Goal: Task Accomplishment & Management: Complete application form

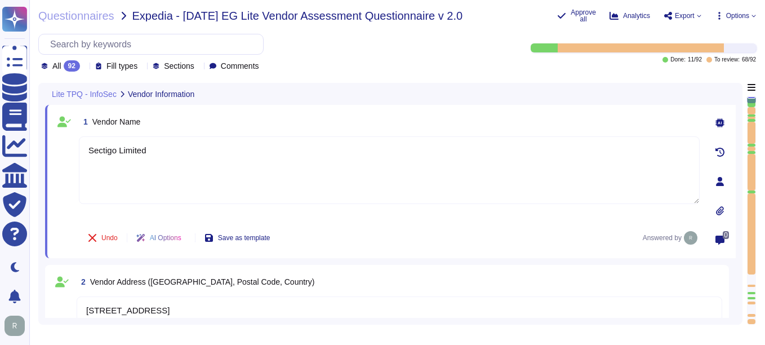
type textarea "Sectigo Limited"
type textarea "[STREET_ADDRESS]"
type textarea "[EMAIL_ADDRESS][DOMAIN_NAME]"
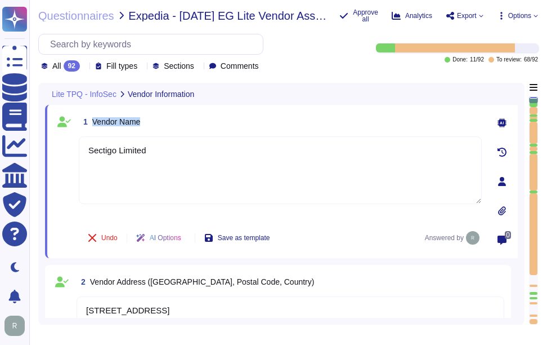
click at [171, 113] on div "1 Vendor Name" at bounding box center [280, 121] width 403 height 20
drag, startPoint x: 93, startPoint y: 118, endPoint x: 175, endPoint y: 118, distance: 81.6
click at [175, 118] on div "1 Vendor Name" at bounding box center [280, 121] width 403 height 20
click at [390, 109] on div "1 Vendor Name Sectigo Limited Undo AI Options Save as template Answered by 0" at bounding box center [281, 181] width 473 height 153
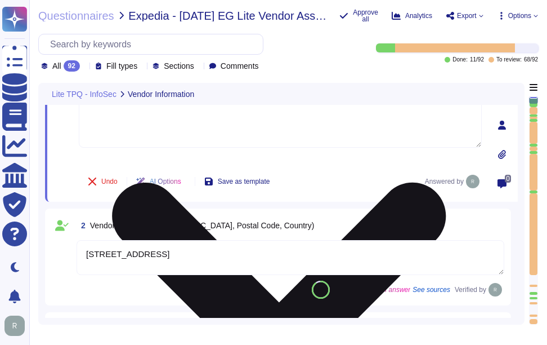
type textarea "SOC 2"
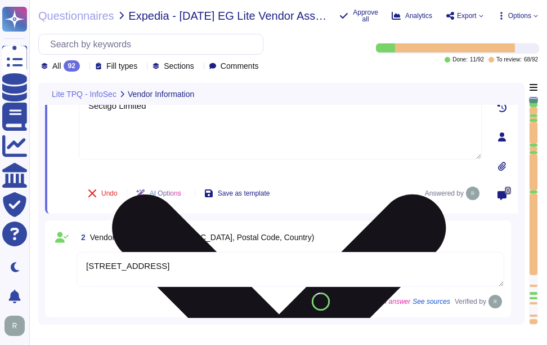
scroll to position [113, 0]
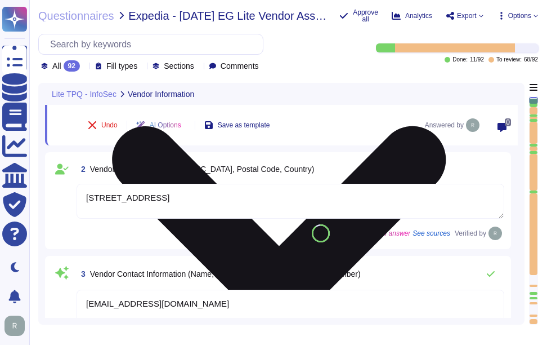
type textarea "SOC 2"
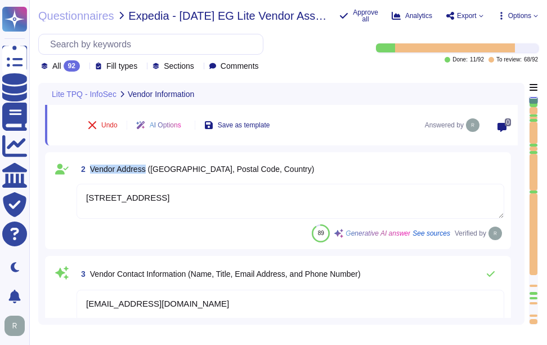
drag, startPoint x: 92, startPoint y: 168, endPoint x: 146, endPoint y: 166, distance: 54.1
click at [146, 166] on span "Vendor Address ([GEOGRAPHIC_DATA], Postal Code, Country)" at bounding box center [202, 168] width 225 height 9
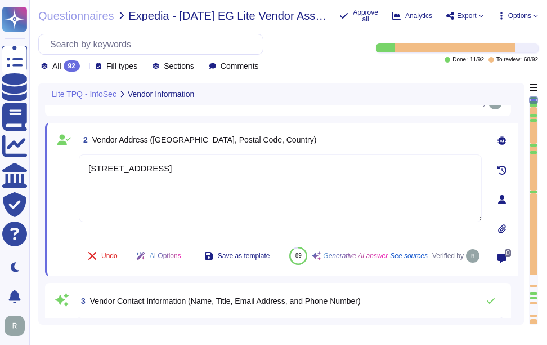
click at [358, 126] on div "2 Vendor Address ([GEOGRAPHIC_DATA], Postal Code, Country) [STREET_ADDRESS] Und…" at bounding box center [281, 199] width 473 height 153
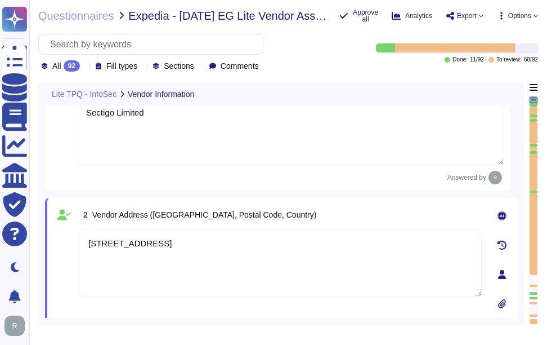
scroll to position [0, 0]
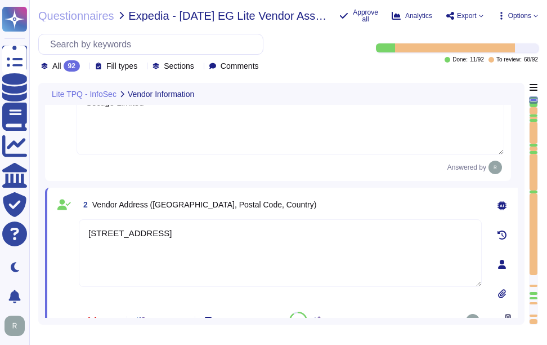
type textarea "SOC 2"
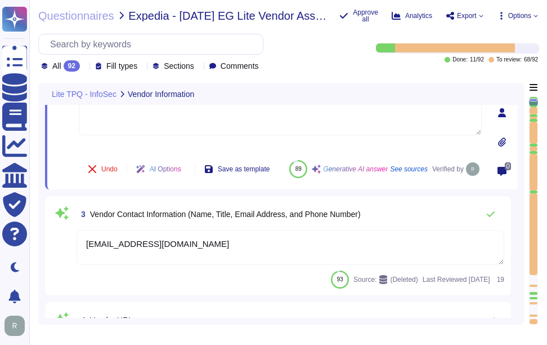
scroll to position [281, 0]
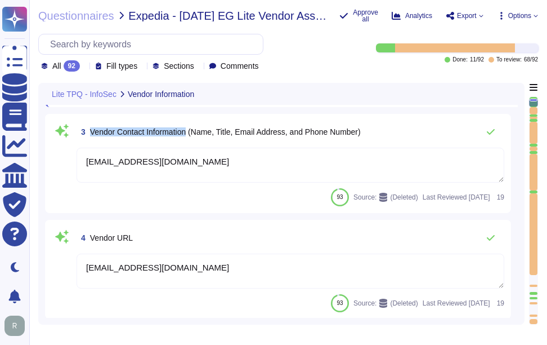
drag, startPoint x: 91, startPoint y: 145, endPoint x: 189, endPoint y: 149, distance: 97.5
click at [189, 136] on span "Vendor Contact Information (Name, Title, Email Address, and Phone Number)" at bounding box center [225, 131] width 271 height 9
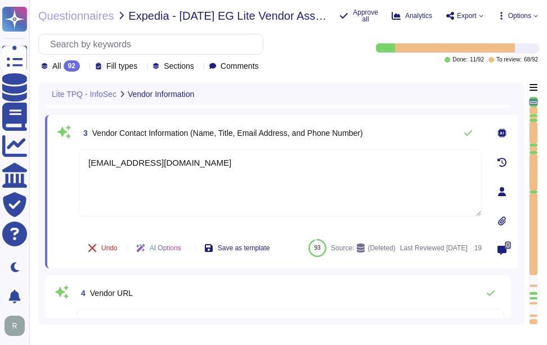
scroll to position [169, 0]
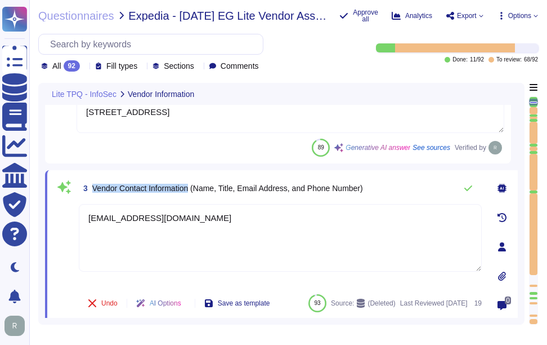
drag, startPoint x: 93, startPoint y: 190, endPoint x: 193, endPoint y: 194, distance: 99.1
click at [193, 193] on span "Vendor Contact Information (Name, Title, Email Address, and Phone Number)" at bounding box center [227, 188] width 271 height 9
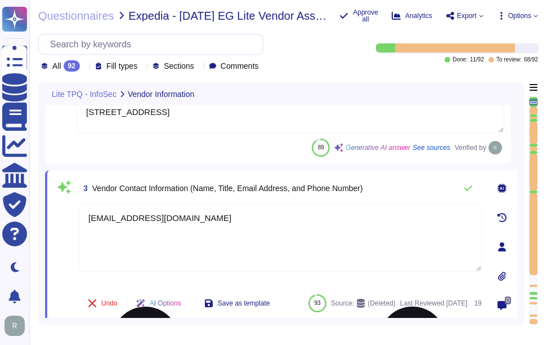
click at [193, 251] on textarea "[EMAIL_ADDRESS][DOMAIN_NAME]" at bounding box center [280, 238] width 403 height 68
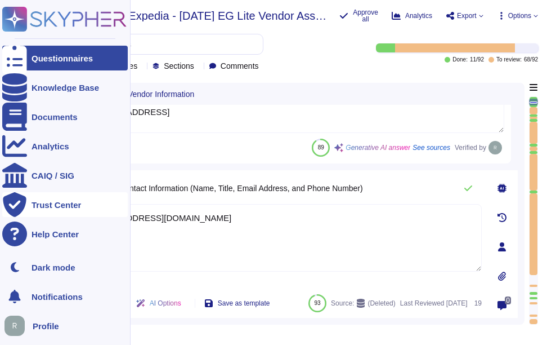
drag, startPoint x: 191, startPoint y: 218, endPoint x: 18, endPoint y: 213, distance: 173.5
click at [18, 213] on div "Questionnaires Knowledge Base Documents Analytics CAIQ / SIG Trust Center Help …" at bounding box center [273, 172] width 547 height 345
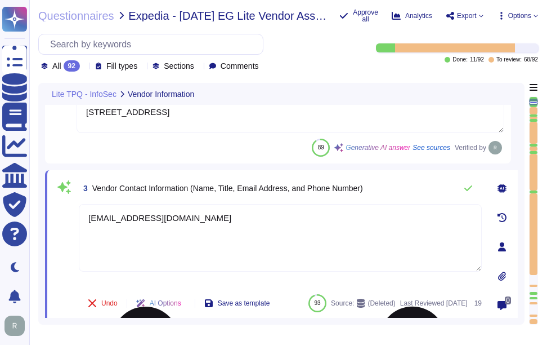
paste textarea "Your Enterprise Sales Representative can provide this information."
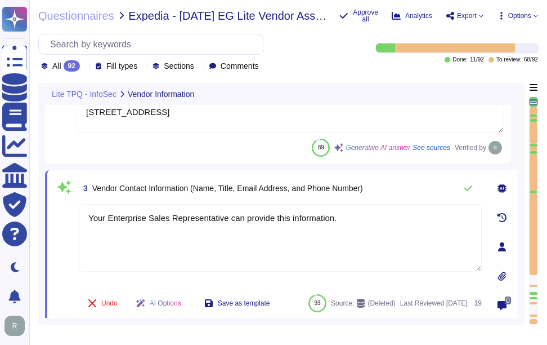
type textarea "Your Enterprise Sales Representative can provide this information."
click at [401, 186] on div "3 Vendor Contact Information (Name, Title, Email Address, and Phone Number)" at bounding box center [280, 188] width 403 height 23
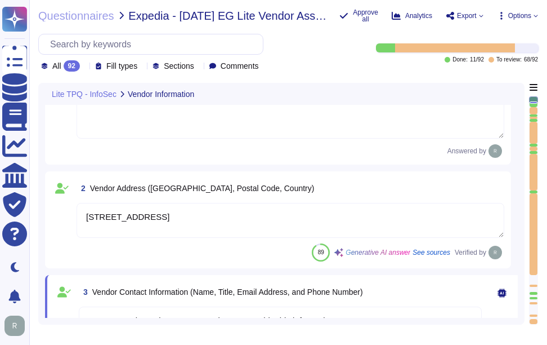
scroll to position [0, 0]
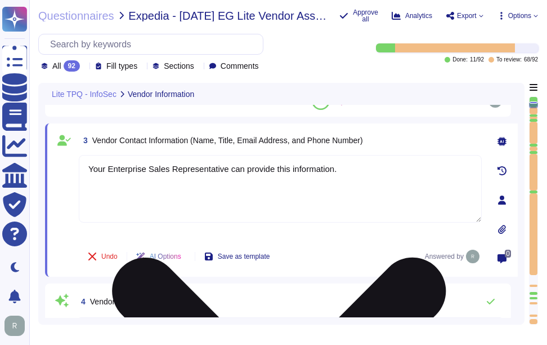
type textarea "SOC 2"
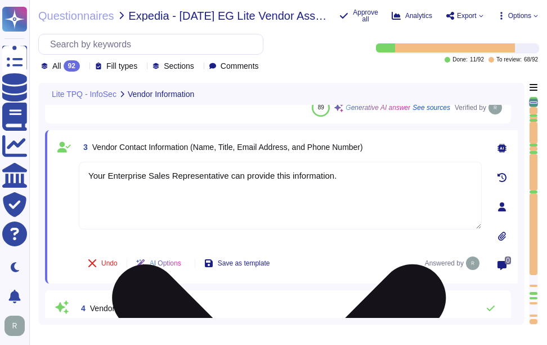
scroll to position [212, 0]
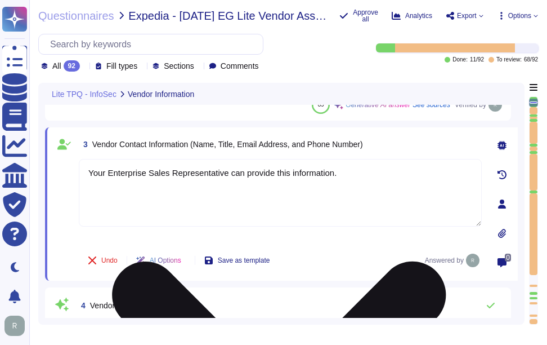
click at [365, 174] on textarea "Your Enterprise Sales Representative can provide this information." at bounding box center [280, 193] width 403 height 68
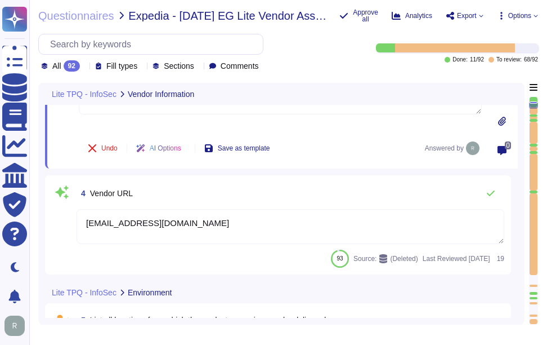
scroll to position [324, 0]
drag, startPoint x: 91, startPoint y: 195, endPoint x: 175, endPoint y: 196, distance: 83.3
click at [175, 196] on div "4 Vendor URL" at bounding box center [291, 192] width 428 height 23
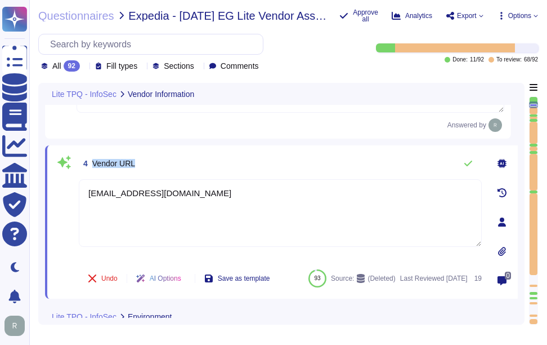
drag, startPoint x: 92, startPoint y: 169, endPoint x: 189, endPoint y: 169, distance: 97.4
click at [189, 169] on div "4 Vendor URL" at bounding box center [280, 163] width 403 height 23
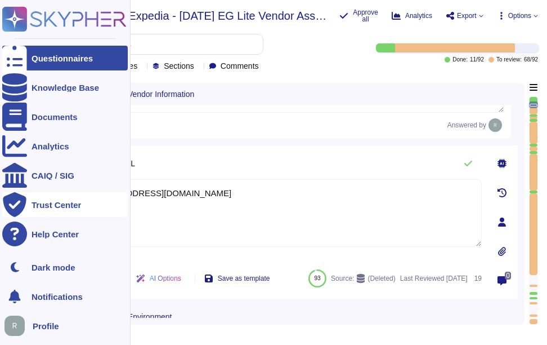
drag, startPoint x: 219, startPoint y: 191, endPoint x: 2, endPoint y: 197, distance: 216.8
click at [0, 195] on html "Questionnaires Knowledge Base Documents Analytics CAIQ / SIG Trust Center Help …" at bounding box center [273, 172] width 547 height 345
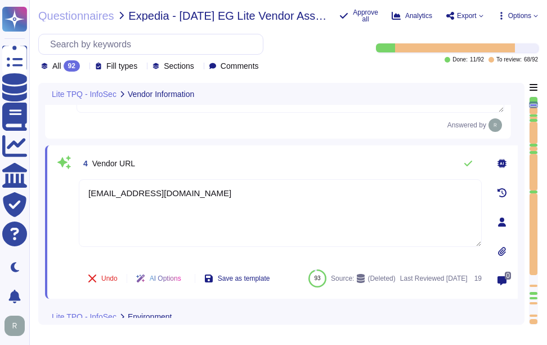
paste textarea "[URL][DOMAIN_NAME]"
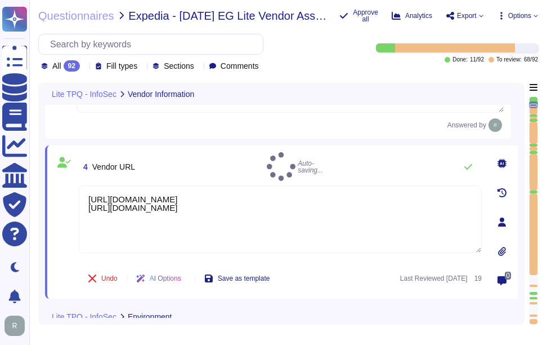
type textarea "[URL][DOMAIN_NAME] [URL][DOMAIN_NAME]"
click at [302, 160] on div "4 Vendor URL Auto-saving..." at bounding box center [280, 166] width 403 height 29
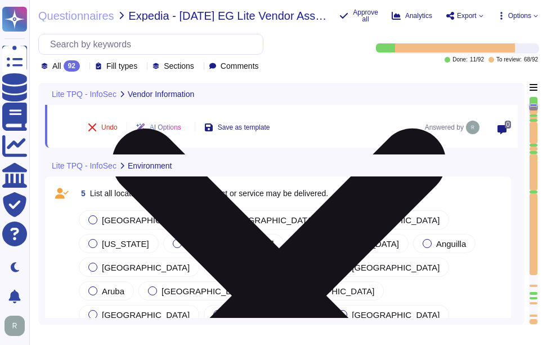
scroll to position [493, 0]
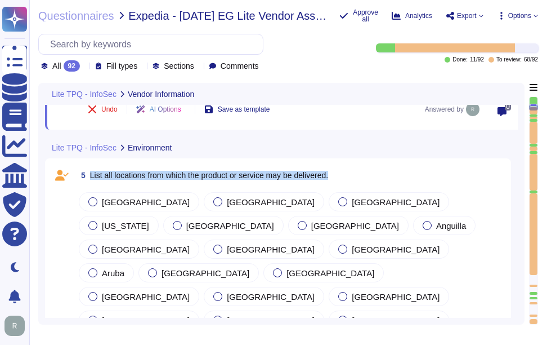
drag, startPoint x: 90, startPoint y: 180, endPoint x: 350, endPoint y: 190, distance: 259.8
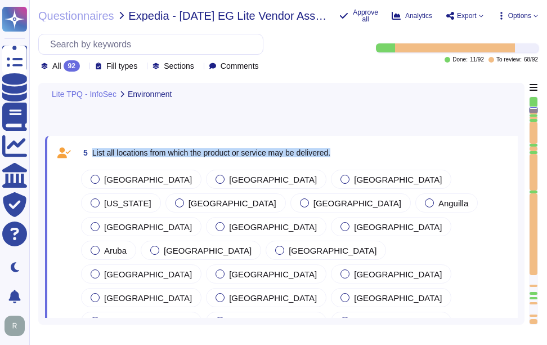
type textarea "ISO 9001"
type textarea "ISO 27001"
type textarea "Sectigo utilizes third-party colocation providers for its data centers, specifi…"
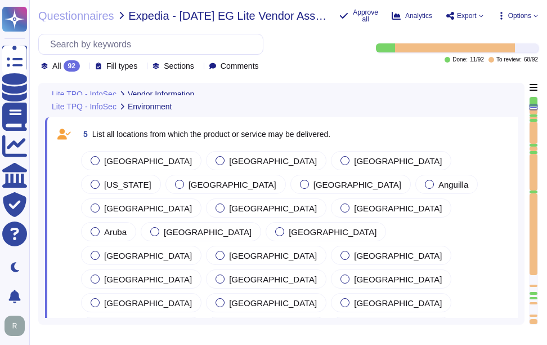
scroll to position [304, 0]
type textarea "Sectigo Limited"
type textarea "[STREET_ADDRESS]"
type textarea "Your Enterprise Sales Representative can provide this information."
type textarea "[URL][DOMAIN_NAME] [URL][DOMAIN_NAME]"
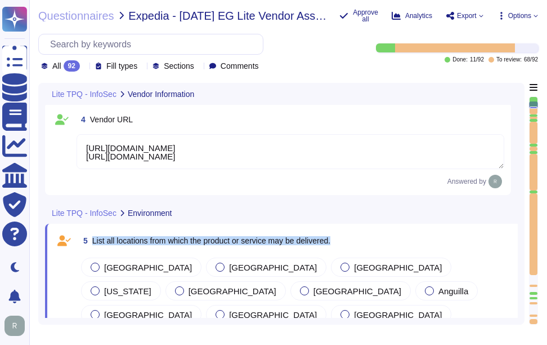
drag, startPoint x: 93, startPoint y: 246, endPoint x: 350, endPoint y: 247, distance: 256.7
click at [350, 247] on div "5 List all locations from which the product or service may be delivered." at bounding box center [280, 240] width 403 height 20
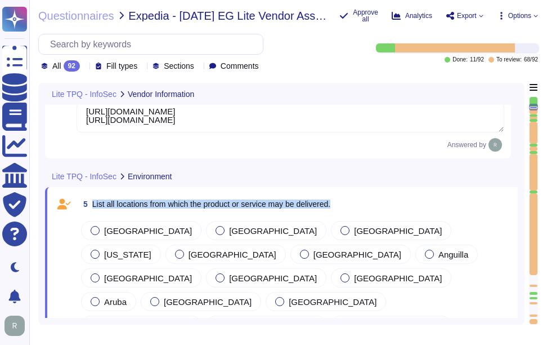
scroll to position [360, 0]
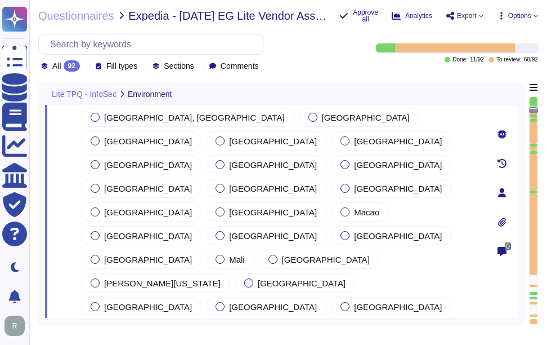
type textarea "ISO 9001"
type textarea "ISO 27001"
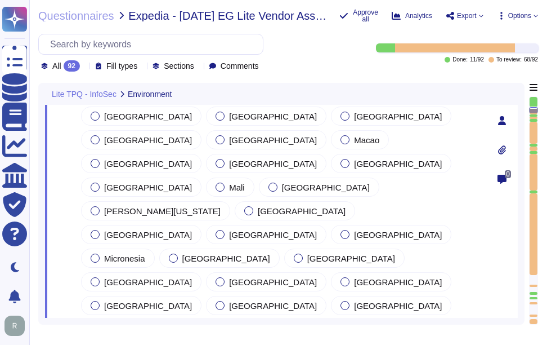
scroll to position [1430, 0]
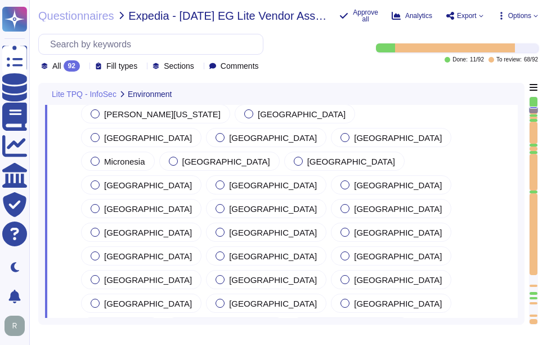
type textarea "Sectigo utilizes third-party colocation providers for its data centers, specifi…"
paste textarea "The product or service may be delivered from the following locations: 1. [GEOGR…"
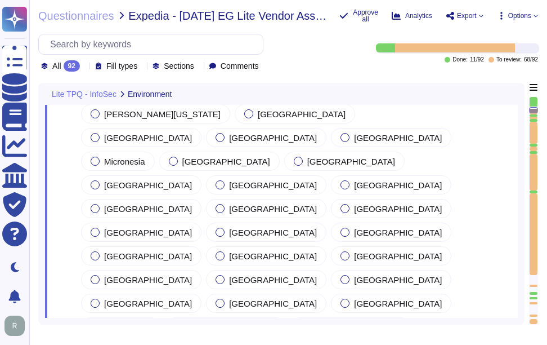
type textarea "The product or service may be delivered from the following locations: 1. [GEOGR…"
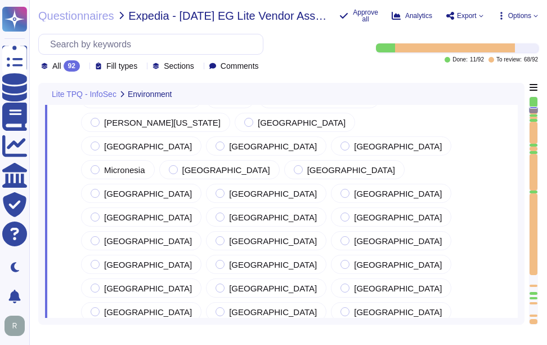
click at [491, 217] on div "0" at bounding box center [502, 28] width 32 height 1889
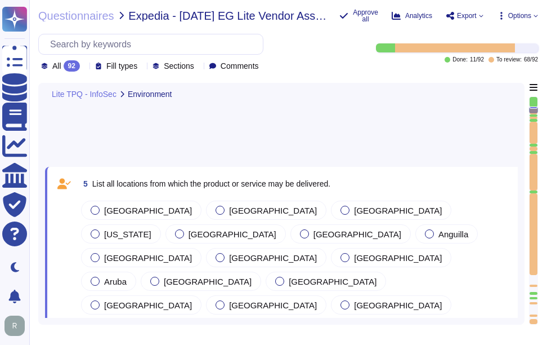
scroll to position [304, 0]
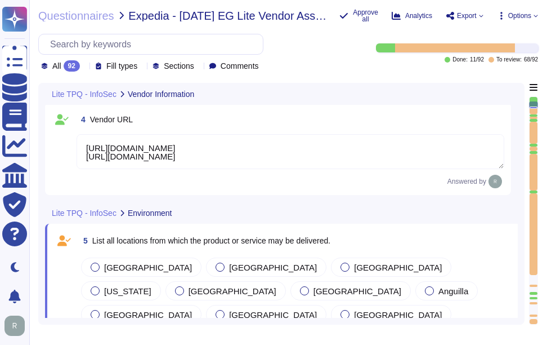
type textarea "Sectigo Limited"
type textarea "[STREET_ADDRESS]"
type textarea "Your Enterprise Sales Representative can provide this information."
type textarea "[URL][DOMAIN_NAME] [URL][DOMAIN_NAME]"
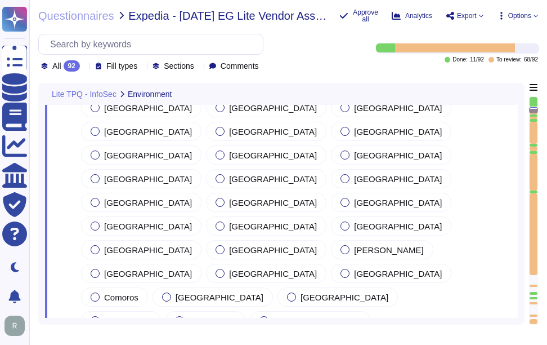
scroll to position [586, 0]
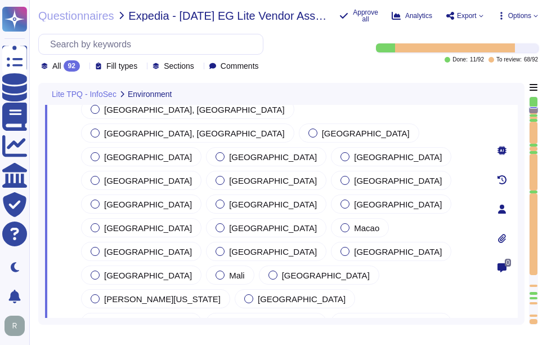
type textarea "ISO 9001"
type textarea "ISO 27001"
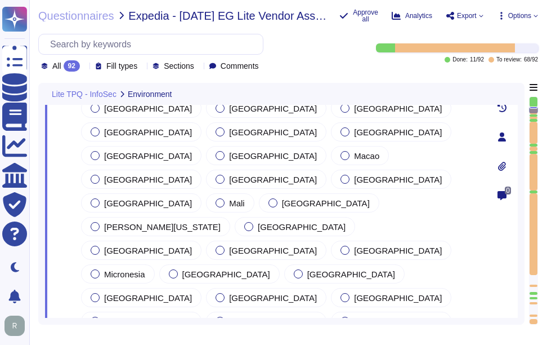
scroll to position [1374, 0]
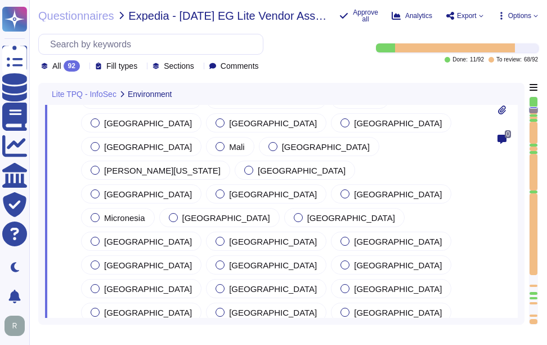
type textarea "Sectigo utilizes third-party colocation providers for its data centers, specifi…"
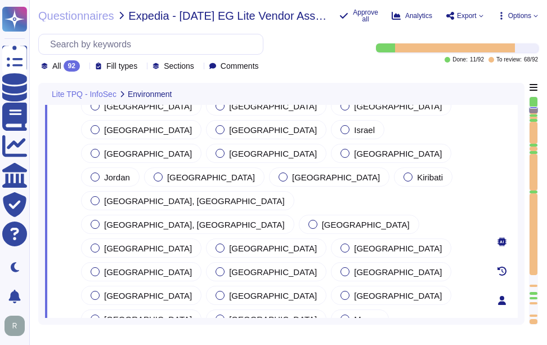
scroll to position [1036, 0]
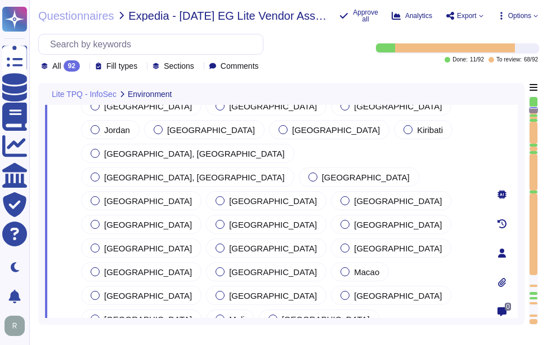
scroll to position [1261, 0]
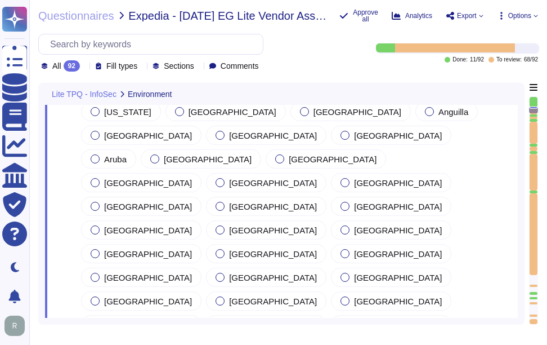
scroll to position [342, 0]
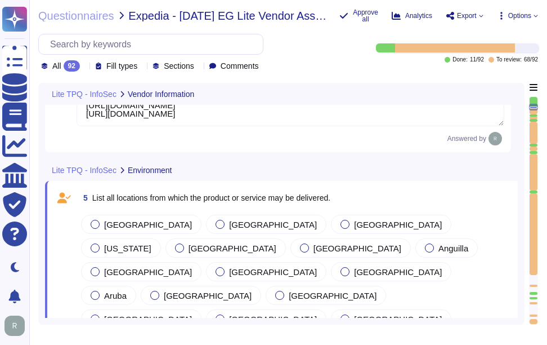
type textarea "[STREET_ADDRESS]"
type textarea "Your Enterprise Sales Representative can provide this information."
type textarea "[URL][DOMAIN_NAME] [URL][DOMAIN_NAME]"
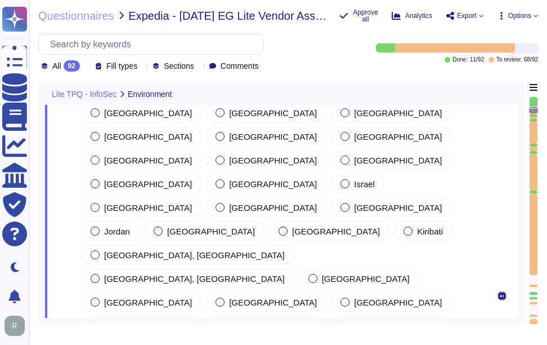
type textarea "ISO 9001"
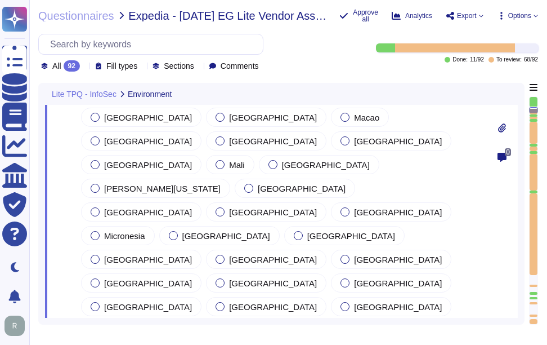
type textarea "ISO 27001"
type textarea "Sectigo utilizes third-party colocation providers for its data centers, specifi…"
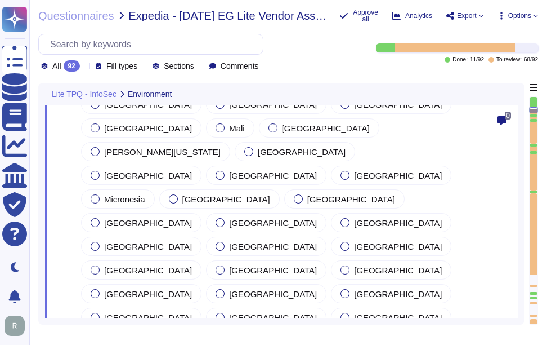
scroll to position [1412, 0]
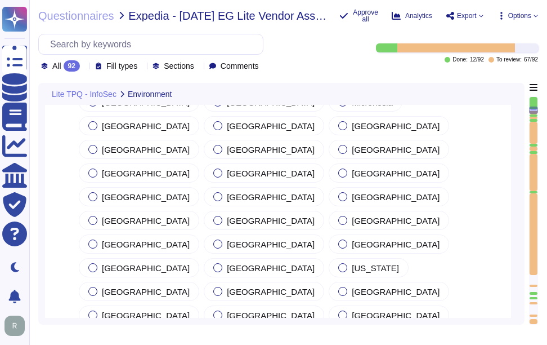
type textarea "HITRUST"
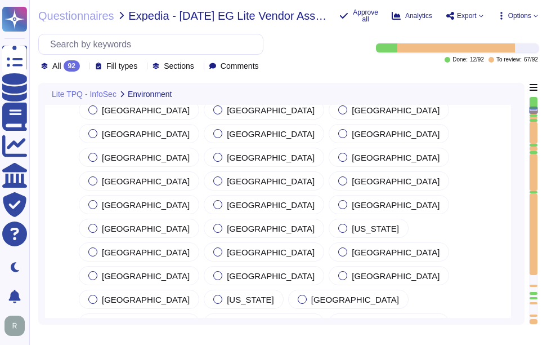
drag, startPoint x: 93, startPoint y: 127, endPoint x: 479, endPoint y: 125, distance: 385.7
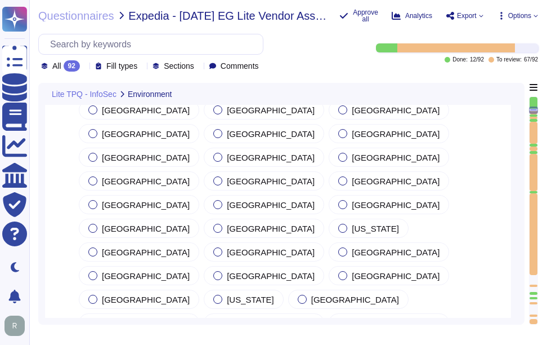
paste textarea "Yes, all locations are governed by the same information security policies, proc…"
type textarea "Yes, all locations are governed by the same information security policies, proc…"
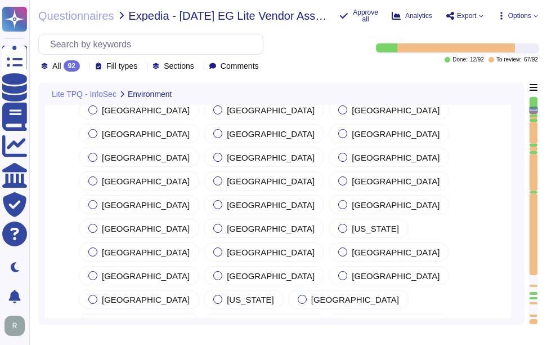
scroll to position [1648, 0]
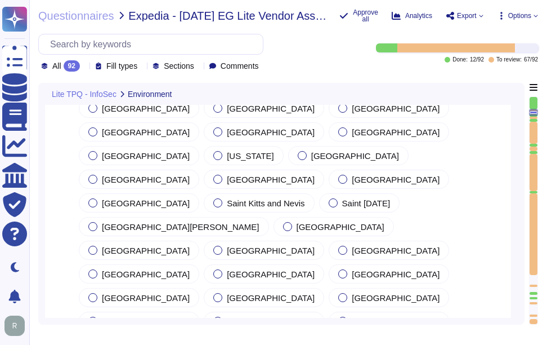
type textarea "Please refer our SOC 2 report."
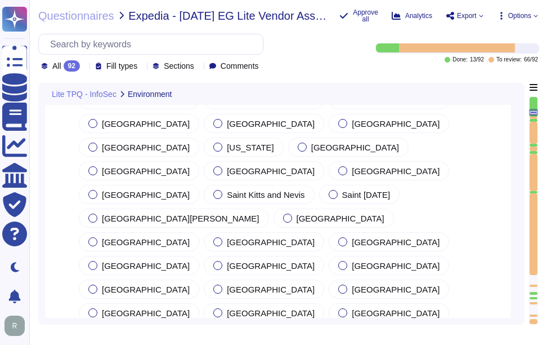
drag, startPoint x: 93, startPoint y: 130, endPoint x: 148, endPoint y: 137, distance: 55.6
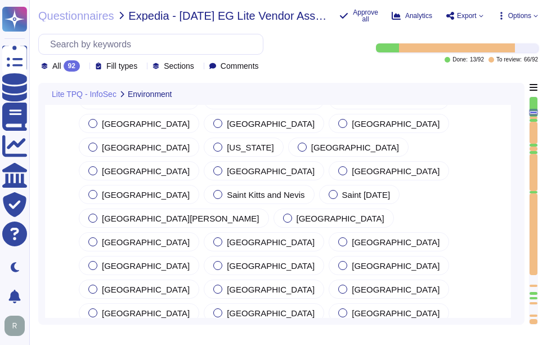
paste textarea "No, we do not use subcontractors for this service."
type textarea "No, we do not use subcontractors for this service."
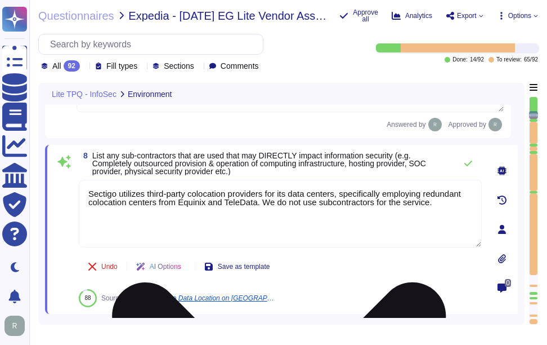
scroll to position [1809, 0]
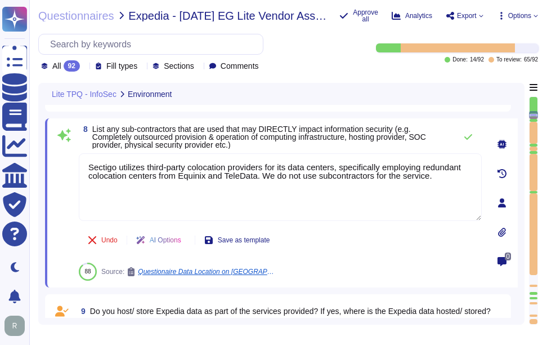
type textarea "PCI DSS"
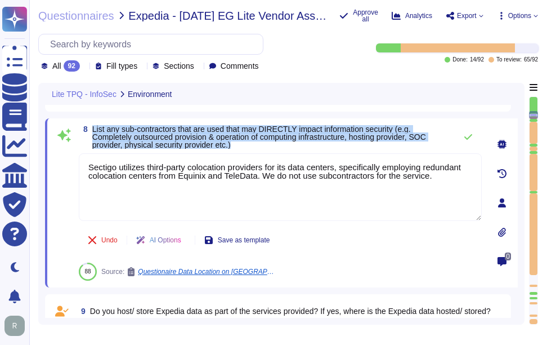
drag, startPoint x: 93, startPoint y: 125, endPoint x: 336, endPoint y: 144, distance: 243.4
click at [336, 144] on span "List any sub-contractors that are used that may DIRECTLY impact information sec…" at bounding box center [271, 137] width 358 height 24
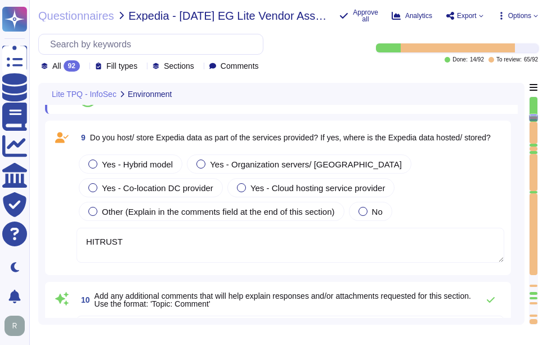
scroll to position [1978, 0]
type textarea "No Certification"
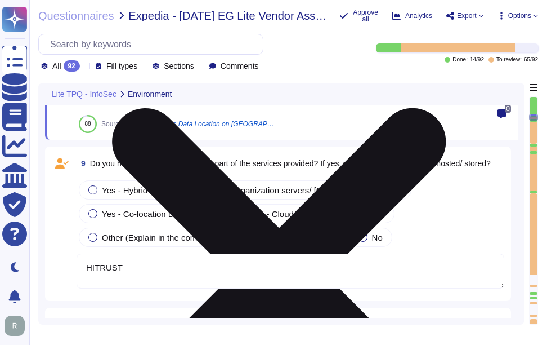
scroll to position [1786, 0]
type textarea "Yes, all locations are governed by the same information security policies, proc…"
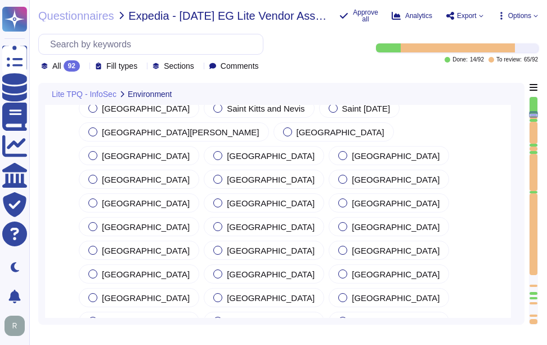
type textarea "The product or service may be delivered from the following locations: 1. [GEOGR…"
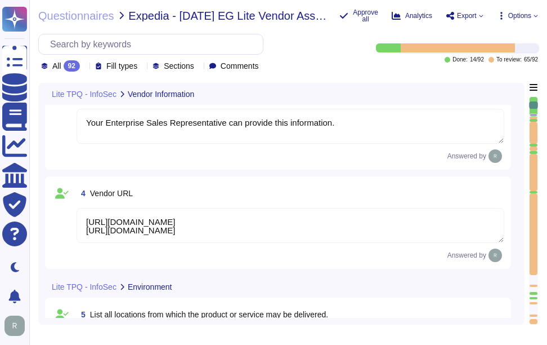
type textarea "Sectigo Limited"
type textarea "[STREET_ADDRESS]"
type textarea "Your Enterprise Sales Representative can provide this information."
type textarea "[URL][DOMAIN_NAME] [URL][DOMAIN_NAME]"
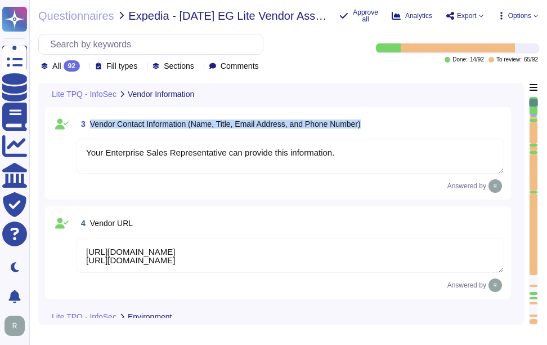
drag, startPoint x: 91, startPoint y: 124, endPoint x: 407, endPoint y: 120, distance: 316.4
click at [407, 120] on div "3 Vendor Contact Information (Name, Title, Email Address, and Phone Number)" at bounding box center [291, 124] width 428 height 20
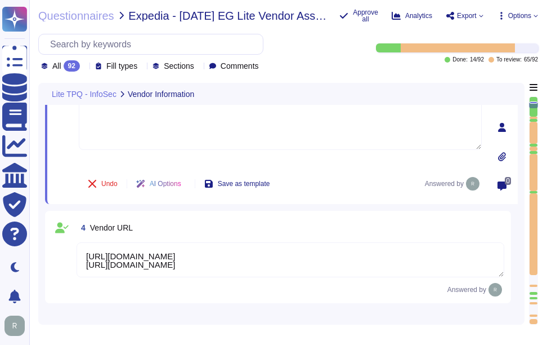
scroll to position [1, 0]
drag, startPoint x: 91, startPoint y: 226, endPoint x: 174, endPoint y: 227, distance: 83.3
click at [174, 227] on div "4 Vendor URL" at bounding box center [291, 227] width 428 height 20
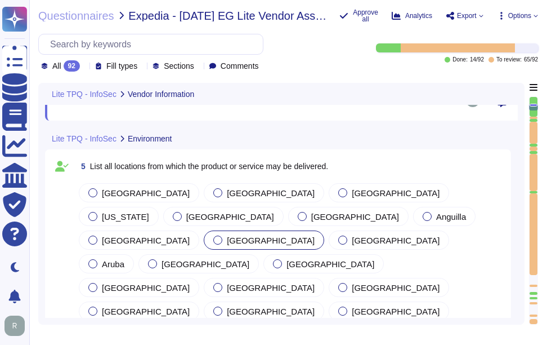
scroll to position [482, 0]
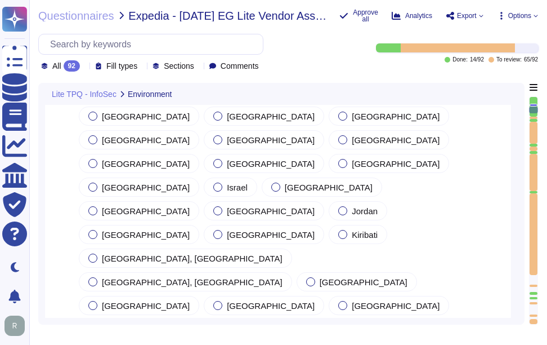
type textarea "Yes, all locations are governed by the same information security policies, proc…"
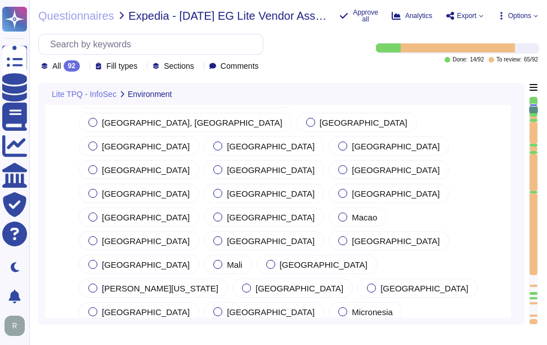
scroll to position [1326, 0]
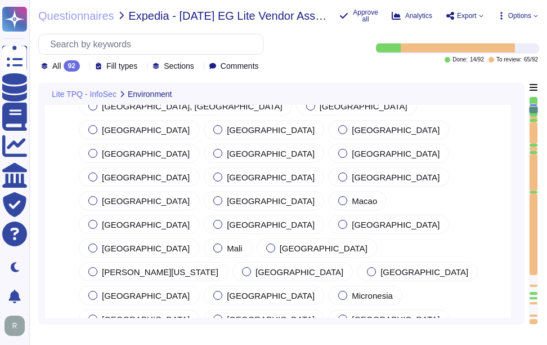
type textarea "No, we do not use subcontractors for this service."
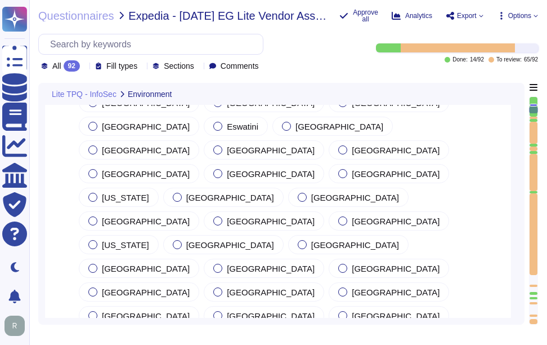
scroll to position [876, 0]
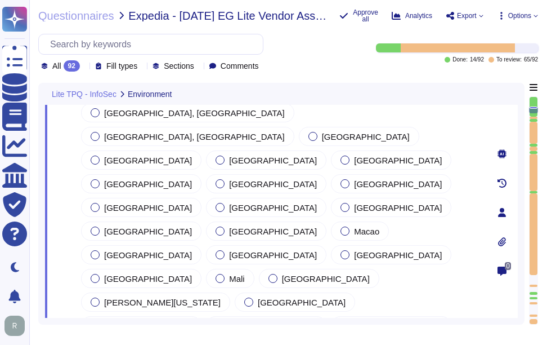
scroll to position [1315, 0]
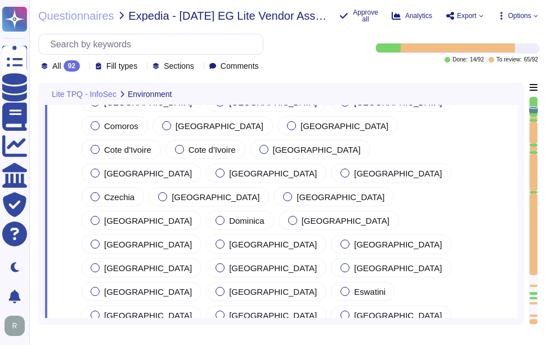
scroll to position [808, 0]
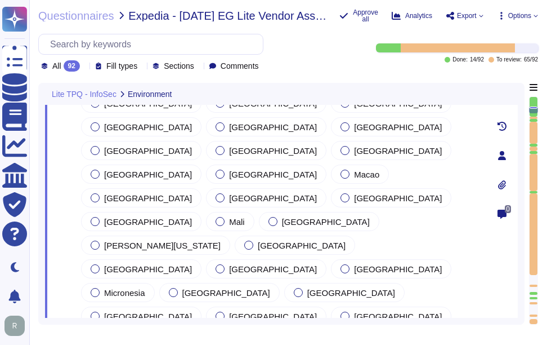
scroll to position [1371, 0]
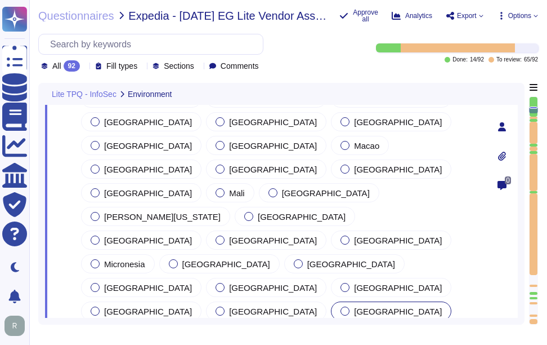
scroll to position [1540, 0]
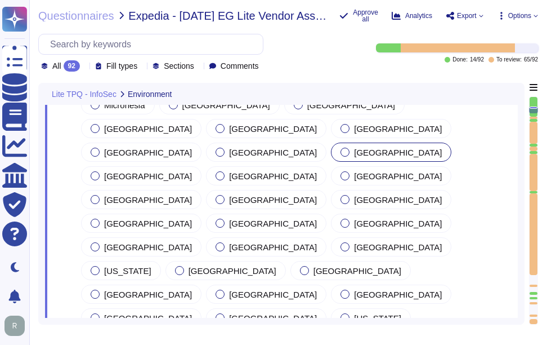
type textarea "Sectigo utilizes third-party colocation providers for its data centers, specifi…"
type textarea "HITRUST"
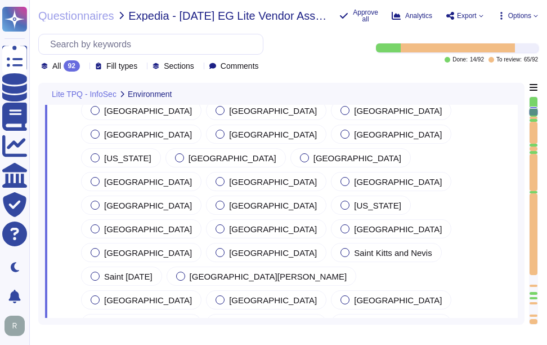
scroll to position [1709, 0]
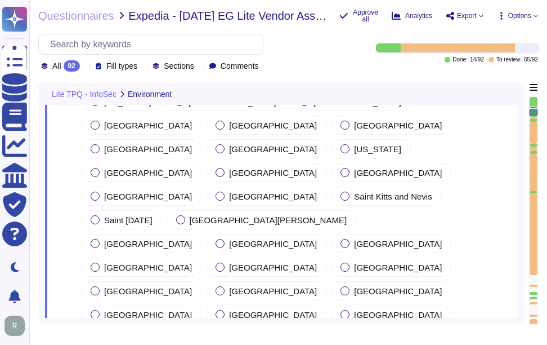
type textarea "Please refer our SOC 2 report."
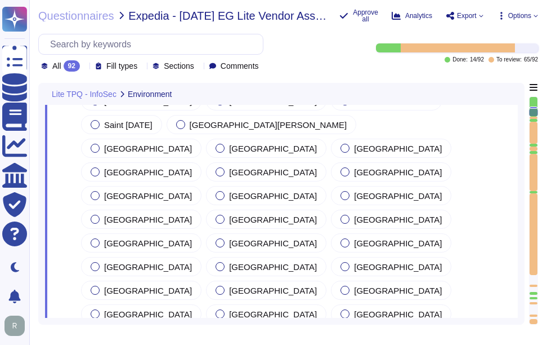
scroll to position [1822, 0]
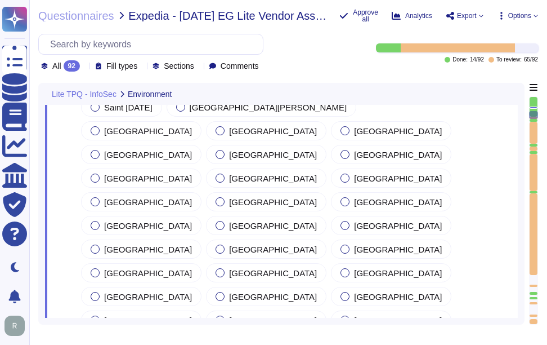
type textarea "PCI DSS"
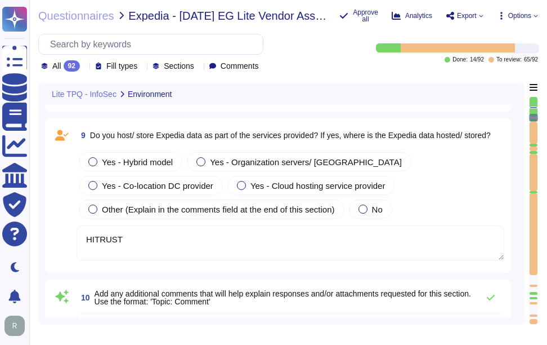
scroll to position [1991, 0]
type textarea "No Certification"
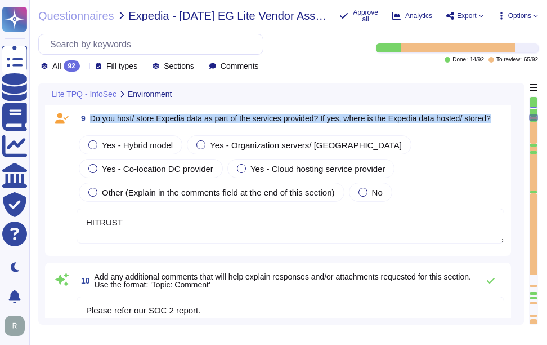
drag, startPoint x: 90, startPoint y: 116, endPoint x: 503, endPoint y: 112, distance: 412.7
click at [503, 112] on div "9 Do you host/ store Expedia data as part of the services provided? If yes, whe…" at bounding box center [291, 118] width 428 height 20
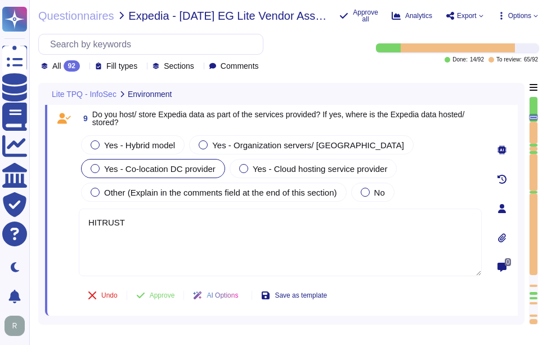
click at [96, 166] on div at bounding box center [95, 168] width 9 height 9
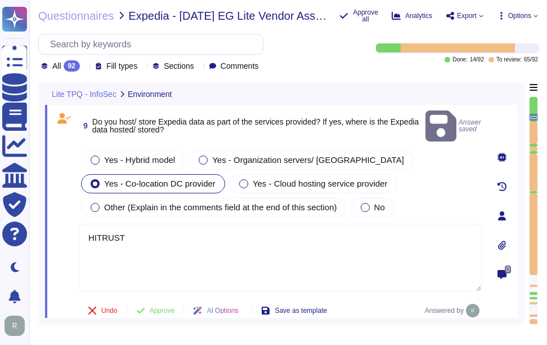
drag, startPoint x: 136, startPoint y: 221, endPoint x: 73, endPoint y: 221, distance: 63.1
click at [73, 221] on div "9 Do you host/ store Expedia data as part of the services provided? If yes, whe…" at bounding box center [268, 216] width 428 height 216
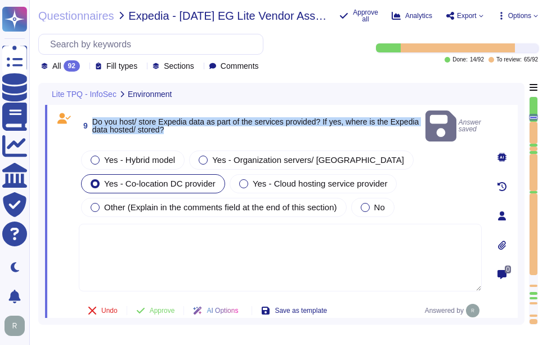
drag, startPoint x: 93, startPoint y: 112, endPoint x: 208, endPoint y: 121, distance: 115.2
click at [208, 121] on span "Do you host/ store Expedia data as part of the services provided? If yes, where…" at bounding box center [256, 126] width 329 height 16
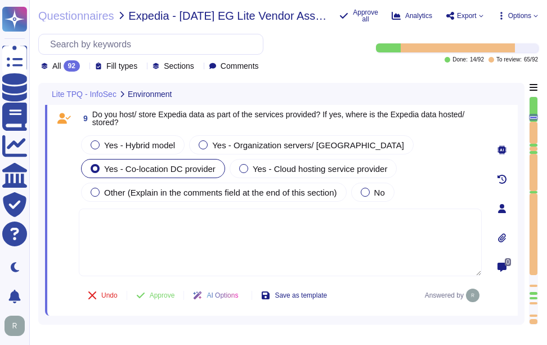
click at [99, 230] on textarea at bounding box center [280, 242] width 403 height 68
paste textarea "Yes. Data is stored in colocation centers in [GEOGRAPHIC_DATA] or [GEOGRAPHIC_D…"
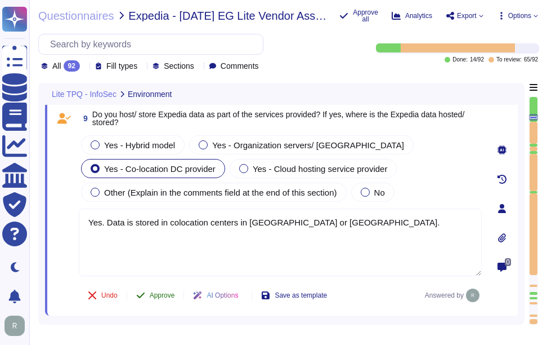
type textarea "Yes. Data is stored in colocation centers in [GEOGRAPHIC_DATA] or [GEOGRAPHIC_D…"
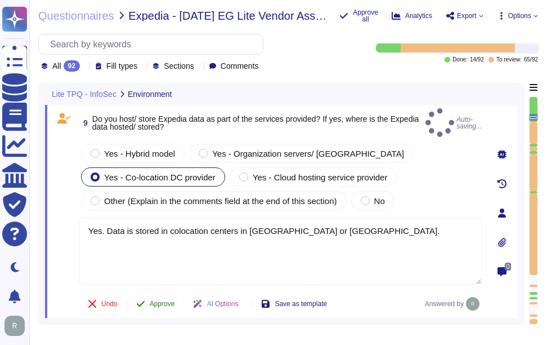
click at [167, 300] on span "Approve" at bounding box center [162, 303] width 25 height 7
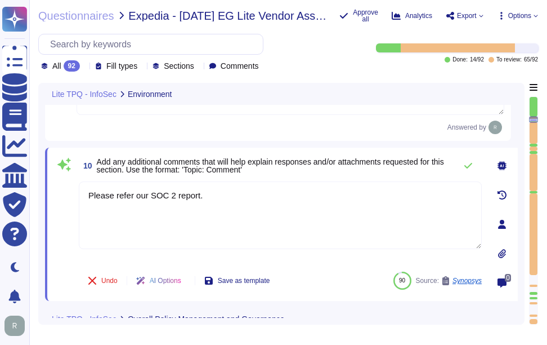
type textarea "No Certification"
type textarea "3DES"
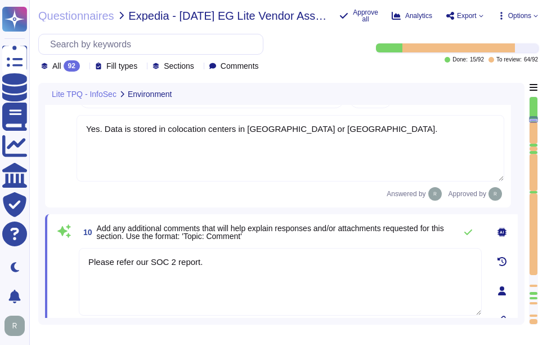
scroll to position [2054, 0]
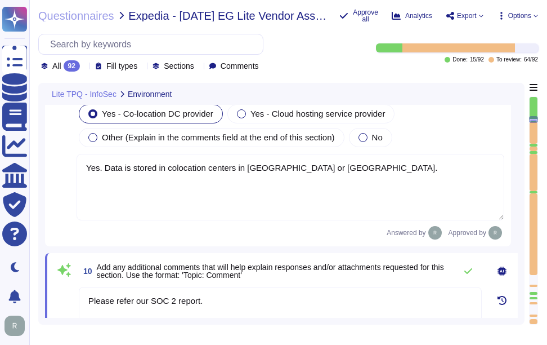
type textarea "No, we do not use subcontractors for this service."
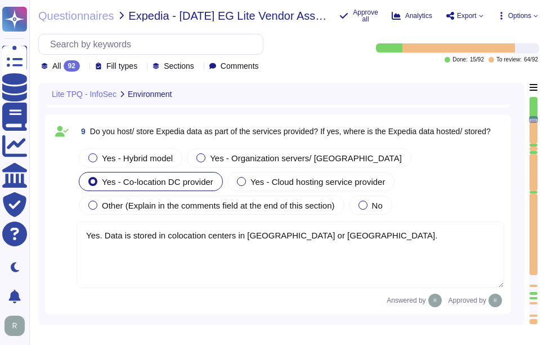
scroll to position [1941, 0]
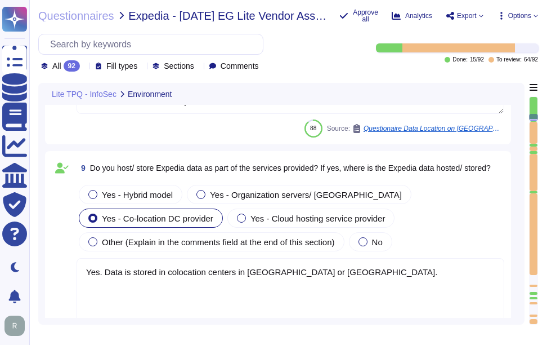
type textarea "Yes, all locations are governed by the same information security policies, proc…"
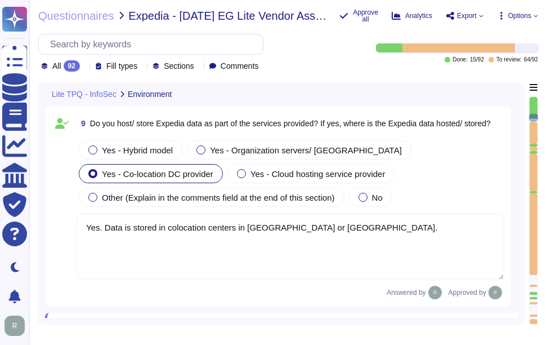
type textarea "No Certification"
type textarea "3DES"
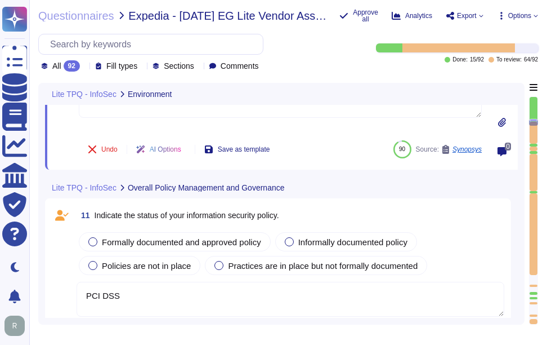
type textarea "Criminal records"
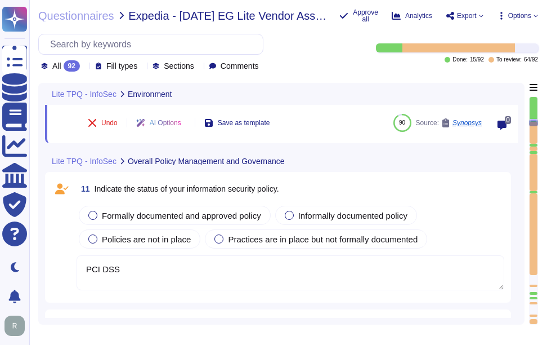
type textarea "SSL 3.0"
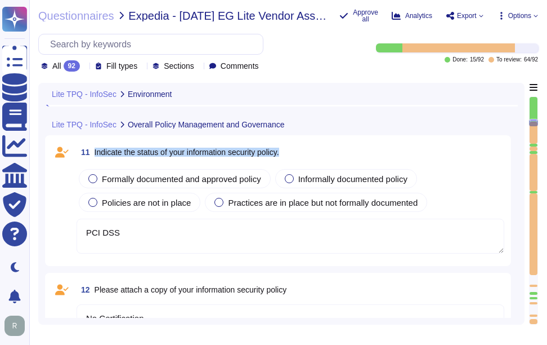
drag, startPoint x: 95, startPoint y: 151, endPoint x: 318, endPoint y: 163, distance: 222.7
click at [318, 163] on div "11 Indicate the status of your information security policy. Formally documented…" at bounding box center [278, 200] width 453 height 117
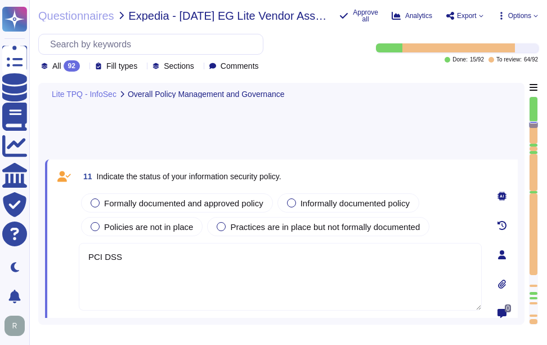
type textarea "Criminal records"
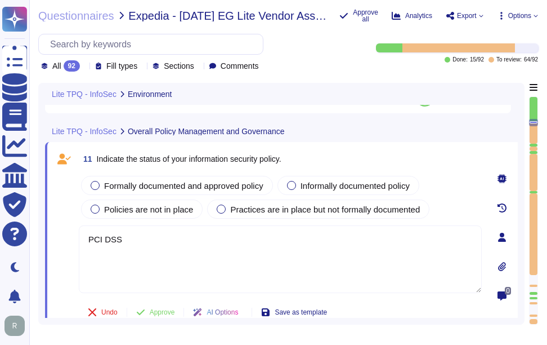
type textarea "Yes. Data is stored in colocation centers in [GEOGRAPHIC_DATA] or [GEOGRAPHIC_D…"
type textarea "Please refer our SOC 2 report."
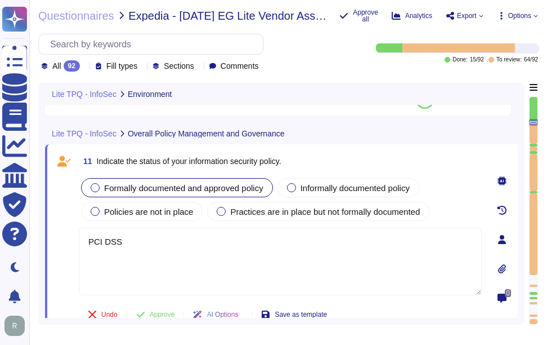
click at [94, 189] on div at bounding box center [95, 187] width 9 height 9
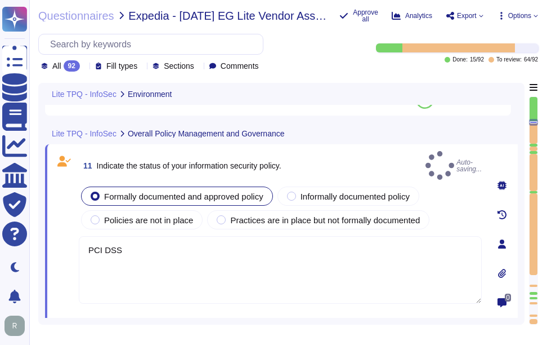
type textarea "Criminal records"
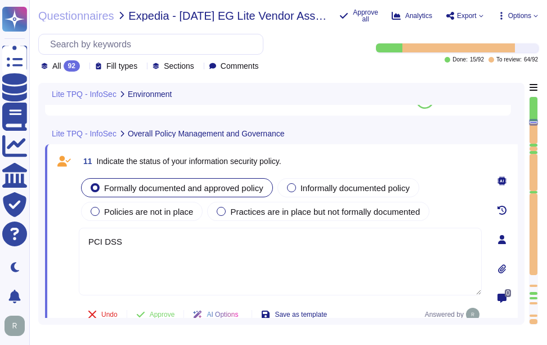
drag, startPoint x: 131, startPoint y: 245, endPoint x: 82, endPoint y: 243, distance: 48.4
click at [82, 243] on textarea "PCI DSS" at bounding box center [280, 261] width 403 height 68
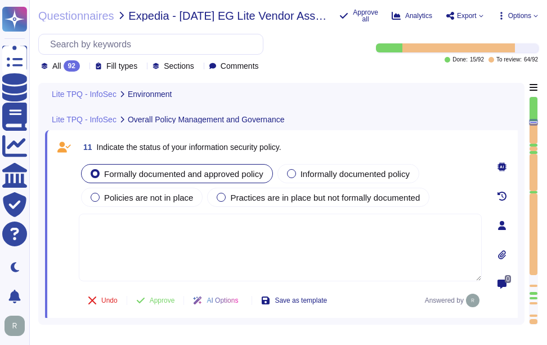
scroll to position [2286, 0]
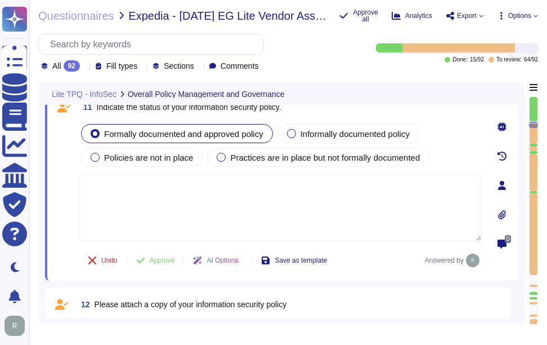
type textarea "Criminal records"
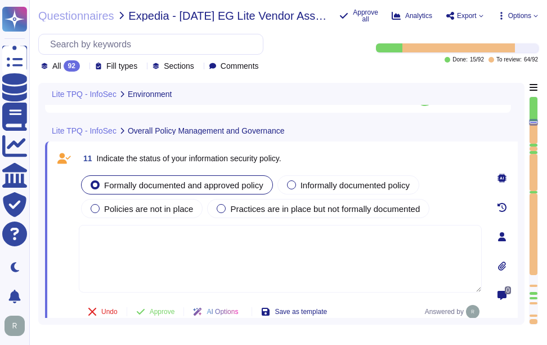
type textarea "Yes. Data is stored in colocation centers in [GEOGRAPHIC_DATA] or [GEOGRAPHIC_D…"
type textarea "Please refer our SOC 2 report."
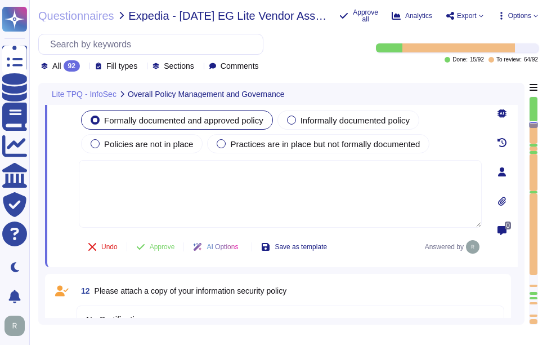
type textarea "Criminal records"
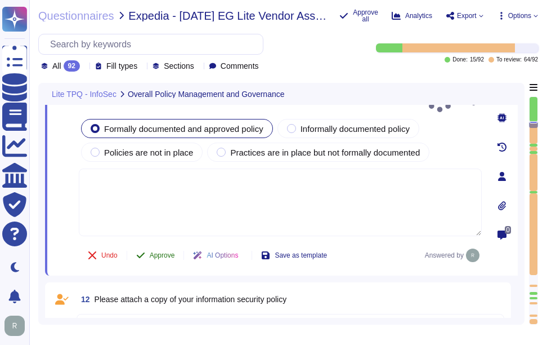
click at [164, 252] on span "Approve" at bounding box center [162, 255] width 25 height 7
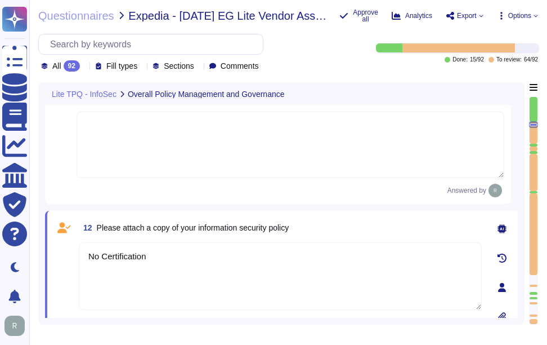
type textarea "Criminal records"
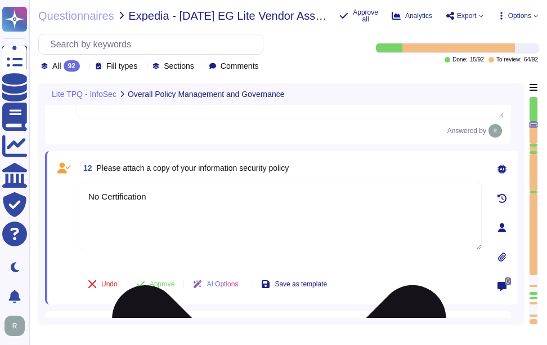
type textarea "SSL 3.0"
type textarea "Politically Exposed Persons (PEPs) check"
type textarea "Criminal records"
type textarea "Politically Exposed Persons (PEPs) check"
type textarea "Criminal records"
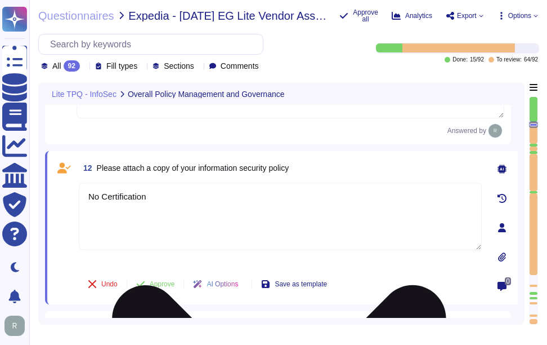
type textarea "Politically Exposed Persons (PEPs) check"
type textarea "Criminal records"
type textarea "Politically Exposed Persons (PEPs) check"
type textarea "Criminal records"
type textarea "Politically Exposed Persons (PEPs) check"
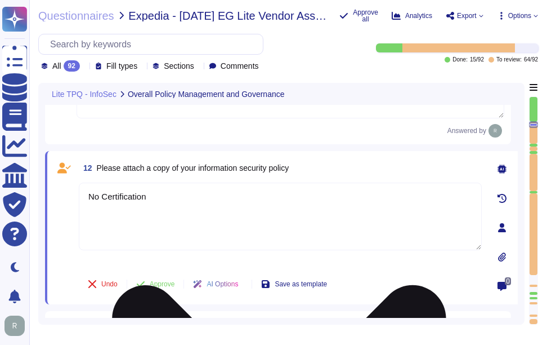
scroll to position [2436, 0]
type textarea "Criminal records"
type textarea "Politically Exposed Persons (PEPs) check"
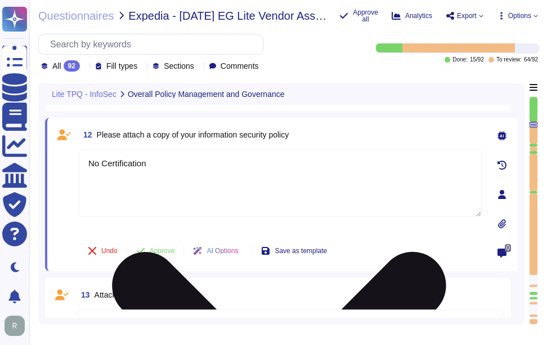
type textarea "Criminal records"
type textarea "Politically Exposed Persons (PEPs) check"
type textarea "Criminal records"
type textarea "Politically Exposed Persons (PEPs) check"
type textarea "Criminal records"
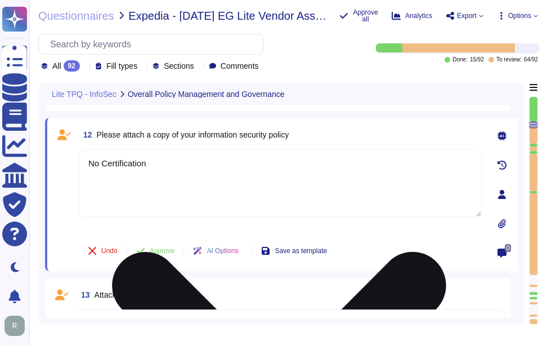
type textarea "Politically Exposed Persons (PEPs) check"
type textarea "PCI DSS"
type textarea "Criminal records"
type textarea "Politically Exposed Persons (PEPs) check"
type textarea "Criminal records"
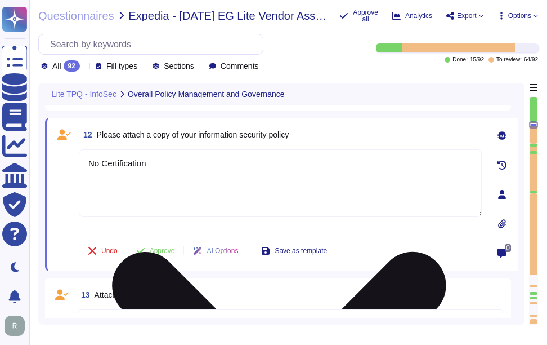
type textarea "Politically Exposed Persons (PEPs) check"
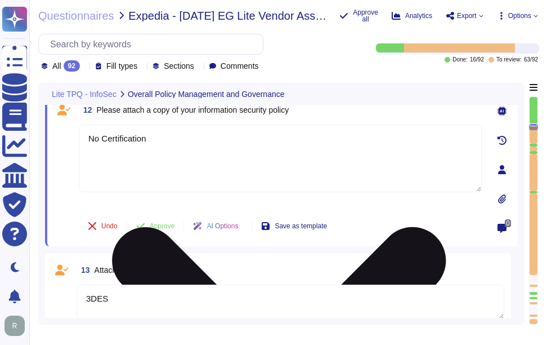
type textarea "Criminal records"
type textarea "Politically Exposed Persons (PEPs) check"
type textarea "Criminal records"
type textarea "Politically Exposed Persons (PEPs) check"
type textarea "Criminal records"
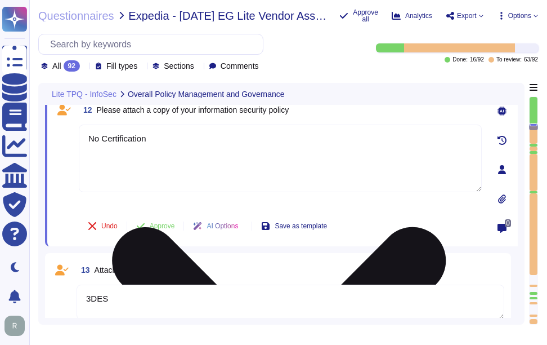
type textarea "Politically Exposed Persons (PEPs) check"
type textarea "Criminal records"
type textarea "Politically Exposed Persons (PEPs) check"
type textarea "Criminal records"
type textarea "Politically Exposed Persons (PEPs) check"
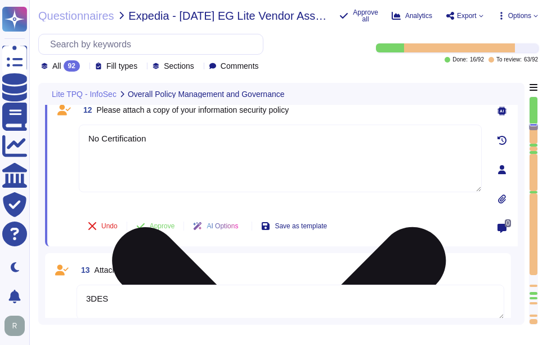
type textarea "Criminal records"
type textarea "Politically Exposed Persons (PEPs) check"
type textarea "Criminal records"
type textarea "Politically Exposed Persons (PEPs) check"
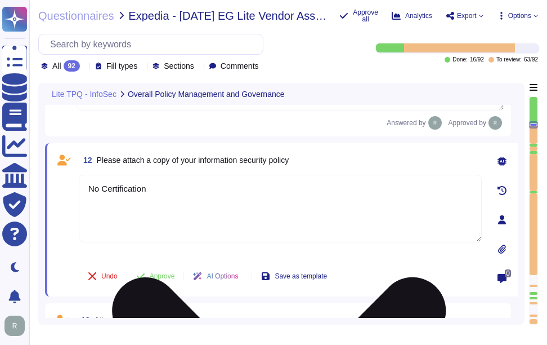
scroll to position [2323, 0]
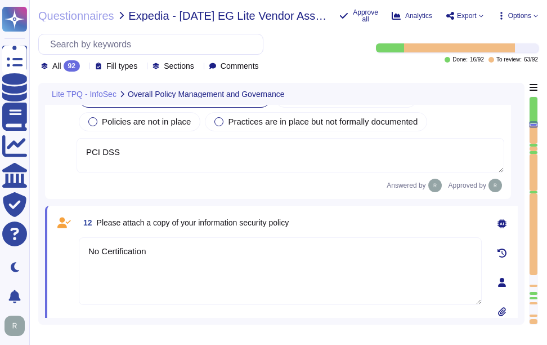
type textarea "Criminal records"
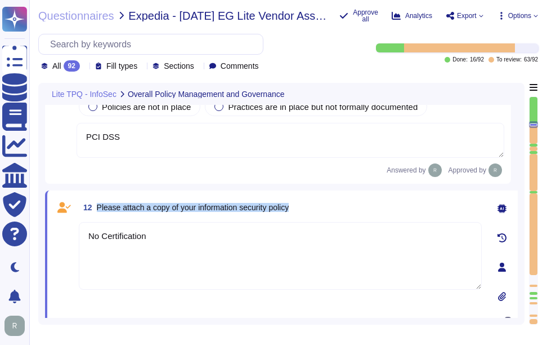
drag, startPoint x: 98, startPoint y: 207, endPoint x: 329, endPoint y: 209, distance: 231.4
click at [329, 209] on div "12 Please attach a copy of your information security policy" at bounding box center [280, 207] width 403 height 20
drag, startPoint x: 146, startPoint y: 236, endPoint x: 81, endPoint y: 236, distance: 65.9
click at [81, 236] on textarea "No Certification" at bounding box center [280, 256] width 403 height 68
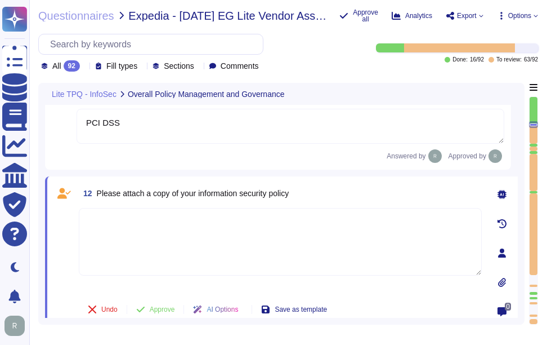
scroll to position [2380, 0]
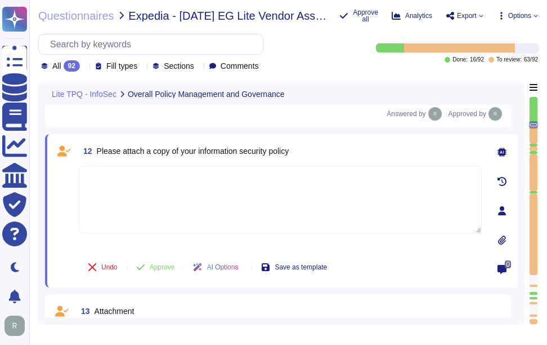
type textarea "Criminal records"
type textarea "Politically Exposed Persons (PEPs) check"
type textarea "Criminal records"
type textarea "Politically Exposed Persons (PEPs) check"
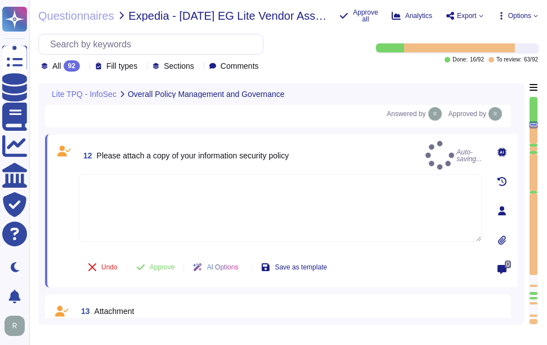
click at [501, 240] on icon at bounding box center [502, 239] width 8 height 9
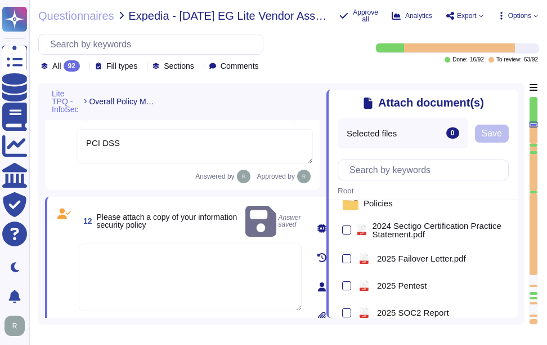
scroll to position [0, 0]
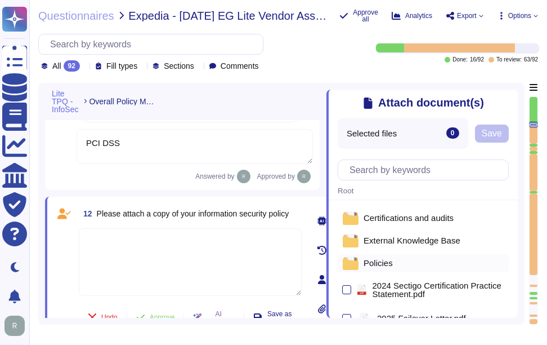
click at [370, 262] on span "Policies" at bounding box center [378, 262] width 29 height 8
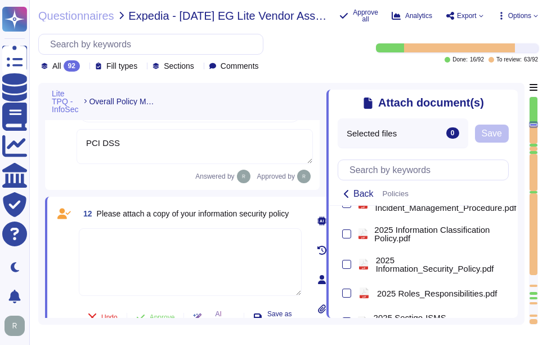
scroll to position [394, 0]
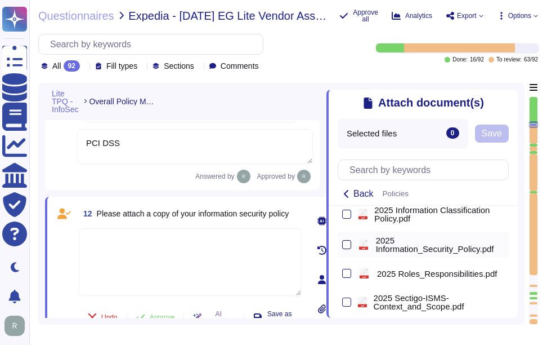
click at [345, 249] on div at bounding box center [346, 244] width 9 height 9
click at [0, 0] on input "checkbox" at bounding box center [0, 0] width 0 height 0
click at [515, 137] on span "Save" at bounding box center [516, 133] width 20 height 9
type textarea "Criminal records"
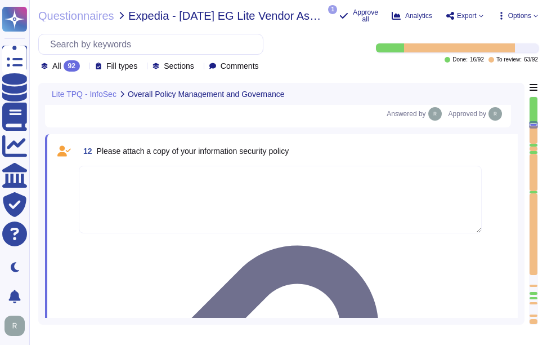
type textarea "Politically Exposed Persons (PEPs) check"
type textarea "Criminal records"
type textarea "Politically Exposed Persons (PEPs) check"
type textarea "Criminal records"
type textarea "Politically Exposed Persons (PEPs) check"
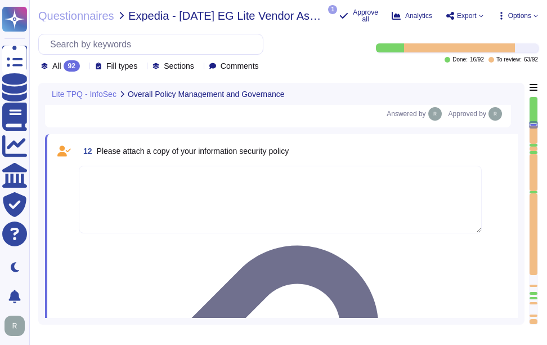
type textarea "Criminal records"
type textarea "Politically Exposed Persons (PEPs) check"
type textarea "Criminal records"
type textarea "Politically Exposed Persons (PEPs) check"
type textarea "Criminal records"
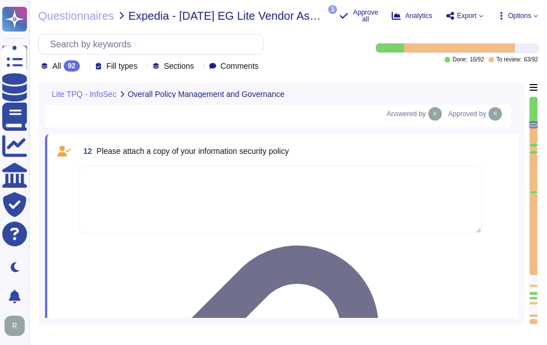
type textarea "Politically Exposed Persons (PEPs) check"
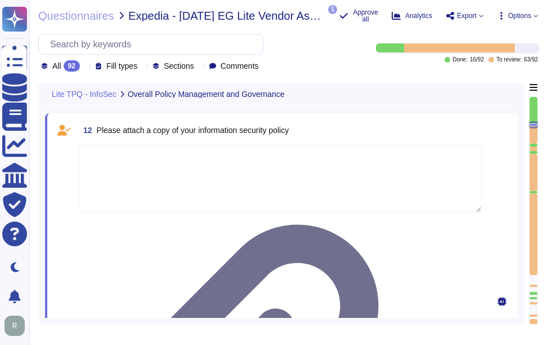
type textarea "Criminal records"
type textarea "Politically Exposed Persons (PEPs) check"
type textarea "Criminal records"
type textarea "Politically Exposed Persons (PEPs) check"
type textarea "Criminal records"
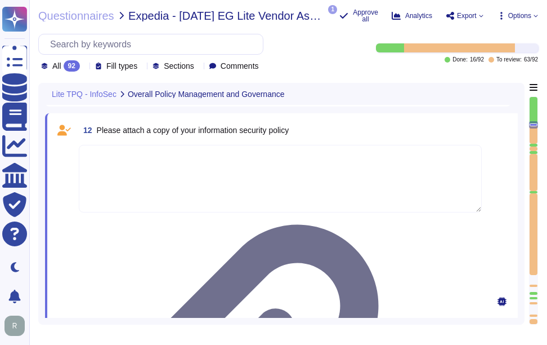
type textarea "Politically Exposed Persons (PEPs) check"
type textarea "Criminal records"
type textarea "Politically Exposed Persons (PEPs) check"
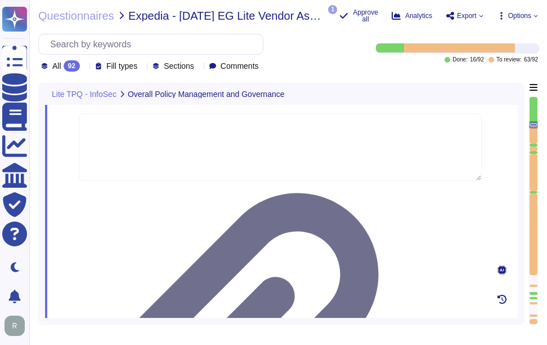
type textarea "Criminal records"
type textarea "Politically Exposed Persons (PEPs) check"
type textarea "Criminal records"
type textarea "Politically Exposed Persons (PEPs) check"
type textarea "Criminal records"
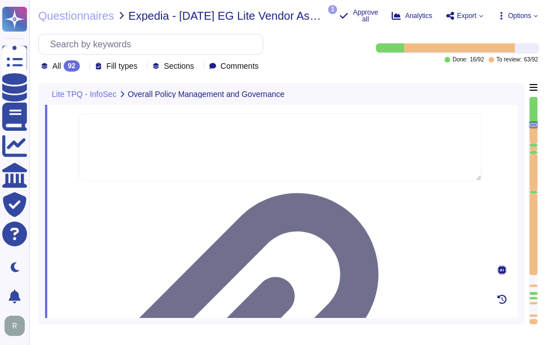
type textarea "Politically Exposed Persons (PEPs) check"
type textarea "Criminal records"
type textarea "Politically Exposed Persons (PEPs) check"
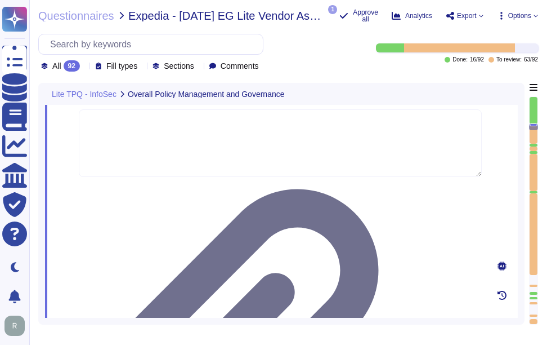
type textarea "Criminal records"
type textarea "Politically Exposed Persons (PEPs) check"
type textarea "Criminal records"
type textarea "Politically Exposed Persons (PEPs) check"
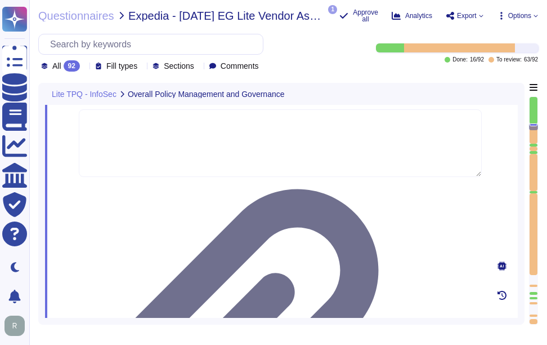
type textarea "Criminal records"
type textarea "Politically Exposed Persons (PEPs) check"
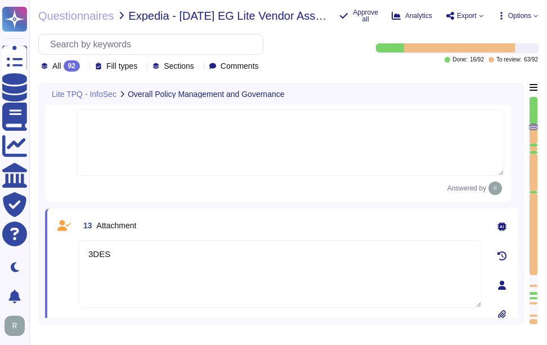
type textarea "Criminal records"
type textarea "Politically Exposed Persons (PEPs) check"
type textarea "Criminal records"
type textarea "Politically Exposed Persons (PEPs) check"
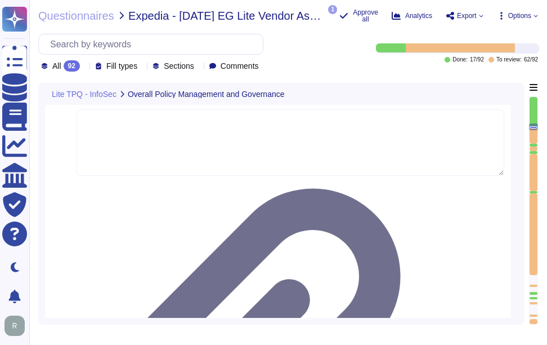
type textarea "Criminal records"
type textarea "Politically Exposed Persons (PEPs) check"
type textarea "Criminal records"
type textarea "Politically Exposed Persons (PEPs) check"
type textarea "Criminal records"
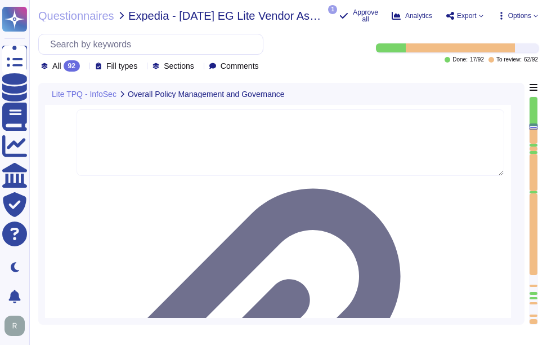
type textarea "Politically Exposed Persons (PEPs) check"
type textarea "Criminal records"
type textarea "Politically Exposed Persons (PEPs) check"
type textarea "Criminal records"
type textarea "Politically Exposed Persons (PEPs) check"
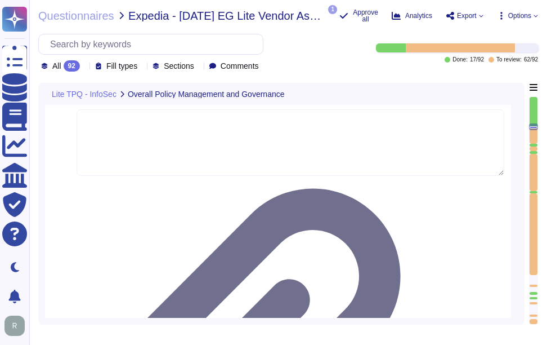
type textarea "Criminal records"
type textarea "Politically Exposed Persons (PEPs) check"
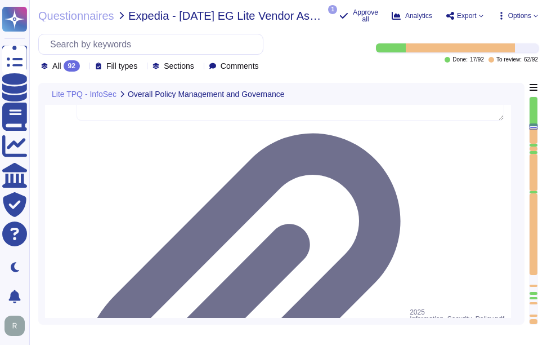
type textarea "Criminal records"
type textarea "Politically Exposed Persons (PEPs) check"
type textarea "Criminal records"
type textarea "Politically Exposed Persons (PEPs) check"
type textarea "Criminal records"
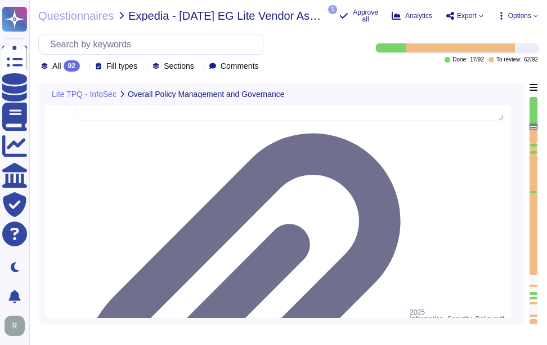
type textarea "Politically Exposed Persons (PEPs) check"
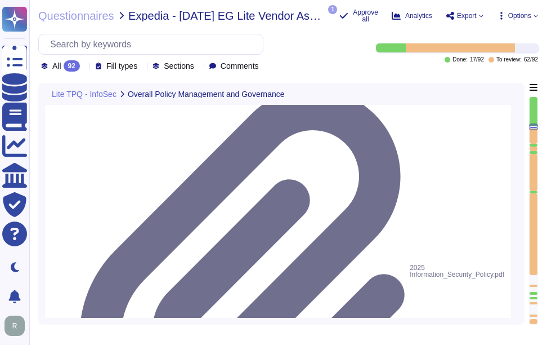
scroll to position [2546, 0]
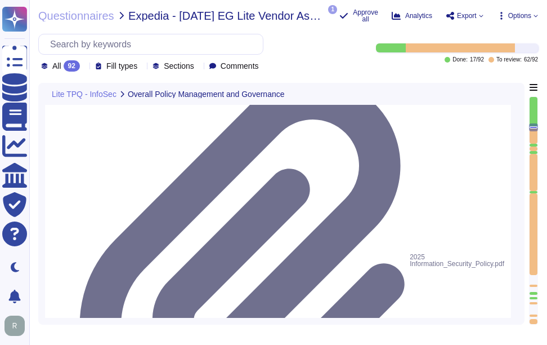
type textarea "Criminal records"
type textarea "Politically Exposed Persons (PEPs) check"
type textarea "Credit checks"
type textarea "Criminal records"
type textarea "Politically Exposed Persons (PEPs) check"
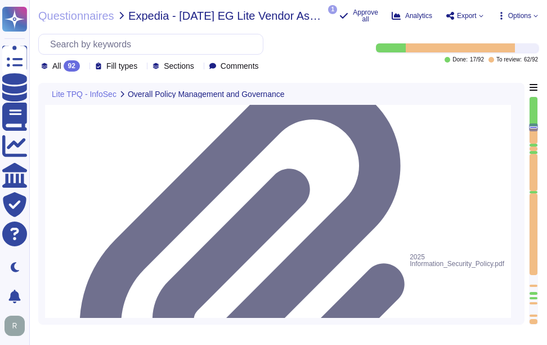
type textarea "Credit checks"
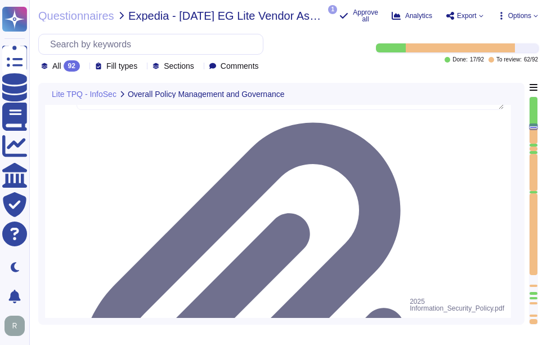
type textarea "Criminal records"
type textarea "Politically Exposed Persons (PEPs) check"
type textarea "Criminal records"
type textarea "Politically Exposed Persons (PEPs) check"
type textarea "Criminal records"
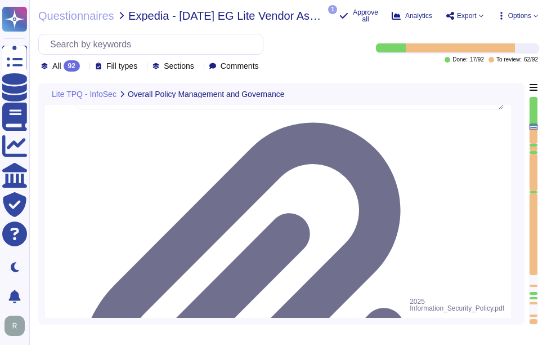
type textarea "Politically Exposed Persons (PEPs) check"
type textarea "Criminal records"
type textarea "Politically Exposed Persons (PEPs) check"
type textarea "Criminal records"
type textarea "Politically Exposed Persons (PEPs) check"
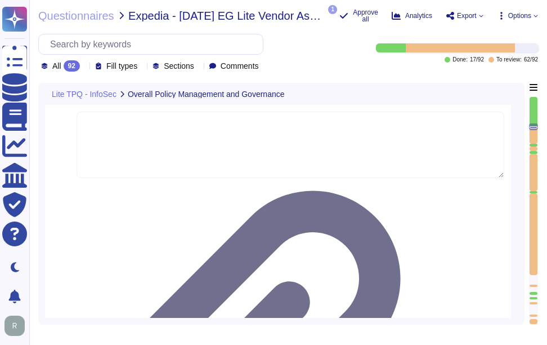
type textarea "Criminal records"
type textarea "Politically Exposed Persons (PEPs) check"
type textarea "Criminal records"
type textarea "Politically Exposed Persons (PEPs) check"
type textarea "Criminal records"
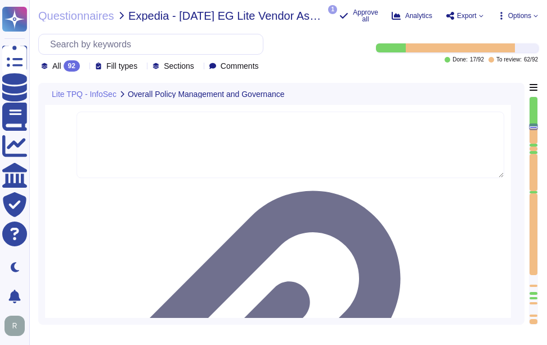
type textarea "Politically Exposed Persons (PEPs) check"
type textarea "Criminal records"
type textarea "Politically Exposed Persons (PEPs) check"
type textarea "Criminal records"
type textarea "Politically Exposed Persons (PEPs) check"
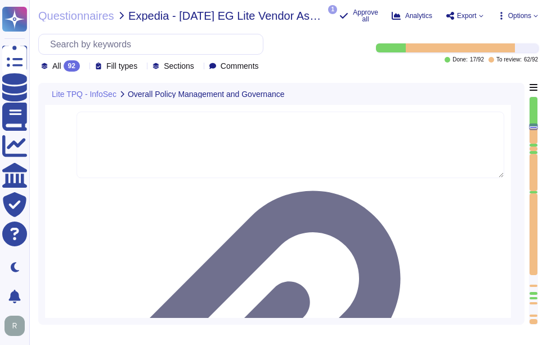
type textarea "Criminal records"
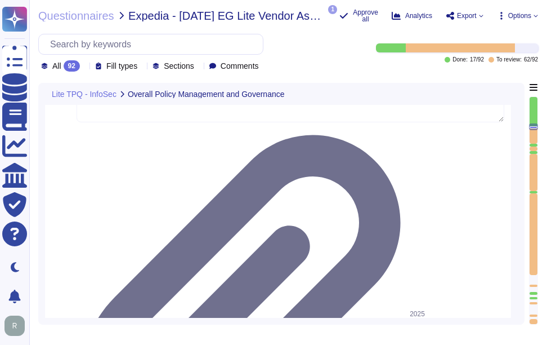
scroll to position [2490, 0]
drag, startPoint x: 111, startPoint y: 218, endPoint x: 52, endPoint y: 220, distance: 59.1
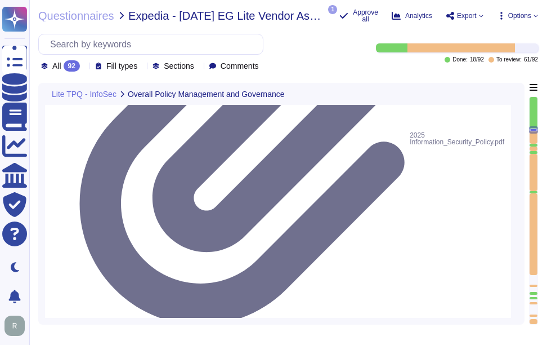
scroll to position [2673, 0]
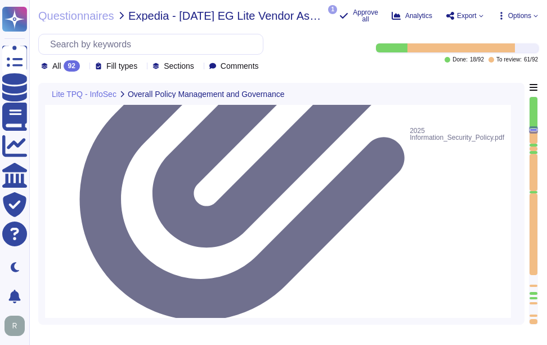
drag, startPoint x: 163, startPoint y: 172, endPoint x: 87, endPoint y: 171, distance: 75.4
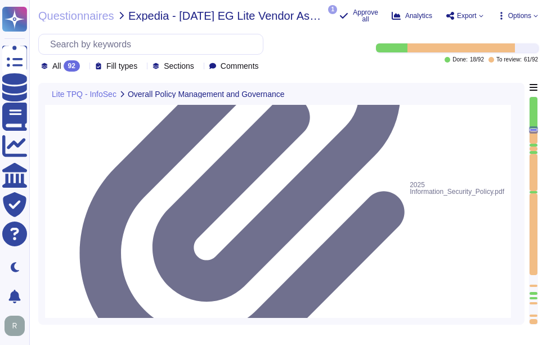
scroll to position [2660, 0]
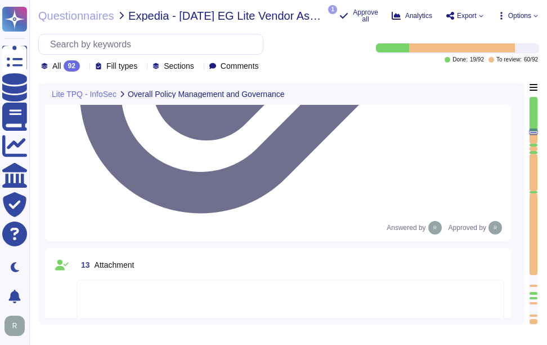
scroll to position [2799, 0]
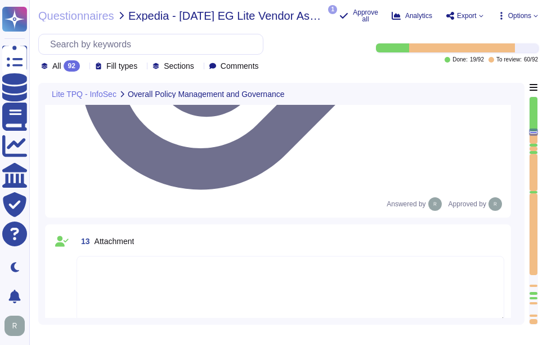
drag, startPoint x: 146, startPoint y: 173, endPoint x: 65, endPoint y: 165, distance: 81.0
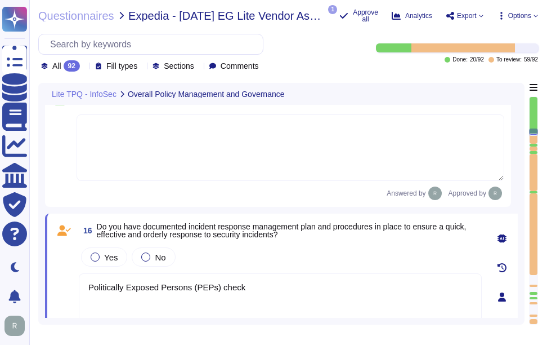
scroll to position [2810, 0]
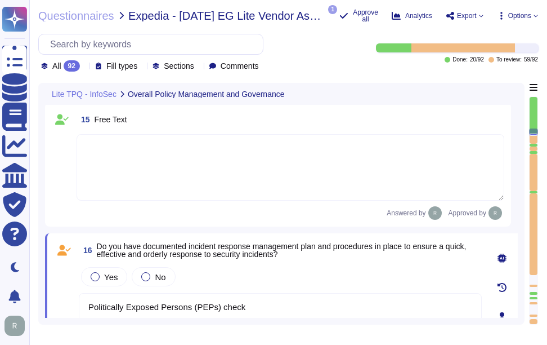
click at [106, 152] on textarea at bounding box center [291, 167] width 428 height 66
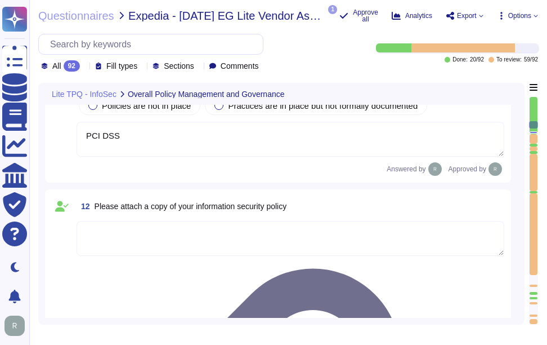
scroll to position [2323, 0]
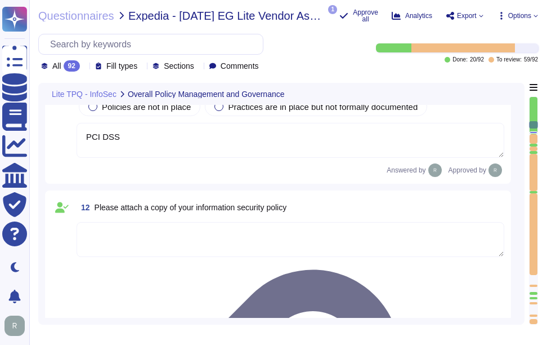
click at [199, 207] on span "Please attach a copy of your information security policy" at bounding box center [191, 207] width 193 height 9
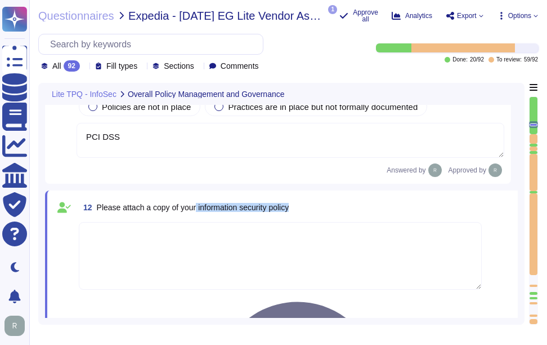
drag, startPoint x: 198, startPoint y: 207, endPoint x: 300, endPoint y: 202, distance: 101.5
click at [300, 202] on div "12 Please attach a copy of your information security policy" at bounding box center [280, 207] width 403 height 20
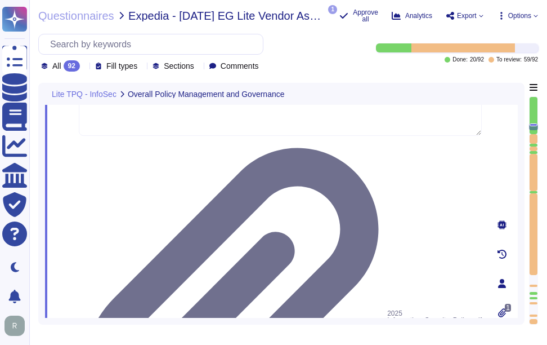
scroll to position [2492, 0]
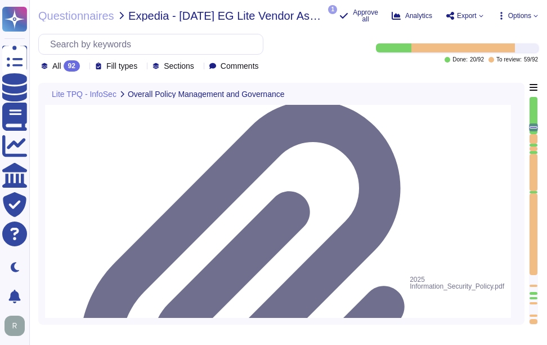
paste textarea "Sectigo has a documented Information Security Policy that has been approved by …"
drag, startPoint x: 302, startPoint y: 244, endPoint x: 136, endPoint y: 234, distance: 165.8
drag, startPoint x: 291, startPoint y: 248, endPoint x: 67, endPoint y: 242, distance: 223.6
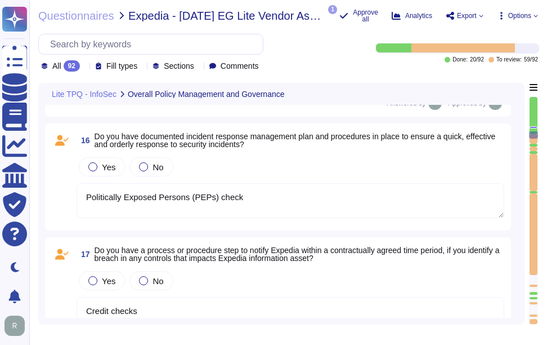
scroll to position [2886, 0]
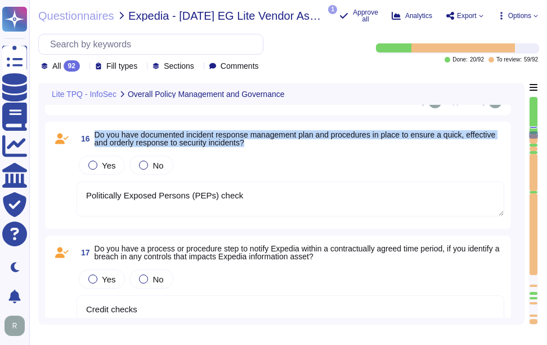
drag, startPoint x: 95, startPoint y: 136, endPoint x: 312, endPoint y: 149, distance: 218.3
click at [312, 149] on span "16 Do you have documented incident response management plan and procedures in p…" at bounding box center [291, 138] width 428 height 20
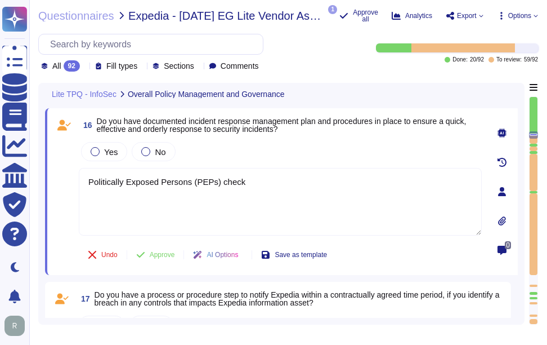
drag, startPoint x: 249, startPoint y: 191, endPoint x: 56, endPoint y: 182, distance: 193.9
click at [56, 182] on div "16 Do you have documented incident response management plan and procedures in p…" at bounding box center [268, 191] width 428 height 153
paste textarea "Yes, we have a formal Incident Response Plan with documented policies and proce…"
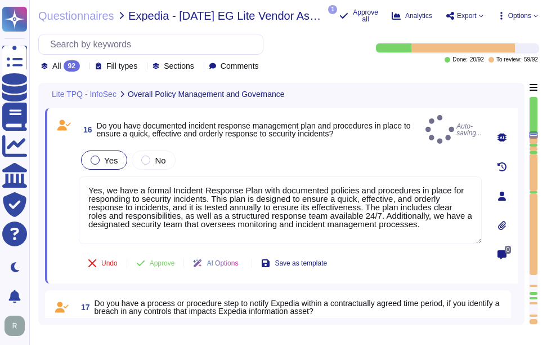
click at [95, 155] on div at bounding box center [95, 159] width 9 height 9
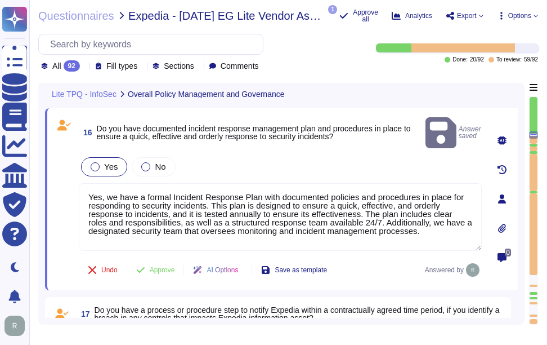
click at [96, 162] on div at bounding box center [95, 166] width 9 height 9
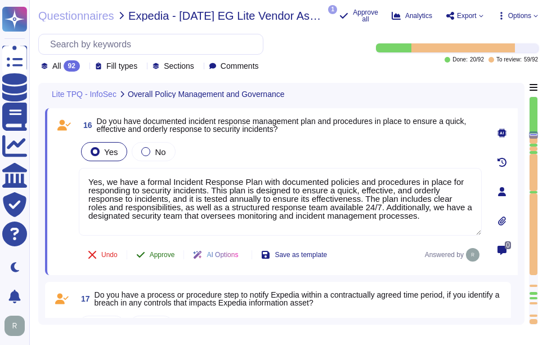
click at [168, 258] on span "Approve" at bounding box center [162, 254] width 25 height 7
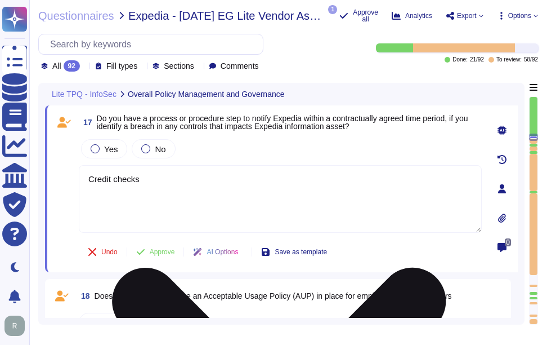
scroll to position [2936, 0]
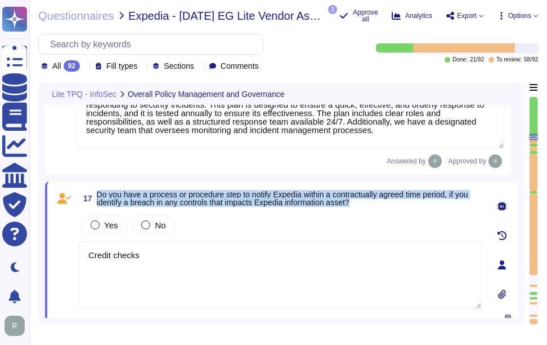
drag, startPoint x: 98, startPoint y: 191, endPoint x: 366, endPoint y: 207, distance: 268.4
click at [366, 207] on span "17 Do you have a process or procedure step to notify Expedia within a contractu…" at bounding box center [280, 198] width 403 height 20
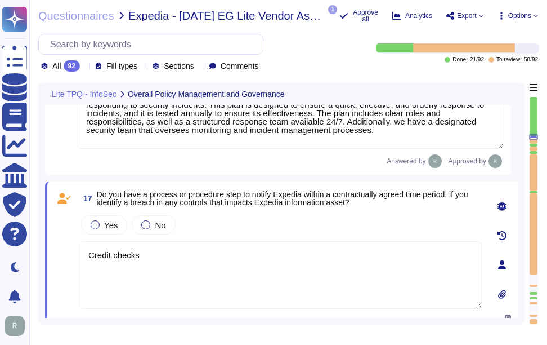
drag, startPoint x: 146, startPoint y: 253, endPoint x: 61, endPoint y: 253, distance: 85.0
click at [61, 253] on div "17 Do you have a process or procedure step to notify Expedia within a contractu…" at bounding box center [268, 264] width 428 height 153
paste textarea "Depend on the nature of the incident, we would reach out directly to the design…"
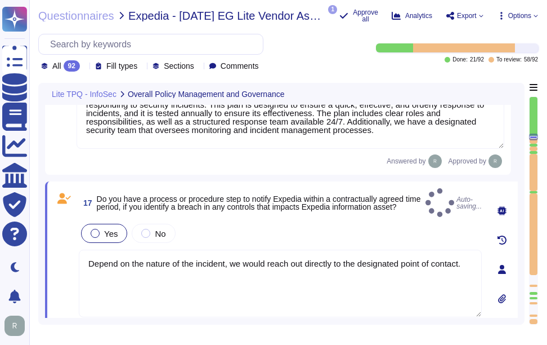
click at [95, 224] on div "Yes" at bounding box center [104, 233] width 46 height 19
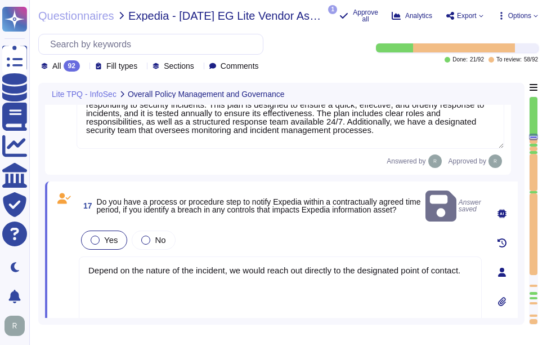
click at [95, 235] on div at bounding box center [95, 239] width 9 height 9
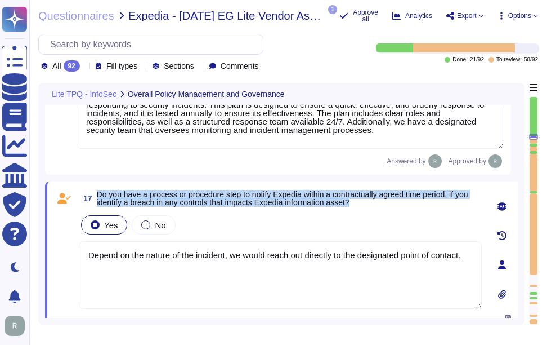
drag, startPoint x: 98, startPoint y: 191, endPoint x: 431, endPoint y: 206, distance: 333.6
click at [431, 206] on span "17 Do you have a process or procedure step to notify Expedia within a contractu…" at bounding box center [280, 198] width 403 height 20
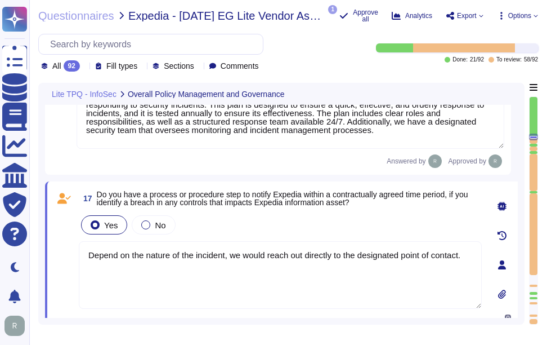
click at [89, 266] on textarea "Depend on the nature of the incident, we would reach out directly to the design…" at bounding box center [280, 275] width 403 height 68
paste textarea "We have a formal Incident Response Plan in place that ensures compliance with a…"
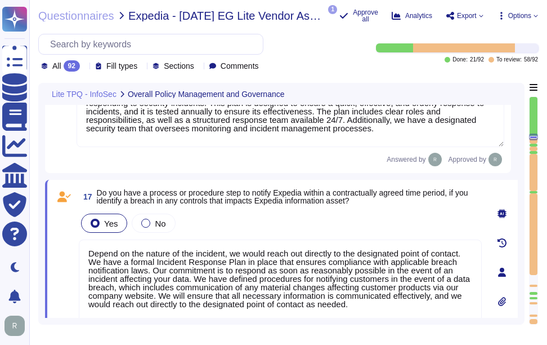
scroll to position [0, 0]
drag, startPoint x: 88, startPoint y: 249, endPoint x: 129, endPoint y: 261, distance: 42.2
click at [129, 261] on textarea "Depend on the nature of the incident, we would reach out directly to the design…" at bounding box center [280, 282] width 403 height 86
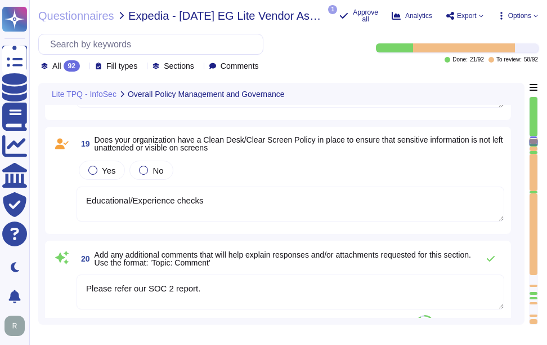
drag, startPoint x: 90, startPoint y: 311, endPoint x: 249, endPoint y: 276, distance: 163.0
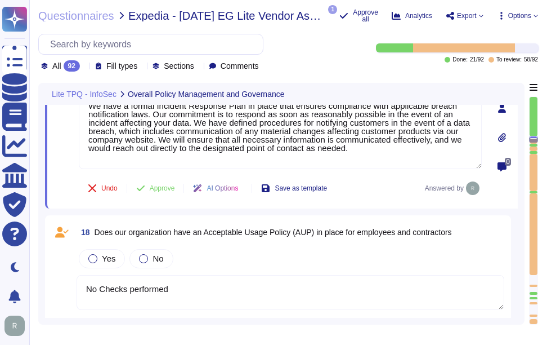
scroll to position [3053, 0]
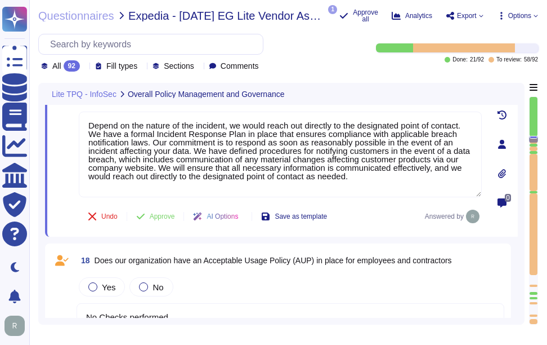
drag, startPoint x: 396, startPoint y: 195, endPoint x: 54, endPoint y: 181, distance: 342.6
click at [54, 181] on div "17 Do you have a process or procedure step to notify Expedia within a contractu…" at bounding box center [268, 144] width 428 height 171
paste textarea "Depend on the nature of the incident, we would reach out directly to the design…"
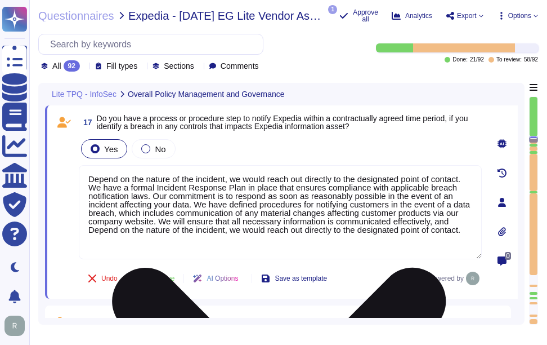
scroll to position [2996, 0]
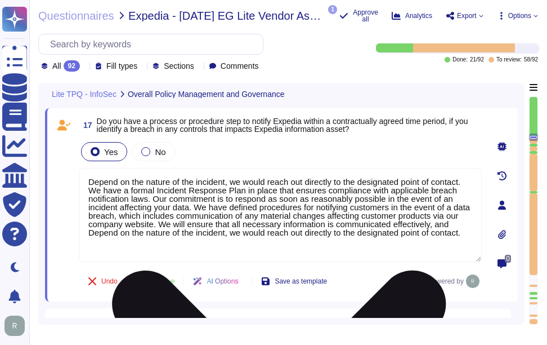
drag, startPoint x: 127, startPoint y: 188, endPoint x: 88, endPoint y: 176, distance: 40.8
click at [88, 176] on textarea "Depend on the nature of the incident, we would reach out directly to the design…" at bounding box center [280, 215] width 403 height 94
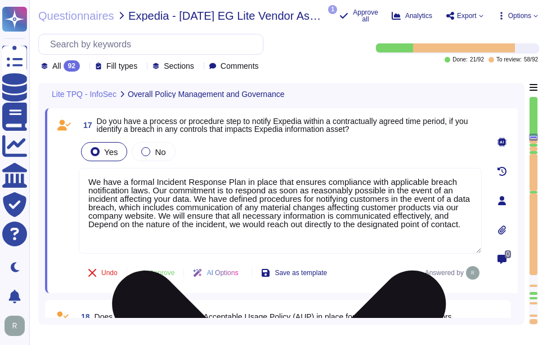
click at [91, 185] on textarea "We have a formal Incident Response Plan in place that ensures compliance with a…" at bounding box center [280, 211] width 403 height 86
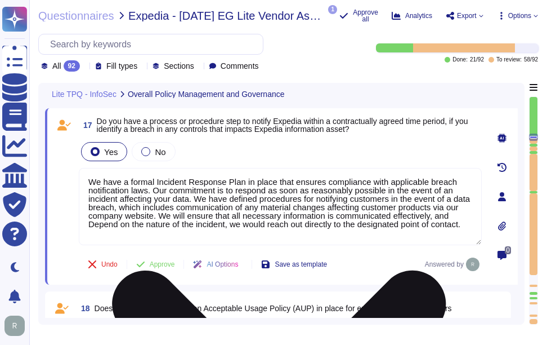
click at [95, 224] on textarea "We have a formal Incident Response Plan in place that ensures compliance with a…" at bounding box center [280, 206] width 403 height 77
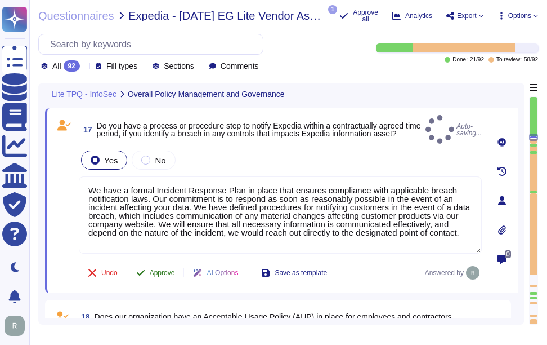
click at [162, 269] on span "Approve" at bounding box center [162, 272] width 25 height 7
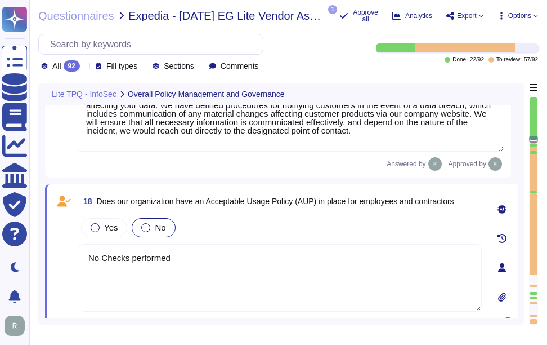
scroll to position [3093, 0]
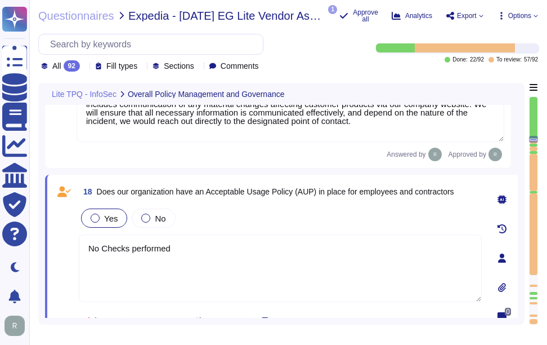
click at [93, 216] on div at bounding box center [95, 217] width 9 height 9
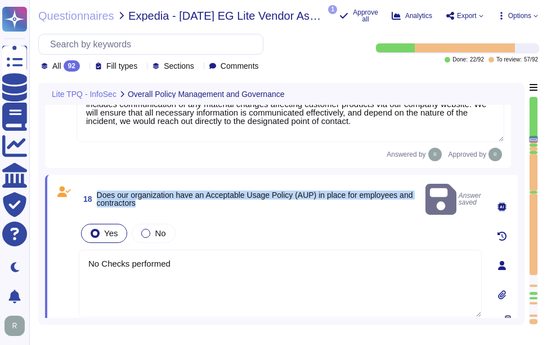
drag, startPoint x: 97, startPoint y: 188, endPoint x: 168, endPoint y: 197, distance: 71.5
click at [168, 197] on span "Does our organization have an Acceptable Usage Policy (AUP) in place for employ…" at bounding box center [259, 199] width 324 height 16
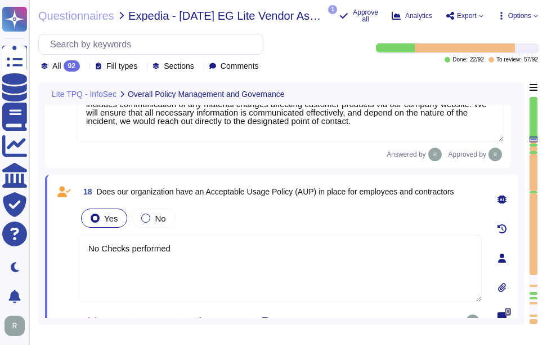
drag, startPoint x: 180, startPoint y: 250, endPoint x: 66, endPoint y: 242, distance: 114.6
click at [66, 242] on div "18 Does our organization have an Acceptable Usage Policy (AUP) in place for emp…" at bounding box center [268, 257] width 428 height 153
paste textarea "Yes, our organization has an Acceptable Use Policy (AUP) that governs the use o…"
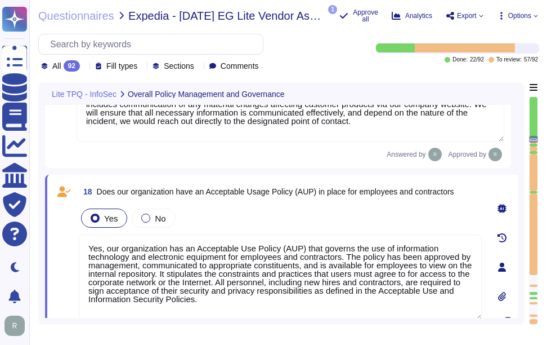
drag, startPoint x: 186, startPoint y: 272, endPoint x: 266, endPoint y: 285, distance: 80.3
click at [266, 285] on textarea "Yes, our organization has an Acceptable Use Policy (AUP) that governs the use o…" at bounding box center [280, 277] width 403 height 86
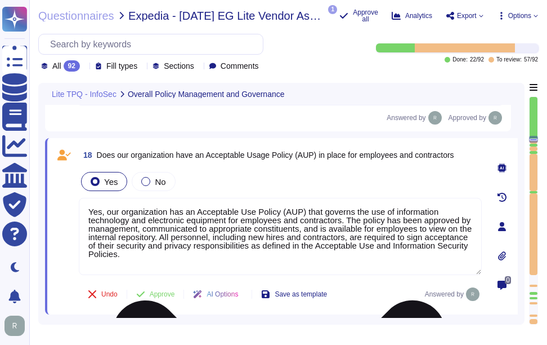
scroll to position [3149, 0]
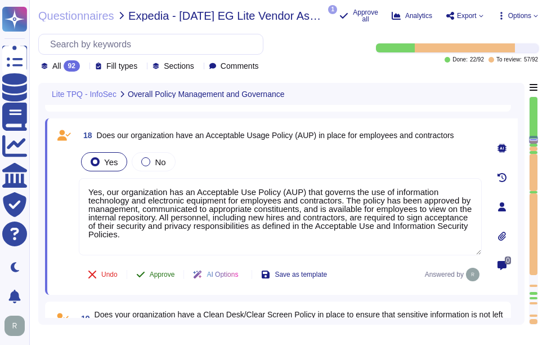
click at [158, 278] on span "Approve" at bounding box center [162, 274] width 25 height 7
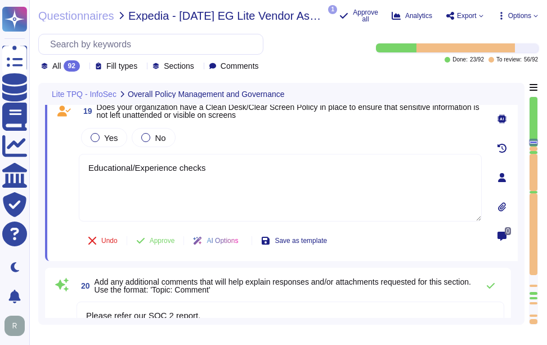
scroll to position [3279, 0]
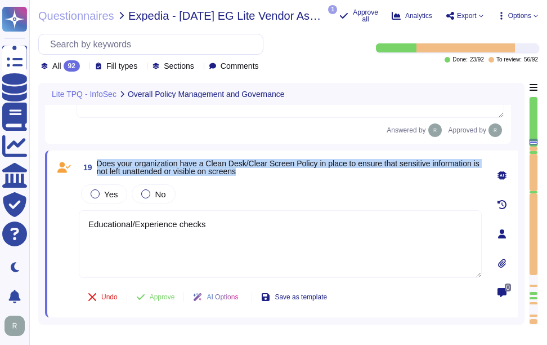
drag, startPoint x: 97, startPoint y: 163, endPoint x: 262, endPoint y: 172, distance: 165.8
click at [262, 172] on span "Does your organization have a Clean Desk/Clear Screen Policy in place to ensure…" at bounding box center [289, 167] width 385 height 16
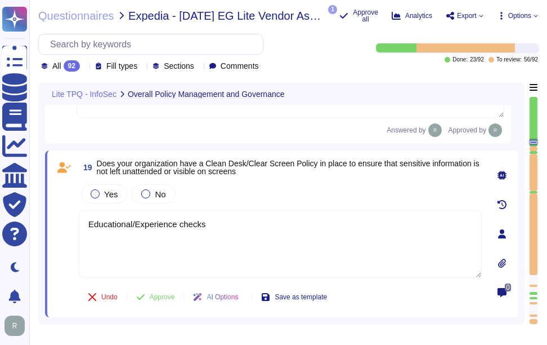
drag, startPoint x: 234, startPoint y: 227, endPoint x: 49, endPoint y: 220, distance: 184.8
click at [49, 220] on div "19 Does your organization have a Clean Desk/Clear Screen Policy in place to ens…" at bounding box center [281, 233] width 473 height 167
paste textarea "Yes, our organization has a documented clear desk policy for papers and removab…"
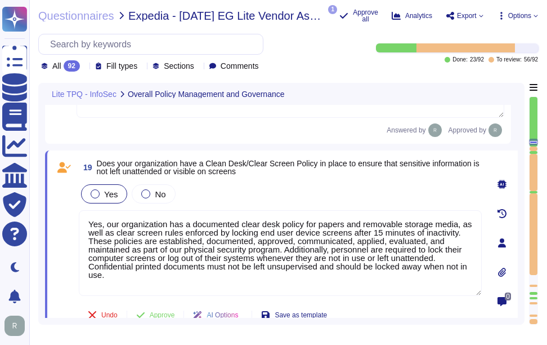
click at [99, 193] on div at bounding box center [95, 193] width 9 height 9
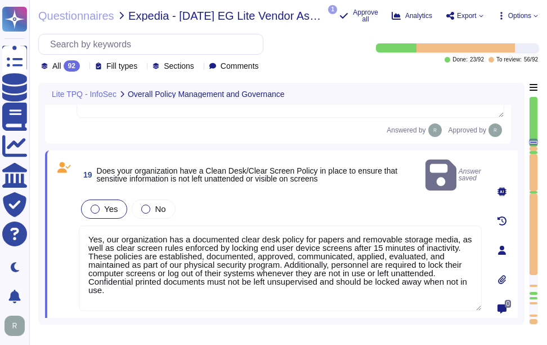
click at [96, 204] on div at bounding box center [95, 208] width 9 height 9
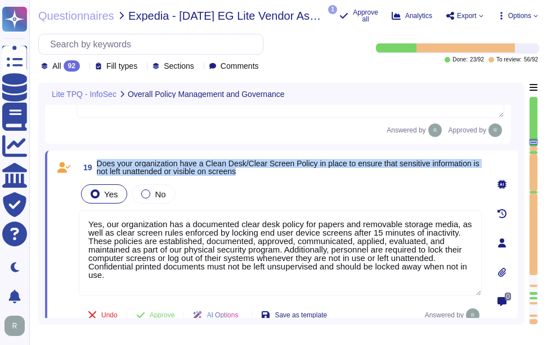
drag, startPoint x: 98, startPoint y: 161, endPoint x: 276, endPoint y: 173, distance: 178.3
click at [276, 173] on span "Does your organization have a Clean Desk/Clear Screen Policy in place to ensure…" at bounding box center [289, 167] width 385 height 16
click at [164, 316] on span "Approve" at bounding box center [162, 314] width 25 height 7
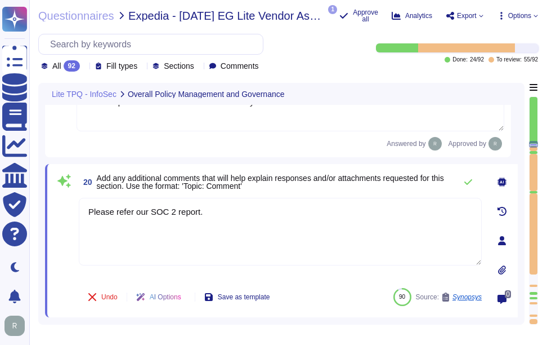
scroll to position [3409, 0]
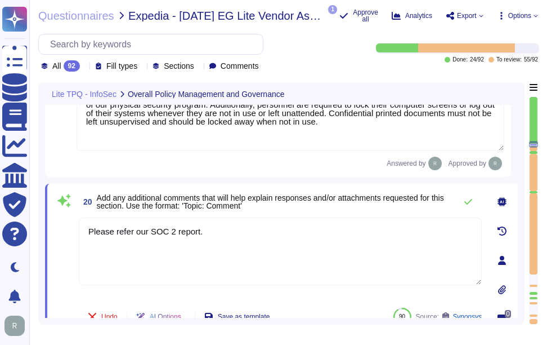
drag, startPoint x: 215, startPoint y: 231, endPoint x: 39, endPoint y: 227, distance: 175.7
click at [39, 227] on div "Lite TPQ - InfoSec Overall Policy Management and Governance 18 Does our organiz…" at bounding box center [281, 204] width 486 height 242
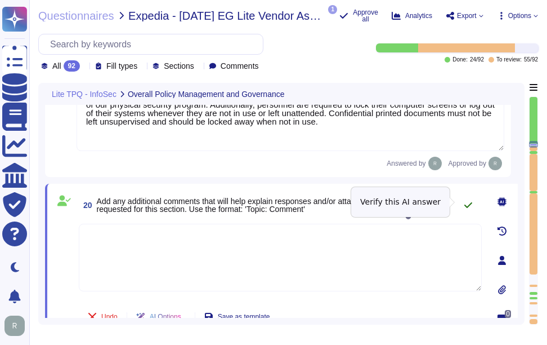
click at [466, 201] on icon at bounding box center [468, 204] width 9 height 9
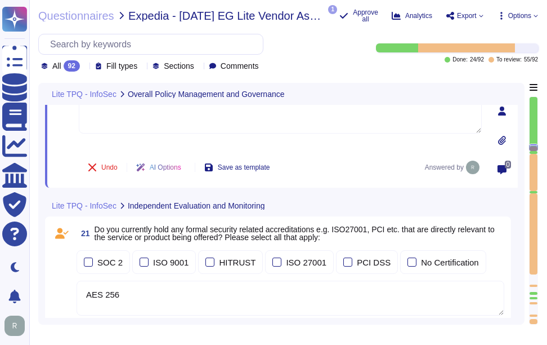
scroll to position [3578, 0]
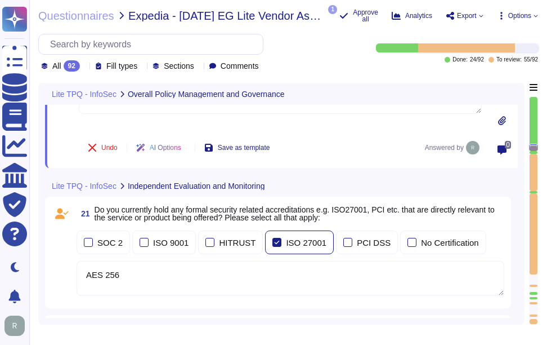
click at [272, 243] on div at bounding box center [276, 242] width 9 height 9
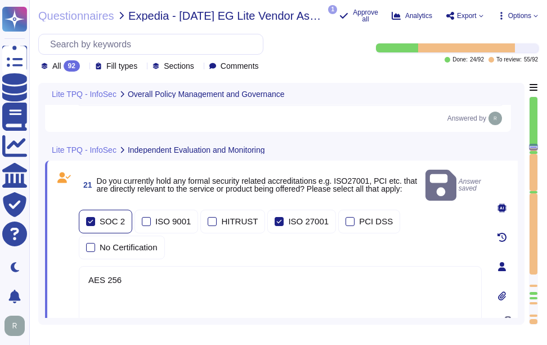
click at [91, 217] on div at bounding box center [90, 221] width 9 height 9
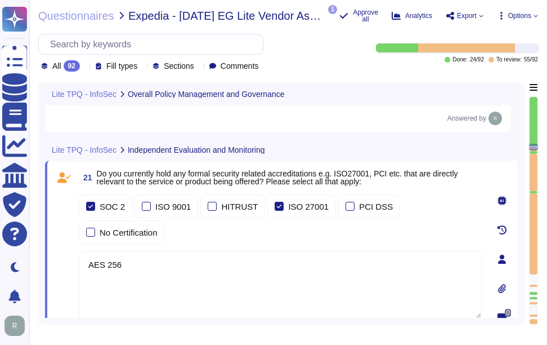
drag, startPoint x: 147, startPoint y: 247, endPoint x: 88, endPoint y: 242, distance: 59.3
click at [88, 251] on textarea "AES 256" at bounding box center [280, 285] width 403 height 68
click at [175, 334] on span "Approve" at bounding box center [162, 337] width 25 height 7
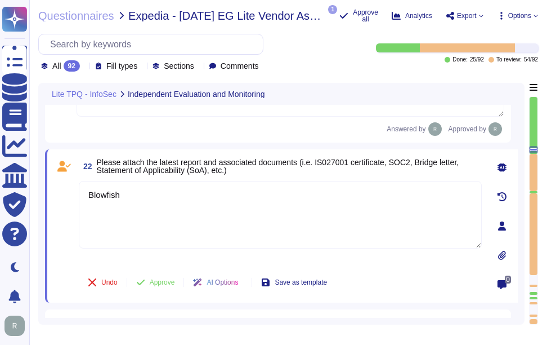
scroll to position [3720, 0]
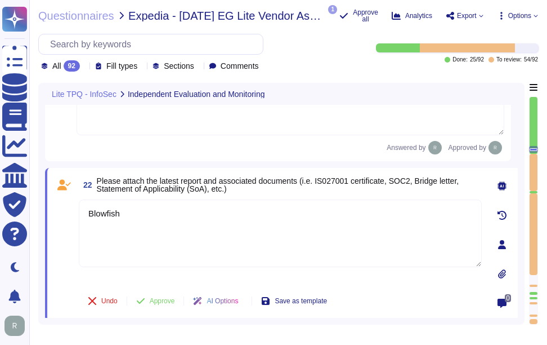
drag, startPoint x: 148, startPoint y: 217, endPoint x: 66, endPoint y: 215, distance: 81.7
click at [66, 215] on div "22 Please attach the latest report and associated documents (i.e. IS027001 cert…" at bounding box center [268, 245] width 428 height 140
click at [504, 188] on icon at bounding box center [502, 185] width 9 height 9
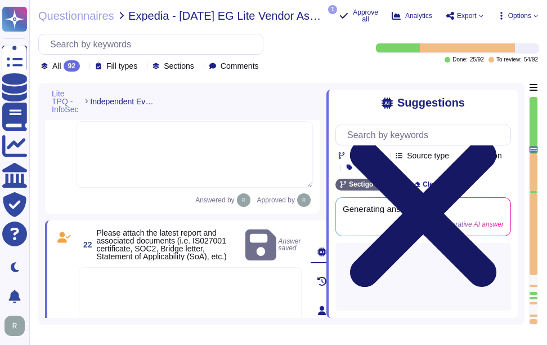
click at [497, 140] on icon at bounding box center [423, 213] width 146 height 146
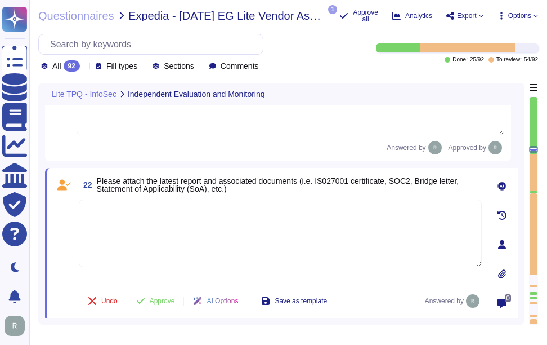
click at [503, 271] on icon at bounding box center [502, 273] width 8 height 9
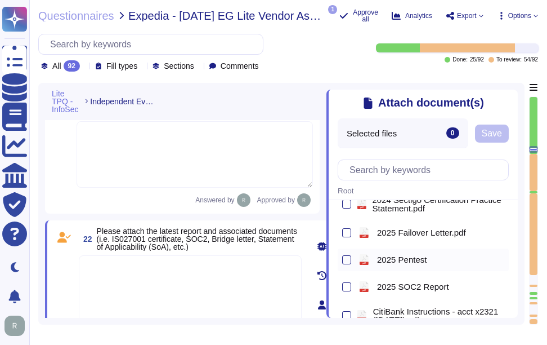
scroll to position [113, 0]
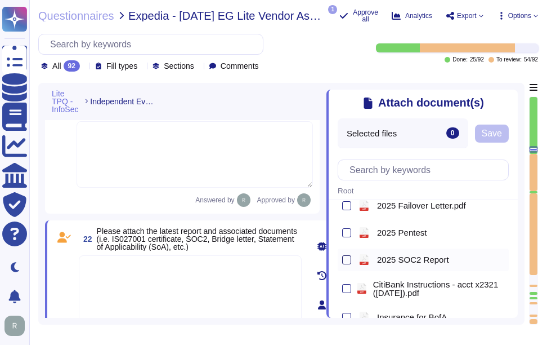
click at [350, 261] on div at bounding box center [346, 259] width 9 height 9
click at [0, 0] on input "checkbox" at bounding box center [0, 0] width 0 height 0
click at [497, 138] on span "Save" at bounding box center [492, 133] width 20 height 9
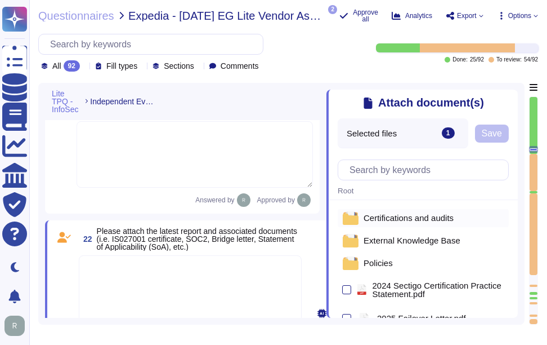
click at [409, 218] on span "Certifications and audits" at bounding box center [409, 217] width 90 height 8
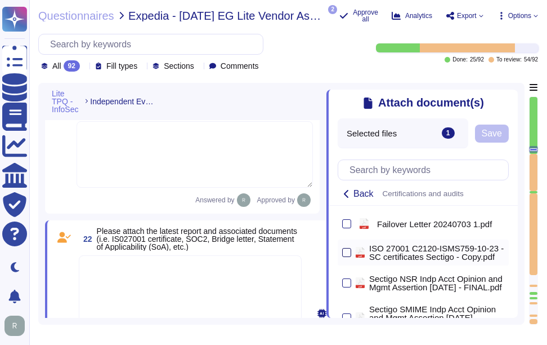
click at [350, 257] on div at bounding box center [346, 252] width 9 height 9
click at [0, 0] on input "checkbox" at bounding box center [0, 0] width 0 height 0
click at [493, 128] on button "Save" at bounding box center [492, 133] width 34 height 18
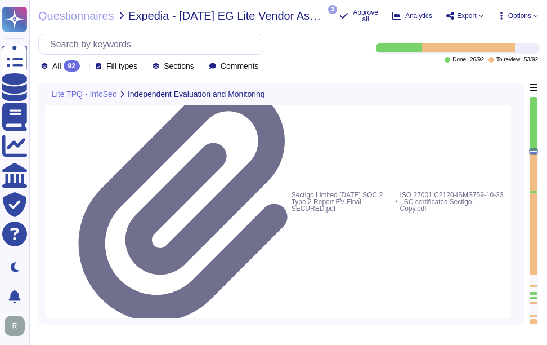
scroll to position [3923, 0]
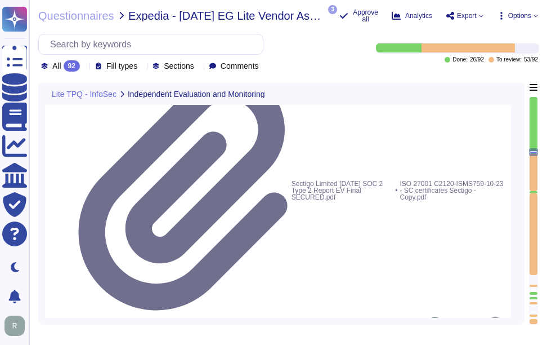
drag, startPoint x: 207, startPoint y: 167, endPoint x: 81, endPoint y: 162, distance: 126.2
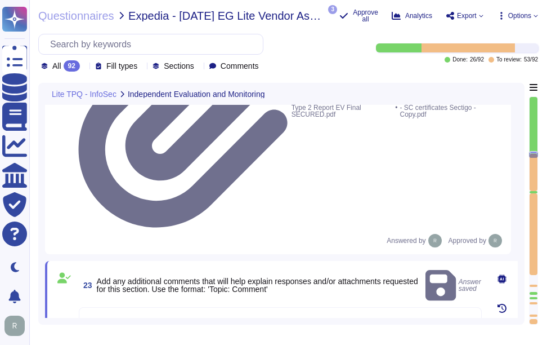
scroll to position [4036, 0]
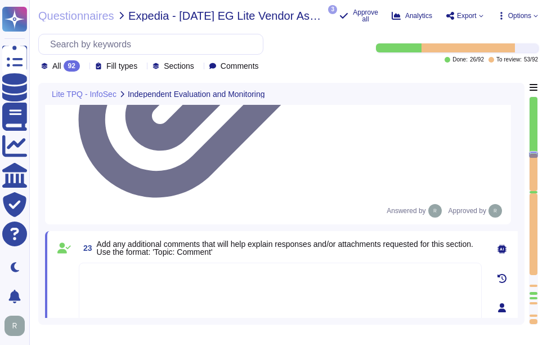
drag, startPoint x: 97, startPoint y: 205, endPoint x: 489, endPoint y: 207, distance: 392.4
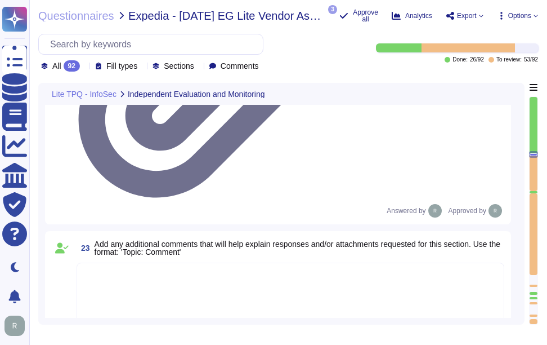
drag, startPoint x: 127, startPoint y: 266, endPoint x: 59, endPoint y: 258, distance: 69.1
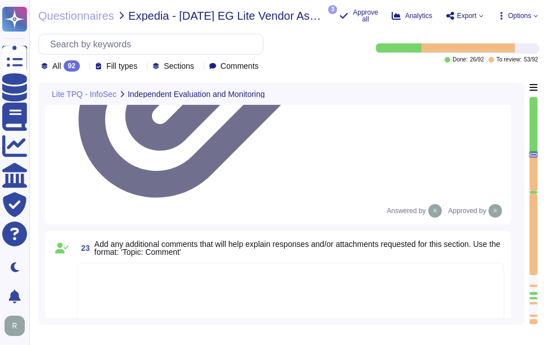
paste textarea "Yes, background checks are performed on new hires. The checks include: - Identi…"
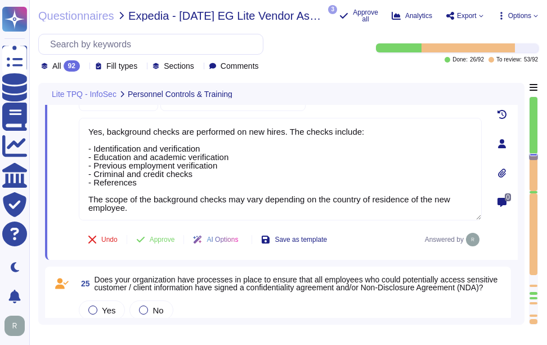
scroll to position [4174, 0]
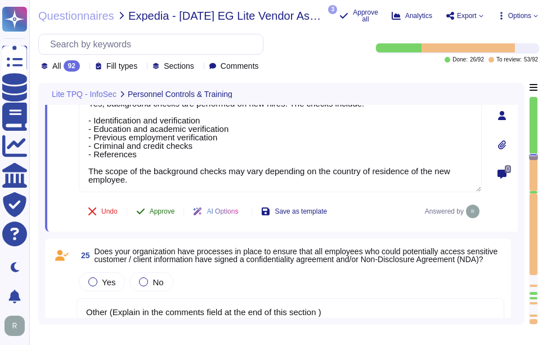
click at [150, 213] on span "Approve" at bounding box center [162, 211] width 25 height 7
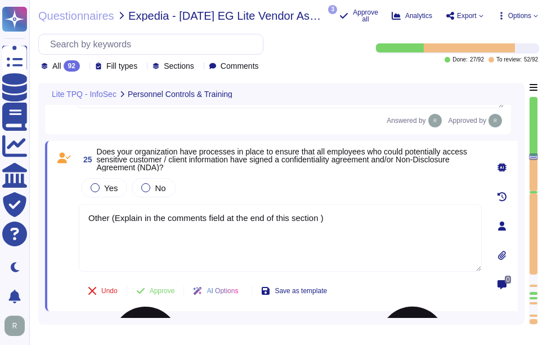
scroll to position [4161, 0]
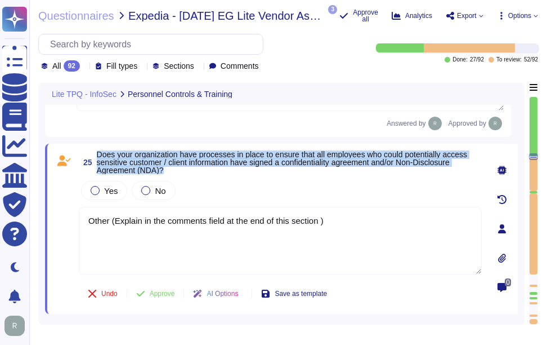
drag, startPoint x: 97, startPoint y: 153, endPoint x: 180, endPoint y: 172, distance: 84.9
click at [180, 172] on span "Does your organization have processes in place to ensure that all employees who…" at bounding box center [289, 162] width 385 height 24
drag, startPoint x: 180, startPoint y: 172, endPoint x: 98, endPoint y: 188, distance: 83.7
click at [98, 188] on div at bounding box center [95, 190] width 9 height 9
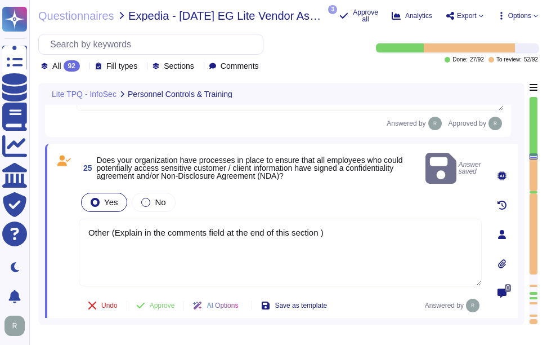
drag, startPoint x: 354, startPoint y: 224, endPoint x: 45, endPoint y: 222, distance: 308.5
click at [45, 222] on div "25 Does your organization have processes in place to ensure that all employees …" at bounding box center [281, 235] width 473 height 182
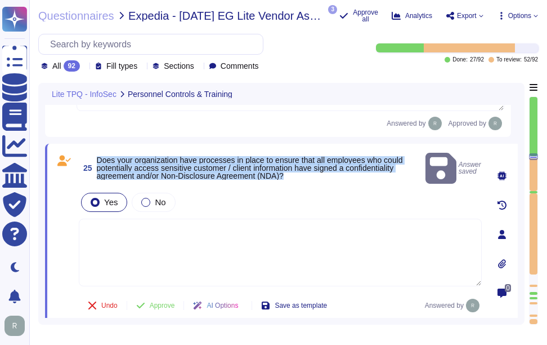
drag, startPoint x: 97, startPoint y: 153, endPoint x: 310, endPoint y: 168, distance: 212.8
click at [310, 168] on span "Does your organization have processes in place to ensure that all employees who…" at bounding box center [259, 168] width 324 height 24
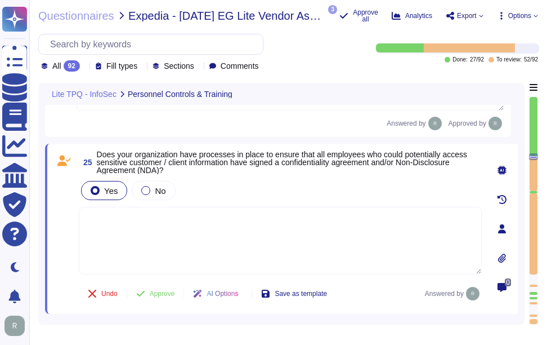
click at [99, 212] on textarea at bounding box center [280, 241] width 403 height 68
paste textarea "Yes, our organization requires all personnel with access to client, confidentia…"
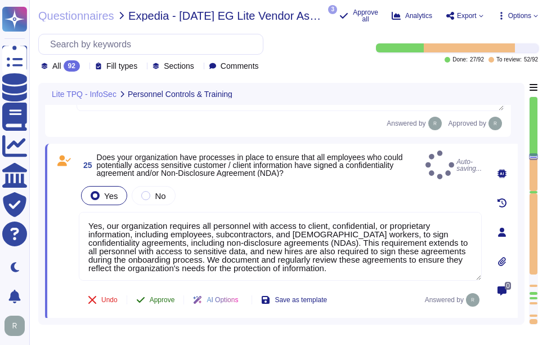
click at [154, 296] on span "Approve" at bounding box center [162, 299] width 25 height 7
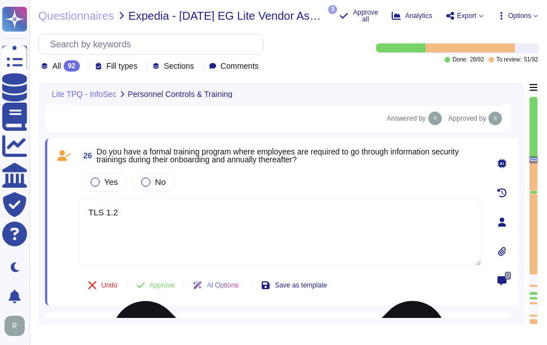
scroll to position [4350, 0]
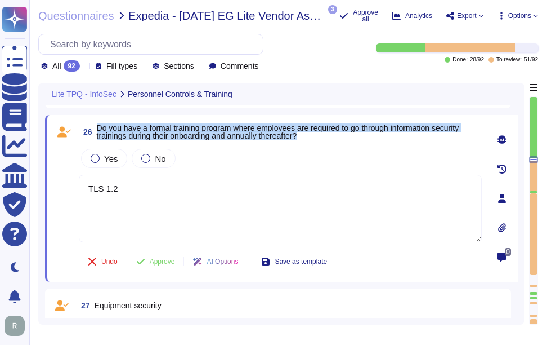
drag, startPoint x: 99, startPoint y: 129, endPoint x: 350, endPoint y: 134, distance: 251.1
click at [350, 134] on span "Do you have a formal training program where employees are required to go throug…" at bounding box center [289, 132] width 385 height 16
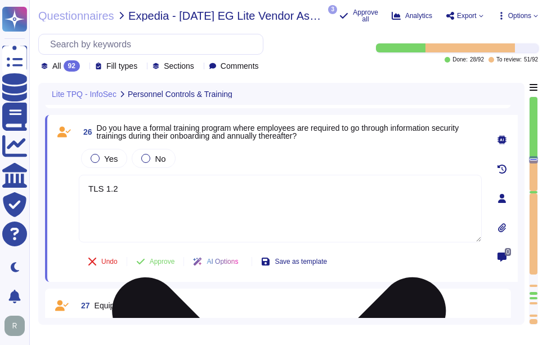
drag, startPoint x: 134, startPoint y: 189, endPoint x: 86, endPoint y: 185, distance: 48.0
click at [86, 185] on textarea "TLS 1.2" at bounding box center [280, 209] width 403 height 68
paste textarea "Yes, we have a formal training program that is mandatory for all employees and …"
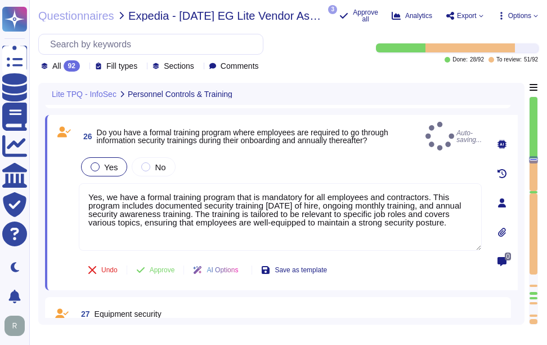
click at [92, 162] on div at bounding box center [95, 166] width 9 height 9
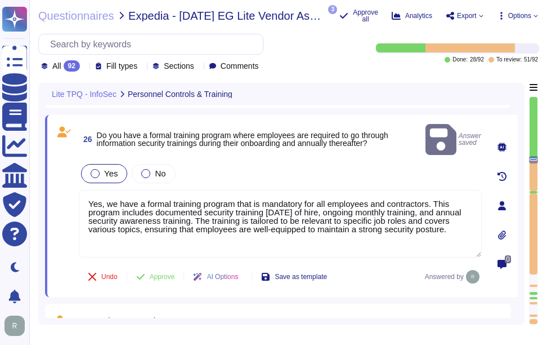
click at [93, 169] on div at bounding box center [95, 173] width 9 height 9
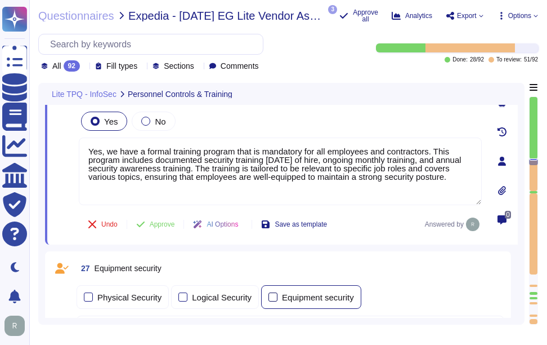
scroll to position [4407, 0]
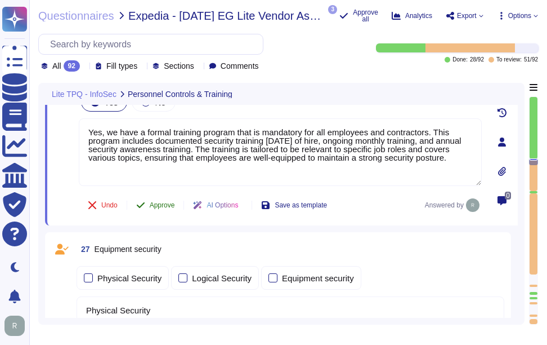
click at [169, 205] on span "Approve" at bounding box center [162, 205] width 25 height 7
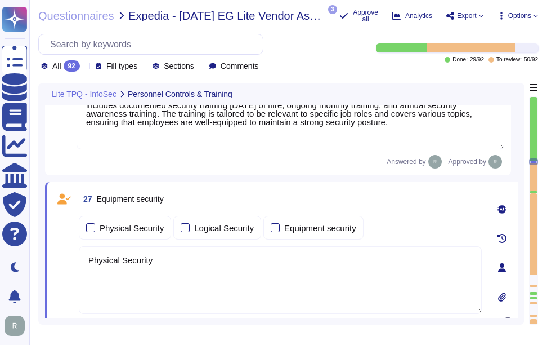
scroll to position [4443, 0]
click at [97, 198] on span "27 Equipment security" at bounding box center [121, 198] width 85 height 20
drag, startPoint x: 97, startPoint y: 199, endPoint x: 186, endPoint y: 203, distance: 89.1
click at [186, 203] on div "27 Equipment security" at bounding box center [280, 198] width 403 height 20
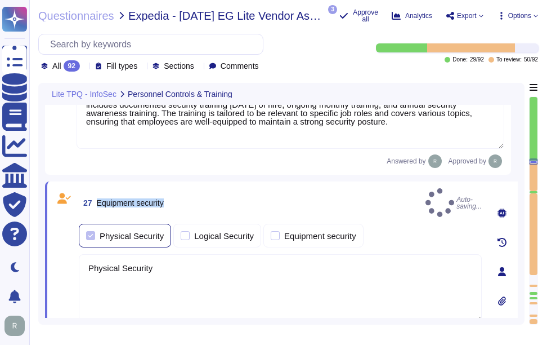
click at [93, 231] on div at bounding box center [90, 235] width 9 height 9
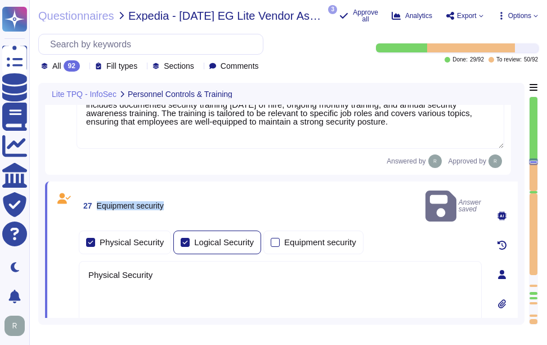
click at [182, 238] on div at bounding box center [185, 242] width 9 height 9
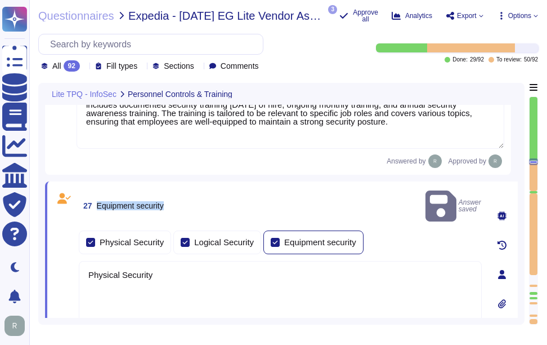
click at [271, 238] on div at bounding box center [275, 242] width 9 height 9
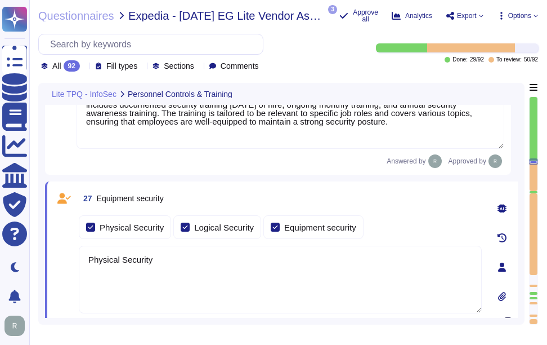
drag, startPoint x: 158, startPoint y: 265, endPoint x: 83, endPoint y: 259, distance: 74.5
click at [83, 259] on textarea "Physical Security" at bounding box center [280, 279] width 403 height 68
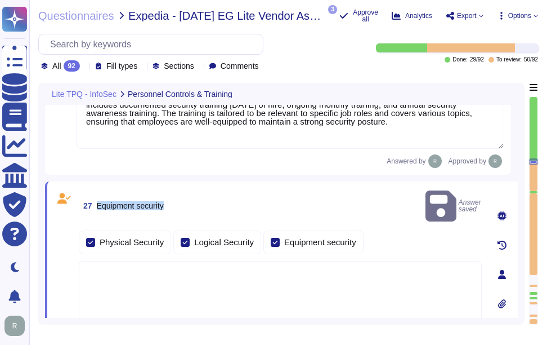
drag, startPoint x: 97, startPoint y: 196, endPoint x: 175, endPoint y: 200, distance: 77.8
click at [175, 200] on div "27 Equipment security Answer saved" at bounding box center [280, 205] width 403 height 35
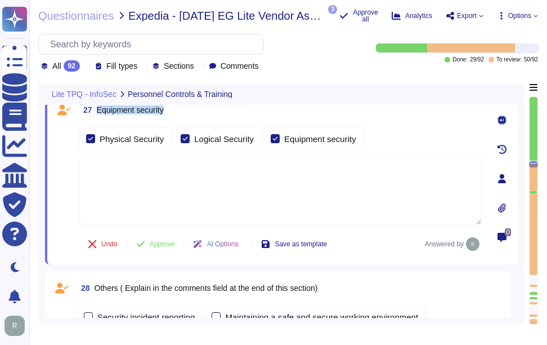
scroll to position [4555, 0]
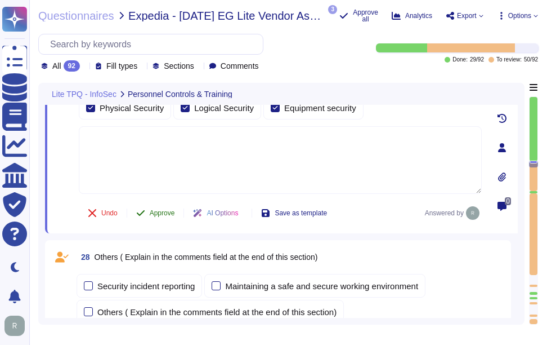
click at [157, 215] on span "Approve" at bounding box center [162, 212] width 25 height 7
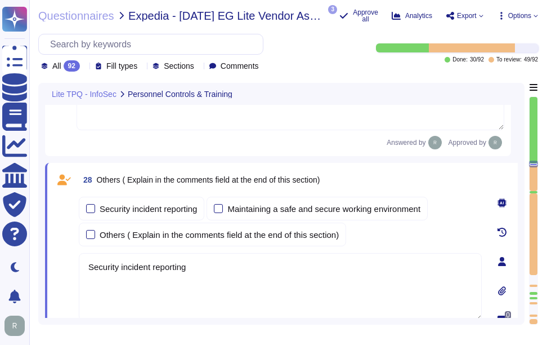
scroll to position [4604, 0]
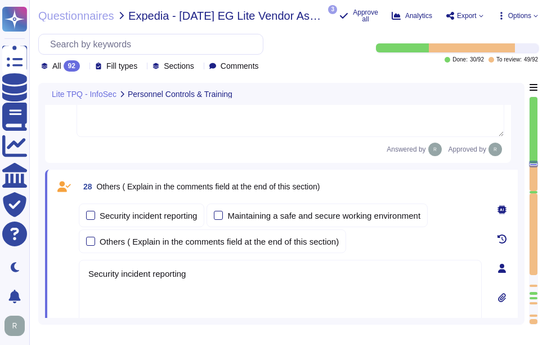
drag, startPoint x: 207, startPoint y: 290, endPoint x: 82, endPoint y: 275, distance: 126.4
click at [82, 275] on textarea "Security incident reporting" at bounding box center [280, 294] width 403 height 68
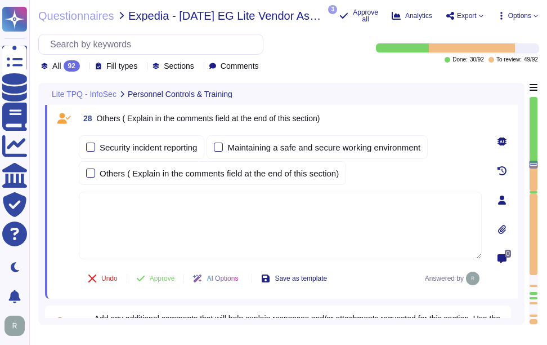
scroll to position [4653, 0]
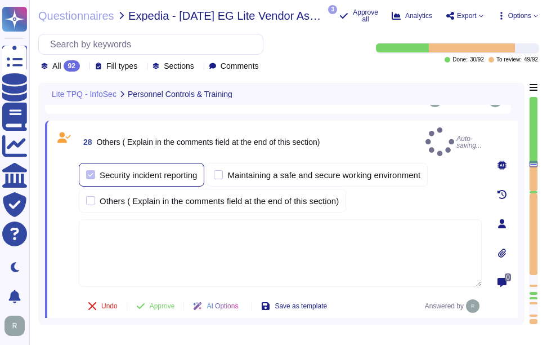
click at [96, 170] on label "Security incident reporting" at bounding box center [141, 174] width 111 height 9
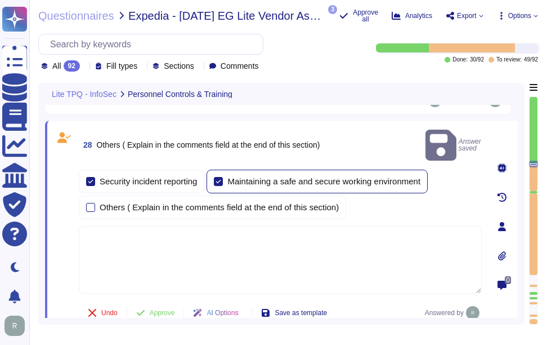
click at [225, 177] on label "Maintaining a safe and secure working environment" at bounding box center [317, 181] width 207 height 9
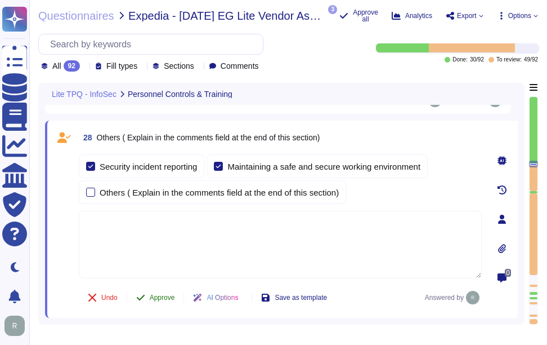
click at [168, 298] on span "Approve" at bounding box center [162, 297] width 25 height 7
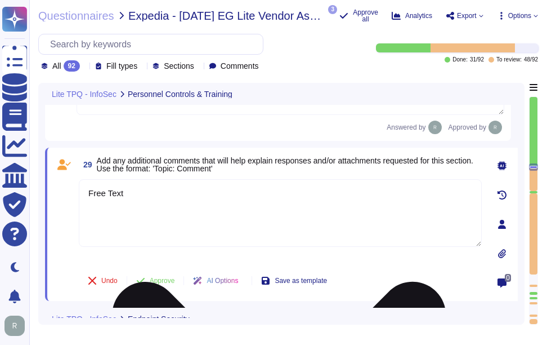
scroll to position [4782, 0]
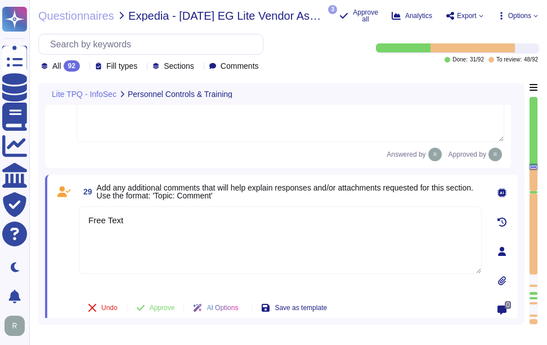
drag, startPoint x: 155, startPoint y: 222, endPoint x: 74, endPoint y: 221, distance: 81.6
click at [74, 221] on div "29 Add any additional comments that will help explain responses and/or attachme…" at bounding box center [268, 251] width 428 height 140
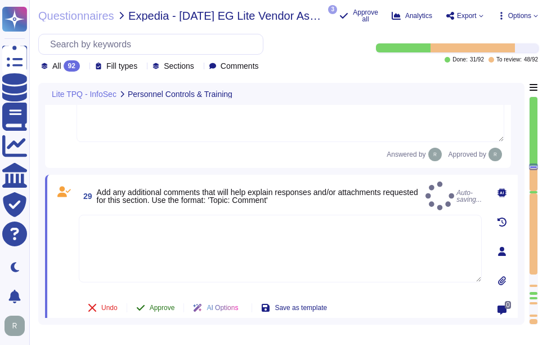
click at [169, 308] on span "Approve" at bounding box center [162, 307] width 25 height 7
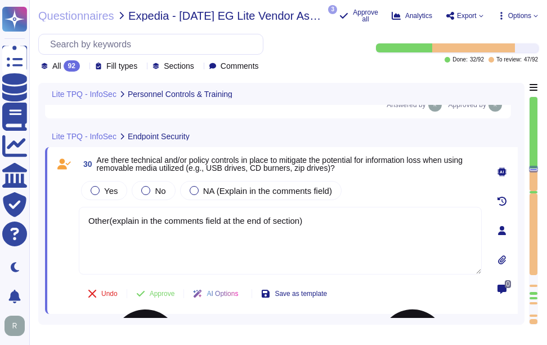
scroll to position [4841, 0]
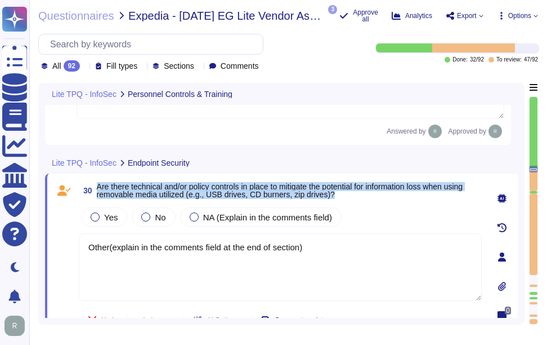
drag, startPoint x: 98, startPoint y: 185, endPoint x: 342, endPoint y: 195, distance: 244.5
click at [342, 195] on span "Are there technical and/or policy controls in place to mitigate the potential f…" at bounding box center [289, 190] width 385 height 16
click at [98, 217] on div at bounding box center [95, 216] width 9 height 9
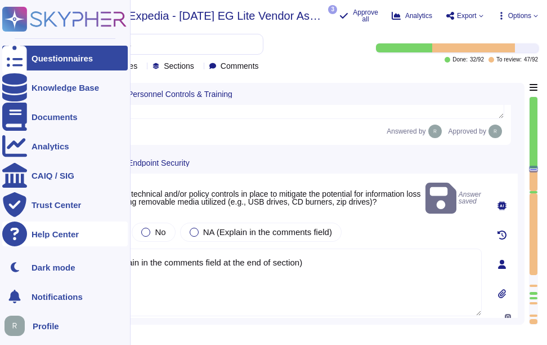
drag, startPoint x: 315, startPoint y: 251, endPoint x: 8, endPoint y: 236, distance: 307.7
click at [8, 236] on div "Questionnaires Knowledge Base Documents Analytics CAIQ / SIG Trust Center Help …" at bounding box center [273, 172] width 547 height 345
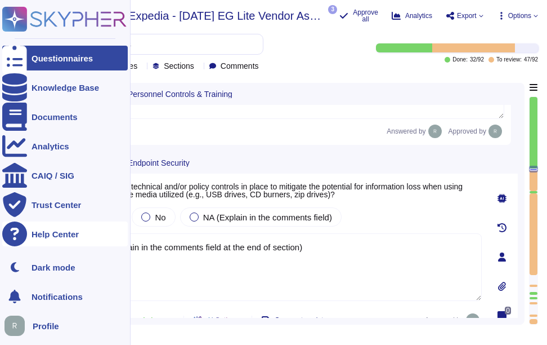
paste textarea "Yes, there are technical and policy controls in place to mitigate the potential…"
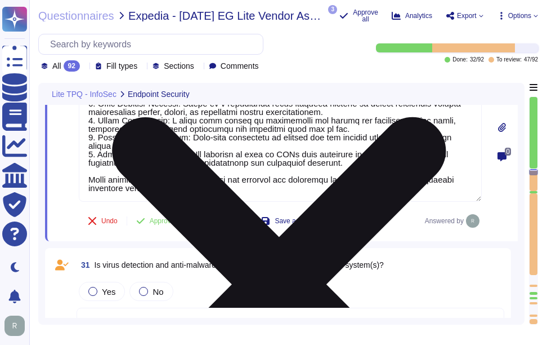
scroll to position [5048, 0]
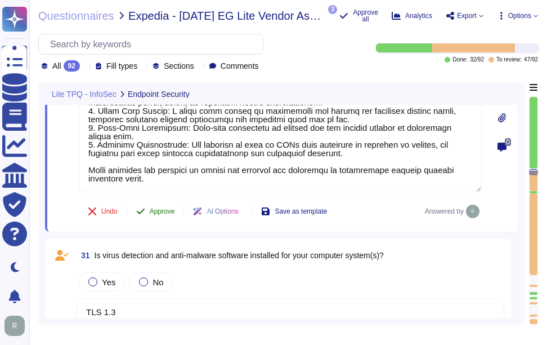
click at [165, 216] on button "Approve" at bounding box center [155, 211] width 57 height 23
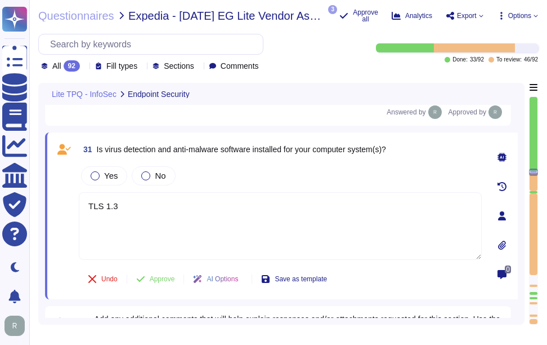
scroll to position [5162, 0]
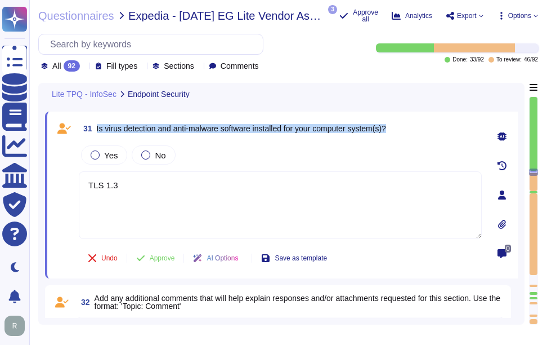
drag, startPoint x: 403, startPoint y: 130, endPoint x: 92, endPoint y: 108, distance: 311.5
click at [96, 153] on div at bounding box center [95, 154] width 9 height 9
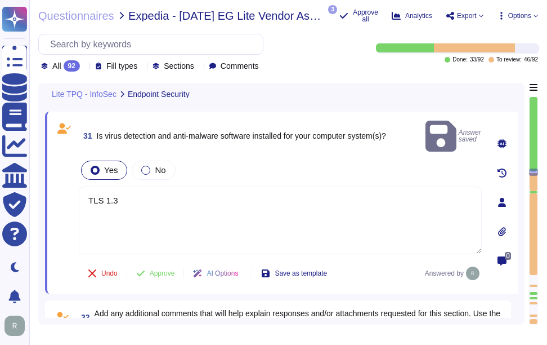
drag, startPoint x: 127, startPoint y: 185, endPoint x: 73, endPoint y: 178, distance: 54.5
click at [73, 178] on div "31 Is virus detection and anti-malware software installed for your computer sys…" at bounding box center [268, 202] width 428 height 168
paste textarea "Yes, antivirus and anti-malware software is installed and actively running on a…"
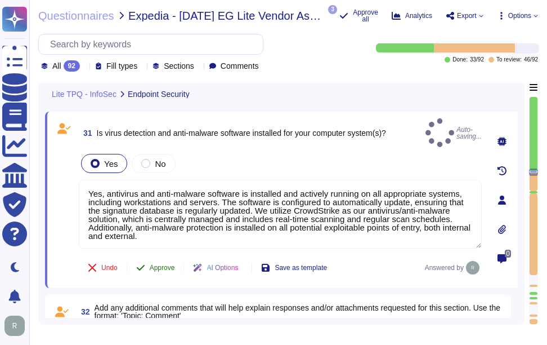
click at [169, 264] on span "Approve" at bounding box center [162, 267] width 25 height 7
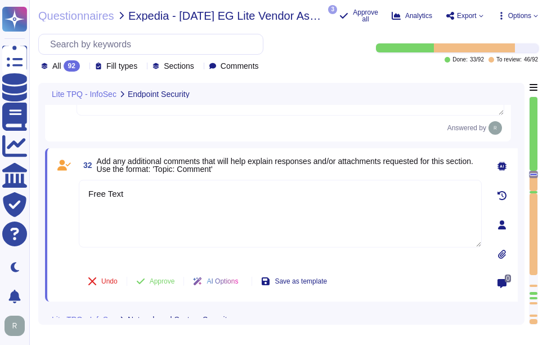
scroll to position [5316, 0]
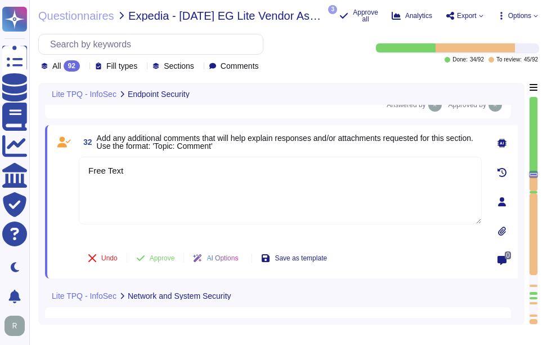
drag, startPoint x: 137, startPoint y: 159, endPoint x: -2, endPoint y: 130, distance: 142.1
click at [0, 130] on html "Questionnaires Knowledge Base Documents Analytics CAIQ / SIG Trust Center Help …" at bounding box center [273, 172] width 547 height 345
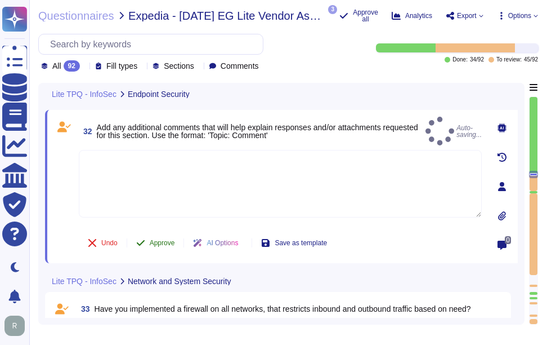
click at [173, 242] on span "Approve" at bounding box center [162, 242] width 25 height 7
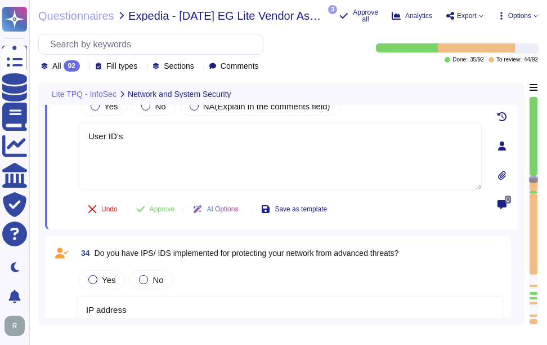
scroll to position [5453, 0]
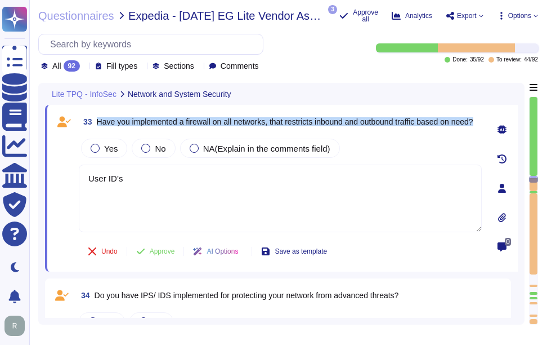
drag, startPoint x: 97, startPoint y: 118, endPoint x: 123, endPoint y: 124, distance: 26.6
click at [123, 124] on span "Have you implemented a firewall on all networks, that restricts inbound and out…" at bounding box center [285, 122] width 377 height 8
click at [97, 151] on div at bounding box center [95, 148] width 9 height 9
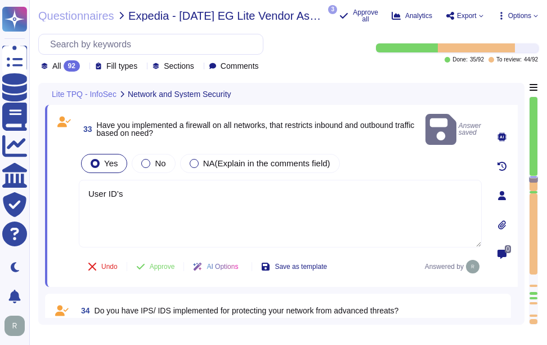
drag, startPoint x: 131, startPoint y: 174, endPoint x: 60, endPoint y: 174, distance: 70.9
click at [60, 174] on div "33 Have you implemented a firewall on all networks, that restricts inbound and …" at bounding box center [268, 195] width 428 height 168
paste textarea "Yes, we have implemented firewalls on all networks to restrict inbound and outb…"
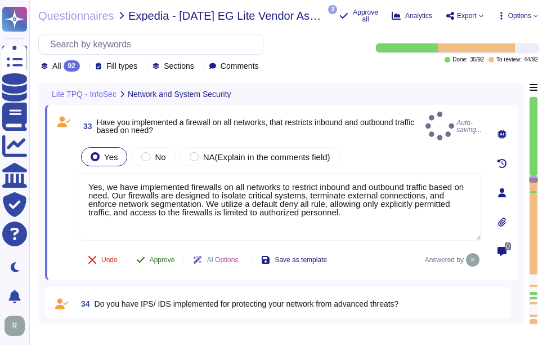
click at [166, 248] on button "Approve" at bounding box center [155, 259] width 57 height 23
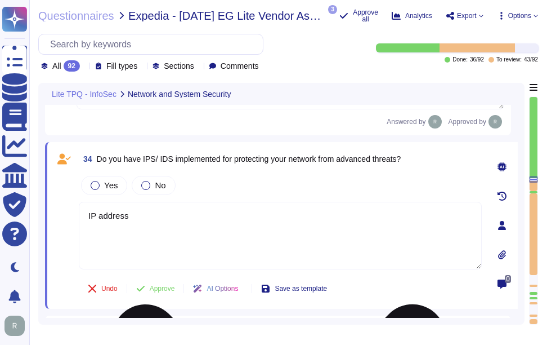
scroll to position [5605, 0]
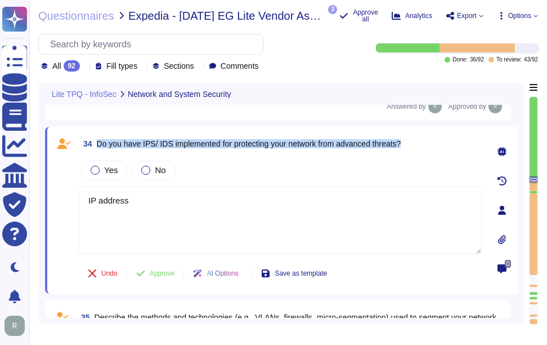
drag, startPoint x: 98, startPoint y: 129, endPoint x: 348, endPoint y: 149, distance: 251.3
click at [348, 149] on div "34 Do you have IPS/ IDS implemented for protecting your network from advanced t…" at bounding box center [268, 209] width 428 height 153
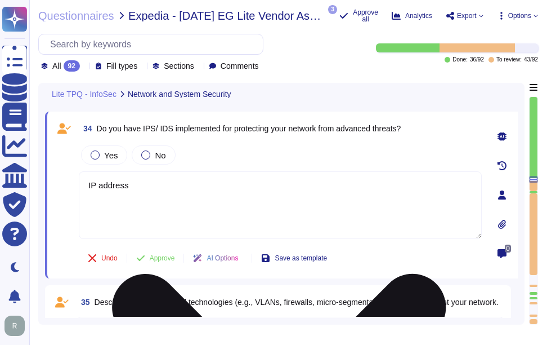
drag, startPoint x: 137, startPoint y: 181, endPoint x: 84, endPoint y: 178, distance: 53.6
click at [84, 178] on textarea "IP address" at bounding box center [280, 205] width 403 height 68
paste textarea "No. We do not currently have any intrusion detection or prevention systems impl…"
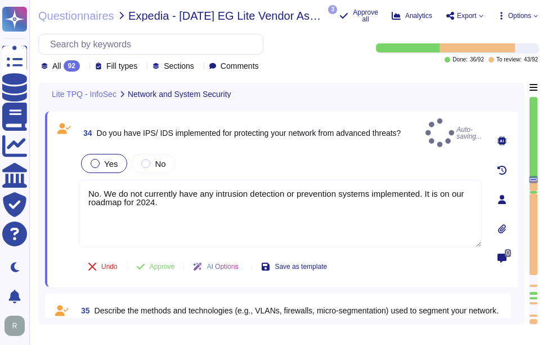
click at [94, 159] on div at bounding box center [95, 163] width 9 height 9
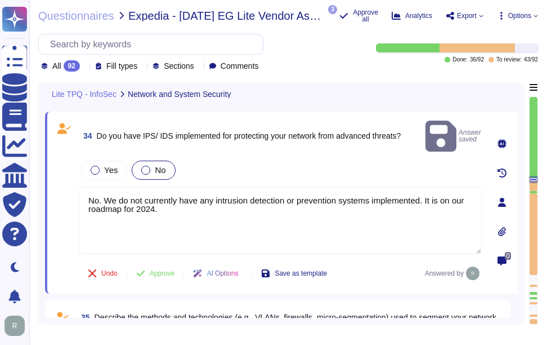
click at [149, 166] on div at bounding box center [145, 170] width 9 height 9
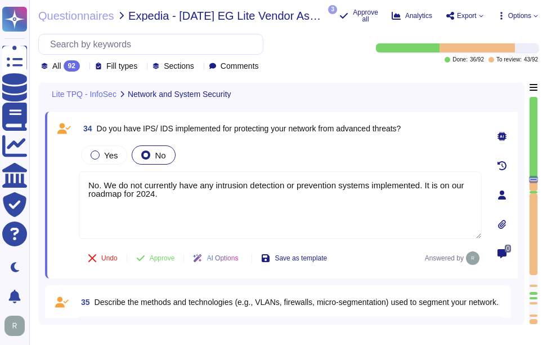
click at [145, 128] on span "Do you have IPS/ IDS implemented for protecting your network from advanced thre…" at bounding box center [249, 128] width 305 height 9
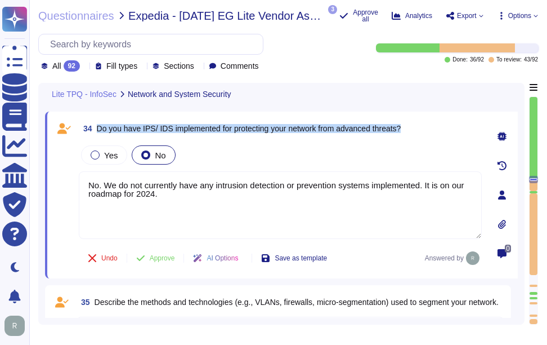
drag, startPoint x: 97, startPoint y: 127, endPoint x: 430, endPoint y: 136, distance: 332.9
click at [430, 136] on div "34 Do you have IPS/ IDS implemented for protecting your network from advanced t…" at bounding box center [280, 128] width 403 height 20
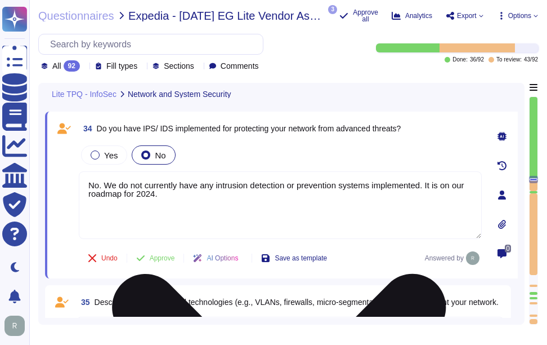
drag, startPoint x: 424, startPoint y: 182, endPoint x: 437, endPoint y: 193, distance: 16.4
click at [437, 193] on textarea "No. We do not currently have any intrusion detection or prevention systems impl…" at bounding box center [280, 205] width 403 height 68
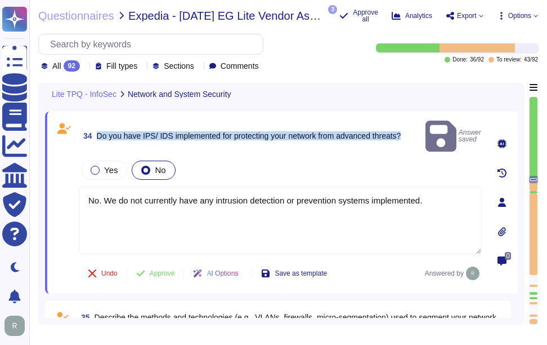
drag, startPoint x: 97, startPoint y: 126, endPoint x: 449, endPoint y: 108, distance: 352.9
click at [449, 108] on div "33 Have you implemented a firewall on all networks, that restricts inbound and …" at bounding box center [281, 348] width 473 height 11741
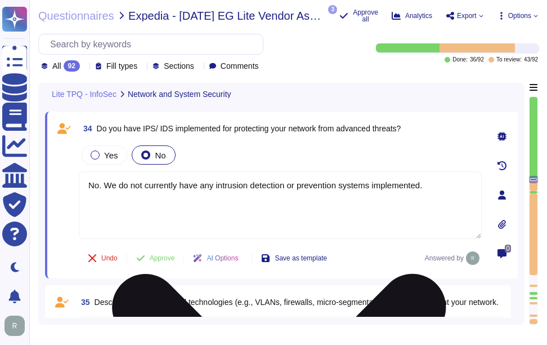
drag, startPoint x: 87, startPoint y: 185, endPoint x: 447, endPoint y: 192, distance: 360.4
click at [447, 192] on textarea "No. We do not currently have any intrusion detection or prevention systems impl…" at bounding box center [280, 205] width 403 height 68
paste textarea ", we do not currently have any intrusion detection or prevention systems (IDS/I…"
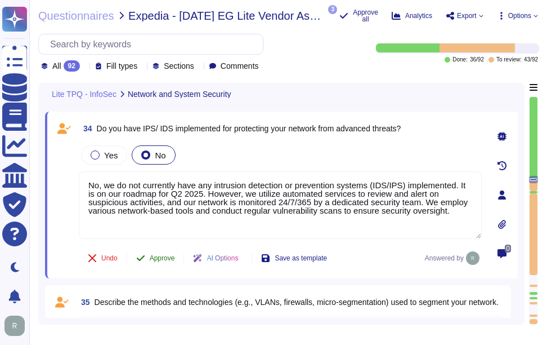
click at [169, 259] on span "Approve" at bounding box center [162, 257] width 25 height 7
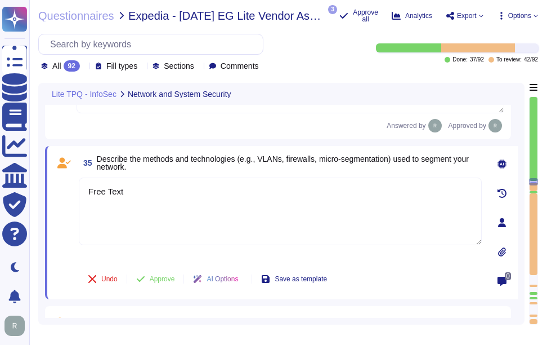
scroll to position [5757, 0]
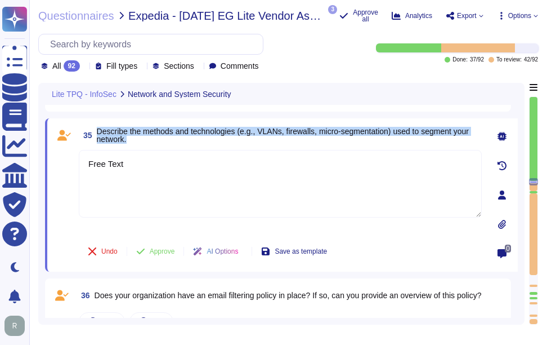
drag, startPoint x: 98, startPoint y: 128, endPoint x: 130, endPoint y: 138, distance: 33.5
click at [130, 138] on span "Describe the methods and technologies (e.g., VLANs, firewalls, micro-segmentati…" at bounding box center [289, 135] width 385 height 16
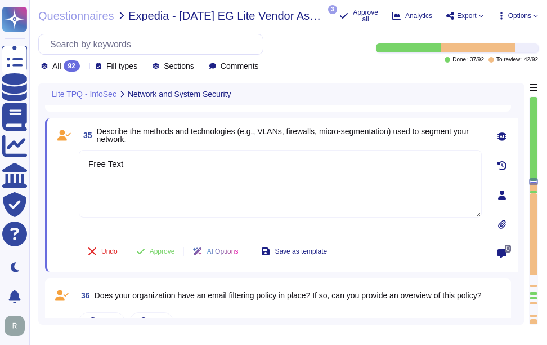
drag, startPoint x: 156, startPoint y: 166, endPoint x: 66, endPoint y: 162, distance: 89.6
click at [66, 162] on div "35 Describe the methods and technologies (e.g., VLANs, firewalls, micro-segment…" at bounding box center [268, 195] width 428 height 140
paste textarea "We utilize several methods and technologies to segment our network effectively:…"
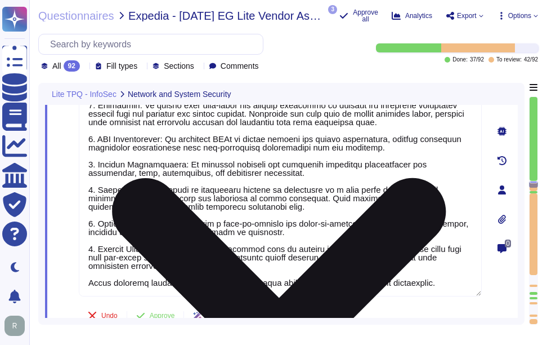
scroll to position [5859, 0]
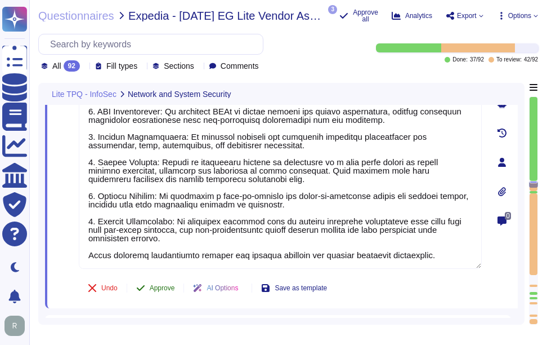
click at [162, 288] on span "Approve" at bounding box center [162, 287] width 25 height 7
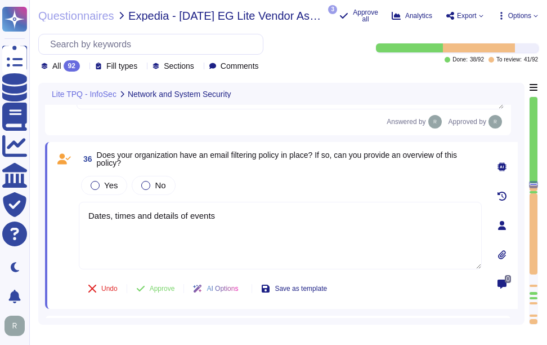
scroll to position [6035, 0]
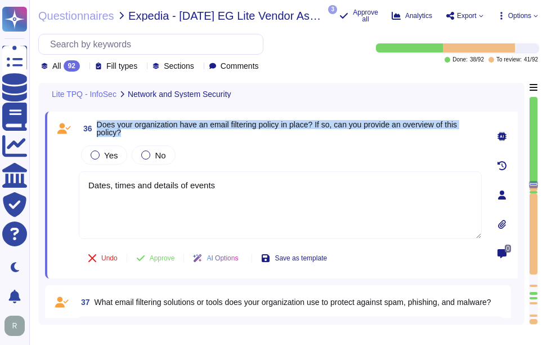
drag, startPoint x: 99, startPoint y: 120, endPoint x: 136, endPoint y: 132, distance: 39.0
click at [136, 132] on span "Does your organization have an email filtering policy in place? If so, can you …" at bounding box center [289, 128] width 385 height 16
click at [95, 156] on div at bounding box center [95, 154] width 9 height 9
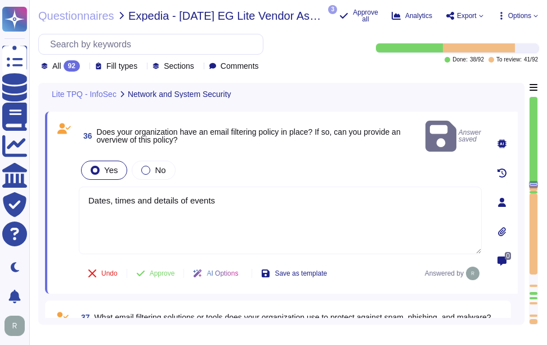
drag, startPoint x: 228, startPoint y: 185, endPoint x: 73, endPoint y: 185, distance: 154.8
click at [73, 185] on div "36 Does your organization have an email filtering policy in place? If so, can y…" at bounding box center [268, 202] width 428 height 168
paste textarea "Yes, our organization has an email filtering policy in place. The policy includ…"
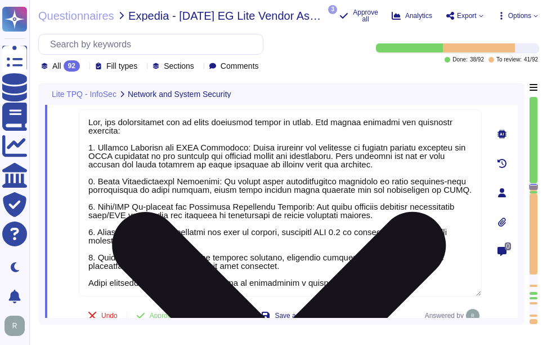
scroll to position [6125, 0]
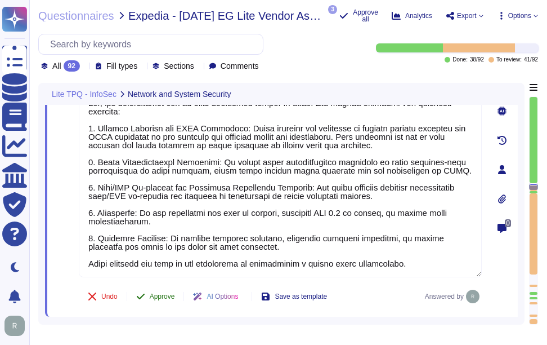
click at [165, 293] on span "Approve" at bounding box center [162, 296] width 25 height 7
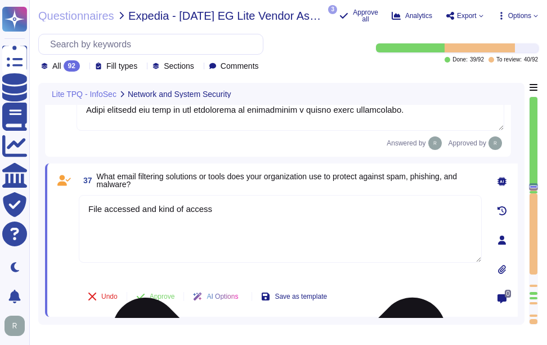
scroll to position [6308, 0]
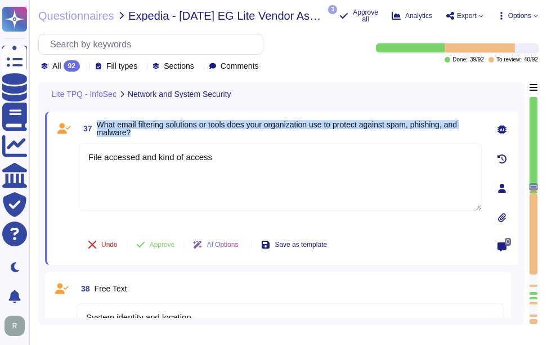
drag, startPoint x: 97, startPoint y: 123, endPoint x: 140, endPoint y: 131, distance: 43.4
click at [140, 131] on span "What email filtering solutions or tools does your organization use to protect a…" at bounding box center [289, 128] width 385 height 16
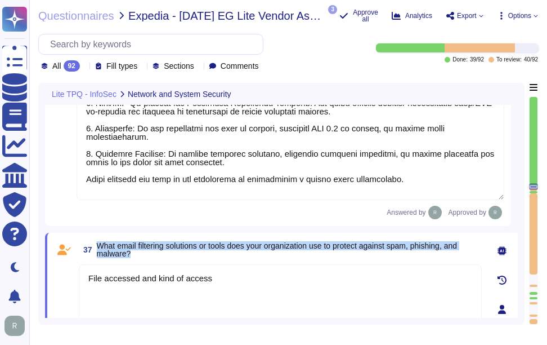
scroll to position [6195, 0]
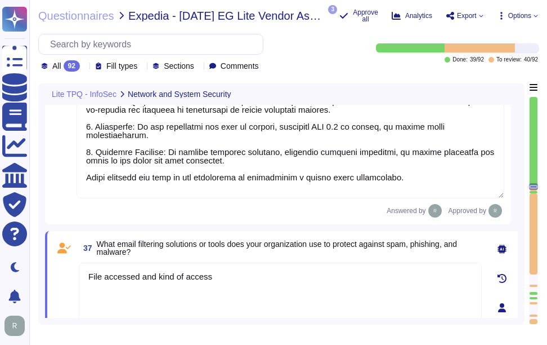
drag, startPoint x: 218, startPoint y: 278, endPoint x: 42, endPoint y: 253, distance: 178.0
click at [42, 253] on div "Lite TPQ - InfoSec Network and System Security 35 Describe the methods and tech…" at bounding box center [281, 204] width 486 height 242
paste textarea "Our organization employs several email filtering solutions and tools to protect…"
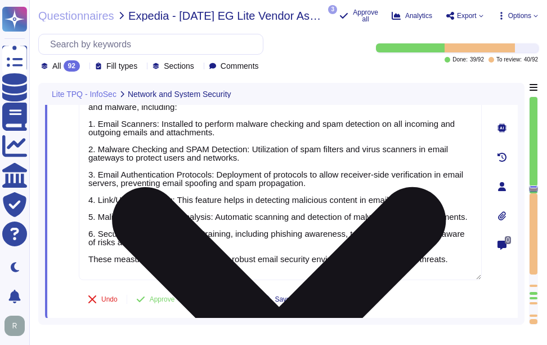
scroll to position [6384, 0]
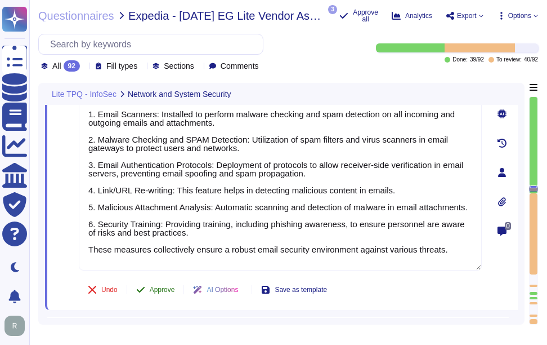
click at [158, 286] on span "Approve" at bounding box center [162, 289] width 25 height 7
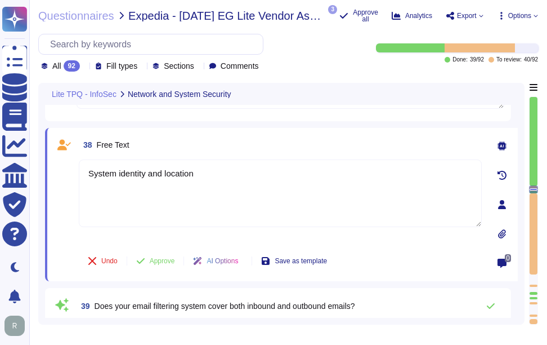
scroll to position [6547, 0]
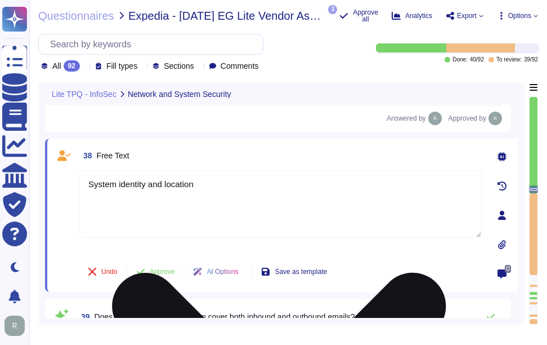
drag, startPoint x: 212, startPoint y: 165, endPoint x: 81, endPoint y: 166, distance: 131.2
click at [81, 170] on textarea "System identity and location" at bounding box center [280, 204] width 403 height 68
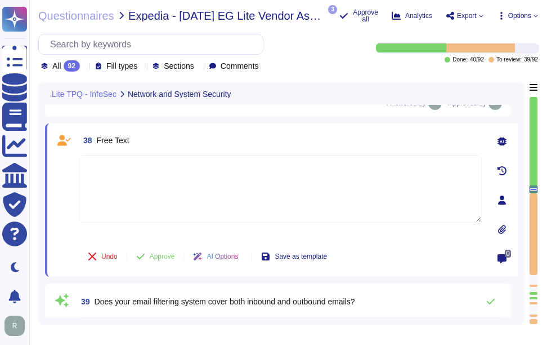
click at [169, 254] on span "Approve" at bounding box center [162, 256] width 25 height 7
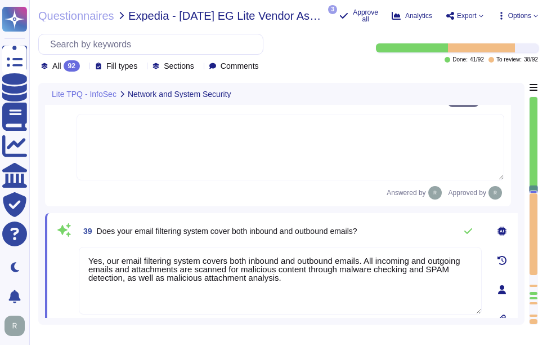
scroll to position [6676, 0]
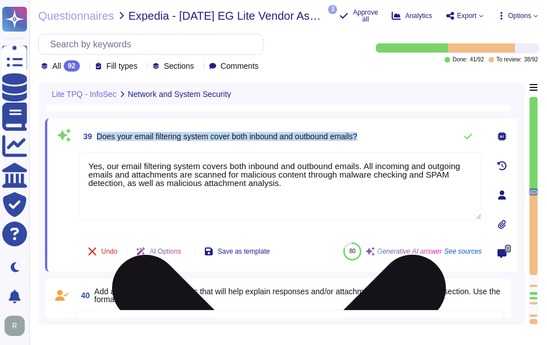
drag, startPoint x: 97, startPoint y: 135, endPoint x: 370, endPoint y: 154, distance: 273.7
click at [370, 154] on div "39 Does your email filtering system cover both inbound and outbound emails? Yes…" at bounding box center [268, 195] width 428 height 140
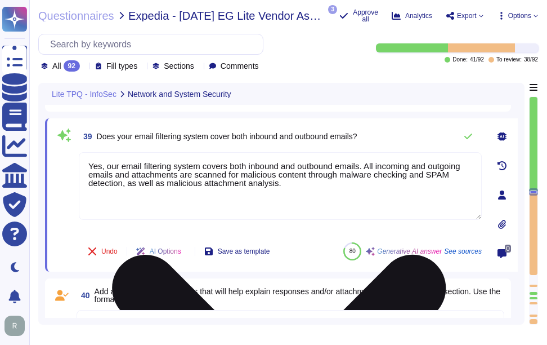
click at [288, 182] on textarea "Yes, our email filtering system covers both inbound and outbound emails. All in…" at bounding box center [280, 186] width 403 height 68
paste textarea "Yes, our email filtering system covers both inbound and outbound emails. It inc…"
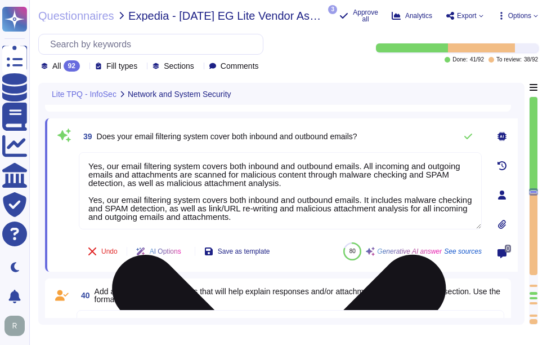
drag, startPoint x: 91, startPoint y: 196, endPoint x: 306, endPoint y: 215, distance: 216.4
click at [306, 215] on textarea "Yes, our email filtering system covers both inbound and outbound emails. All in…" at bounding box center [280, 190] width 403 height 77
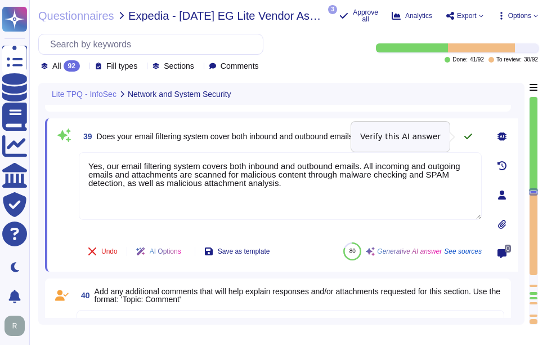
click at [466, 135] on icon at bounding box center [468, 136] width 9 height 9
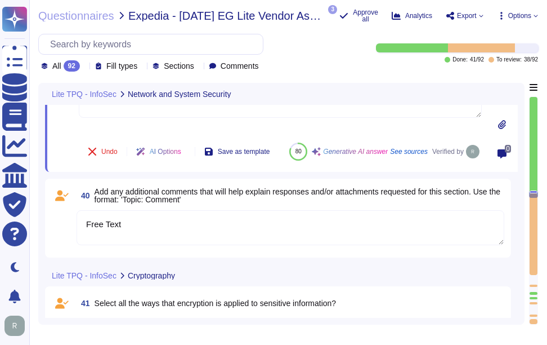
scroll to position [6789, 0]
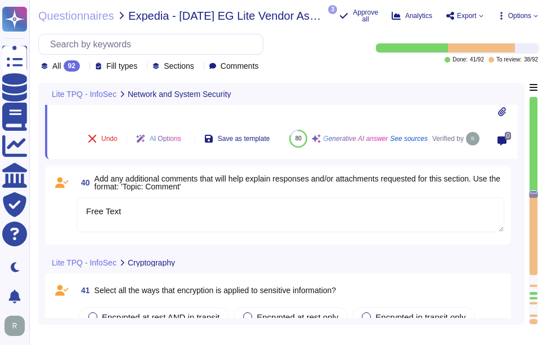
drag, startPoint x: 152, startPoint y: 224, endPoint x: 81, endPoint y: 221, distance: 71.6
click at [81, 221] on textarea "Free Text" at bounding box center [291, 214] width 428 height 35
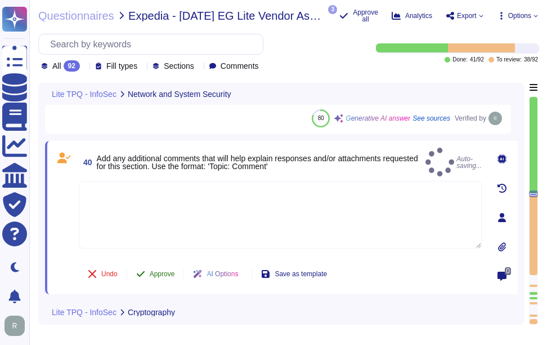
click at [160, 277] on span "Approve" at bounding box center [162, 273] width 25 height 7
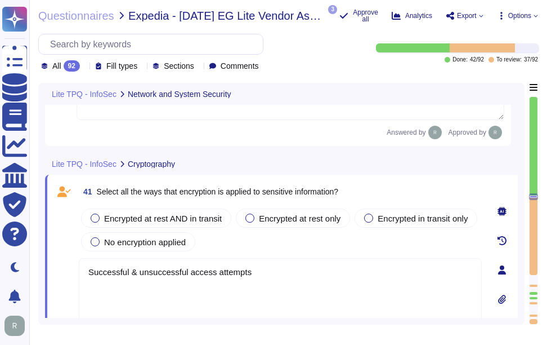
scroll to position [6808, 0]
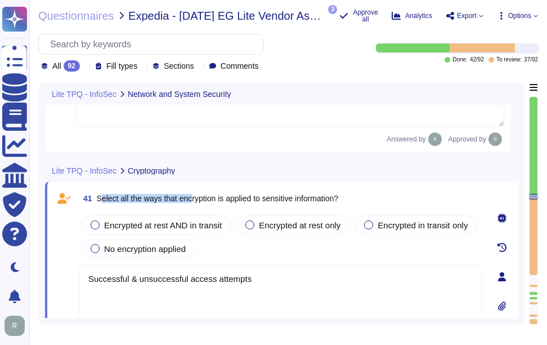
drag, startPoint x: 99, startPoint y: 198, endPoint x: 193, endPoint y: 199, distance: 93.5
click at [193, 199] on span "Select all the ways that encryption is applied to sensitive information?" at bounding box center [218, 198] width 242 height 9
drag, startPoint x: 193, startPoint y: 199, endPoint x: 285, endPoint y: 245, distance: 103.7
click at [285, 245] on div "Encrypted at rest AND in transit Encrypted at rest only Encrypted in transit on…" at bounding box center [280, 236] width 403 height 47
drag, startPoint x: 97, startPoint y: 195, endPoint x: 201, endPoint y: 256, distance: 120.3
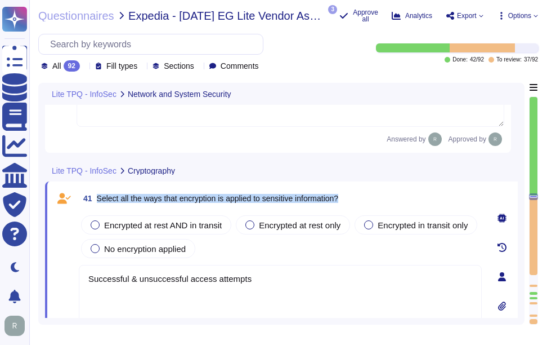
click at [201, 256] on div "41 Select all the ways that encryption is applied to sensitive information? Enc…" at bounding box center [268, 276] width 428 height 177
click at [91, 226] on div at bounding box center [95, 224] width 9 height 9
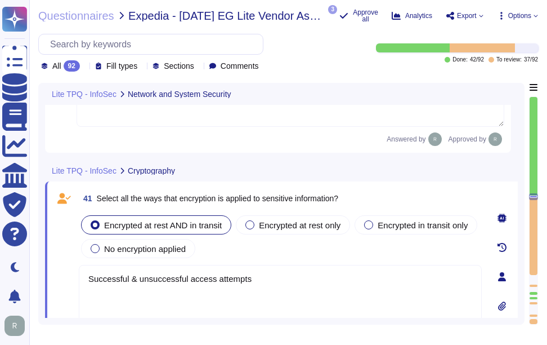
drag, startPoint x: 258, startPoint y: 281, endPoint x: 52, endPoint y: 277, distance: 206.7
click at [52, 277] on div "41 Select all the ways that encryption is applied to sensitive information? Enc…" at bounding box center [281, 276] width 473 height 190
paste textarea "All customer data at rest, including backups, application data, and confidentia…"
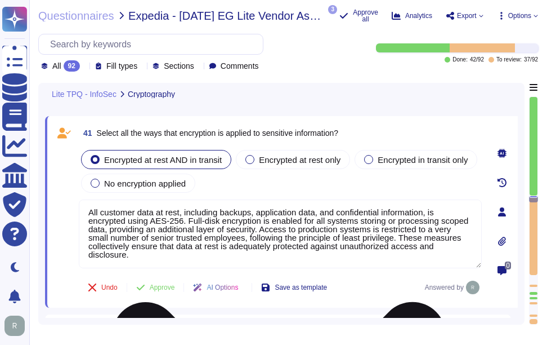
scroll to position [6872, 0]
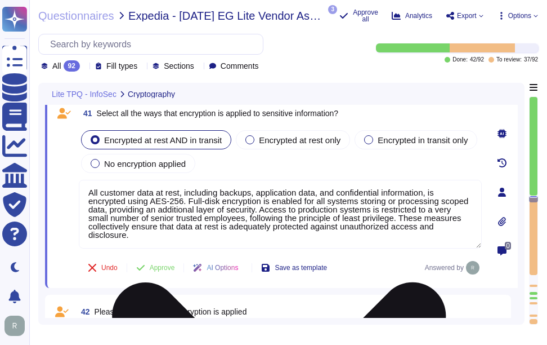
drag, startPoint x: 156, startPoint y: 237, endPoint x: 84, endPoint y: 192, distance: 85.0
click at [84, 191] on textarea "All customer data at rest, including backups, application data, and confidentia…" at bounding box center [280, 214] width 403 height 69
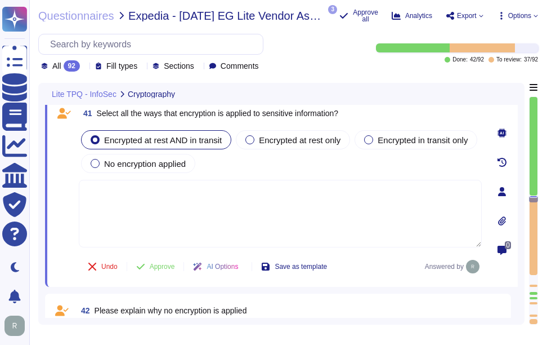
click at [376, 215] on textarea at bounding box center [280, 214] width 403 height 68
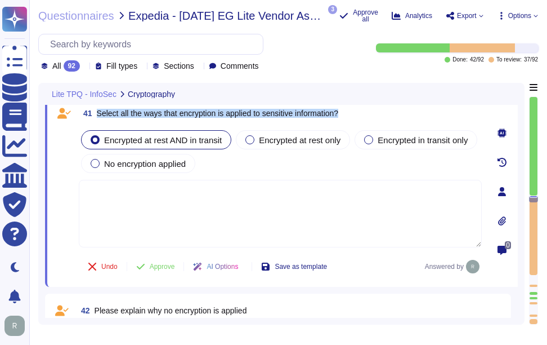
drag, startPoint x: 97, startPoint y: 111, endPoint x: 231, endPoint y: 150, distance: 139.1
click at [231, 150] on div "41 Select all the ways that encryption is applied to sensitive information? Enc…" at bounding box center [268, 191] width 428 height 177
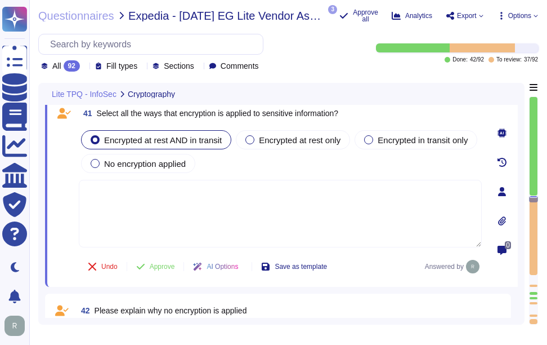
click at [150, 196] on textarea at bounding box center [280, 214] width 403 height 68
paste textarea "Yes. We use TLS 1.2 or higher for data in transit and AES-256 for data at rest."
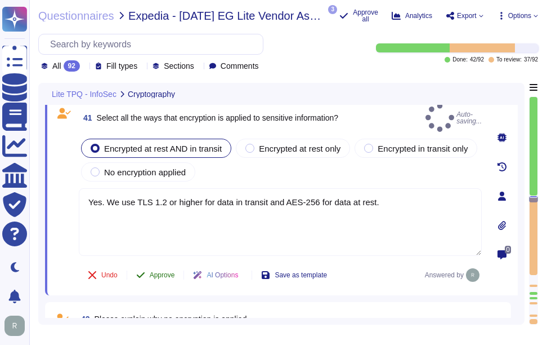
click at [165, 271] on span "Approve" at bounding box center [162, 274] width 25 height 7
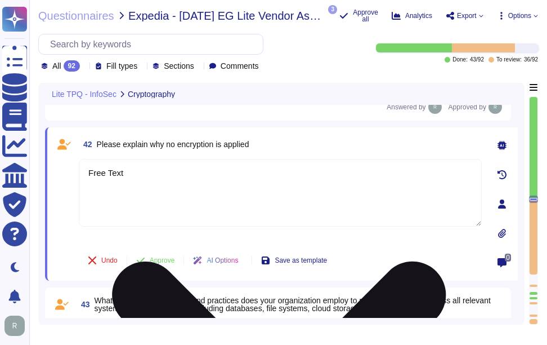
scroll to position [7040, 0]
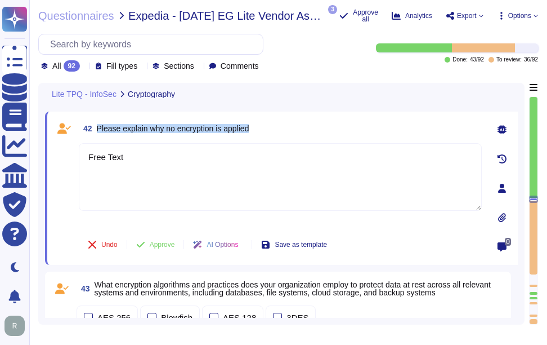
drag, startPoint x: 98, startPoint y: 127, endPoint x: 290, endPoint y: 126, distance: 192.0
click at [290, 126] on div "42 Please explain why no encryption is applied" at bounding box center [280, 128] width 403 height 20
drag, startPoint x: 145, startPoint y: 156, endPoint x: 59, endPoint y: 153, distance: 86.2
click at [59, 153] on div "42 Please explain why no encryption is applied Free Text Undo Approve AI Option…" at bounding box center [268, 188] width 428 height 140
paste textarea "N/A. , Customer data is encrypted both at rest and in transit. We use AES-256 f…"
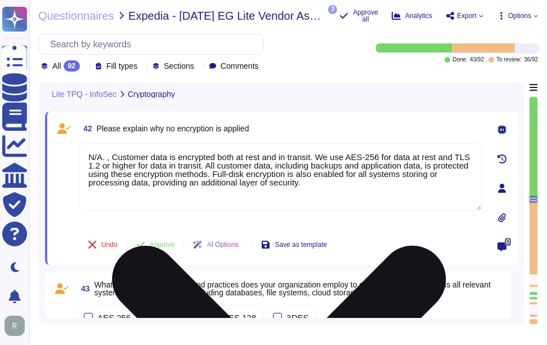
click at [111, 155] on textarea "N/A. , Customer data is encrypted both at rest and in transit. We use AES-256 f…" at bounding box center [280, 177] width 403 height 68
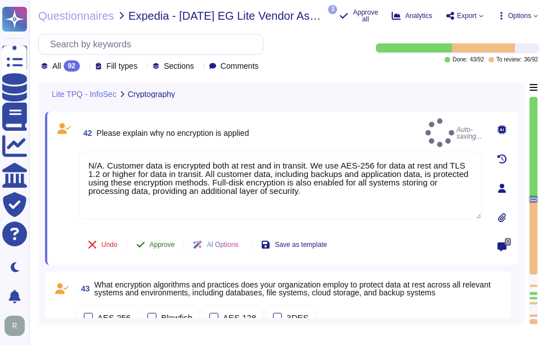
click at [159, 245] on span "Approve" at bounding box center [162, 244] width 25 height 7
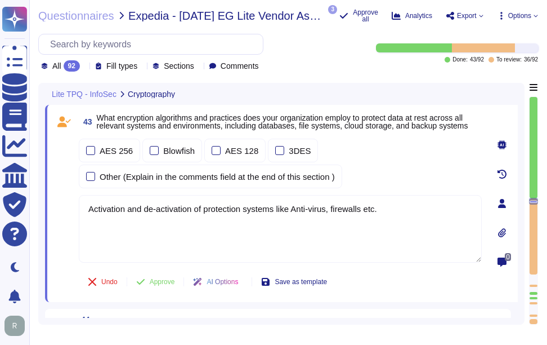
scroll to position [7150, 0]
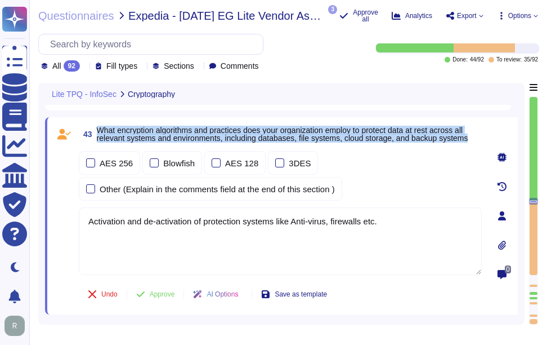
drag, startPoint x: 97, startPoint y: 127, endPoint x: 477, endPoint y: 141, distance: 379.7
click at [477, 141] on span "What encryption algorithms and practices does your organization employ to prote…" at bounding box center [289, 134] width 385 height 16
click at [89, 161] on div "AES 256" at bounding box center [109, 163] width 61 height 24
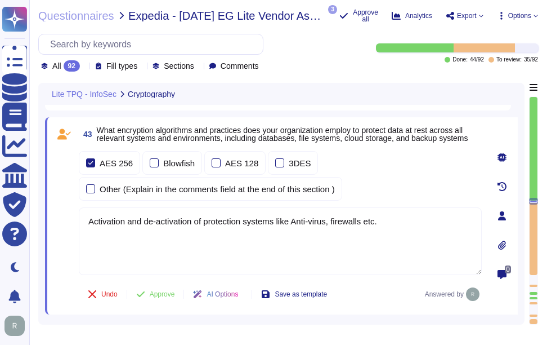
drag, startPoint x: 412, startPoint y: 227, endPoint x: 48, endPoint y: 182, distance: 366.5
click at [48, 182] on div "43 What encryption algorithms and practices does your organization employ to pr…" at bounding box center [281, 215] width 473 height 197
paste textarea "Our organization employs the following encryption algorithms and practices to p…"
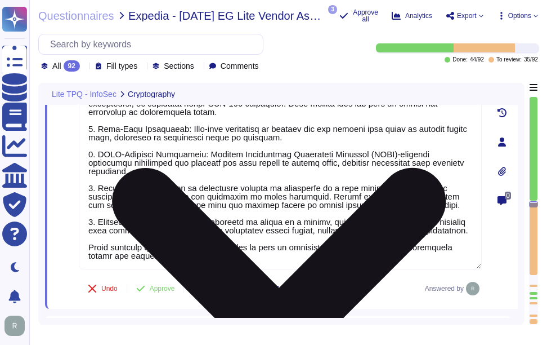
scroll to position [7292, 0]
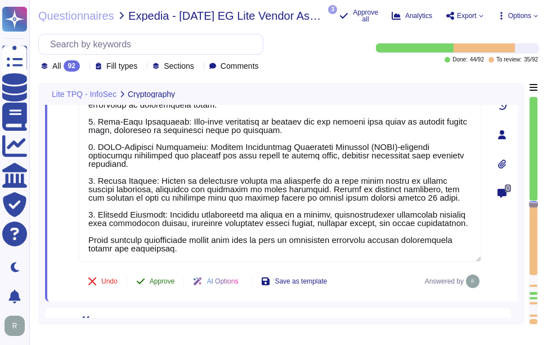
click at [170, 280] on span "Approve" at bounding box center [162, 281] width 25 height 7
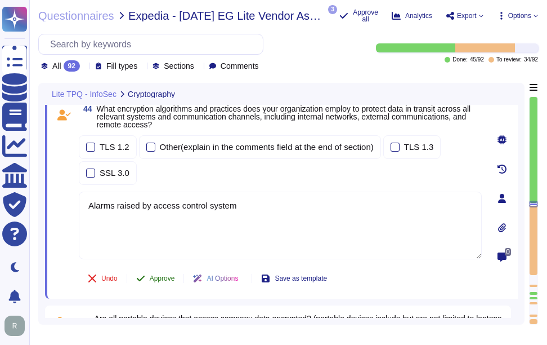
scroll to position [7472, 0]
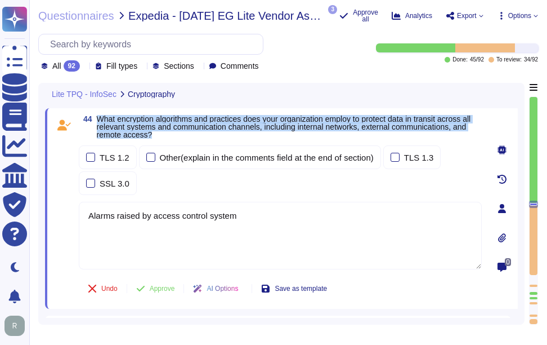
drag, startPoint x: 99, startPoint y: 118, endPoint x: 178, endPoint y: 137, distance: 82.3
click at [178, 137] on span "What encryption algorithms and practices does your organization employ to prote…" at bounding box center [289, 127] width 385 height 24
drag, startPoint x: 178, startPoint y: 137, endPoint x: 92, endPoint y: 158, distance: 88.5
click at [92, 158] on div at bounding box center [90, 157] width 9 height 9
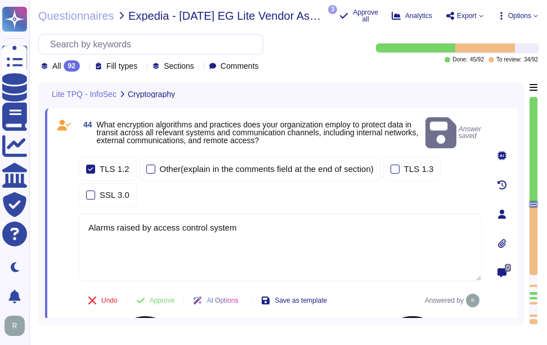
drag, startPoint x: 250, startPoint y: 221, endPoint x: 84, endPoint y: 204, distance: 167.0
click at [84, 213] on textarea "Alarms raised by access control system" at bounding box center [280, 247] width 403 height 68
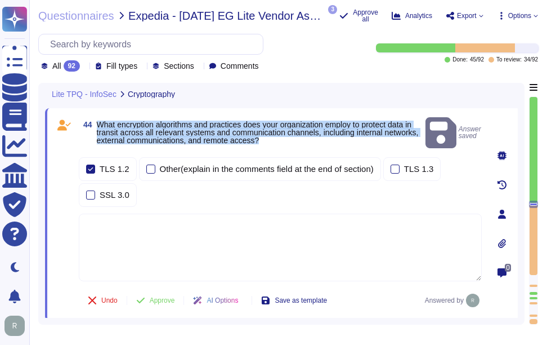
drag, startPoint x: 96, startPoint y: 116, endPoint x: 314, endPoint y: 138, distance: 218.5
click at [314, 138] on div "44 What encryption algorithms and practices does your organization employ to pr…" at bounding box center [268, 214] width 428 height 199
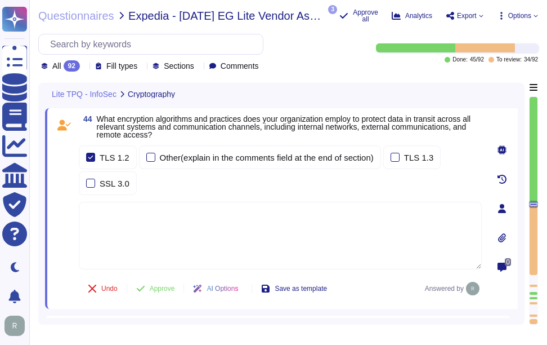
click at [90, 212] on textarea at bounding box center [280, 236] width 403 height 68
paste textarea "Our organization employs the following encryption algorithms and practices to p…"
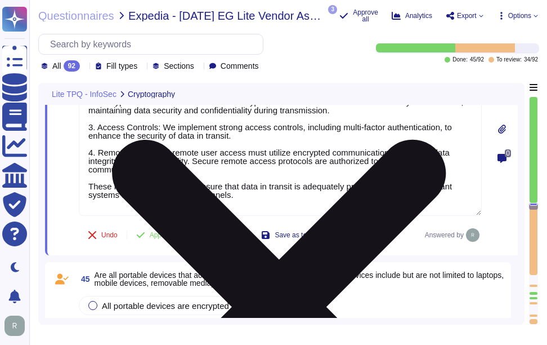
scroll to position [7640, 0]
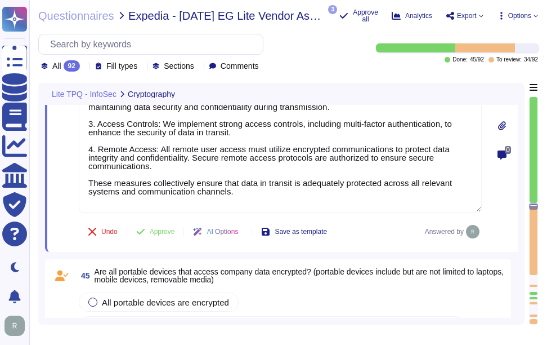
click at [164, 233] on span "Approve" at bounding box center [162, 231] width 25 height 7
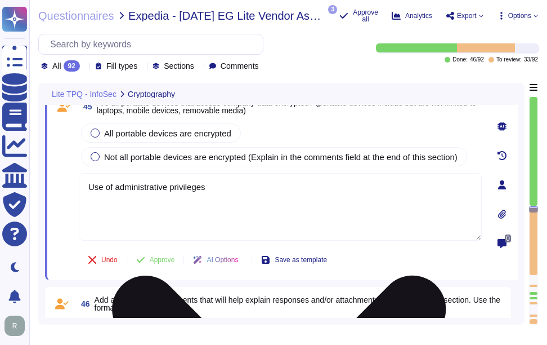
scroll to position [7727, 0]
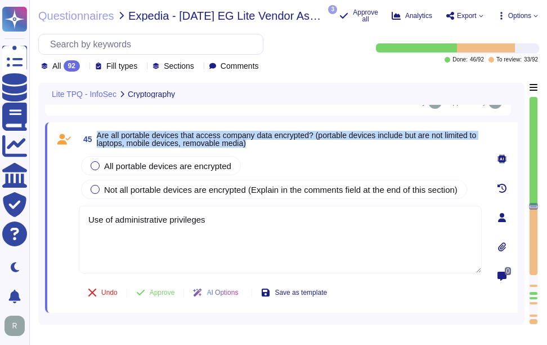
drag, startPoint x: 99, startPoint y: 136, endPoint x: 284, endPoint y: 145, distance: 185.4
click at [284, 145] on span "Are all portable devices that access company data encrypted? (portable devices …" at bounding box center [289, 139] width 385 height 16
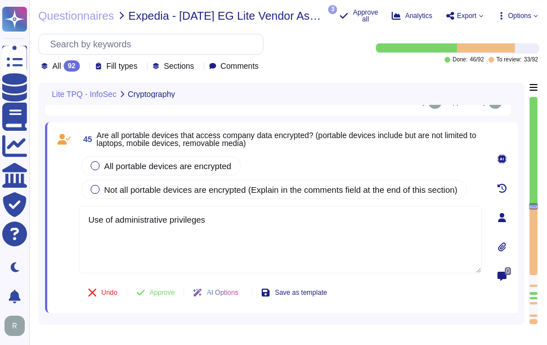
drag, startPoint x: 212, startPoint y: 218, endPoint x: 57, endPoint y: 217, distance: 154.3
click at [57, 217] on div "45 Are all portable devices that access company data encrypted? (portable devic…" at bounding box center [268, 217] width 428 height 177
paste textarea "Yes, all mobile devices must be encrypted, and full-disk encryption is enabled …"
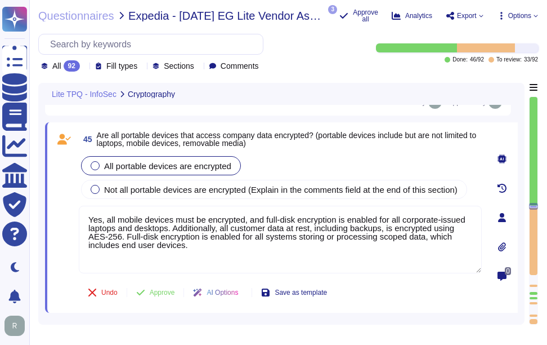
click at [93, 168] on div at bounding box center [95, 165] width 9 height 9
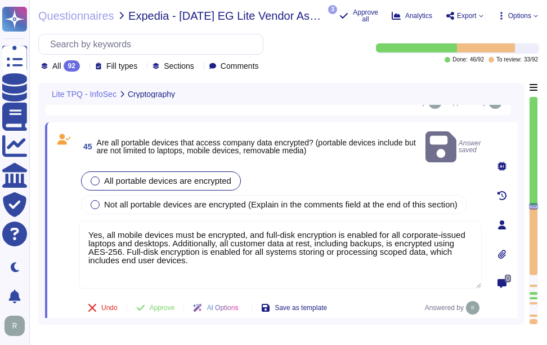
click at [96, 176] on div at bounding box center [95, 180] width 9 height 9
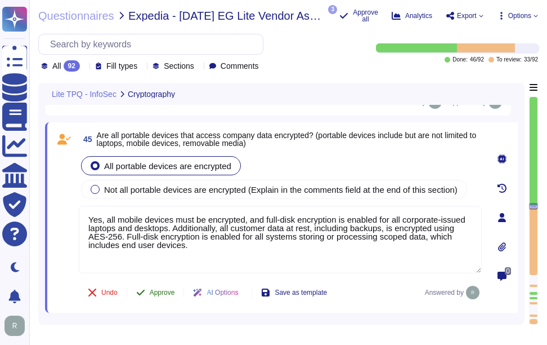
click at [155, 295] on span "Approve" at bounding box center [162, 292] width 25 height 7
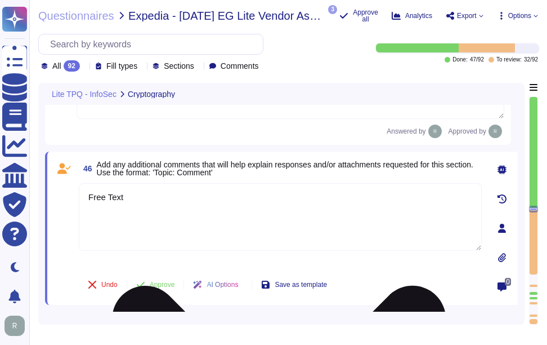
scroll to position [7916, 0]
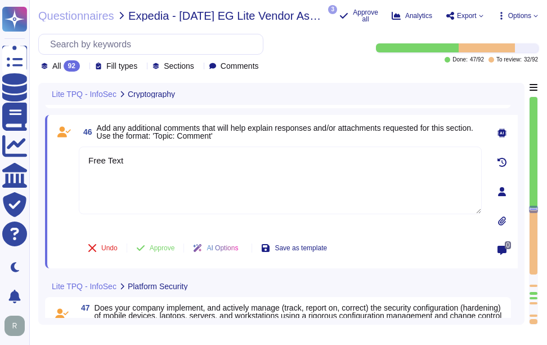
drag, startPoint x: 129, startPoint y: 164, endPoint x: 61, endPoint y: 157, distance: 68.0
click at [61, 157] on div "46 Add any additional comments that will help explain responses and/or attachme…" at bounding box center [268, 192] width 428 height 140
click at [171, 251] on span "Approve" at bounding box center [162, 247] width 25 height 7
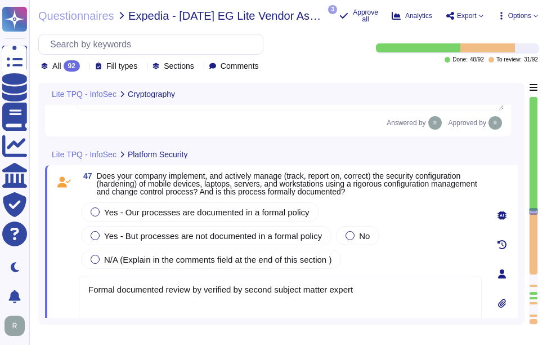
scroll to position [7956, 0]
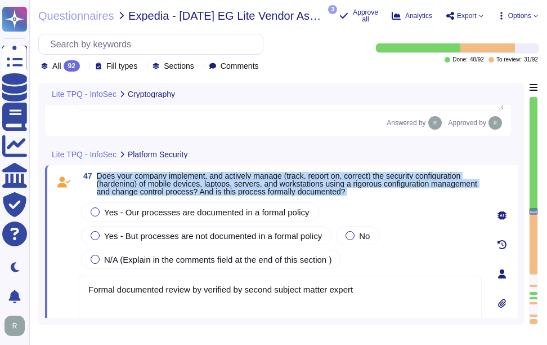
drag, startPoint x: 97, startPoint y: 184, endPoint x: 393, endPoint y: 217, distance: 298.0
click at [393, 217] on div "47 Does your company implement, and actively manage (track, report on, correct)…" at bounding box center [268, 274] width 428 height 204
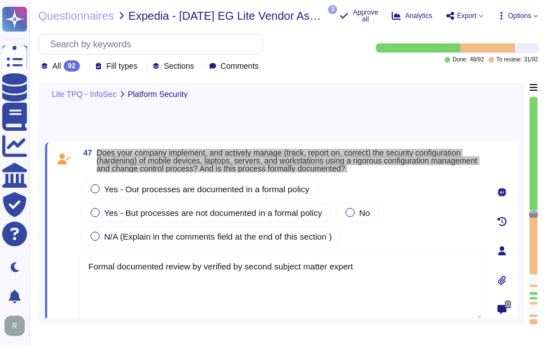
scroll to position [8012, 0]
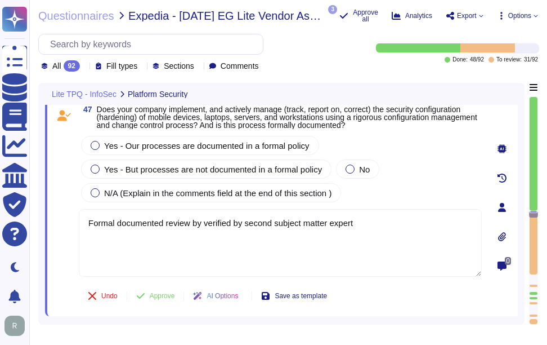
drag, startPoint x: 372, startPoint y: 221, endPoint x: 51, endPoint y: 217, distance: 320.9
click at [51, 217] on div "47 Does your company implement, and actively manage (track, report on, correct)…" at bounding box center [281, 207] width 473 height 217
paste textarea "Yes - Our processes are documented in a formal policy. We actively manage and t…"
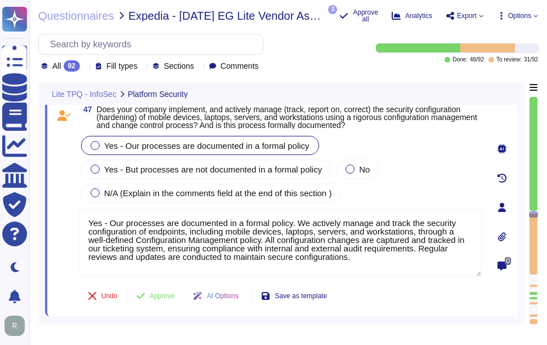
click at [96, 146] on div "Yes - Our processes are documented in a formal policy" at bounding box center [200, 145] width 238 height 19
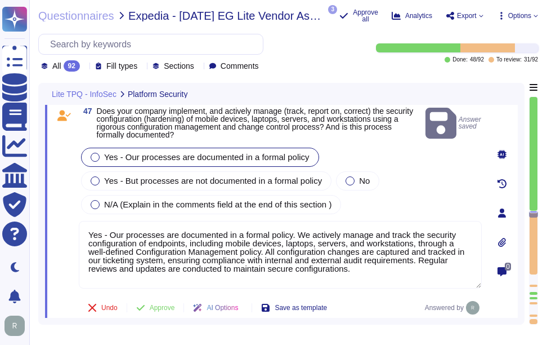
click at [93, 153] on div at bounding box center [95, 157] width 9 height 9
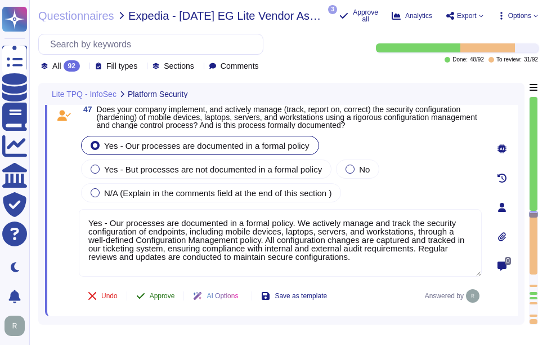
click at [152, 294] on span "Approve" at bounding box center [162, 295] width 25 height 7
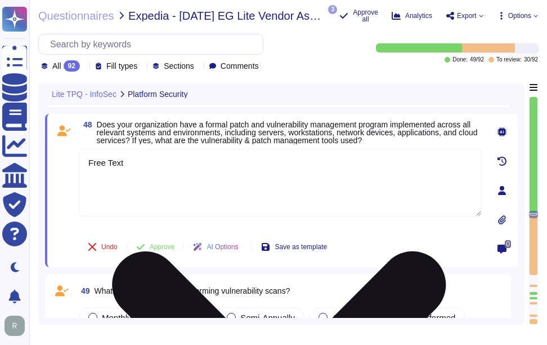
scroll to position [8208, 0]
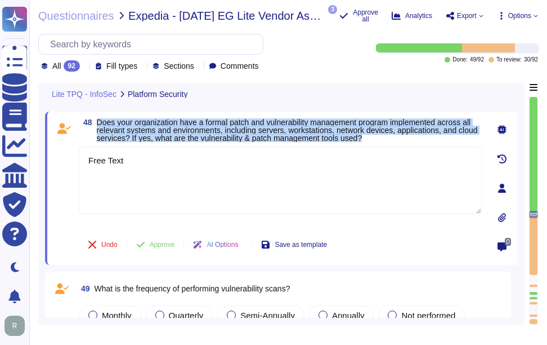
drag, startPoint x: 99, startPoint y: 121, endPoint x: 434, endPoint y: 137, distance: 335.4
click at [434, 137] on span "Does your organization have a formal patch and vulnerability management program…" at bounding box center [289, 130] width 385 height 24
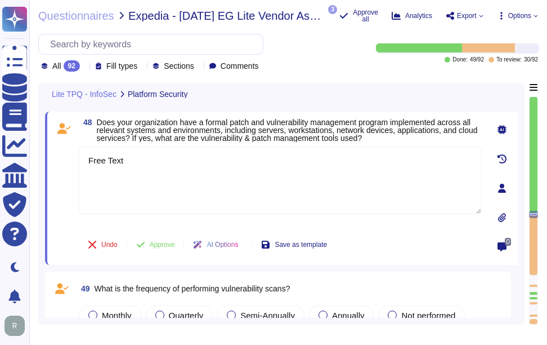
drag, startPoint x: 165, startPoint y: 162, endPoint x: 50, endPoint y: 160, distance: 115.4
click at [50, 160] on div "48 Does your organization have a formal patch and vulnerability management prog…" at bounding box center [281, 187] width 473 height 153
paste textarea "Yes, our organization has a formal patch and vulnerability management program i…"
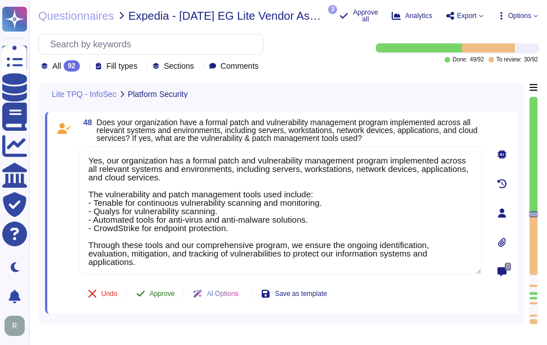
click at [165, 296] on button "Approve" at bounding box center [155, 293] width 57 height 23
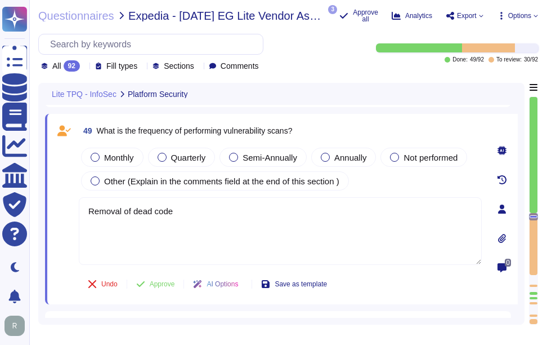
scroll to position [8391, 0]
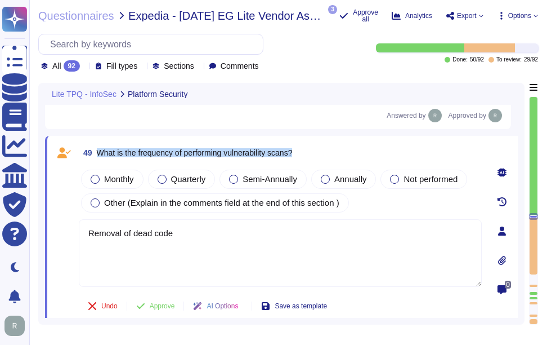
drag, startPoint x: 97, startPoint y: 148, endPoint x: 313, endPoint y: 147, distance: 216.2
click at [313, 147] on div "49 What is the frequency of performing vulnerability scans?" at bounding box center [280, 152] width 403 height 20
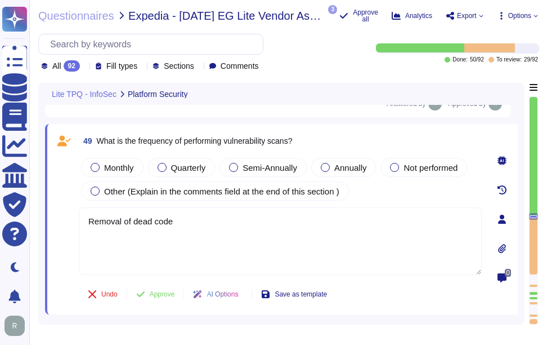
drag, startPoint x: 186, startPoint y: 220, endPoint x: 68, endPoint y: 218, distance: 118.2
click at [68, 218] on div "49 What is the frequency of performing vulnerability scans? Monthly Quarterly S…" at bounding box center [268, 219] width 428 height 177
paste textarea "Vulnerability scans are performed at least monthly against in-scope systems. In…"
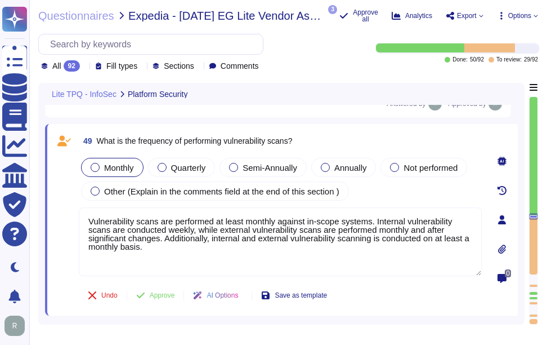
click at [99, 167] on div at bounding box center [95, 167] width 9 height 9
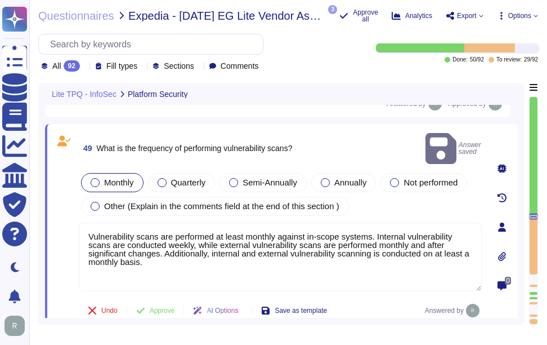
click at [95, 178] on div at bounding box center [95, 182] width 9 height 9
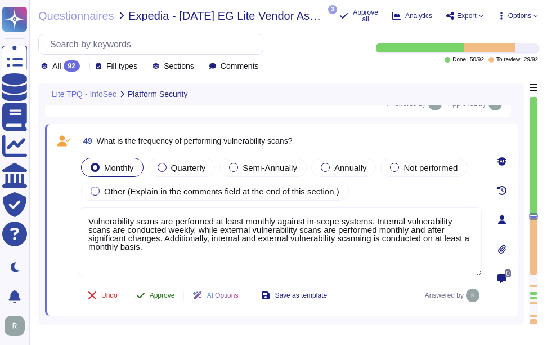
click at [157, 297] on span "Approve" at bounding box center [162, 295] width 25 height 7
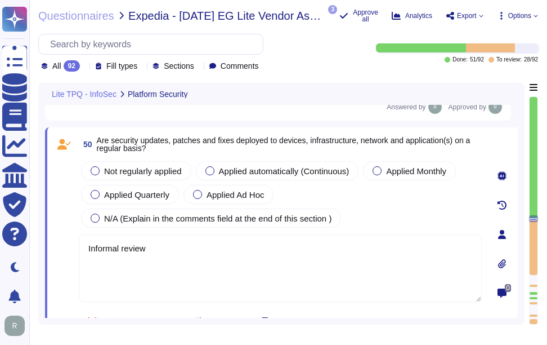
scroll to position [8560, 0]
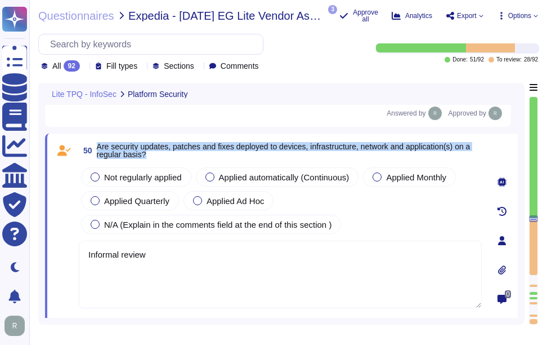
drag, startPoint x: 98, startPoint y: 142, endPoint x: 166, endPoint y: 156, distance: 69.6
click at [166, 156] on span "Are security updates, patches and fixes deployed to devices, infrastructure, ne…" at bounding box center [289, 150] width 385 height 16
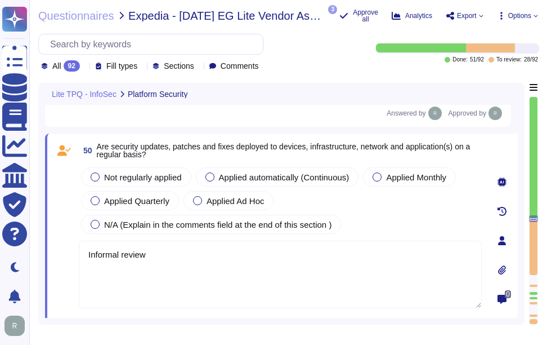
drag, startPoint x: 169, startPoint y: 248, endPoint x: 62, endPoint y: 244, distance: 107.1
click at [62, 244] on div "50 Are security updates, patches and fixes deployed to devices, infrastructure,…" at bounding box center [268, 240] width 428 height 200
paste textarea "Yes, security updates, patches, and fixes are deployed to devices, infrastructu…"
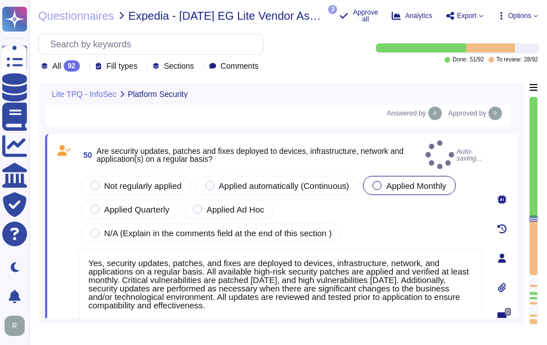
click at [377, 181] on div at bounding box center [377, 185] width 9 height 9
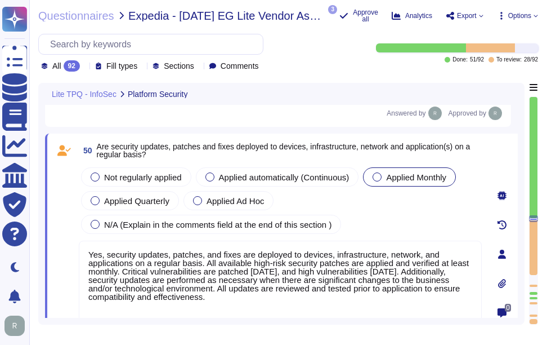
click at [378, 175] on div at bounding box center [377, 176] width 9 height 9
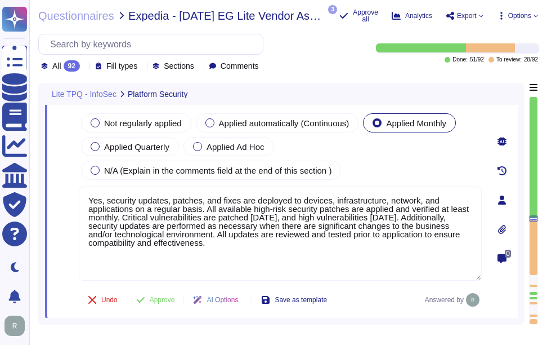
scroll to position [8616, 0]
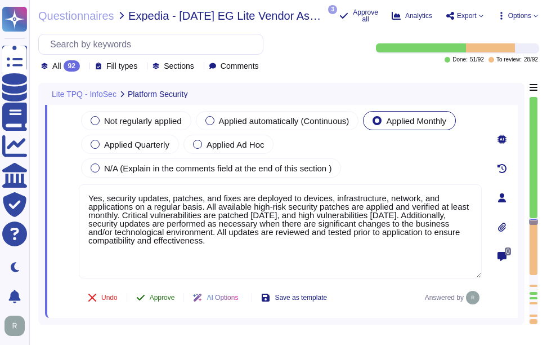
click at [169, 296] on span "Approve" at bounding box center [162, 297] width 25 height 7
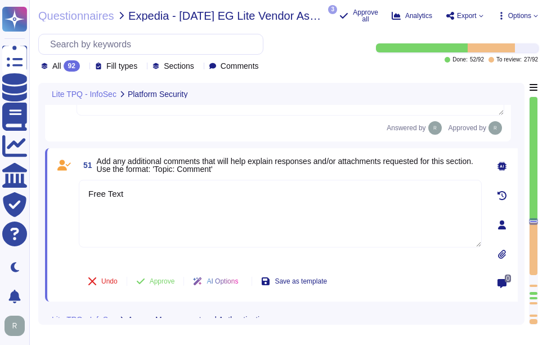
scroll to position [8802, 0]
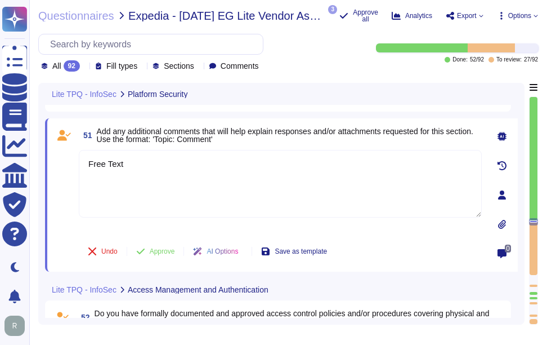
drag, startPoint x: 142, startPoint y: 169, endPoint x: 45, endPoint y: 161, distance: 97.2
click at [45, 161] on div "51 Add any additional comments that will help explain responses and/or attachme…" at bounding box center [281, 194] width 473 height 153
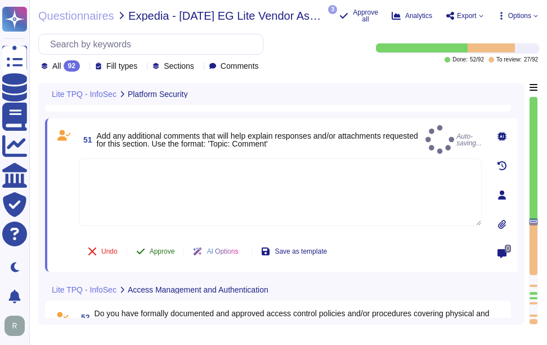
click at [157, 248] on span "Approve" at bounding box center [162, 251] width 25 height 7
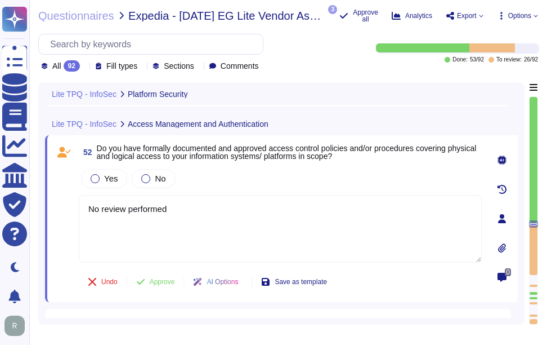
scroll to position [8948, 0]
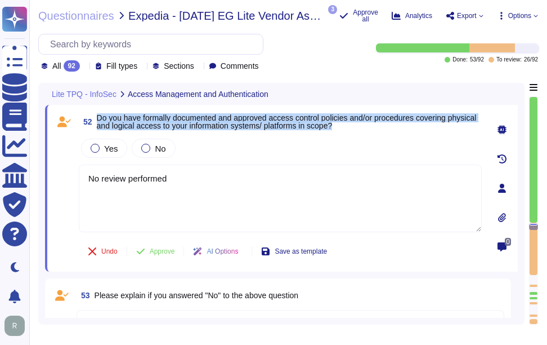
drag, startPoint x: 97, startPoint y: 115, endPoint x: 376, endPoint y: 130, distance: 279.1
click at [376, 130] on span "52 Do you have formally documented and approved access control policies and/or …" at bounding box center [280, 121] width 403 height 20
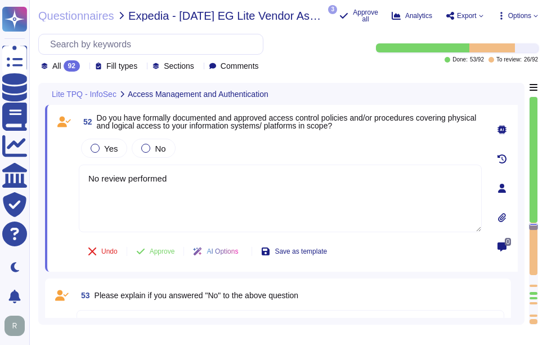
drag, startPoint x: 178, startPoint y: 178, endPoint x: 76, endPoint y: 181, distance: 101.9
click at [76, 181] on div "52 Do you have formally documented and approved access control policies and/or …" at bounding box center [268, 187] width 428 height 153
paste textarea "Yes, Sectigo has formally documented and approved access control policies and p…"
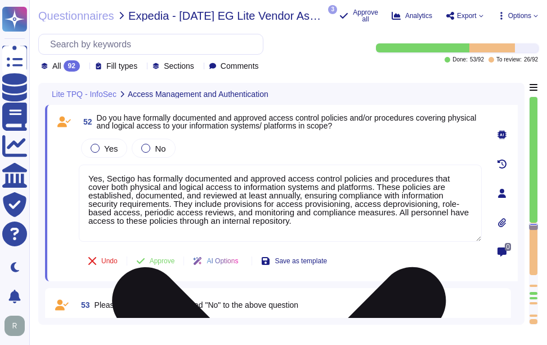
drag, startPoint x: 392, startPoint y: 211, endPoint x: 399, endPoint y: 217, distance: 9.6
click at [399, 217] on textarea "Yes, Sectigo has formally documented and approved access control policies and p…" at bounding box center [280, 202] width 403 height 77
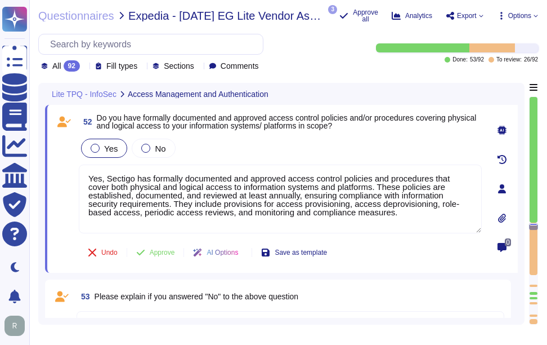
click at [96, 149] on div at bounding box center [95, 148] width 9 height 9
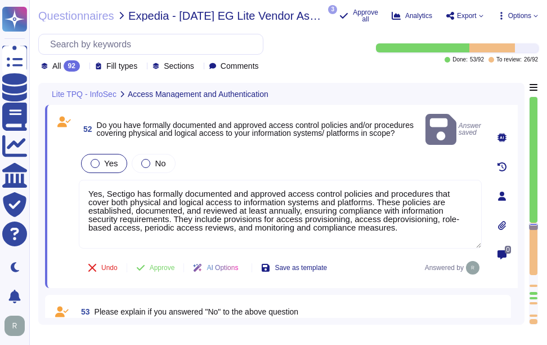
click at [97, 159] on div at bounding box center [95, 163] width 9 height 9
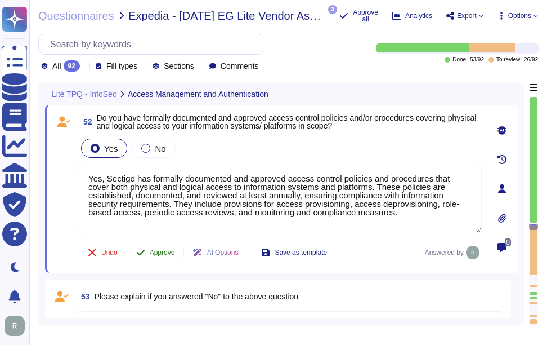
click at [165, 250] on span "Approve" at bounding box center [162, 252] width 25 height 7
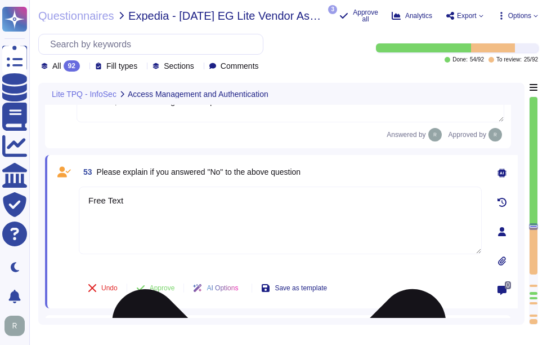
scroll to position [8992, 0]
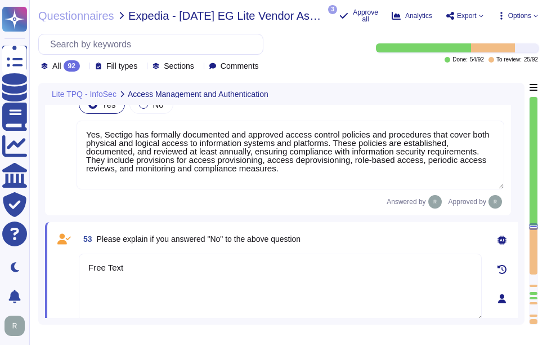
drag, startPoint x: 141, startPoint y: 275, endPoint x: 78, endPoint y: 265, distance: 63.4
click at [78, 265] on div "53 Please explain if you answered "No" to the above question Free Text Undo App…" at bounding box center [268, 299] width 428 height 140
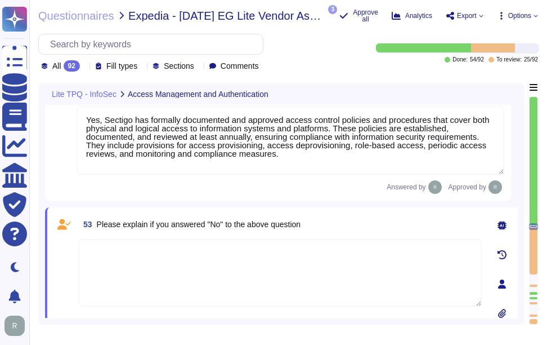
scroll to position [9048, 0]
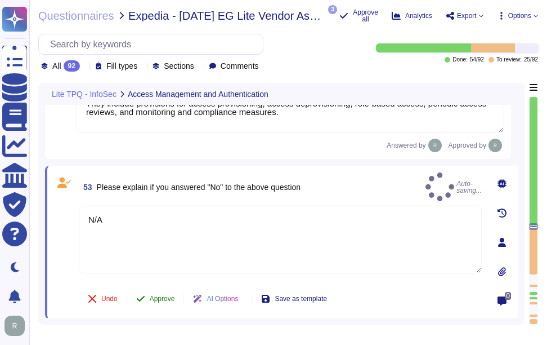
click at [170, 301] on span "Approve" at bounding box center [162, 298] width 25 height 7
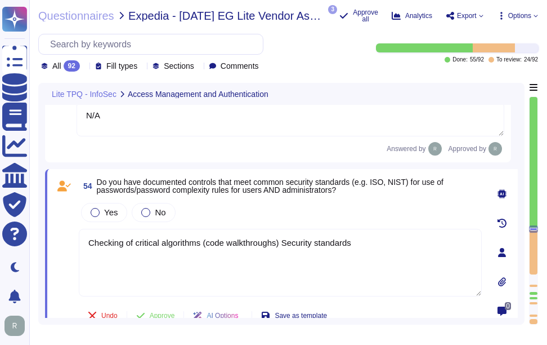
scroll to position [9158, 0]
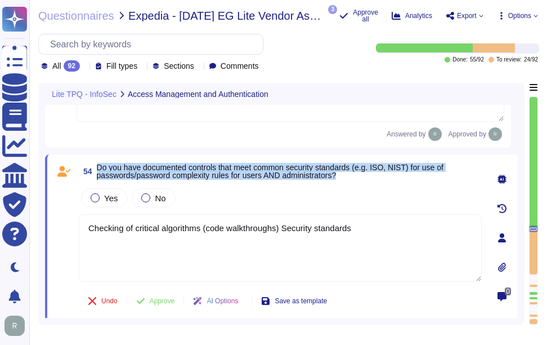
drag, startPoint x: 97, startPoint y: 168, endPoint x: 389, endPoint y: 178, distance: 291.8
click at [389, 178] on span "Do you have documented controls that meet common security standards (e.g. ISO, …" at bounding box center [289, 171] width 385 height 16
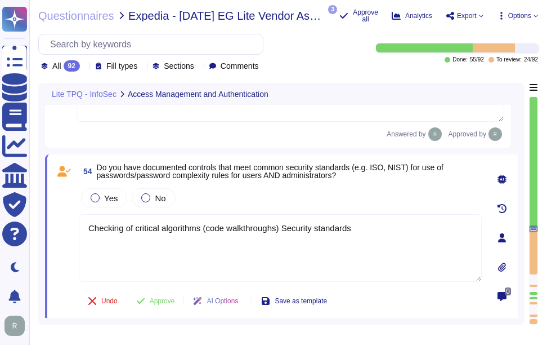
drag, startPoint x: 360, startPoint y: 230, endPoint x: 68, endPoint y: 233, distance: 292.8
click at [68, 233] on div "54 Do you have documented controls that meet common security standards (e.g. IS…" at bounding box center [268, 237] width 428 height 153
paste textarea "Yes, we maintain documented policies for data privacy, information security, en…"
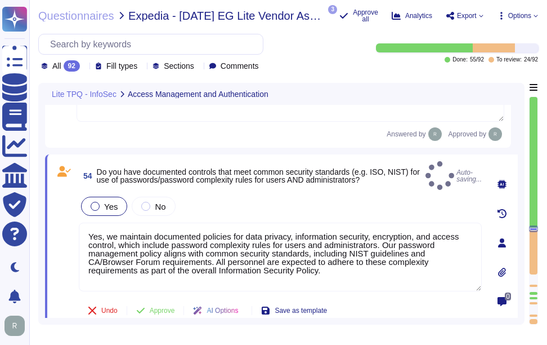
click at [92, 202] on div at bounding box center [95, 206] width 9 height 9
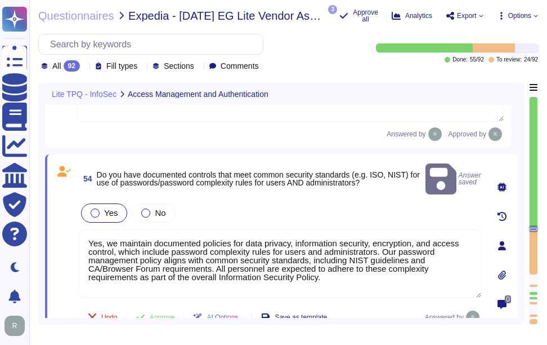
click at [95, 208] on div at bounding box center [95, 212] width 9 height 9
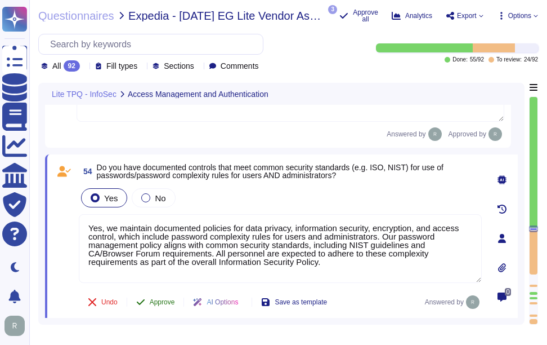
click at [167, 305] on span "Approve" at bounding box center [162, 301] width 25 height 7
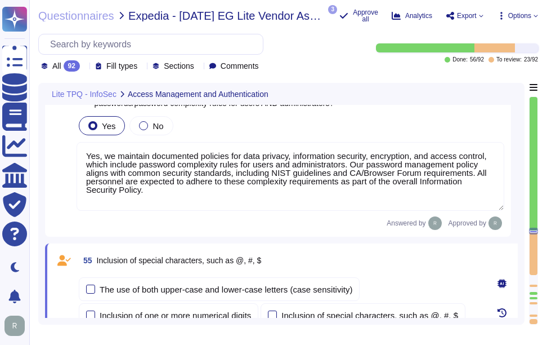
scroll to position [9205, 0]
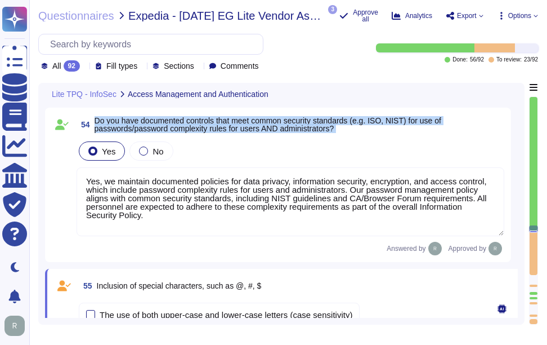
drag, startPoint x: 95, startPoint y: 120, endPoint x: 360, endPoint y: 149, distance: 266.7
click at [360, 149] on div "54 Do you have documented controls that meet common security standards (e.g. IS…" at bounding box center [278, 184] width 453 height 141
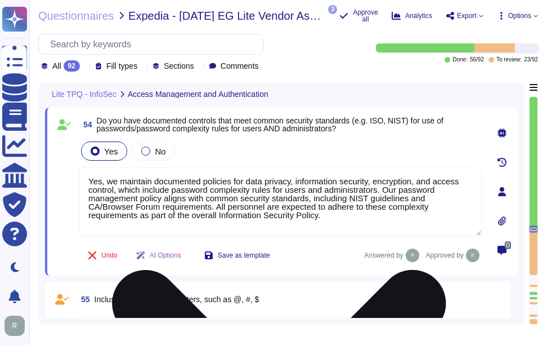
click at [337, 218] on textarea "Yes, we maintain documented policies for data privacy, information security, en…" at bounding box center [280, 201] width 403 height 69
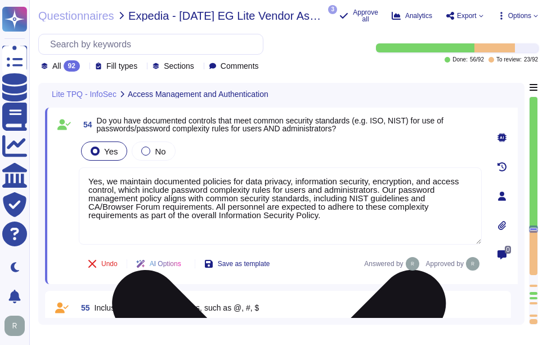
paste textarea "Our password management policy includes the following key points: - Password Co…"
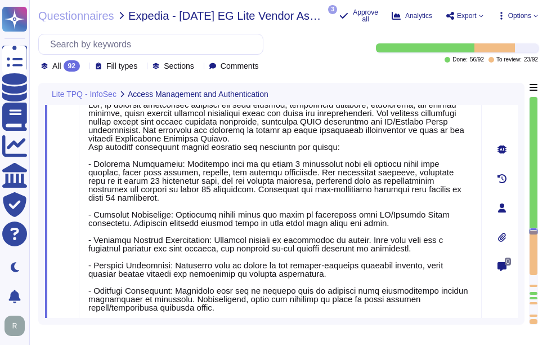
scroll to position [9239, 0]
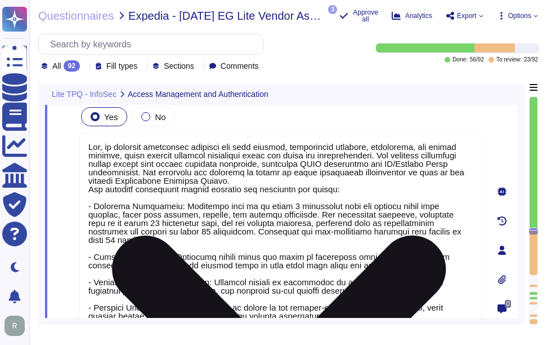
click at [322, 182] on textarea at bounding box center [280, 260] width 403 height 254
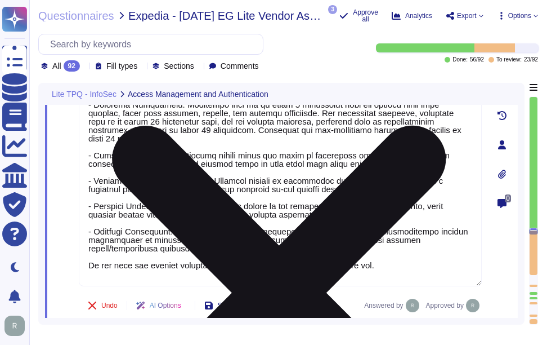
scroll to position [9352, 0]
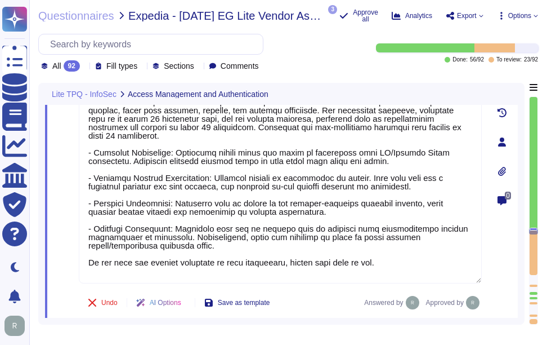
drag, startPoint x: 383, startPoint y: 267, endPoint x: 72, endPoint y: 266, distance: 311.3
click at [72, 266] on div "54 Do you have documented controls that meet common security standards (e.g. IS…" at bounding box center [268, 141] width 428 height 348
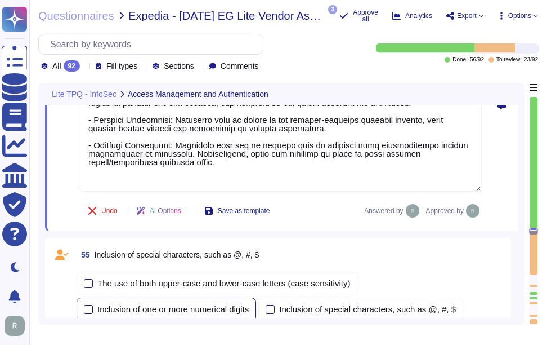
scroll to position [9454, 0]
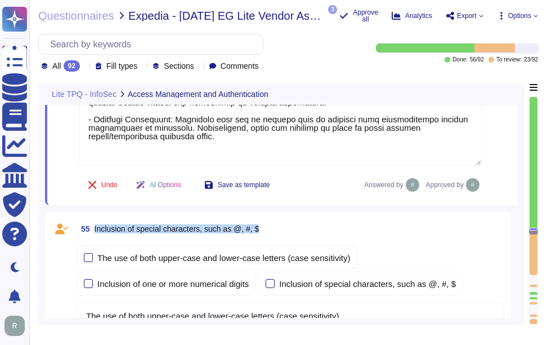
drag, startPoint x: 96, startPoint y: 227, endPoint x: 285, endPoint y: 231, distance: 189.2
click at [285, 231] on div "55 Inclusion of special characters, such as @, #, $" at bounding box center [291, 228] width 428 height 20
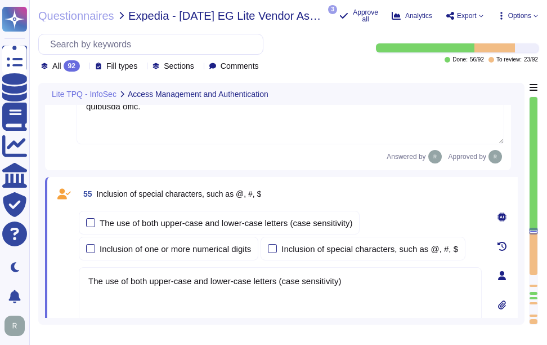
scroll to position [9511, 0]
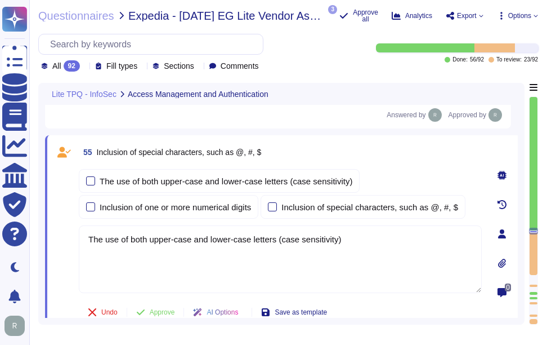
drag, startPoint x: 359, startPoint y: 240, endPoint x: 81, endPoint y: 238, distance: 278.1
click at [81, 240] on textarea "The use of both upper-case and lower-case letters (case sensitivity)" at bounding box center [280, 259] width 403 height 68
paste textarea "Yes. Passwords must include an upper case letters, lower case letters, numbers,…"
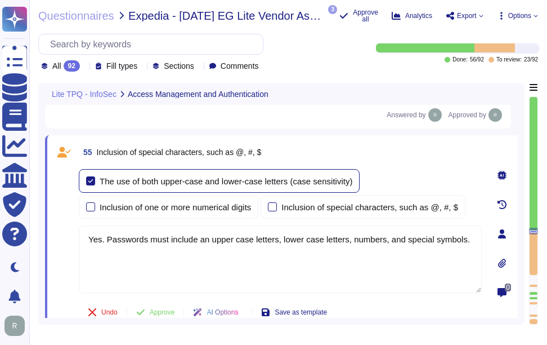
click at [97, 187] on div "The use of both upper-case and lower-case letters (case sensitivity)" at bounding box center [219, 181] width 281 height 24
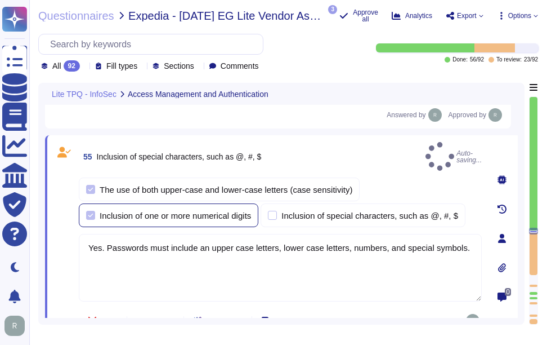
click at [90, 211] on div at bounding box center [90, 215] width 9 height 9
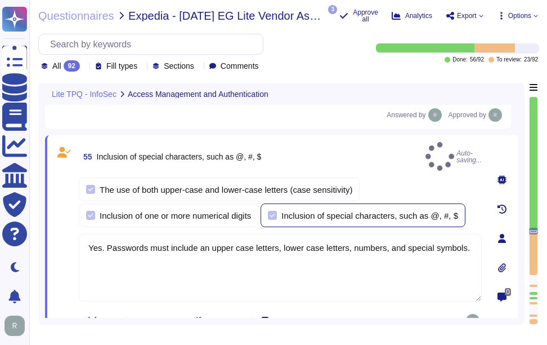
click at [275, 211] on div at bounding box center [272, 215] width 9 height 9
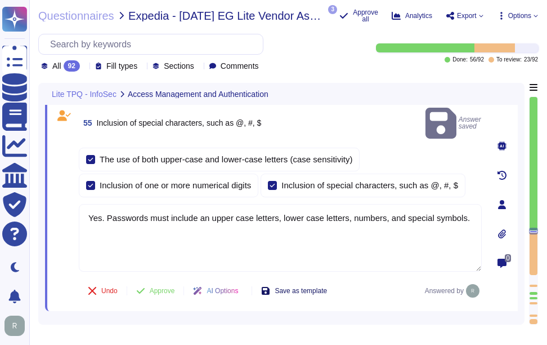
scroll to position [9567, 0]
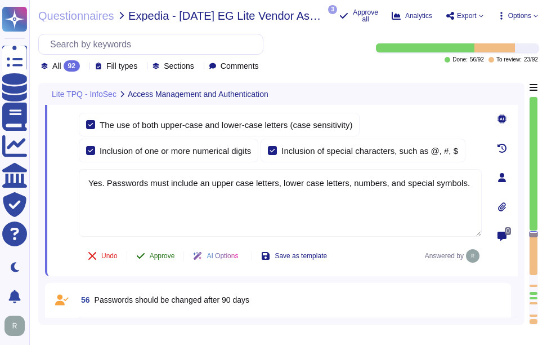
click at [166, 258] on span "Approve" at bounding box center [162, 255] width 25 height 7
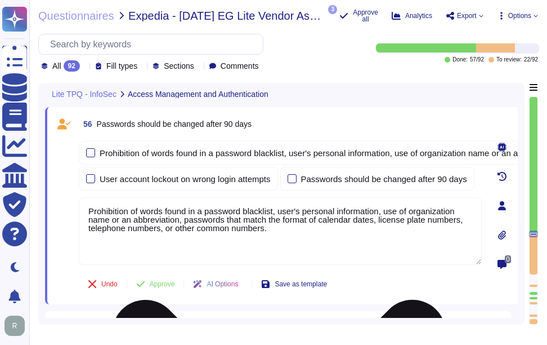
scroll to position [9687, 0]
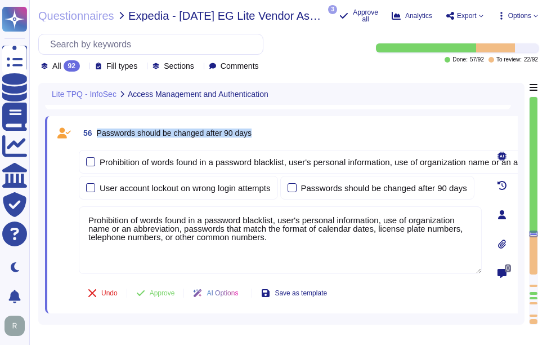
drag, startPoint x: 98, startPoint y: 135, endPoint x: 293, endPoint y: 138, distance: 194.8
click at [293, 138] on div "56 Passwords should be changed after 90 days" at bounding box center [280, 133] width 403 height 20
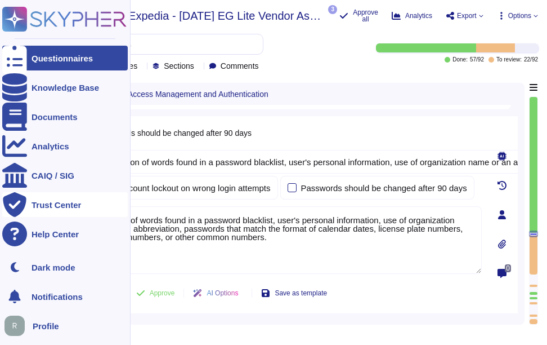
drag, startPoint x: 283, startPoint y: 244, endPoint x: 25, endPoint y: 207, distance: 259.9
click at [25, 207] on div "Questionnaires Knowledge Base Documents Analytics CAIQ / SIG Trust Center Help …" at bounding box center [273, 172] width 547 height 345
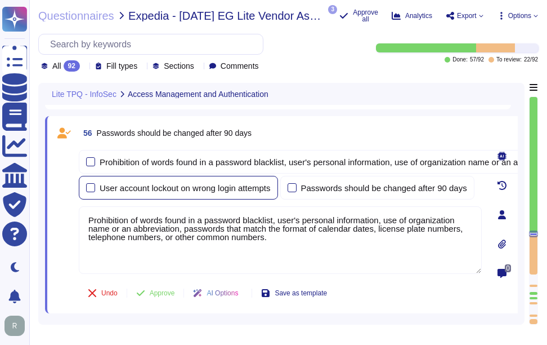
paste textarea "No. In compliance with the CA/Browser Forum Baseline Requirements, passwords ar…"
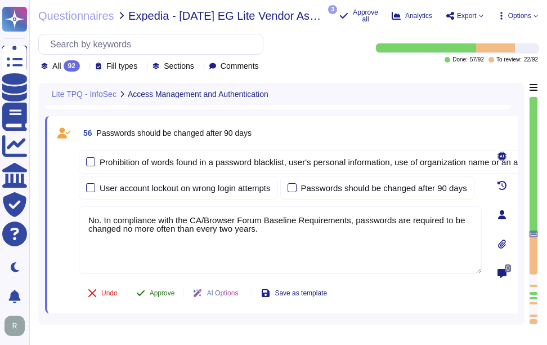
click at [167, 296] on span "Approve" at bounding box center [162, 292] width 25 height 7
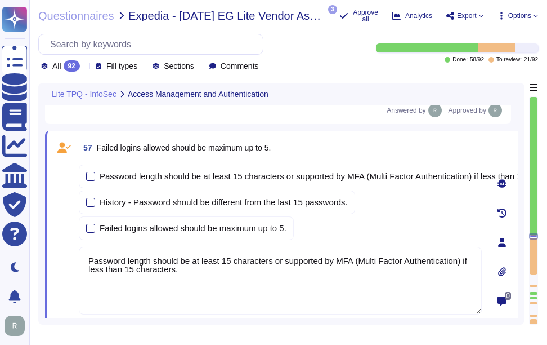
scroll to position [9870, 0]
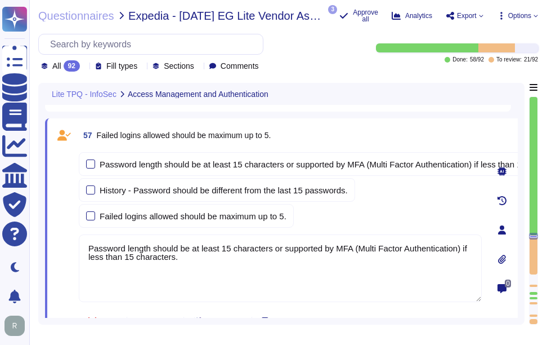
click at [96, 135] on span "57 Failed logins allowed should be maximum up to 5." at bounding box center [175, 135] width 192 height 20
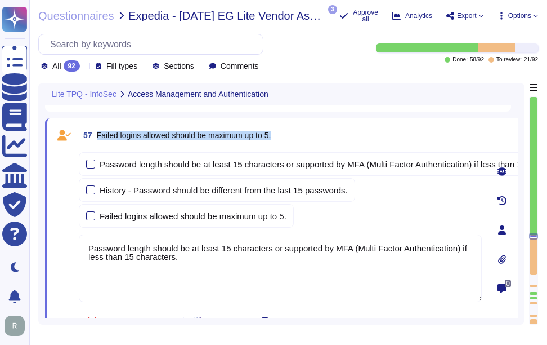
drag, startPoint x: 97, startPoint y: 135, endPoint x: 312, endPoint y: 149, distance: 215.5
click at [312, 149] on div "57 Failed logins allowed should be maximum up to 5. Password length should be a…" at bounding box center [268, 229] width 428 height 209
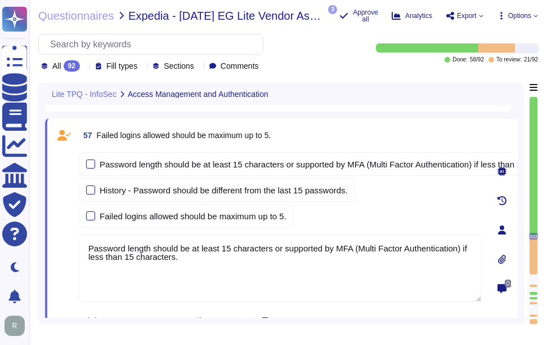
drag, startPoint x: 194, startPoint y: 262, endPoint x: 44, endPoint y: 232, distance: 152.8
click at [44, 232] on div "Lite TPQ - InfoSec Access Management and Authentication 55 Inclusion of special…" at bounding box center [281, 204] width 486 height 242
paste textarea "The maximum number of failed login attempts allowed is 5. After reaching this t…"
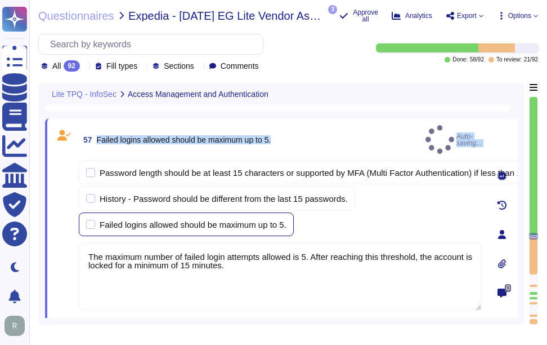
drag, startPoint x: 96, startPoint y: 133, endPoint x: 287, endPoint y: 211, distance: 206.6
click at [287, 211] on div "57 Failed logins allowed should be maximum up to 5. Auto-saving... Password len…" at bounding box center [268, 234] width 428 height 218
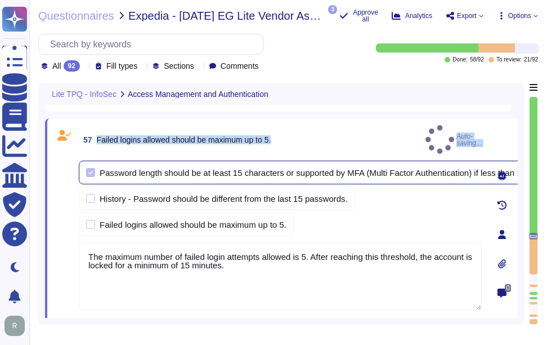
click at [91, 168] on div at bounding box center [90, 172] width 9 height 9
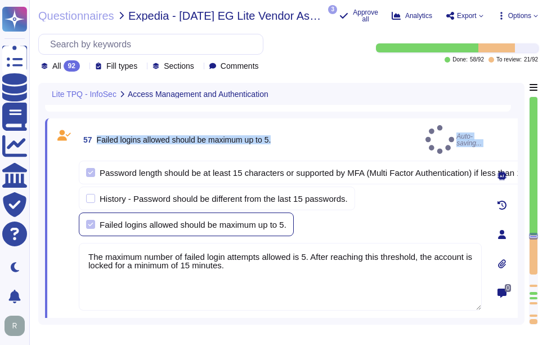
click at [90, 220] on div at bounding box center [90, 224] width 9 height 9
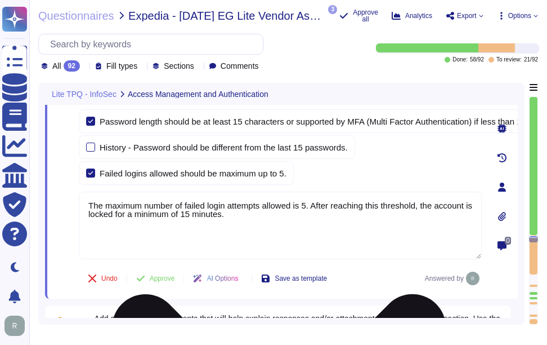
scroll to position [9982, 0]
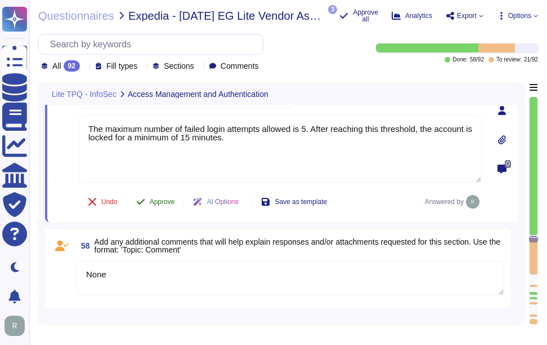
click at [162, 198] on span "Approve" at bounding box center [162, 201] width 25 height 7
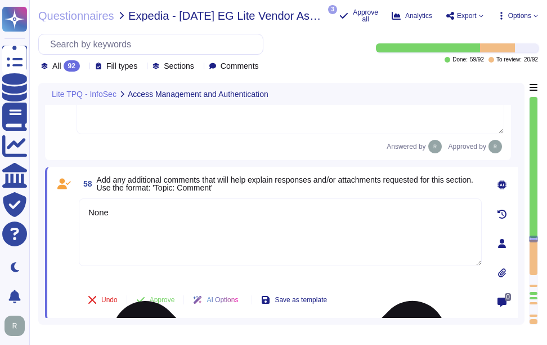
scroll to position [10078, 0]
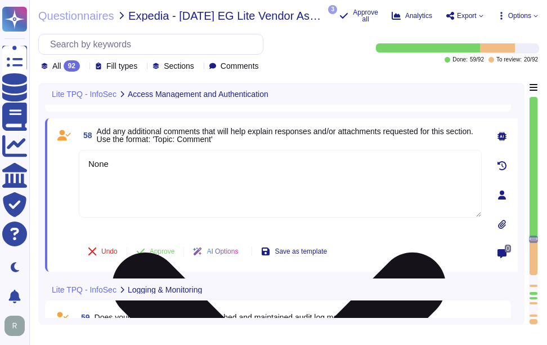
drag, startPoint x: 119, startPoint y: 163, endPoint x: 79, endPoint y: 159, distance: 40.2
click at [79, 159] on textarea "None" at bounding box center [280, 184] width 403 height 68
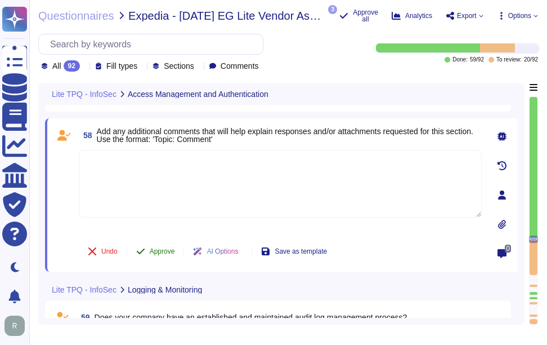
click at [159, 248] on span "Approve" at bounding box center [162, 251] width 25 height 7
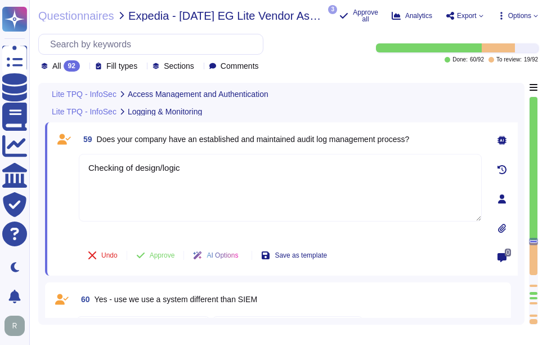
scroll to position [10150, 0]
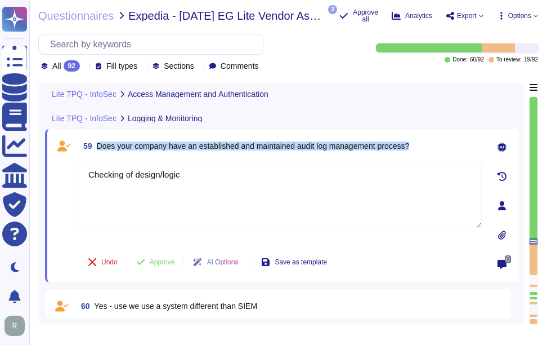
drag, startPoint x: 99, startPoint y: 145, endPoint x: 450, endPoint y: 149, distance: 351.3
click at [450, 149] on div "59 Does your company have an established and maintained audit log management pr…" at bounding box center [280, 146] width 403 height 20
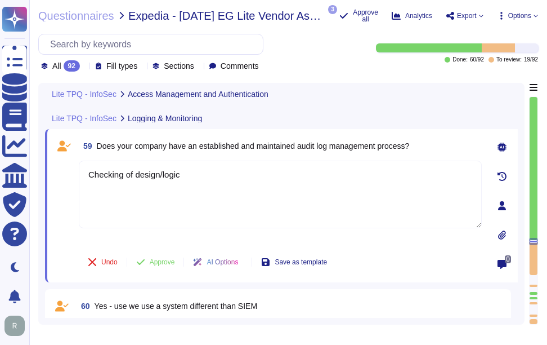
drag, startPoint x: 198, startPoint y: 174, endPoint x: 52, endPoint y: 171, distance: 145.3
click at [52, 171] on div "59 Does your company have an established and maintained audit log management pr…" at bounding box center [281, 205] width 473 height 153
paste textarea "Yes, we have documented and currently implemented audit processes and procedure…"
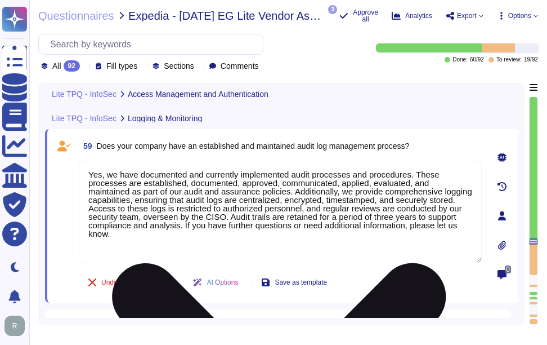
drag, startPoint x: 214, startPoint y: 224, endPoint x: 238, endPoint y: 251, distance: 35.9
click at [238, 251] on textarea "Yes, we have documented and currently implemented audit processes and procedure…" at bounding box center [280, 211] width 403 height 102
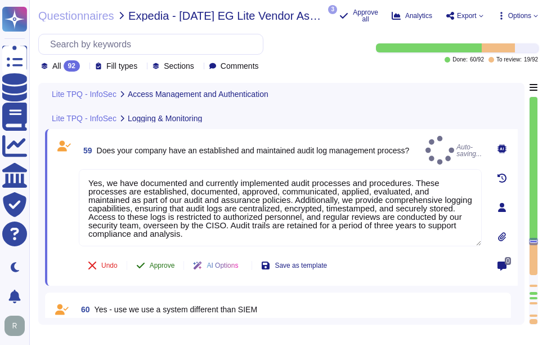
click at [162, 262] on span "Approve" at bounding box center [162, 265] width 25 height 7
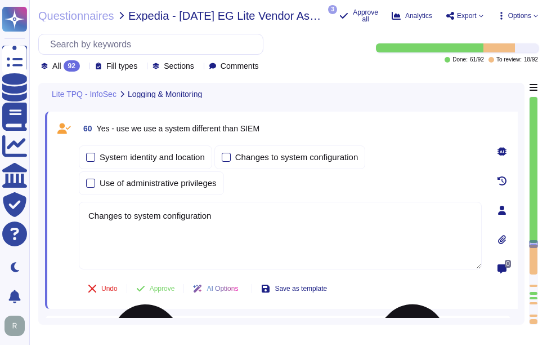
scroll to position [10296, 0]
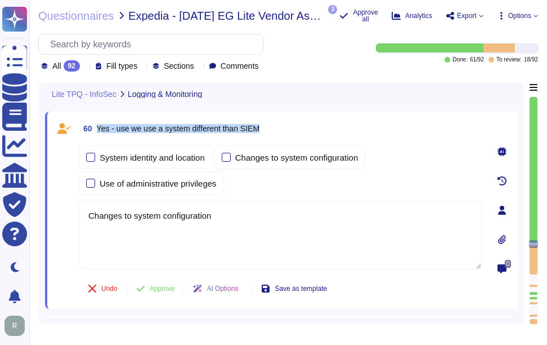
drag, startPoint x: 97, startPoint y: 128, endPoint x: 218, endPoint y: 144, distance: 121.6
click at [218, 144] on div "60 Yes - use we use a system different than SIEM System identity and location C…" at bounding box center [268, 210] width 428 height 184
drag, startPoint x: 256, startPoint y: 217, endPoint x: 49, endPoint y: 221, distance: 206.7
click at [49, 221] on div "60 Yes - use we use a system different than SIEM System identity and location C…" at bounding box center [281, 209] width 473 height 197
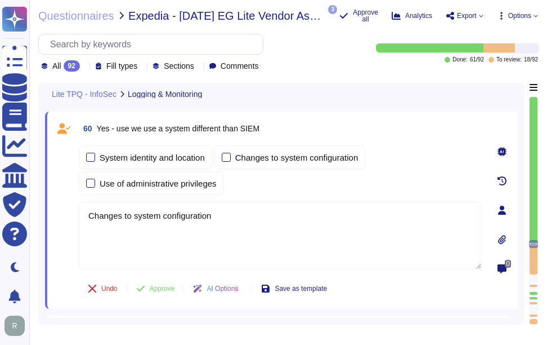
drag, startPoint x: 224, startPoint y: 218, endPoint x: 78, endPoint y: 213, distance: 146.4
click at [78, 213] on div "60 Yes - use we use a system different than SIEM System identity and location C…" at bounding box center [268, 210] width 428 height 184
paste textarea "We currently use Elastic as our SIEM solution. Our logging system captures deta…"
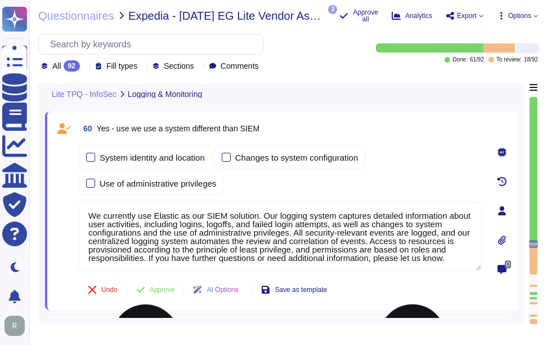
scroll to position [1, 0]
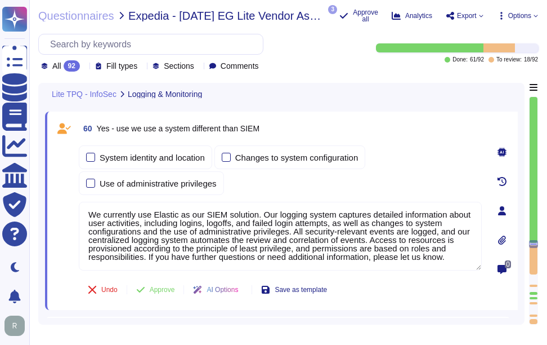
drag, startPoint x: 146, startPoint y: 258, endPoint x: 516, endPoint y: 276, distance: 370.9
click at [516, 276] on div "60 Yes - use we use a system different than SIEM System identity and location C…" at bounding box center [281, 210] width 473 height 198
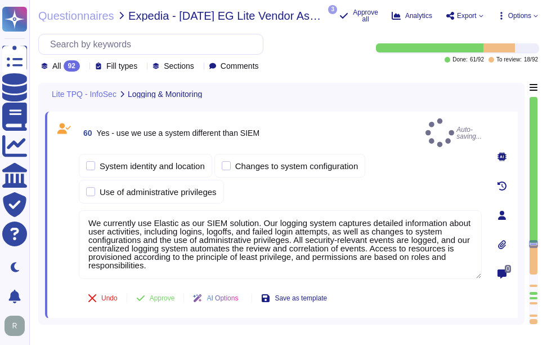
click at [412, 291] on div "Undo Approve AI Options Save as template" at bounding box center [280, 297] width 403 height 27
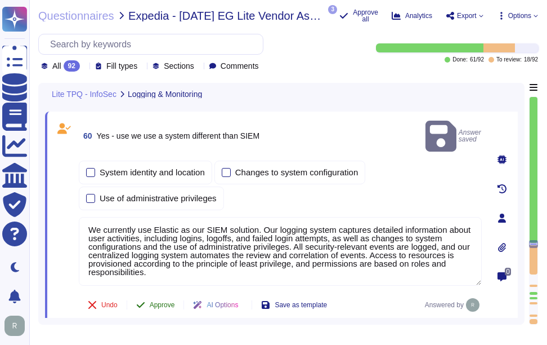
click at [173, 301] on span "Approve" at bounding box center [162, 304] width 25 height 7
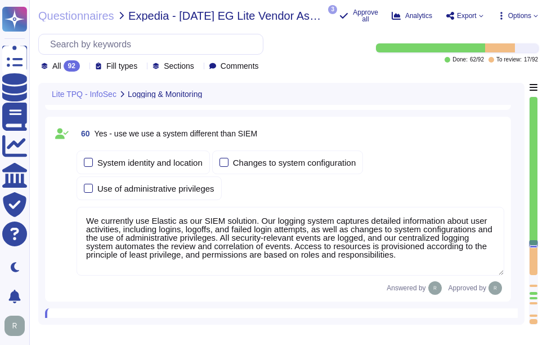
scroll to position [10247, 0]
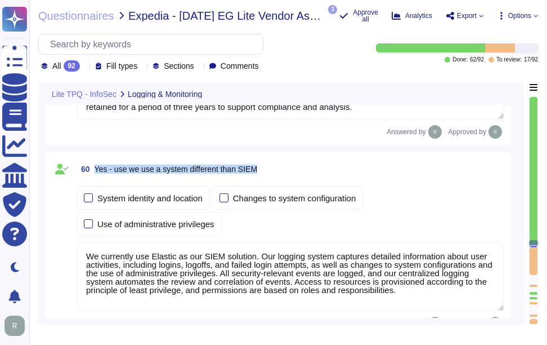
drag, startPoint x: 96, startPoint y: 165, endPoint x: 243, endPoint y: 223, distance: 158.5
click at [243, 223] on div "60 Yes - use we use a system different than SIEM System identity and location C…" at bounding box center [278, 244] width 453 height 171
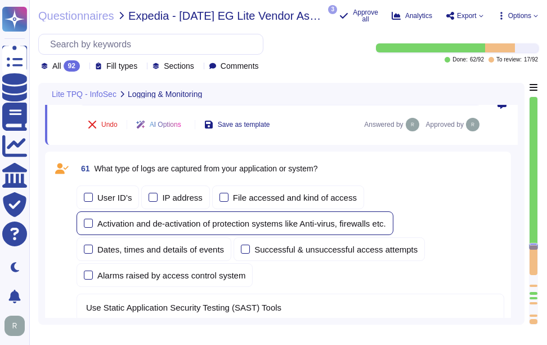
scroll to position [10472, 0]
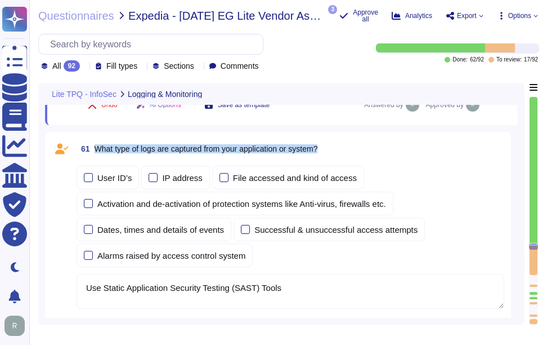
drag, startPoint x: 96, startPoint y: 147, endPoint x: 253, endPoint y: 257, distance: 192.4
click at [253, 257] on div "61 What type of logs are captured from your application or system? User ID’s IP…" at bounding box center [278, 226] width 453 height 176
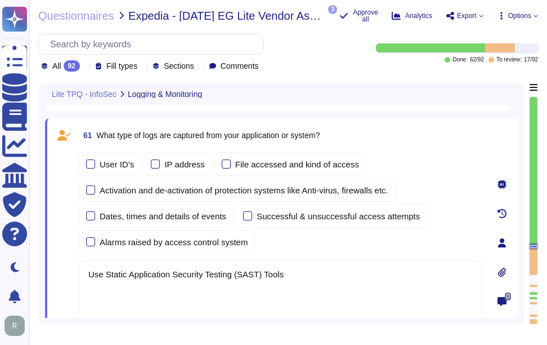
drag, startPoint x: 289, startPoint y: 272, endPoint x: 74, endPoint y: 273, distance: 215.1
click at [74, 273] on div "61 What type of logs are captured from your application or system? User ID’s IP…" at bounding box center [268, 242] width 428 height 235
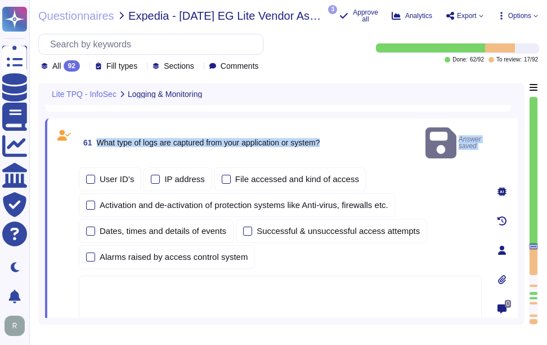
drag, startPoint x: 99, startPoint y: 134, endPoint x: 257, endPoint y: 245, distance: 193.5
click at [257, 245] on div "61 What type of logs are captured from your application or system? Answer saved…" at bounding box center [268, 250] width 428 height 251
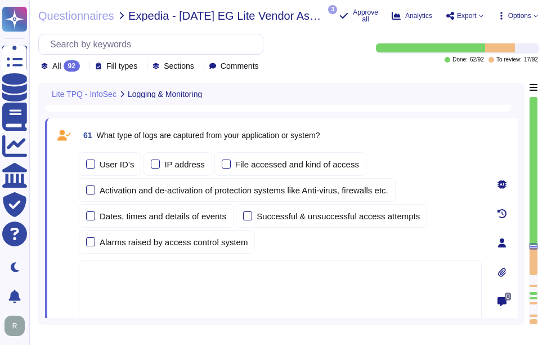
click at [102, 279] on textarea at bounding box center [280, 294] width 403 height 68
paste textarea "The logs captured from our application or system include: - User IDs - Source I…"
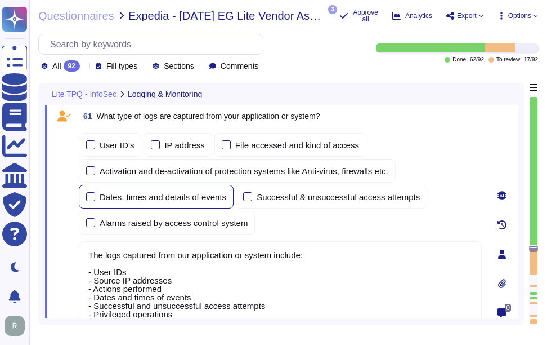
scroll to position [10478, 0]
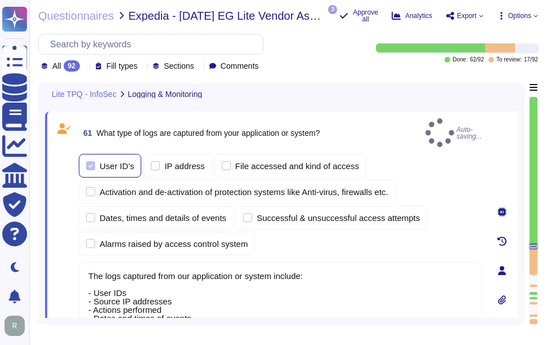
click at [91, 161] on div at bounding box center [90, 165] width 9 height 9
click at [159, 161] on label "IP address" at bounding box center [177, 165] width 53 height 9
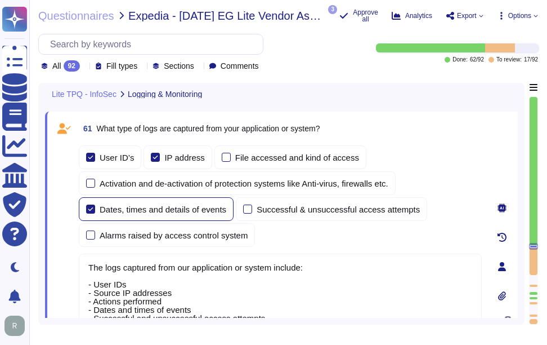
click at [88, 208] on div at bounding box center [90, 208] width 9 height 9
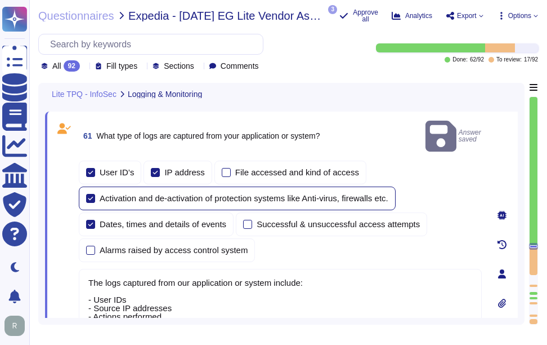
click at [87, 194] on div at bounding box center [90, 198] width 9 height 9
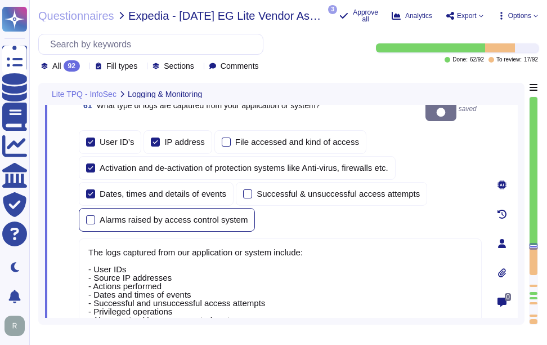
scroll to position [10535, 0]
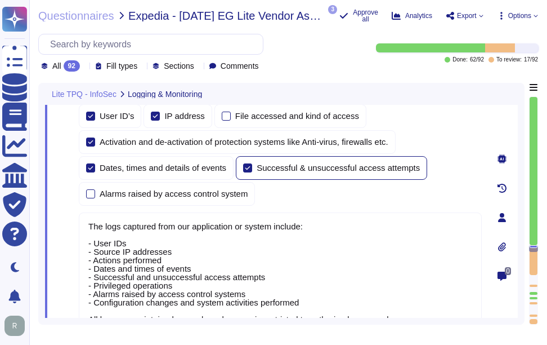
click at [244, 163] on div at bounding box center [247, 167] width 9 height 9
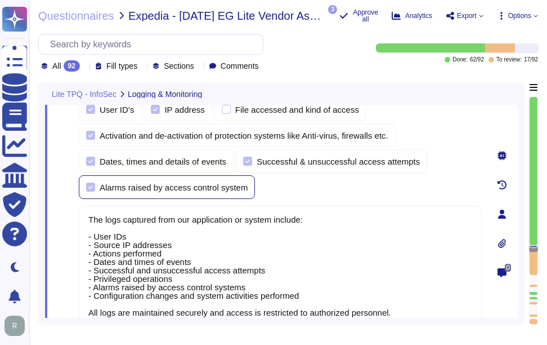
click at [90, 182] on div at bounding box center [90, 186] width 9 height 9
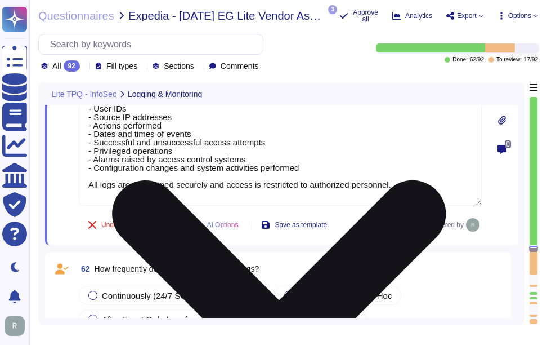
scroll to position [0, 0]
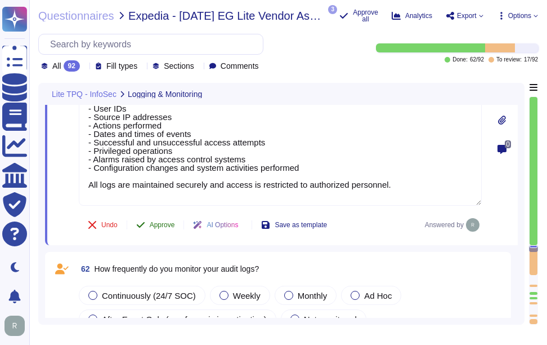
click at [167, 228] on span "Approve" at bounding box center [162, 224] width 25 height 7
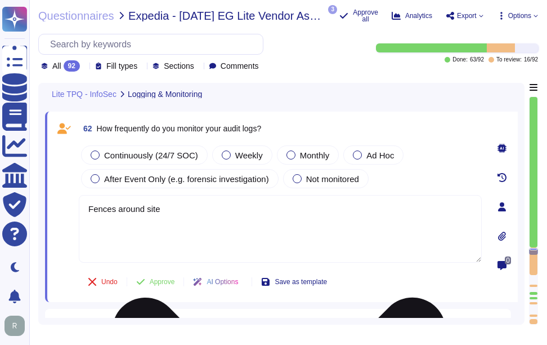
scroll to position [10666, 0]
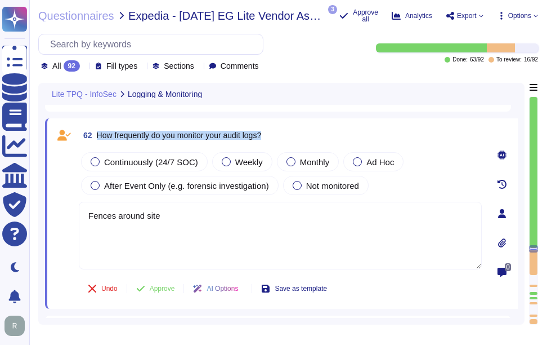
drag, startPoint x: 97, startPoint y: 132, endPoint x: 300, endPoint y: 147, distance: 203.8
click at [300, 147] on div "62 How frequently do you monitor your audit logs? Continuously (24/7 SOC) Weekl…" at bounding box center [268, 213] width 428 height 177
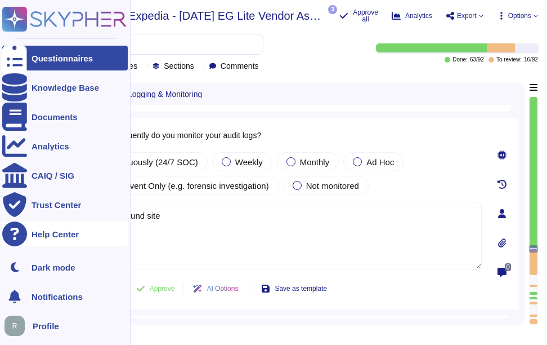
drag, startPoint x: 166, startPoint y: 217, endPoint x: 25, endPoint y: 225, distance: 140.4
click at [25, 225] on div "Questionnaires Knowledge Base Documents Analytics CAIQ / SIG Trust Center Help …" at bounding box center [273, 172] width 547 height 345
paste textarea "Audit logs are reviewed on a bi-monthly basis. Additionally, new administrator …"
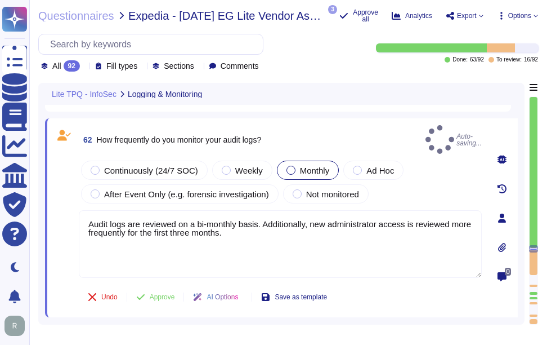
click at [289, 166] on div at bounding box center [291, 170] width 9 height 9
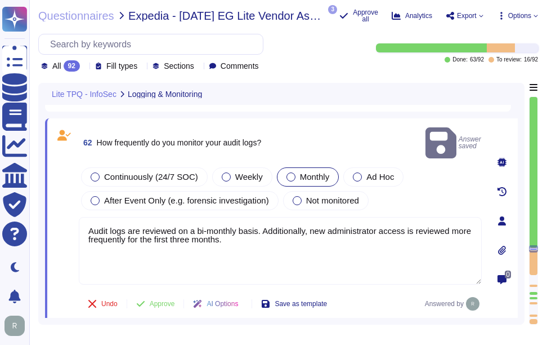
click at [289, 172] on div at bounding box center [291, 176] width 9 height 9
click at [171, 300] on span "Approve" at bounding box center [162, 303] width 25 height 7
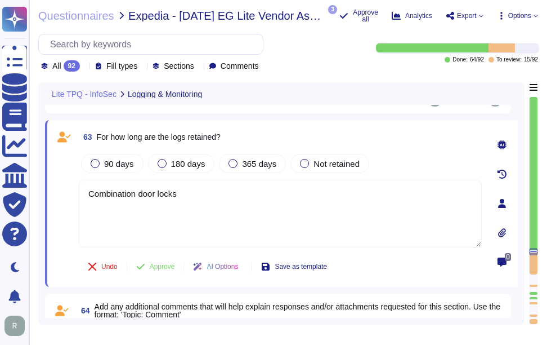
scroll to position [10842, 0]
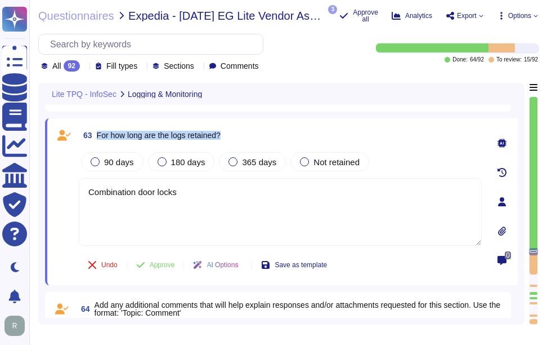
drag, startPoint x: 98, startPoint y: 133, endPoint x: 236, endPoint y: 134, distance: 137.9
click at [236, 134] on div "63 For how long are the logs retained?" at bounding box center [280, 135] width 403 height 20
drag, startPoint x: 188, startPoint y: 191, endPoint x: 73, endPoint y: 193, distance: 115.4
click at [73, 193] on div "63 For how long are the logs retained? 90 days 180 days 365 days Not retained C…" at bounding box center [268, 201] width 428 height 153
paste textarea "Logs are retained for a minimum of 90 days and typically for 3 years. However, …"
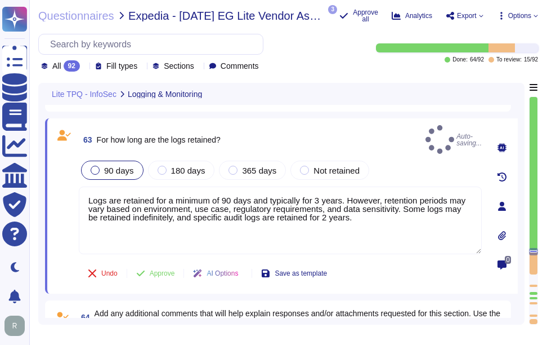
click at [96, 166] on div at bounding box center [95, 170] width 9 height 9
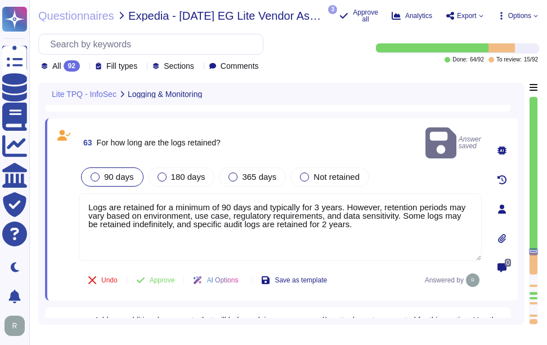
click at [95, 172] on div at bounding box center [95, 176] width 9 height 9
click at [163, 276] on span "Approve" at bounding box center [162, 279] width 25 height 7
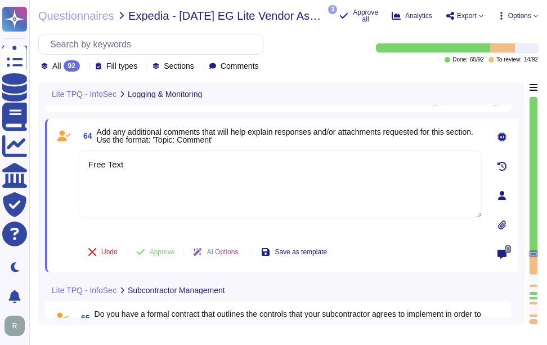
scroll to position [10994, 0]
drag, startPoint x: 150, startPoint y: 162, endPoint x: 67, endPoint y: 162, distance: 82.8
click at [67, 162] on div "64 Add any additional comments that will help explain responses and/or attachme…" at bounding box center [268, 195] width 428 height 140
click at [171, 253] on span "Approve" at bounding box center [162, 251] width 25 height 7
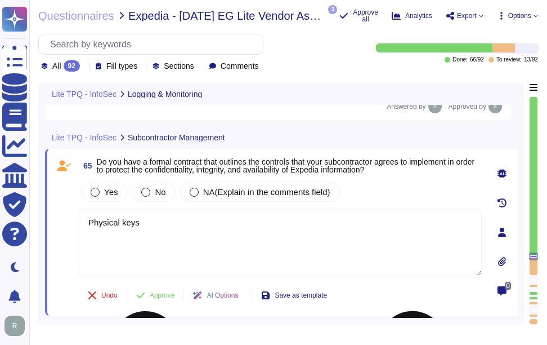
scroll to position [11139, 0]
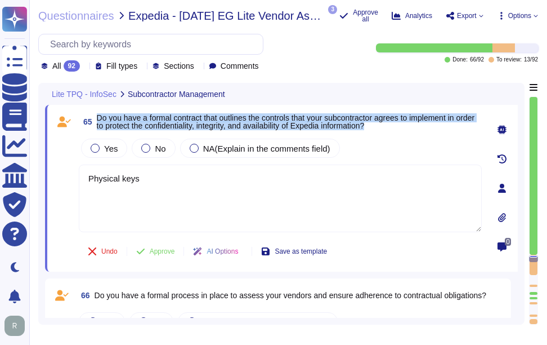
drag, startPoint x: 98, startPoint y: 115, endPoint x: 409, endPoint y: 132, distance: 311.3
click at [409, 132] on div "65 Do you have a formal contract that outlines the controls that your subcontra…" at bounding box center [268, 187] width 428 height 153
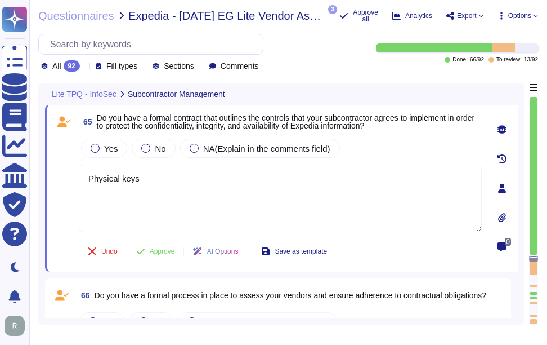
drag, startPoint x: 150, startPoint y: 181, endPoint x: 74, endPoint y: 182, distance: 76.6
click at [74, 182] on div "65 Do you have a formal contract that outlines the controls that your subcontra…" at bounding box center [268, 187] width 428 height 153
paste textarea "No, we do not use subcontractors for this service."
drag, startPoint x: 104, startPoint y: 180, endPoint x: 70, endPoint y: 178, distance: 33.8
click at [70, 178] on div "65 Do you have a formal contract that outlines the controls that your subcontra…" at bounding box center [268, 187] width 428 height 153
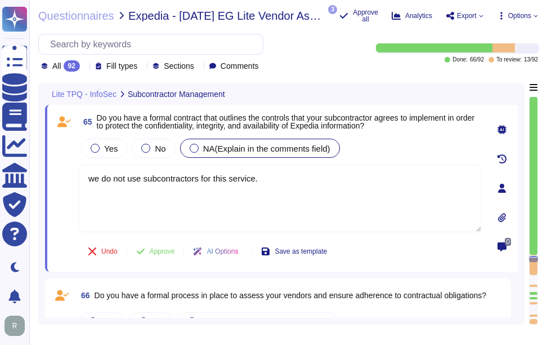
click at [191, 147] on div at bounding box center [194, 148] width 9 height 9
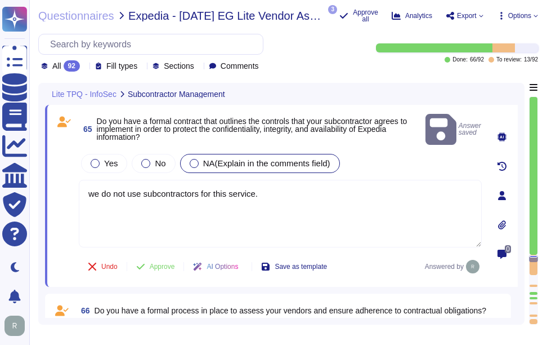
click at [192, 159] on div at bounding box center [194, 163] width 9 height 9
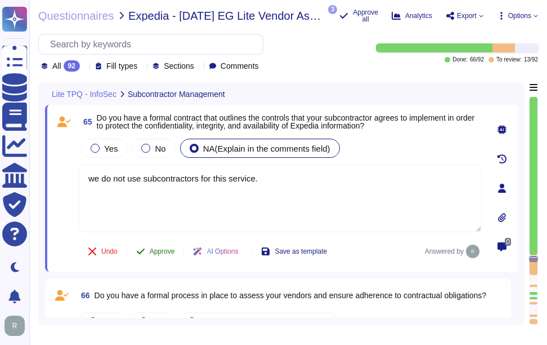
click at [165, 252] on span "Approve" at bounding box center [162, 251] width 25 height 7
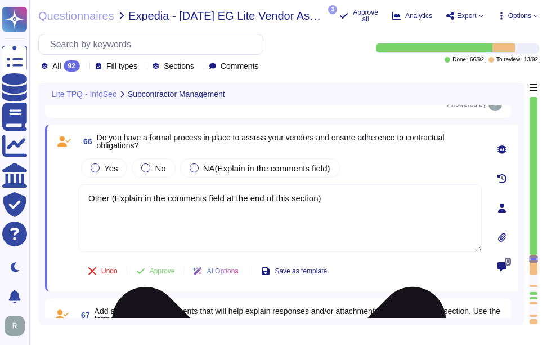
scroll to position [11294, 0]
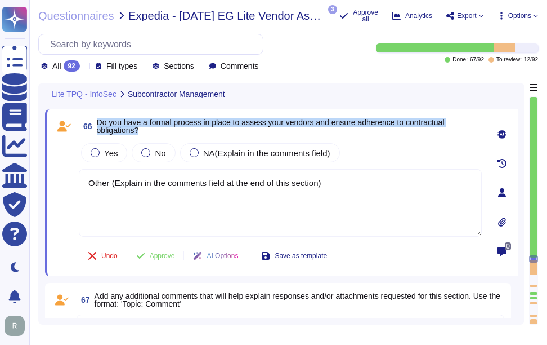
drag, startPoint x: 97, startPoint y: 124, endPoint x: 148, endPoint y: 135, distance: 51.7
click at [148, 134] on span "Do you have a formal process in place to assess your vendors and ensure adheren…" at bounding box center [289, 126] width 385 height 16
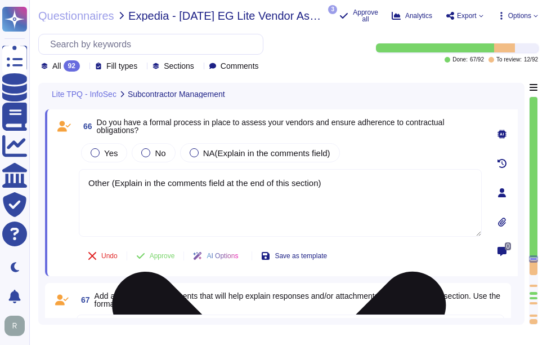
drag, startPoint x: 90, startPoint y: 185, endPoint x: 437, endPoint y: 196, distance: 347.6
click at [437, 196] on textarea "Other (Explain in the comments field at the end of this section)" at bounding box center [280, 203] width 403 height 68
paste textarea "Yes, we have a formal process in place to assess our vendors and ensure adheren…"
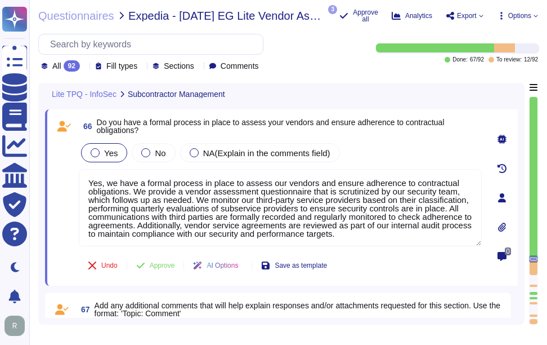
click at [95, 157] on div at bounding box center [95, 152] width 9 height 9
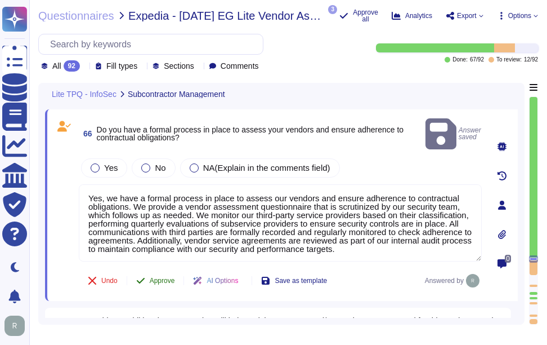
click at [160, 277] on span "Approve" at bounding box center [162, 280] width 25 height 7
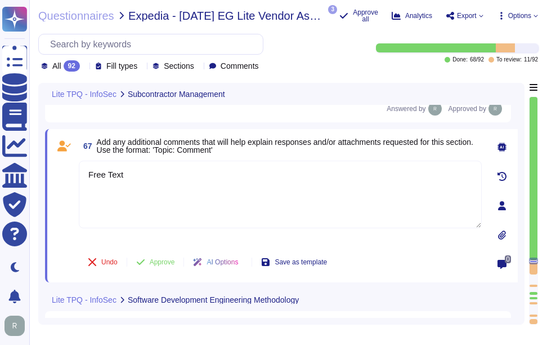
scroll to position [11309, 0]
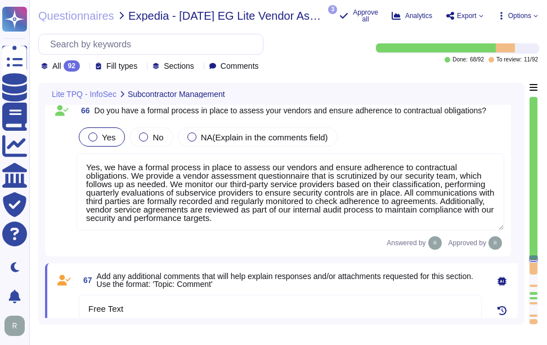
click at [92, 138] on div at bounding box center [92, 136] width 9 height 9
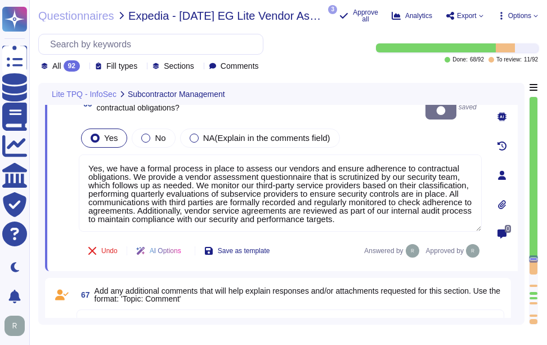
scroll to position [11366, 0]
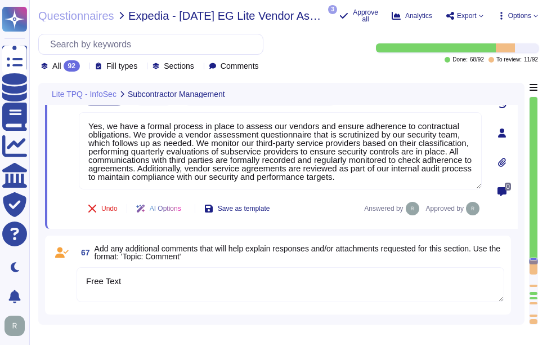
drag, startPoint x: 141, startPoint y: 269, endPoint x: 84, endPoint y: 266, distance: 57.0
click at [84, 267] on textarea "Free Text" at bounding box center [291, 284] width 428 height 35
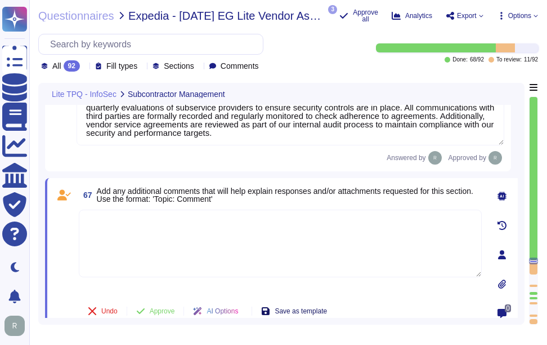
scroll to position [11422, 0]
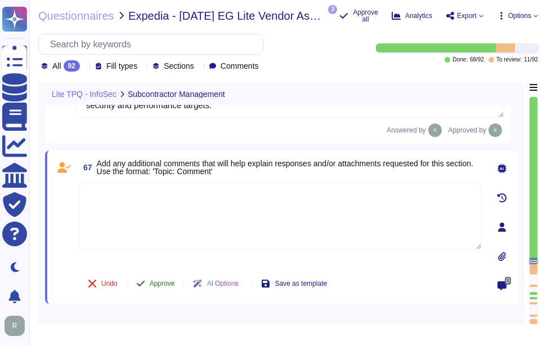
click at [165, 286] on span "Approve" at bounding box center [162, 283] width 25 height 7
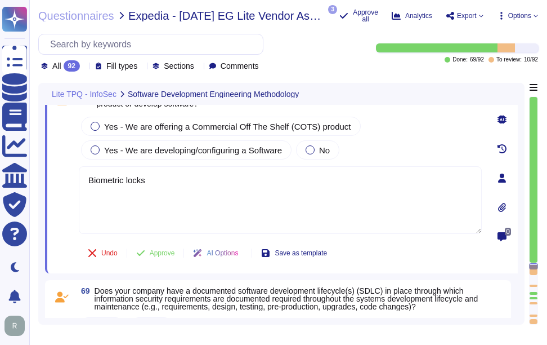
scroll to position [11591, 0]
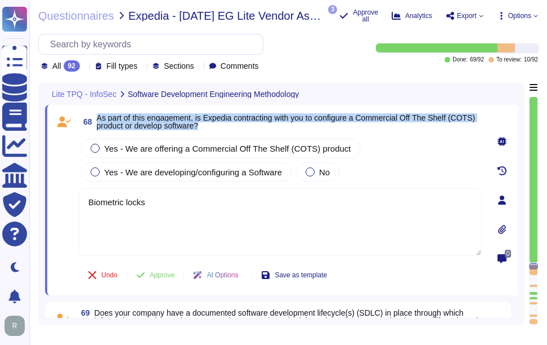
drag, startPoint x: 97, startPoint y: 116, endPoint x: 249, endPoint y: 129, distance: 152.6
click at [249, 129] on span "As part of this engagement, is Expedia contracting with you to configure a Comm…" at bounding box center [289, 122] width 385 height 16
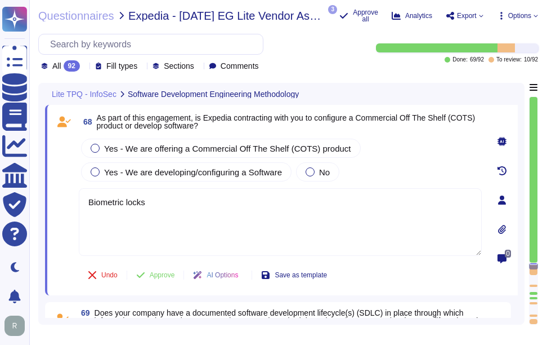
drag, startPoint x: 166, startPoint y: 205, endPoint x: 71, endPoint y: 204, distance: 94.6
click at [71, 204] on div "68 As part of this engagement, is Expedia contracting with you to configure a C…" at bounding box center [268, 199] width 428 height 177
paste textarea "No. Our SCM is a SaaS product accessible through popular browsers. The Applicat…"
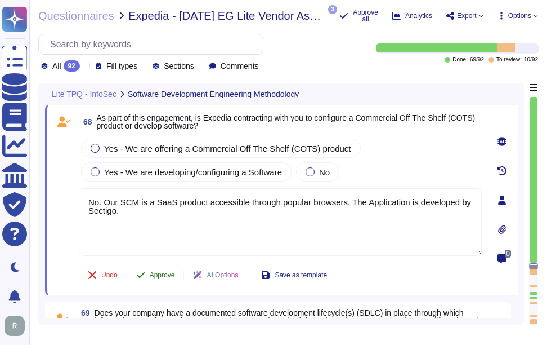
click at [169, 276] on span "Approve" at bounding box center [162, 274] width 25 height 7
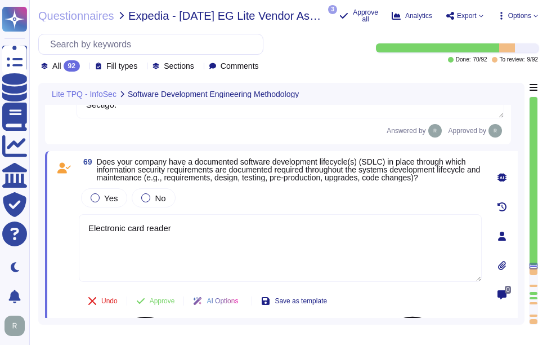
scroll to position [11712, 0]
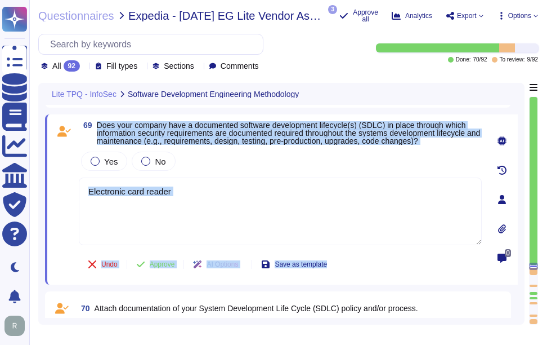
drag, startPoint x: 97, startPoint y: 125, endPoint x: 490, endPoint y: 146, distance: 393.0
click at [490, 146] on div "69 Does your company have a documented software development lifecycle(s) (SDLC)…" at bounding box center [281, 199] width 473 height 170
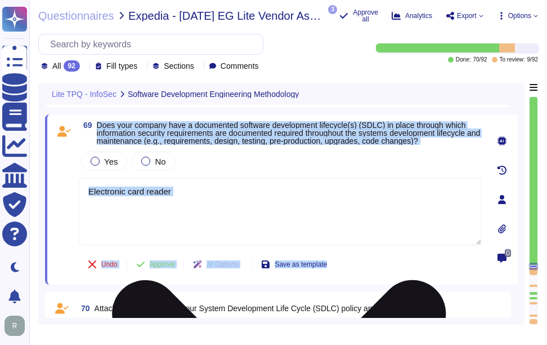
drag, startPoint x: 490, startPoint y: 146, endPoint x: 343, endPoint y: 208, distance: 159.2
click at [343, 208] on textarea "Electronic card reader" at bounding box center [280, 211] width 403 height 68
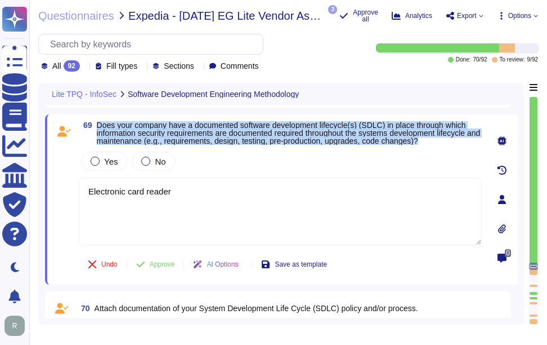
drag, startPoint x: 97, startPoint y: 124, endPoint x: 443, endPoint y: 141, distance: 345.5
click at [443, 141] on span "Does your company have a documented software development lifecycle(s) (SDLC) in…" at bounding box center [289, 133] width 385 height 24
click at [97, 163] on div at bounding box center [95, 161] width 9 height 9
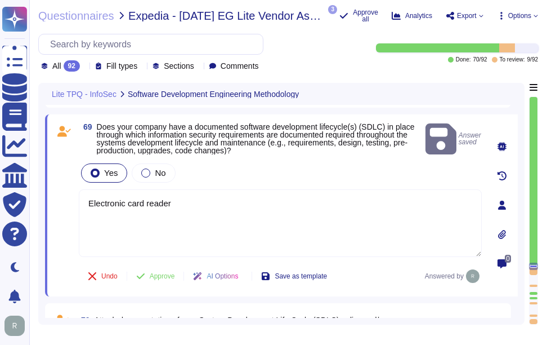
drag, startPoint x: 194, startPoint y: 199, endPoint x: 50, endPoint y: 195, distance: 144.2
click at [50, 195] on div "69 Does your company have a documented software development lifecycle(s) (SDLC)…" at bounding box center [281, 205] width 473 height 182
paste textarea "Yes, Sectigo has established a formal Software Development Lifecycle (SDLC) pro…"
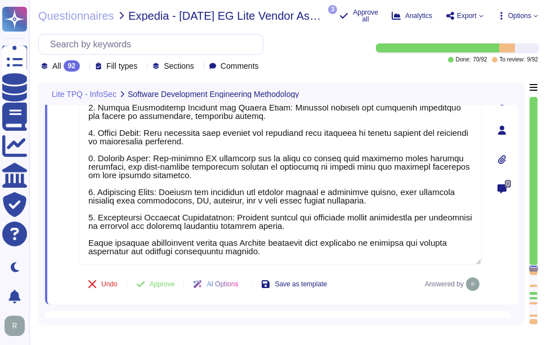
scroll to position [11933, 0]
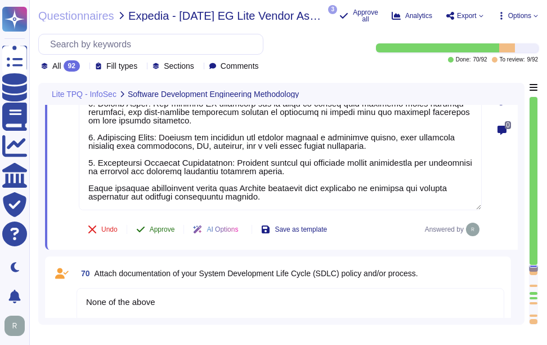
click at [169, 225] on button "Approve" at bounding box center [155, 229] width 57 height 23
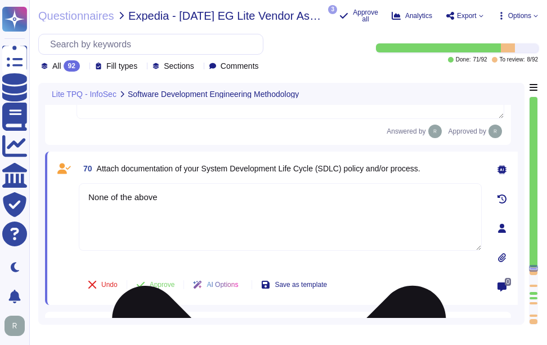
scroll to position [12004, 0]
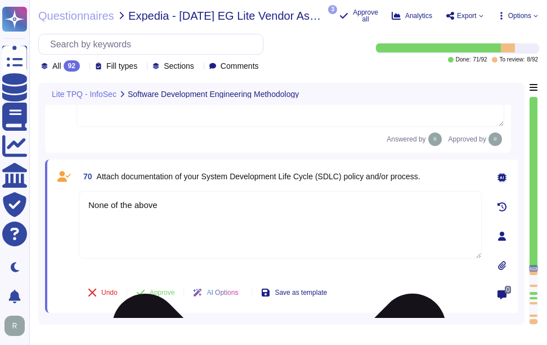
drag, startPoint x: 190, startPoint y: 208, endPoint x: 86, endPoint y: 207, distance: 104.2
click at [86, 207] on textarea "None of the above" at bounding box center [280, 225] width 403 height 68
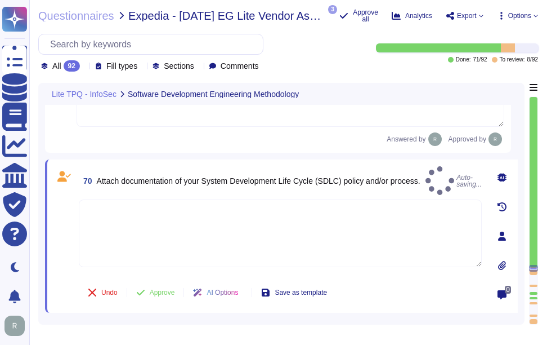
click at [502, 263] on icon at bounding box center [502, 265] width 9 height 9
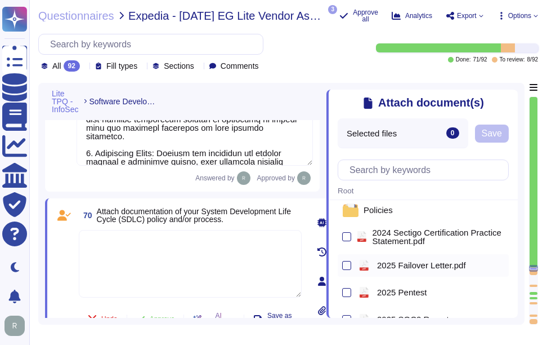
scroll to position [51, 0]
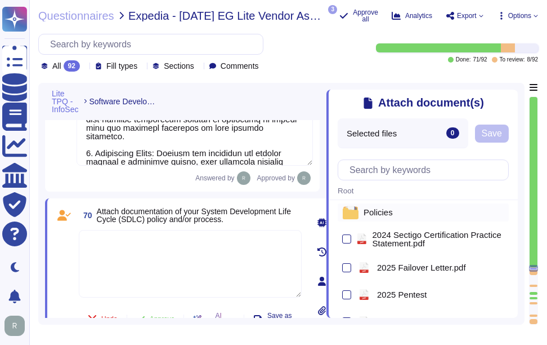
click at [370, 212] on span "Policies" at bounding box center [378, 212] width 29 height 8
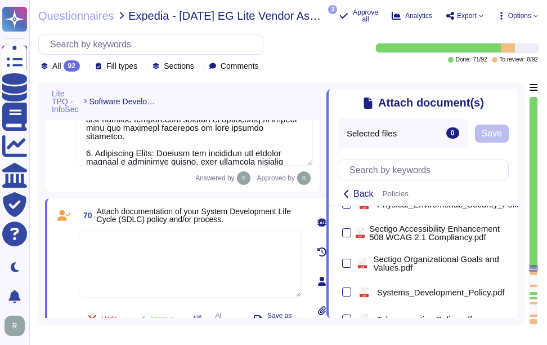
scroll to position [951, 0]
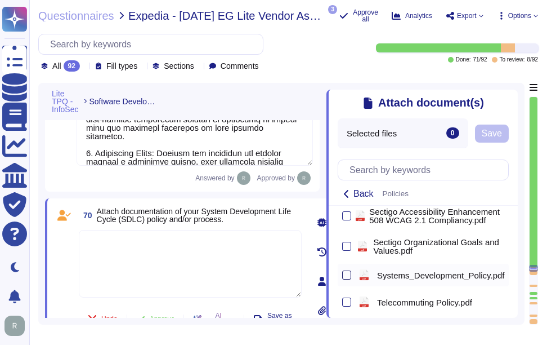
click at [350, 279] on div at bounding box center [346, 274] width 9 height 9
click at [0, 0] on input "checkbox" at bounding box center [0, 0] width 0 height 0
click at [522, 138] on span "Save" at bounding box center [525, 133] width 20 height 9
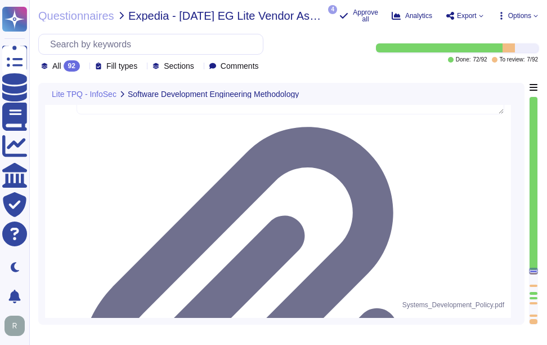
scroll to position [12147, 0]
drag, startPoint x: 98, startPoint y: 178, endPoint x: 166, endPoint y: 191, distance: 68.8
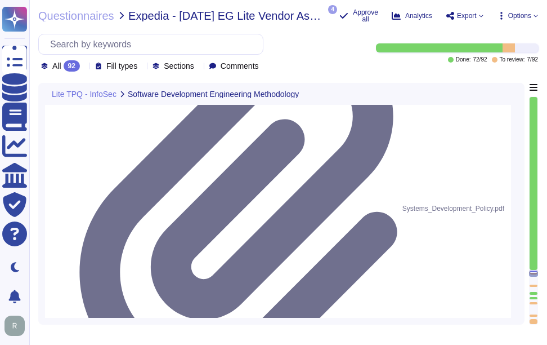
scroll to position [12259, 0]
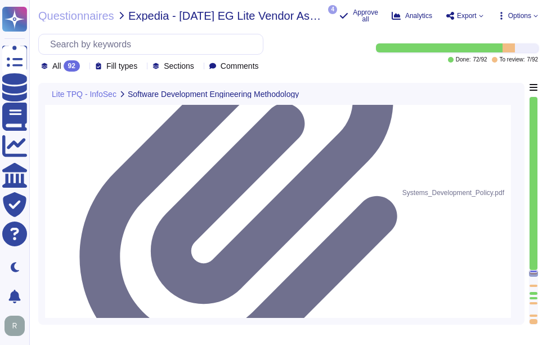
drag, startPoint x: 168, startPoint y: 236, endPoint x: 64, endPoint y: 236, distance: 104.2
paste textarea "1. Peer Code Review: Code undergoes peer reviews to ensure quality and adherenc…"
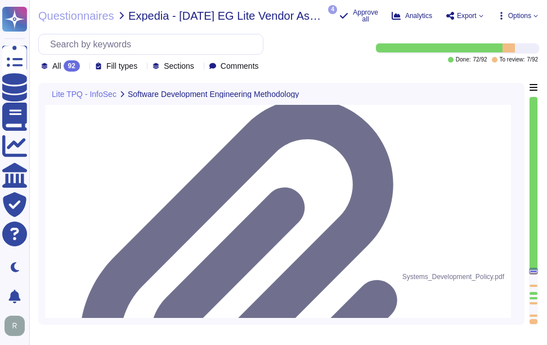
scroll to position [12203, 0]
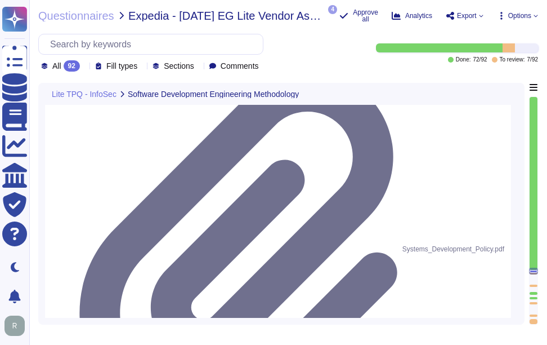
drag, startPoint x: 98, startPoint y: 119, endPoint x: 290, endPoint y: 259, distance: 237.7
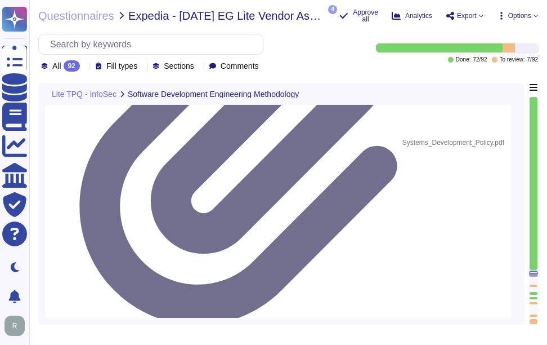
scroll to position [12316, 0]
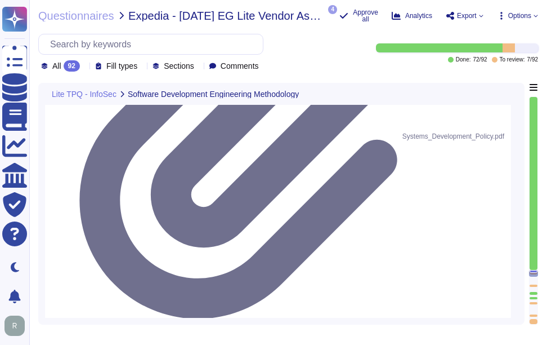
drag, startPoint x: 137, startPoint y: 245, endPoint x: 71, endPoint y: 173, distance: 97.6
paste textarea "- Formal documented review verified by a second subject matter expert - Removal…"
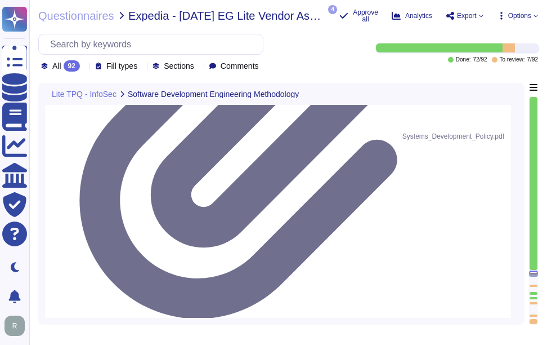
drag, startPoint x: 288, startPoint y: 225, endPoint x: 319, endPoint y: 292, distance: 73.8
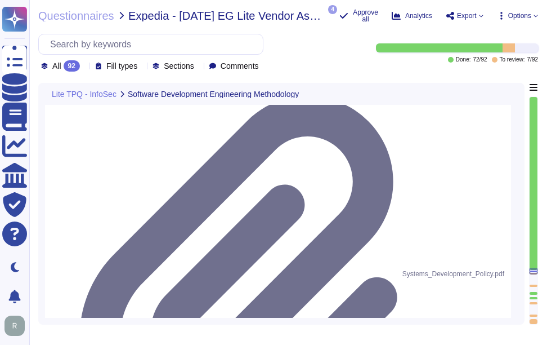
scroll to position [12203, 0]
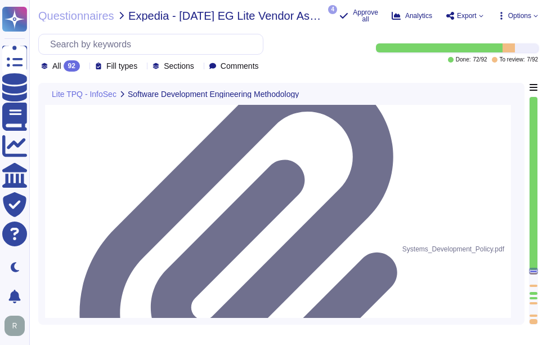
drag, startPoint x: 97, startPoint y: 122, endPoint x: 276, endPoint y: 268, distance: 230.8
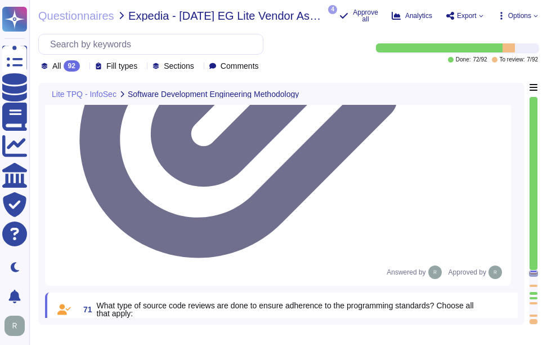
scroll to position [1, 0]
drag, startPoint x: 95, startPoint y: 114, endPoint x: 320, endPoint y: 184, distance: 235.8
paste textarea "-"
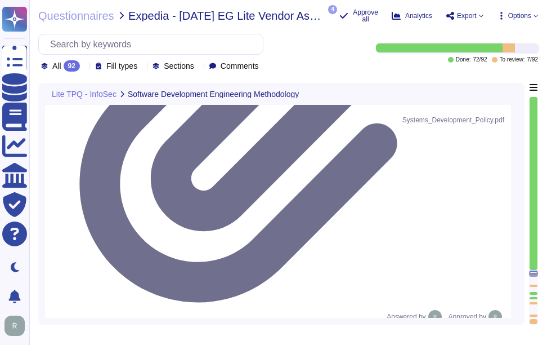
scroll to position [12240, 0]
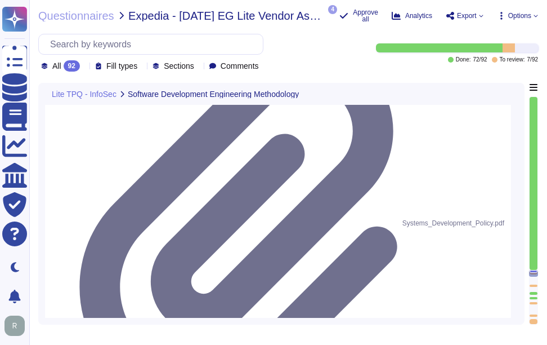
scroll to position [12184, 0]
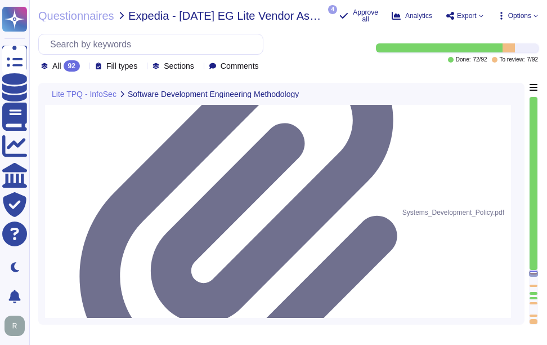
scroll to position [12240, 0]
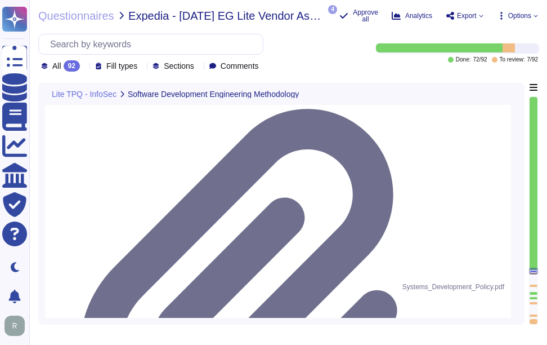
scroll to position [12184, 0]
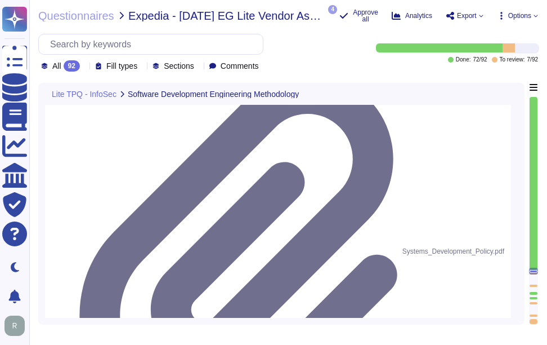
drag, startPoint x: 97, startPoint y: 119, endPoint x: 285, endPoint y: 263, distance: 236.1
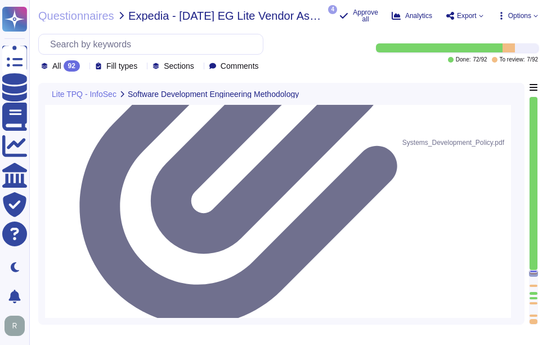
scroll to position [12296, 0]
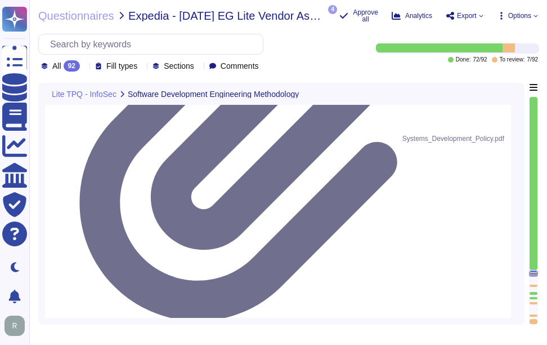
drag, startPoint x: 289, startPoint y: 232, endPoint x: 79, endPoint y: 176, distance: 218.0
paste textarea "The types of source code reviews done to ensure adherence to the programming st…"
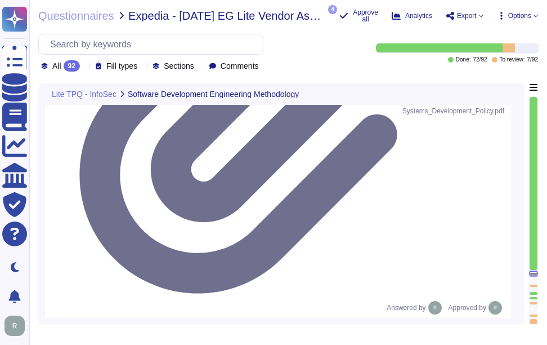
scroll to position [12353, 0]
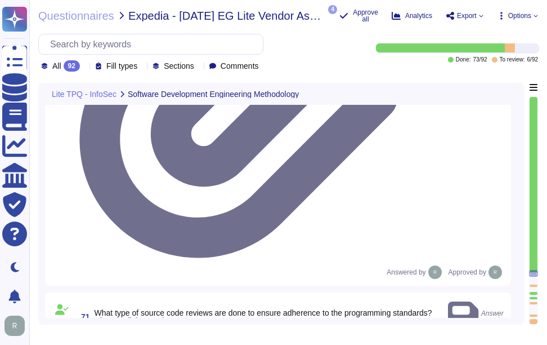
scroll to position [12445, 0]
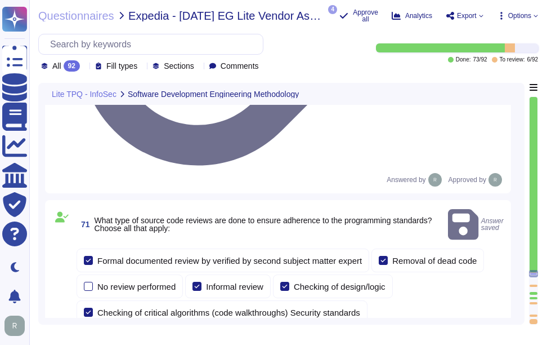
drag, startPoint x: 140, startPoint y: 251, endPoint x: 62, endPoint y: 235, distance: 79.4
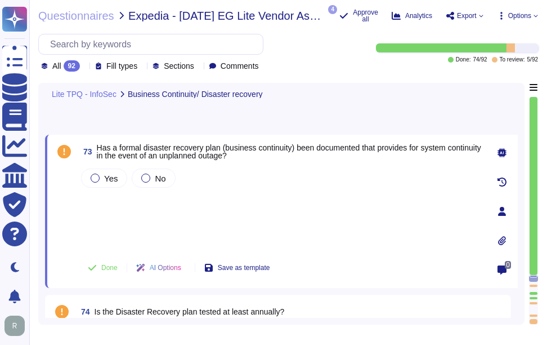
scroll to position [12503, 0]
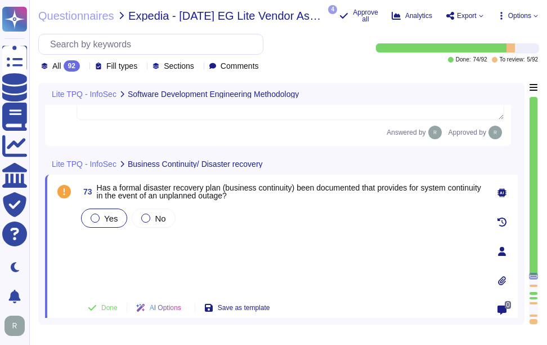
click at [96, 218] on div at bounding box center [95, 217] width 9 height 9
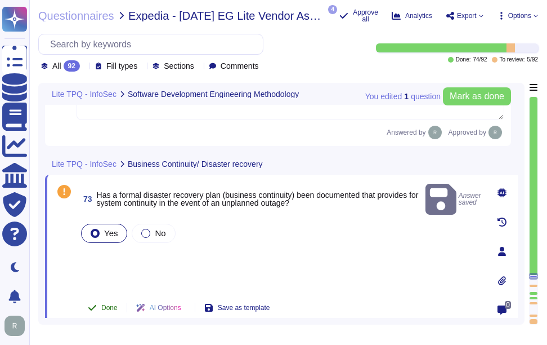
click at [116, 307] on span "Done" at bounding box center [109, 307] width 16 height 7
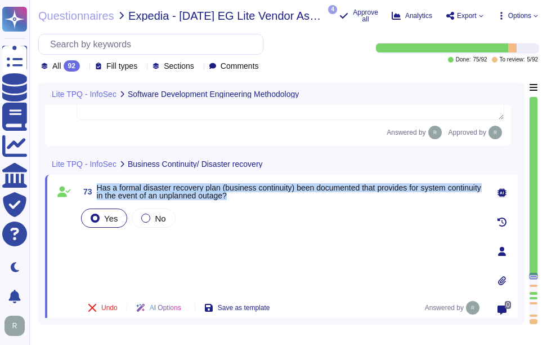
drag, startPoint x: 98, startPoint y: 189, endPoint x: 345, endPoint y: 199, distance: 247.4
click at [345, 199] on span "Has a formal disaster recovery plan (business continuity) been documented that …" at bounding box center [289, 192] width 385 height 16
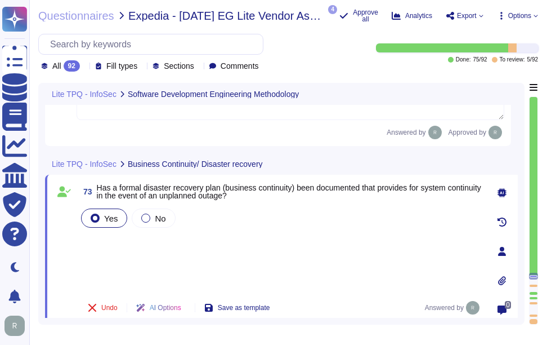
click at [99, 243] on div "Yes No" at bounding box center [280, 247] width 403 height 83
click at [99, 242] on div "Yes No" at bounding box center [280, 247] width 403 height 83
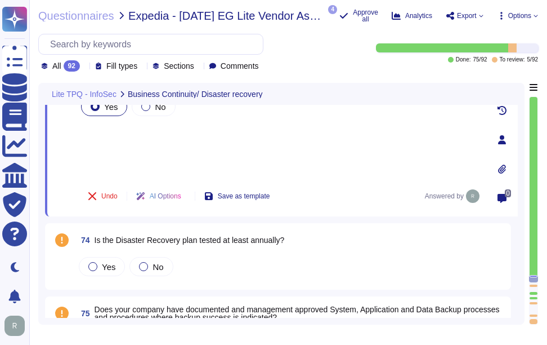
scroll to position [12616, 0]
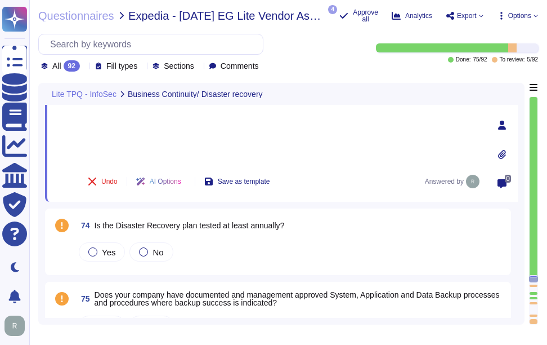
click at [208, 148] on div "Yes No" at bounding box center [280, 121] width 403 height 83
click at [93, 249] on div at bounding box center [92, 251] width 9 height 9
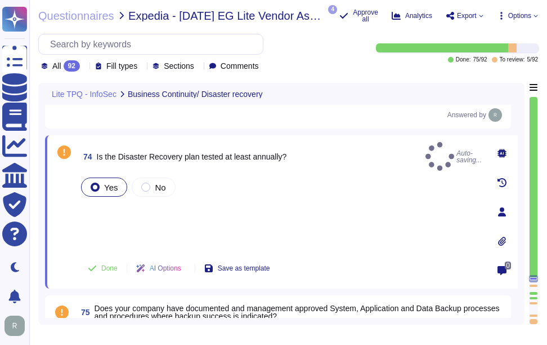
click at [116, 239] on div "Yes No" at bounding box center [280, 212] width 403 height 75
click at [117, 270] on span "Done" at bounding box center [109, 268] width 16 height 7
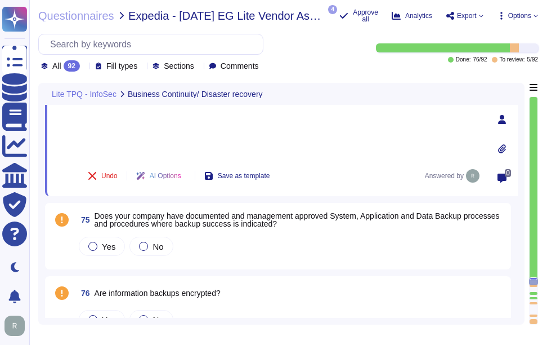
scroll to position [12728, 0]
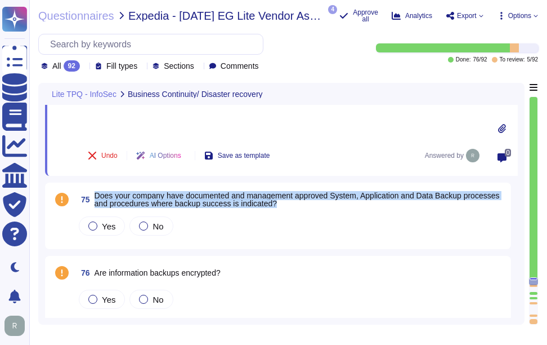
drag, startPoint x: 96, startPoint y: 195, endPoint x: 378, endPoint y: 206, distance: 281.7
click at [378, 206] on span "Does your company have documented and management approved System, Application a…" at bounding box center [300, 199] width 410 height 16
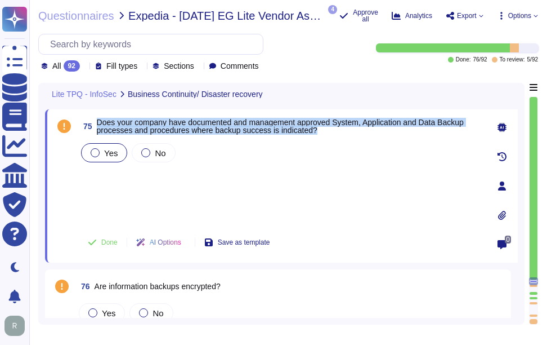
click at [92, 153] on div at bounding box center [95, 152] width 9 height 9
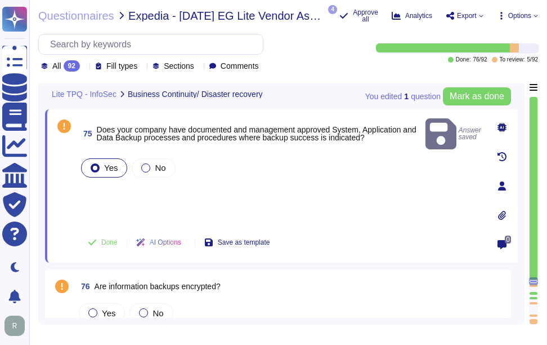
click at [112, 183] on div "Yes No" at bounding box center [280, 190] width 403 height 68
click at [114, 247] on button "Done" at bounding box center [103, 242] width 48 height 23
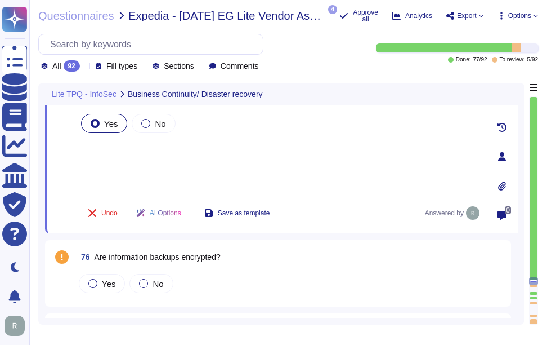
scroll to position [12785, 0]
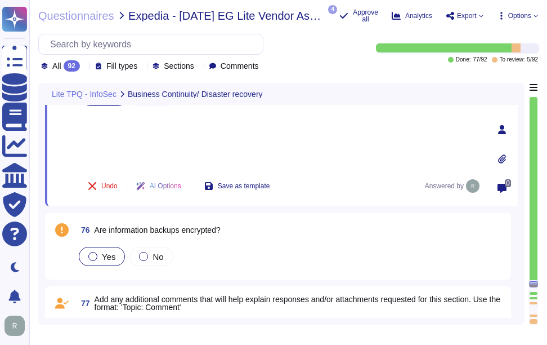
click at [93, 256] on div at bounding box center [92, 256] width 9 height 9
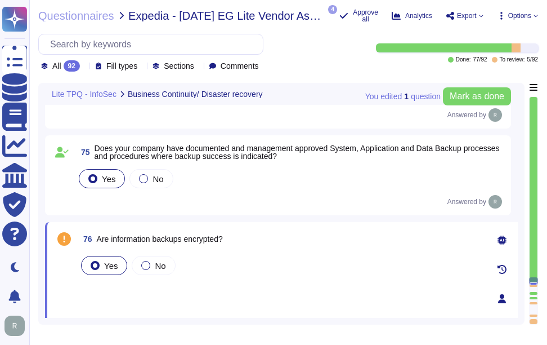
scroll to position [12728, 0]
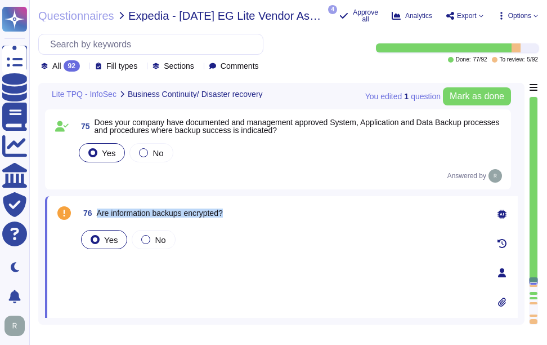
drag, startPoint x: 97, startPoint y: 211, endPoint x: 252, endPoint y: 211, distance: 154.8
click at [252, 211] on div "76 Are information backups encrypted?" at bounding box center [280, 213] width 403 height 20
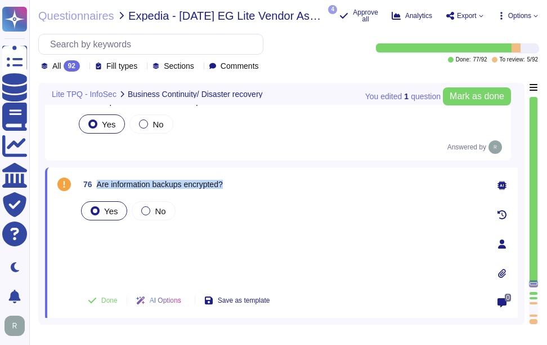
scroll to position [12785, 0]
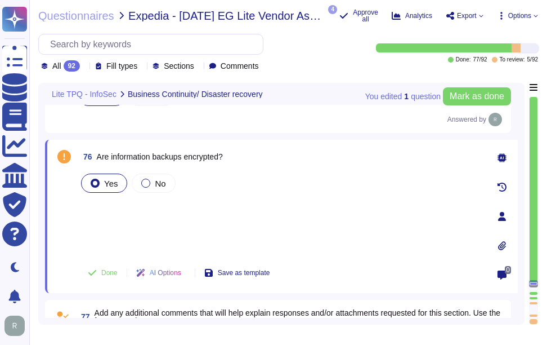
click at [139, 210] on div "Yes No" at bounding box center [280, 212] width 403 height 83
click at [108, 267] on button "Done" at bounding box center [103, 272] width 48 height 23
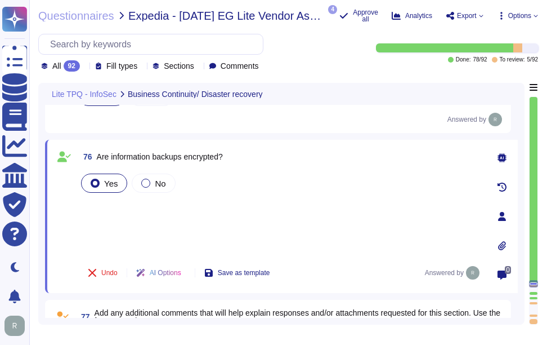
click at [144, 220] on div "Yes No" at bounding box center [280, 212] width 403 height 83
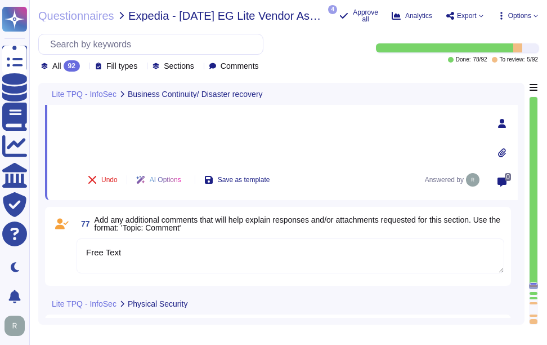
scroll to position [12897, 0]
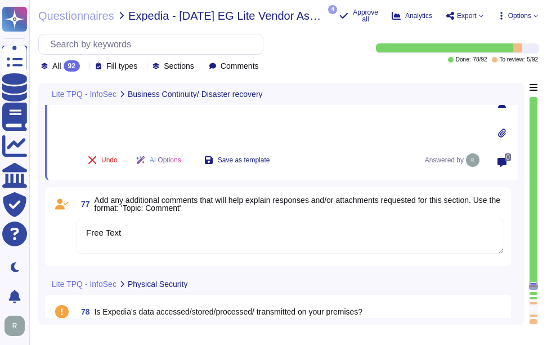
drag, startPoint x: 132, startPoint y: 231, endPoint x: 61, endPoint y: 220, distance: 72.5
click at [61, 220] on div "77 Add any additional comments that will help explain responses and/or attachme…" at bounding box center [278, 226] width 453 height 65
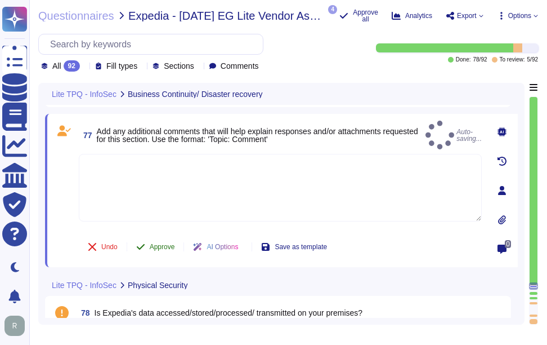
click at [164, 247] on span "Approve" at bounding box center [162, 246] width 25 height 7
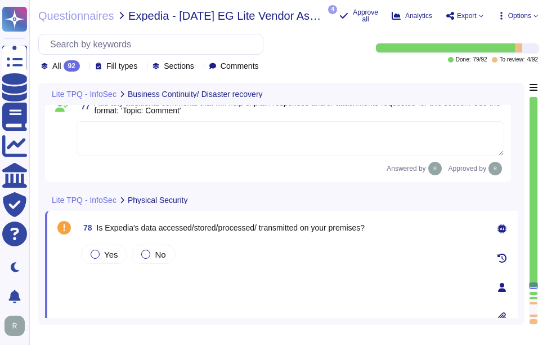
scroll to position [12939, 0]
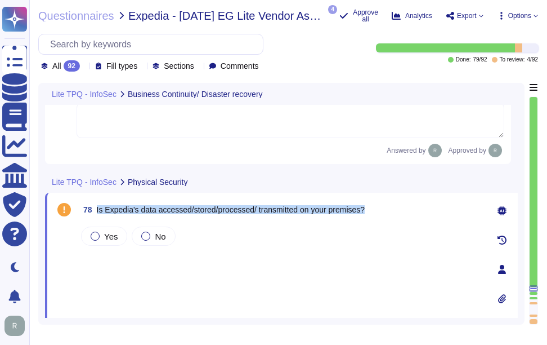
drag, startPoint x: 97, startPoint y: 218, endPoint x: 423, endPoint y: 236, distance: 327.1
click at [423, 236] on div "78 Is Expedia's data accessed/stored/processed/ transmitted on your premises? Y…" at bounding box center [268, 269] width 428 height 140
click at [98, 240] on div at bounding box center [95, 235] width 9 height 9
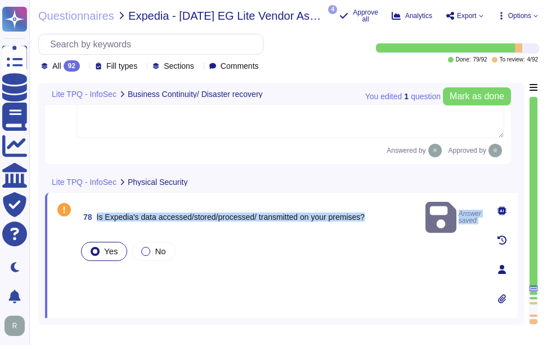
click at [107, 267] on div "Yes No" at bounding box center [280, 273] width 403 height 68
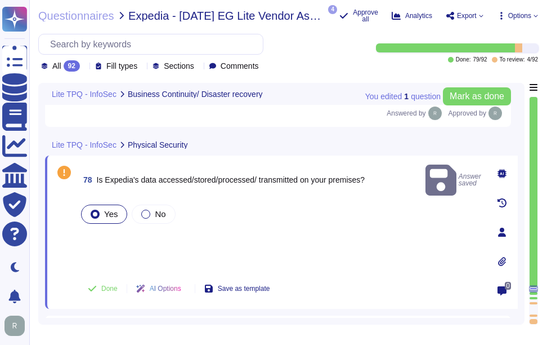
scroll to position [12996, 0]
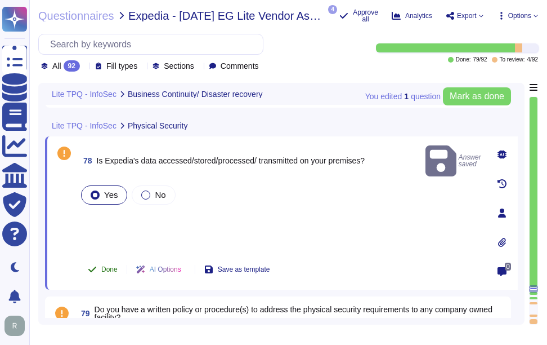
click at [102, 272] on span "Done" at bounding box center [109, 269] width 16 height 7
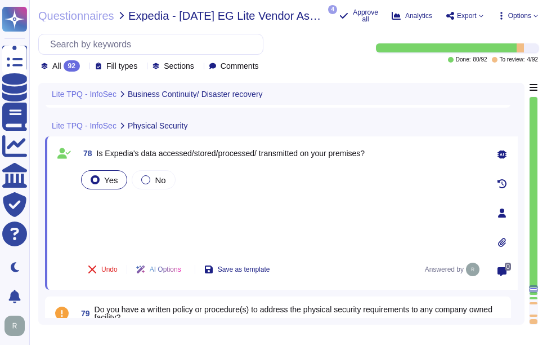
click at [172, 224] on div "Yes No" at bounding box center [280, 209] width 403 height 83
click at [92, 211] on div "Yes No" at bounding box center [280, 209] width 403 height 83
click at [108, 225] on div "Yes No" at bounding box center [280, 209] width 403 height 83
click at [112, 225] on div "Yes No" at bounding box center [280, 209] width 403 height 83
click at [186, 226] on div "Yes No" at bounding box center [280, 209] width 403 height 83
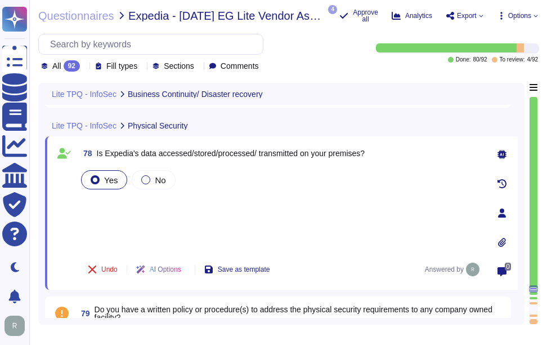
click at [208, 177] on div "Yes No" at bounding box center [280, 180] width 403 height 24
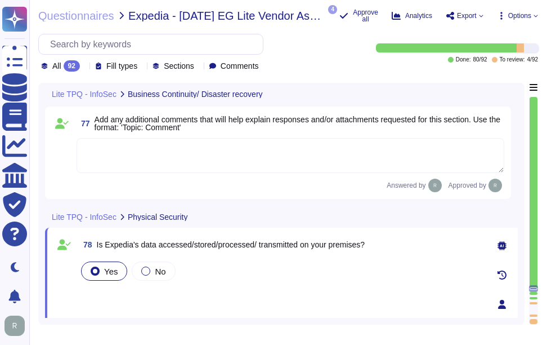
scroll to position [12883, 0]
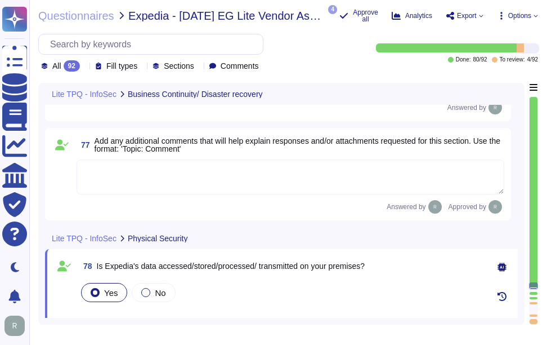
click at [182, 186] on textarea at bounding box center [291, 176] width 428 height 35
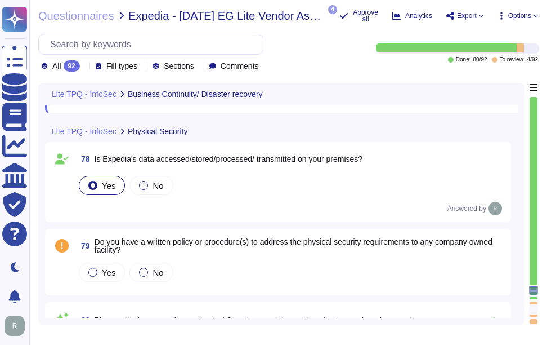
scroll to position [13052, 0]
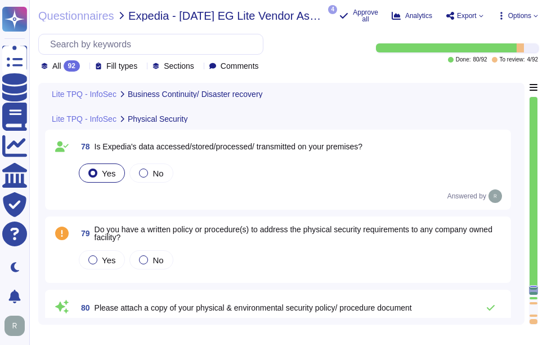
click at [218, 176] on div "Yes No" at bounding box center [291, 173] width 428 height 24
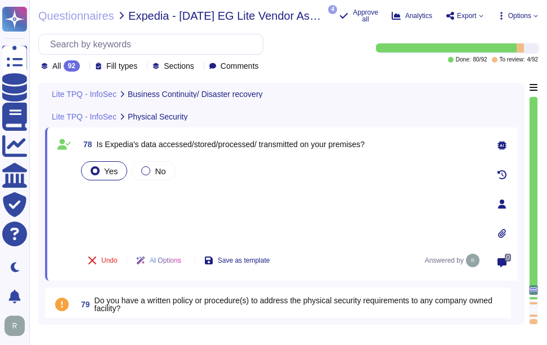
scroll to position [12989, 0]
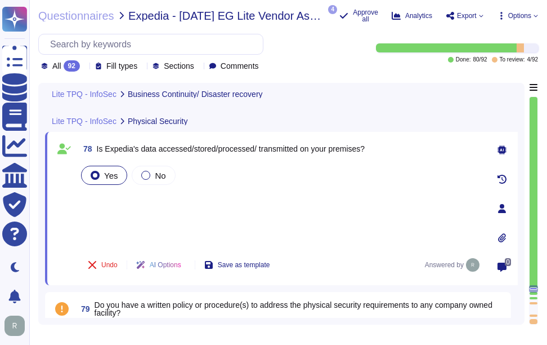
click at [120, 204] on div "Yes No" at bounding box center [280, 204] width 403 height 83
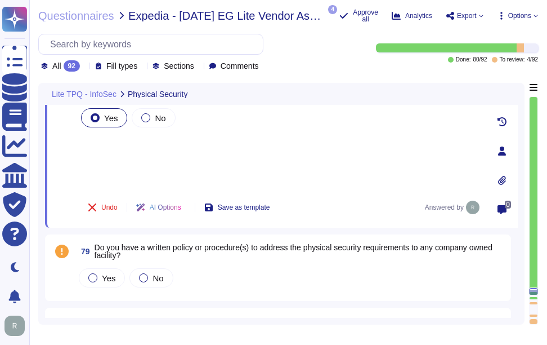
scroll to position [13045, 0]
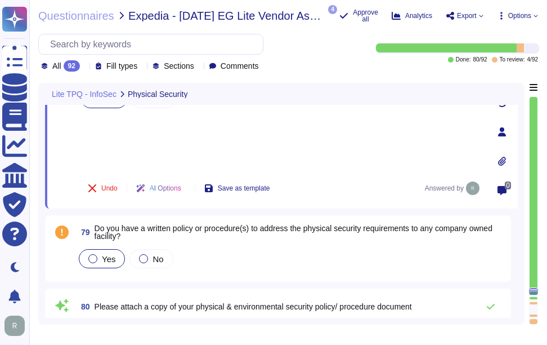
click at [100, 258] on label "Yes" at bounding box center [101, 258] width 27 height 9
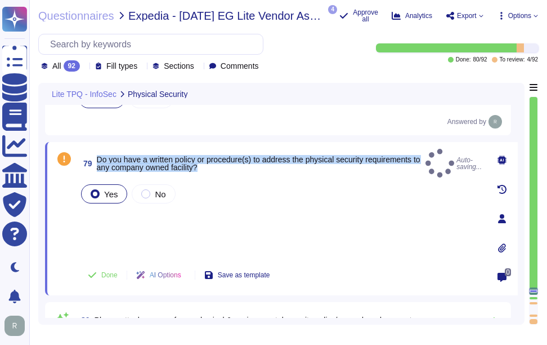
drag, startPoint x: 97, startPoint y: 153, endPoint x: 251, endPoint y: 168, distance: 155.0
click at [251, 168] on span "79 Do you have a written policy or procedure(s) to address the physical securit…" at bounding box center [250, 163] width 342 height 20
click at [109, 275] on span "Done" at bounding box center [109, 274] width 16 height 7
click at [92, 189] on div at bounding box center [95, 193] width 9 height 9
click at [95, 189] on div at bounding box center [95, 193] width 9 height 9
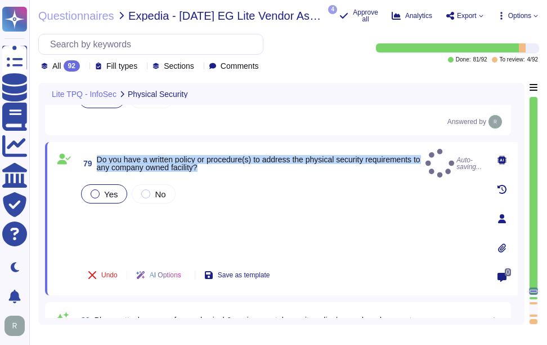
click at [96, 189] on div at bounding box center [95, 193] width 9 height 9
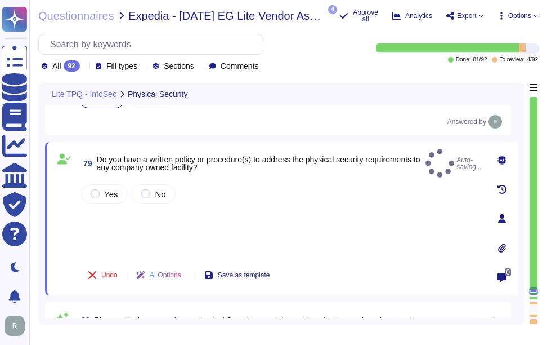
click at [218, 239] on div "Yes No" at bounding box center [280, 219] width 403 height 75
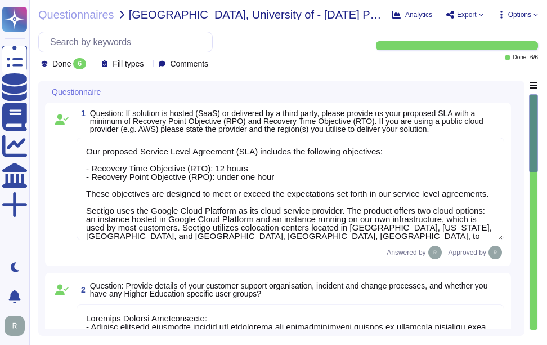
type textarea "Our proposed Service Level Agreement (SLA) includes the following objectives: -…"
type textarea "Customer Support Organization: - Sectigo provides technical support for deploym…"
click at [78, 12] on span "Questionnaires" at bounding box center [76, 14] width 76 height 11
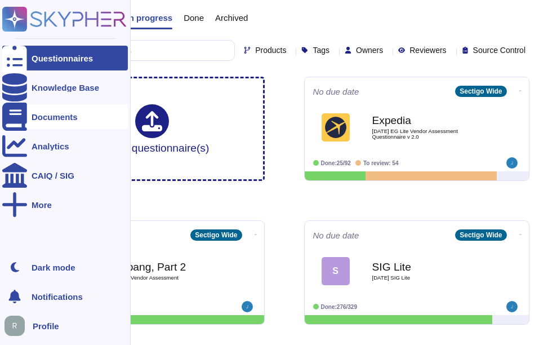
click at [57, 118] on div "Documents" at bounding box center [55, 117] width 46 height 8
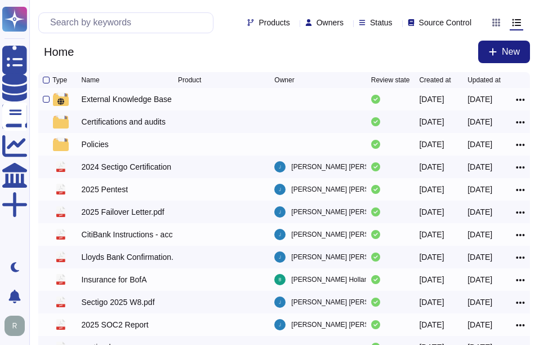
click at [127, 102] on div "External Knowledge Base" at bounding box center [127, 98] width 90 height 11
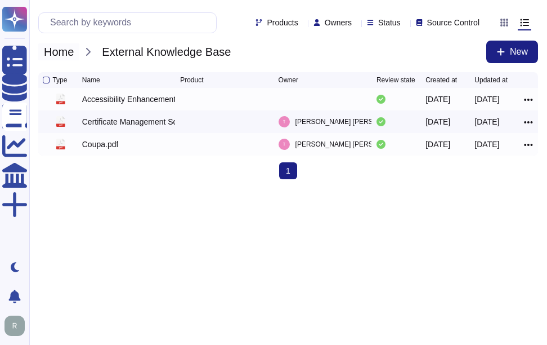
click at [79, 51] on span "Home" at bounding box center [58, 51] width 41 height 17
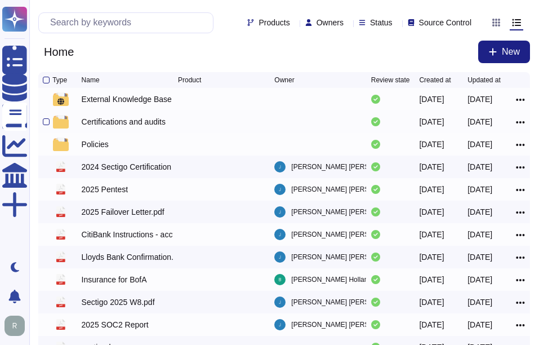
click at [131, 127] on div "Certifications and audits" at bounding box center [124, 121] width 84 height 11
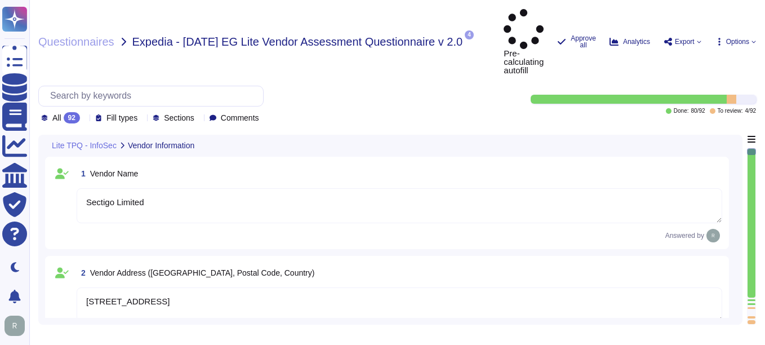
type textarea "Sectigo Limited"
type textarea "[STREET_ADDRESS]"
type textarea "Your Enterprise Sales Representative can provide this information."
type textarea "[URL][DOMAIN_NAME] [URL][DOMAIN_NAME]"
type textarea "The product or service may be delivered from the following locations: 1. [GEOGR…"
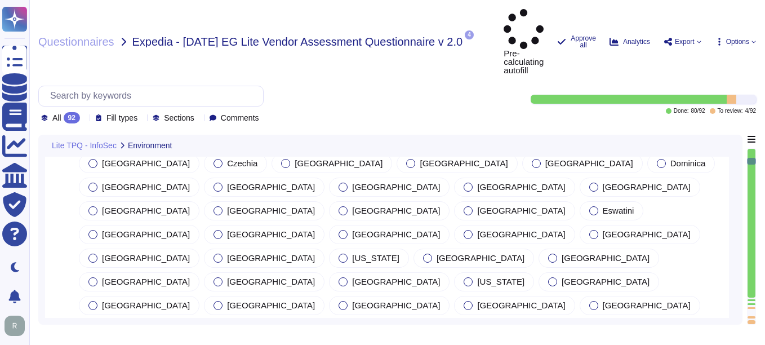
scroll to position [1295, 0]
type textarea "Yes, all locations are governed by the same information security policies, proc…"
type textarea "No, we do not use subcontractors for this service."
type textarea "Sectigo utilizes third-party colocation providers for its data centers, specifi…"
type textarea "Yes. Data is stored in colocation centers in [GEOGRAPHIC_DATA] or [GEOGRAPHIC_D…"
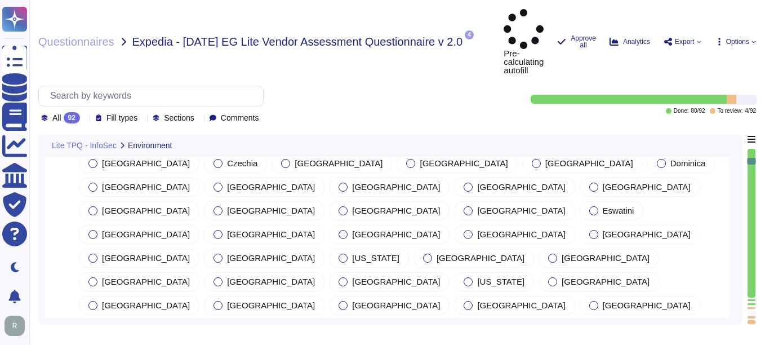
type textarea "Please refer our SOC 2 report."
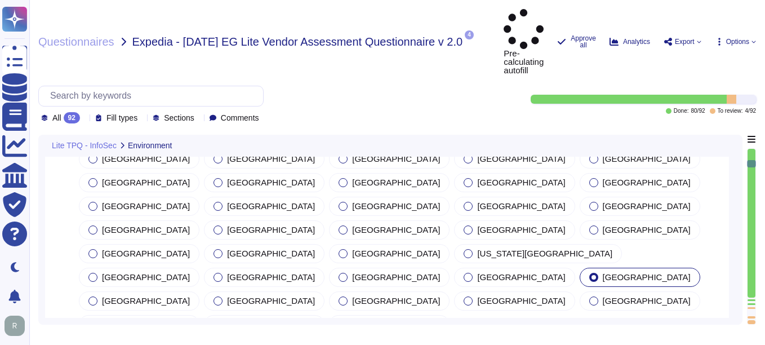
scroll to position [1, 0]
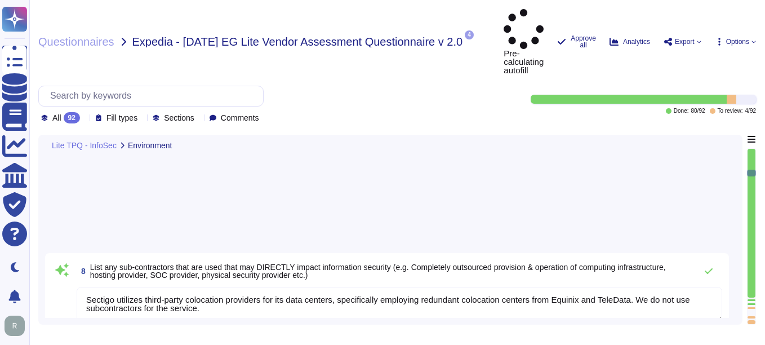
type textarea "Sectigo has a documented Information Security Policy that has been approved by …"
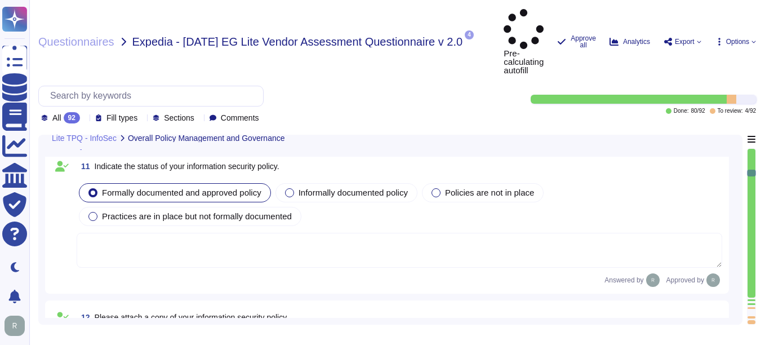
type textarea "N/A"
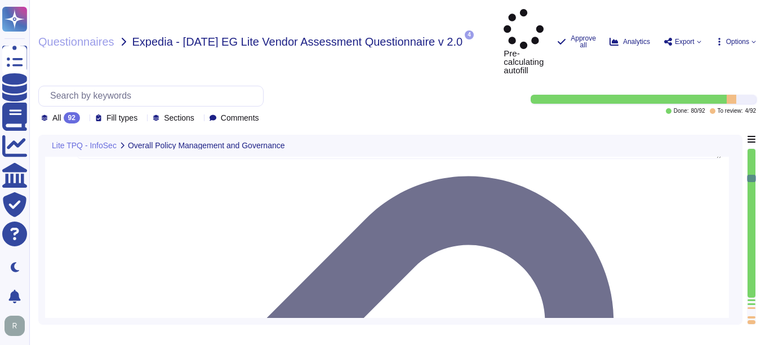
type textarea "Yes, we have a formal Incident Response Plan with documented policies and proce…"
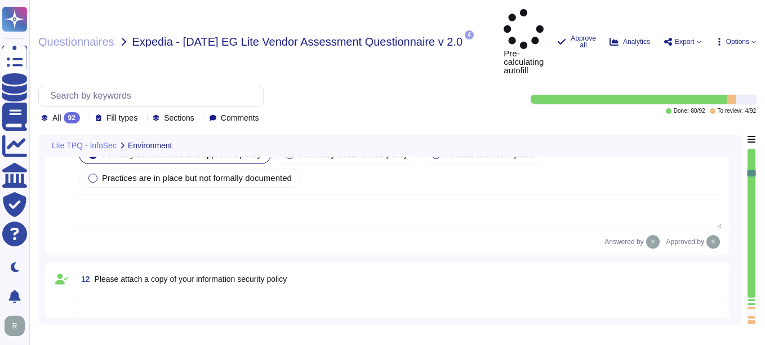
type textarea "Sectigo utilizes third-party colocation providers for its data centers, specifi…"
type textarea "Yes. Data is stored in colocation centers in [GEOGRAPHIC_DATA] or [GEOGRAPHIC_D…"
type textarea "Please refer our SOC 2 report."
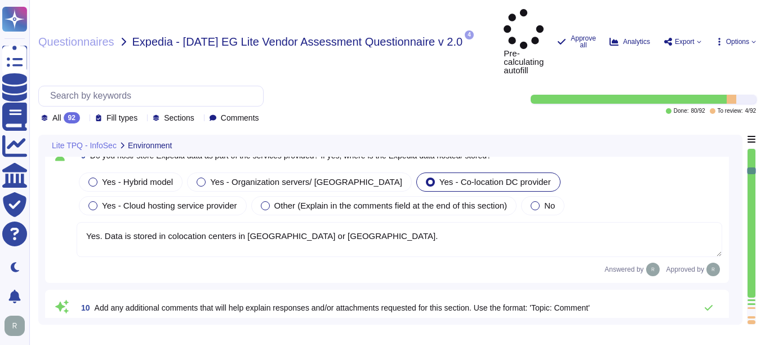
type textarea "No, we do not use subcontractors for this service."
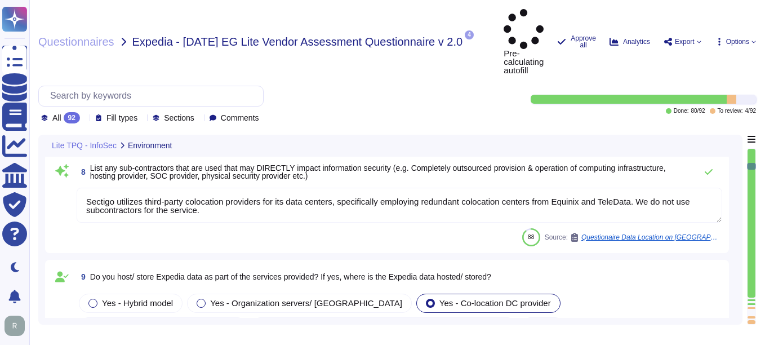
type textarea "Yes, all locations are governed by the same information security policies, proc…"
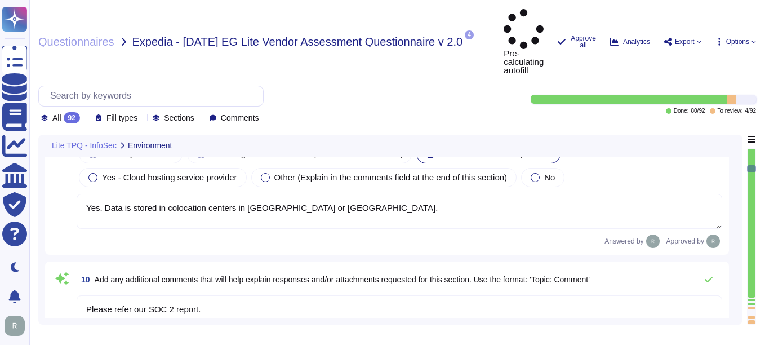
scroll to position [1576, 0]
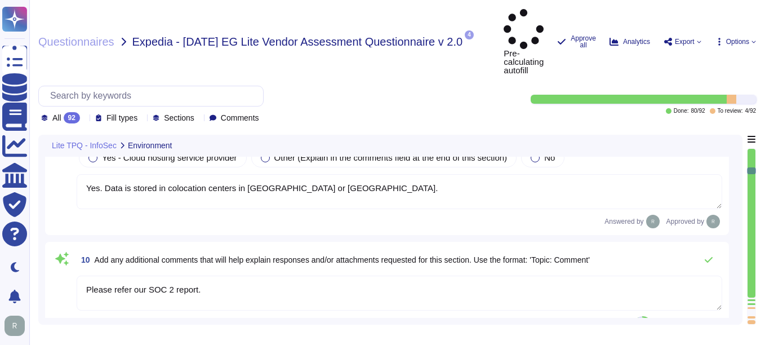
drag, startPoint x: 214, startPoint y: 251, endPoint x: 84, endPoint y: 252, distance: 130.1
click at [84, 275] on textarea "Please refer our SOC 2 report." at bounding box center [399, 292] width 645 height 35
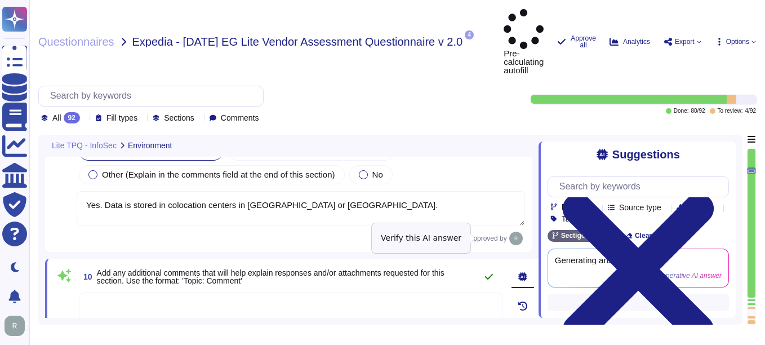
click at [486, 272] on icon at bounding box center [488, 276] width 9 height 9
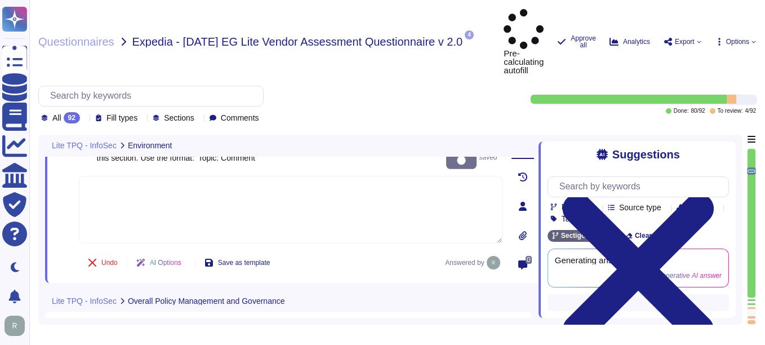
type textarea "Sectigo has a documented Information Security Policy that has been approved by …"
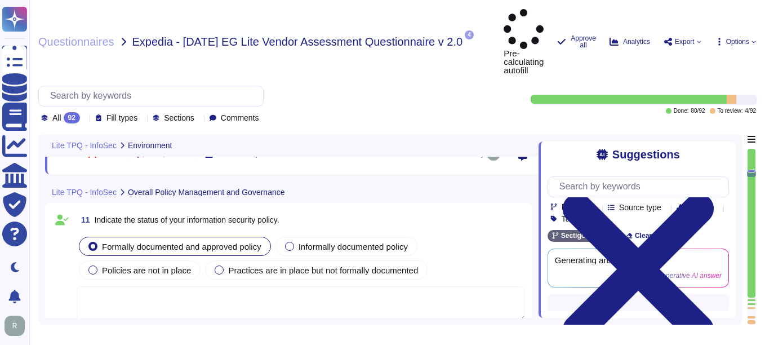
type textarea "N/A"
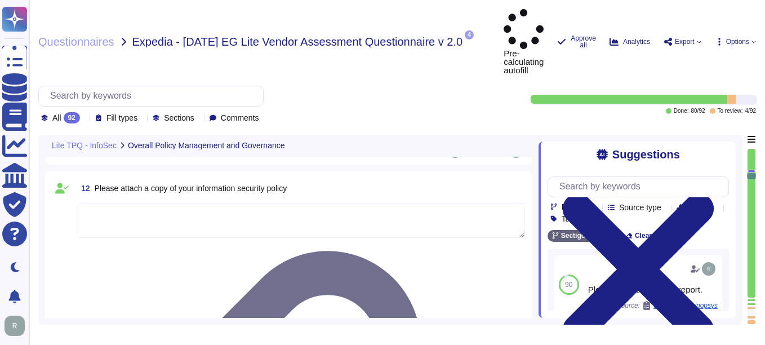
scroll to position [1, 0]
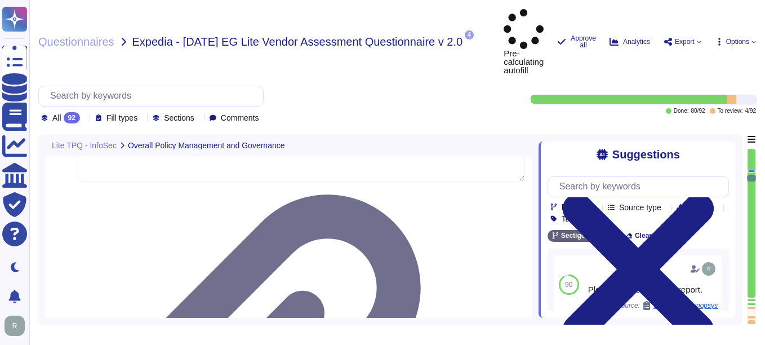
type textarea "Yes, we have a formal Incident Response Plan with documented policies and proce…"
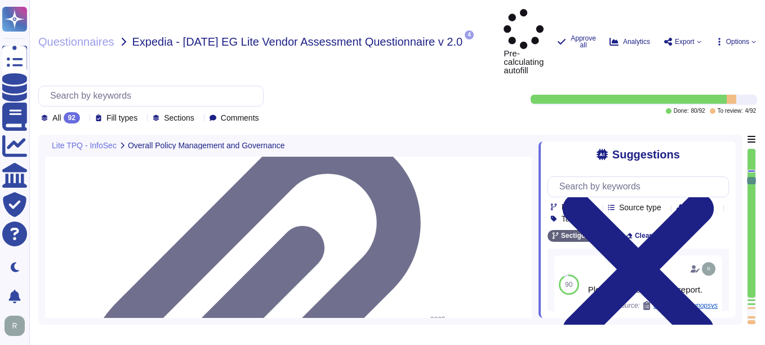
type textarea "We have a formal Incident Response Plan in place that ensures compliance with a…"
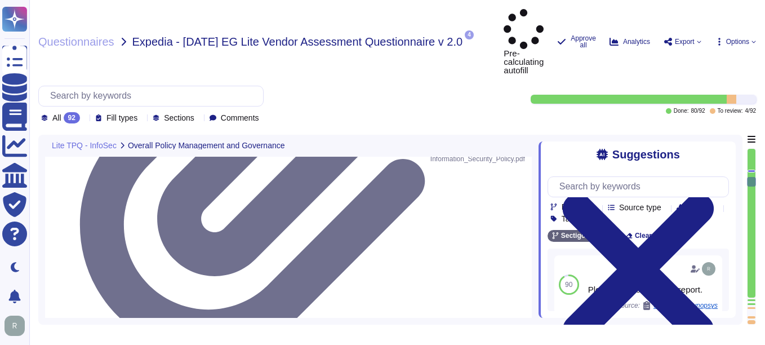
type textarea "Yes, our organization has an Acceptable Use Policy (AUP) that governs the use o…"
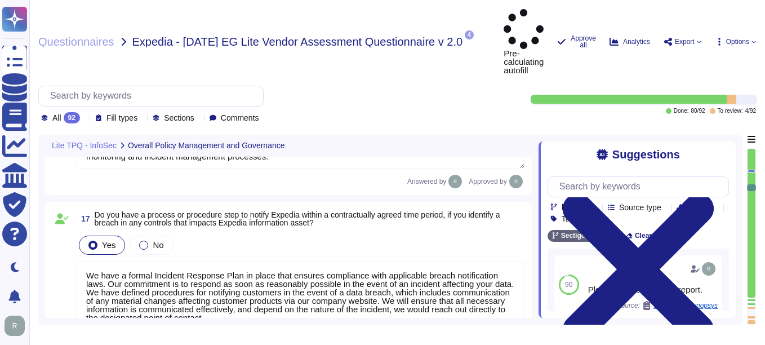
type textarea "Yes, our organization has a documented clear desk policy for papers and removab…"
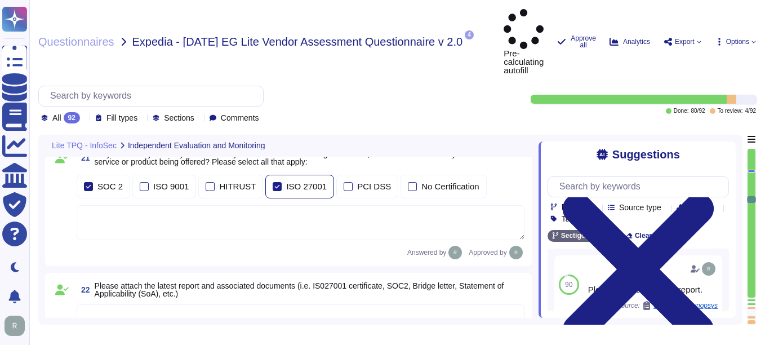
type textarea "Yes, background checks are performed on new hires. The checks include: - Identi…"
type textarea "Yes, our organization requires all personnel with access to client, confidentia…"
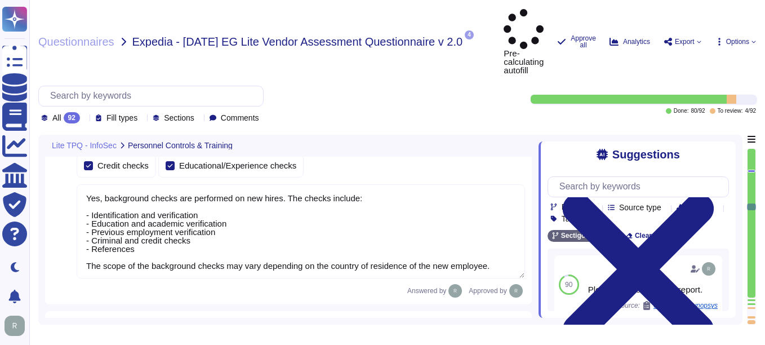
type textarea "Yes, we have a formal training program that is mandatory for all employees and …"
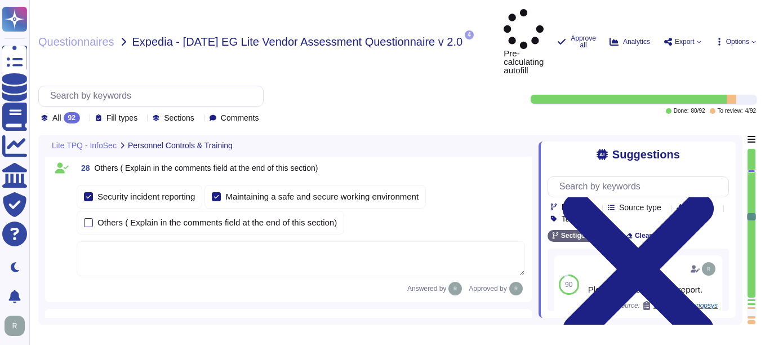
type textarea "Yes, there are technical and policy controls in place to mitigate the potential…"
type textarea "Yes, antivirus and anti-malware software is installed and actively running on a…"
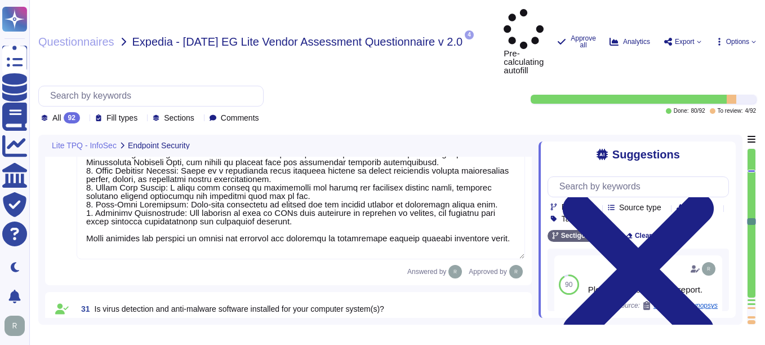
type textarea "Yes, we have implemented firewalls on all networks to restrict inbound and outb…"
type textarea "No, we do not currently have any intrusion detection or prevention systems (IDS…"
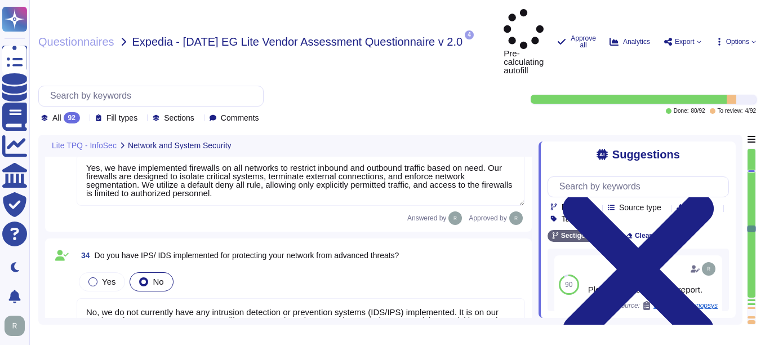
type textarea "We utilize several methods and technologies to segment our network effectively:…"
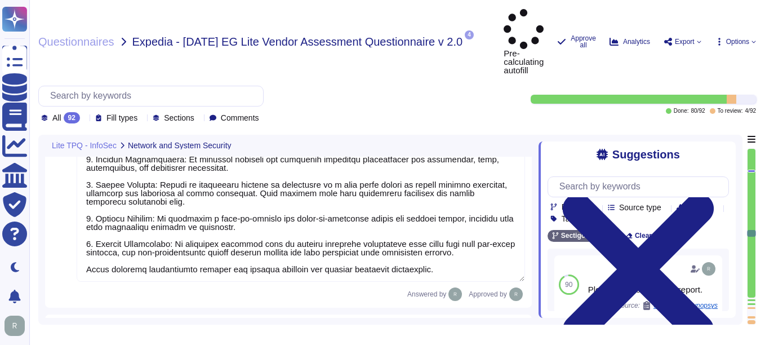
type textarea "Yes, our organization has an email filtering policy in place. The policy includ…"
type textarea "Our organization employs several email filtering solutions and tools to protect…"
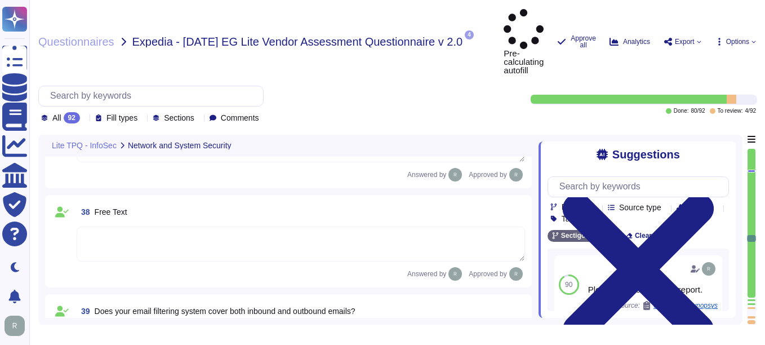
type textarea "Yes, our email filtering system covers both inbound and outbound emails. All in…"
type textarea "Yes. We use TLS 1.2 or higher for data in transit and AES-256 for data at rest."
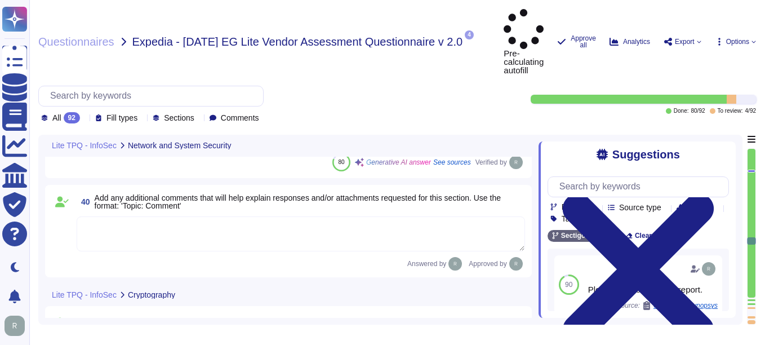
type textarea "N/A. Customer data is encrypted both at rest and in transit. We use AES-256 for…"
type textarea "Our organization employs the following encryption algorithms and practices to p…"
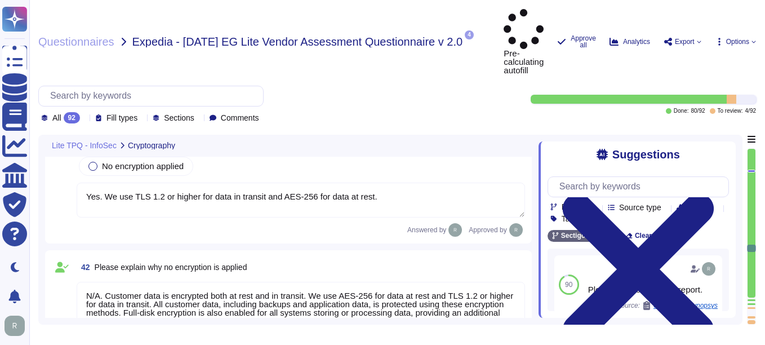
type textarea "Our organization employs the following encryption algorithms and practices to p…"
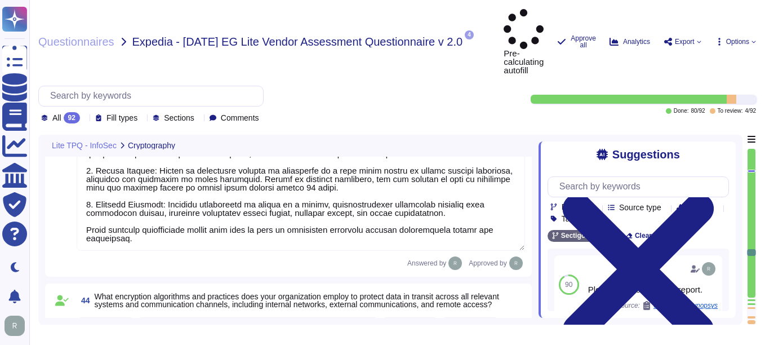
type textarea "Yes, all mobile devices must be encrypted, and full-disk encryption is enabled …"
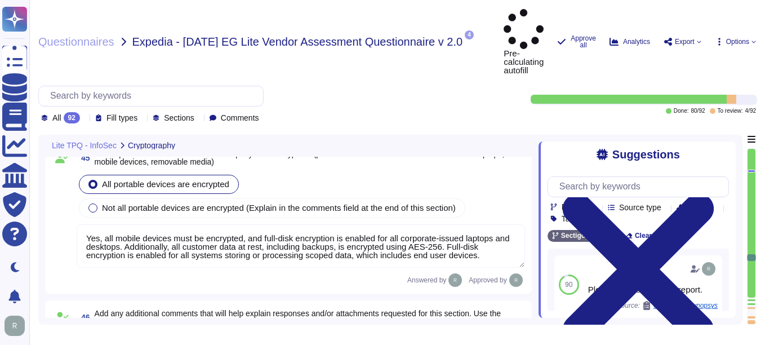
type textarea "Yes - Our processes are documented in a formal policy. We actively manage and t…"
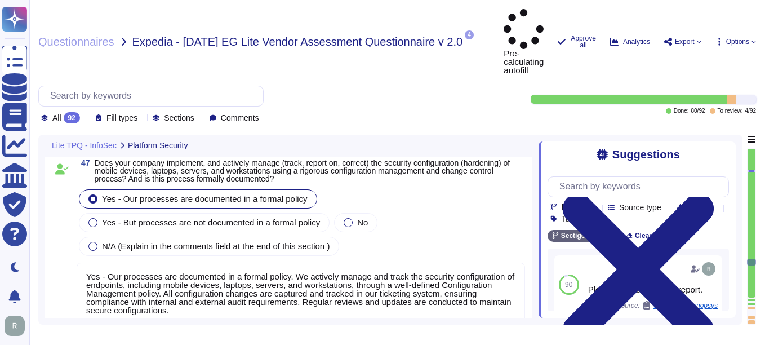
type textarea "Yes, our organization has a formal patch and vulnerability management program i…"
type textarea "Vulnerability scans are performed at least monthly against in-scope systems. In…"
type textarea "Yes, security updates, patches, and fixes are deployed to devices, infrastructu…"
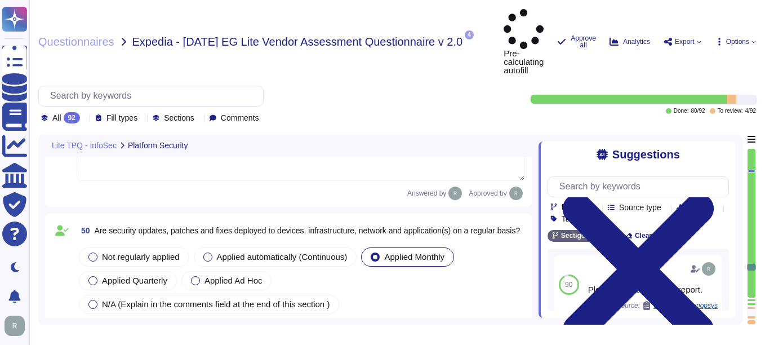
type textarea "Yes, Sectigo has formally documented and approved access control policies and p…"
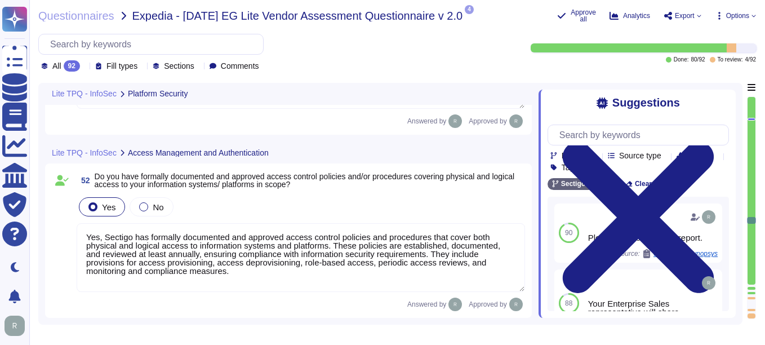
type textarea "N/A"
type textarea "Yes, we maintain documented policies for data privacy, information security, en…"
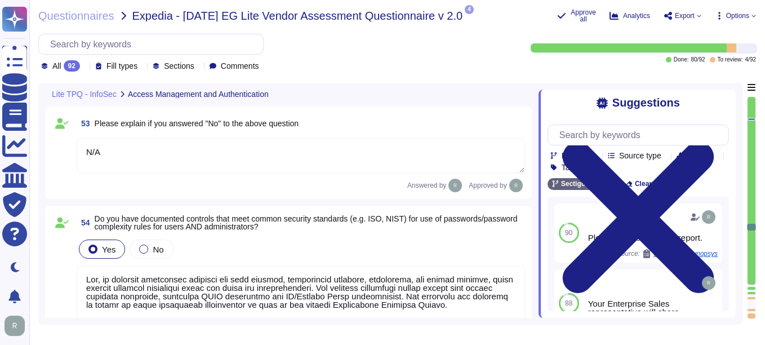
type textarea "The use of both upper-case and lower-case letters (case sensitivity)"
type textarea "No. In compliance with the CA/Browser Forum Baseline Requirements, passwords ar…"
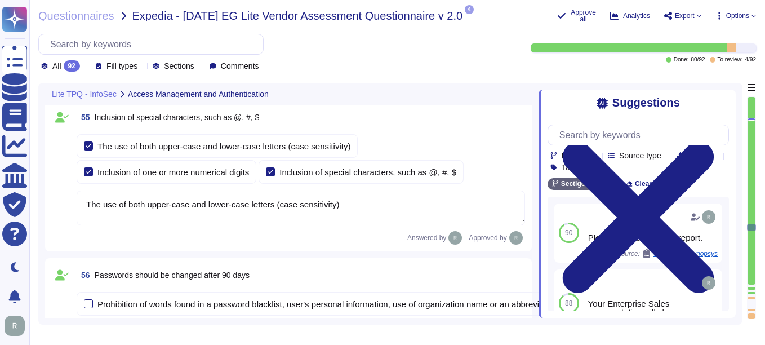
type textarea "The maximum number of failed login attempts allowed is 5. After reaching this t…"
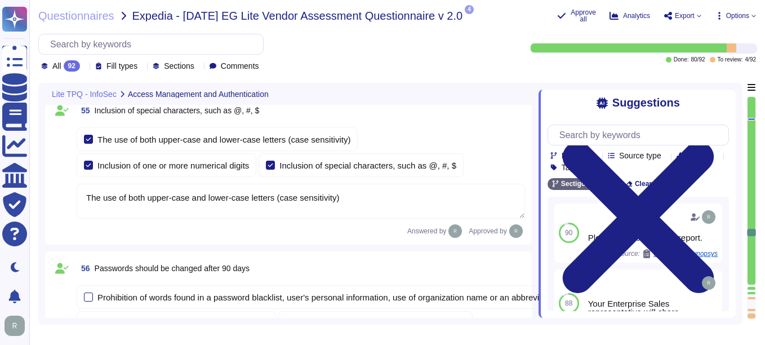
type textarea "Yes, we have documented and currently implemented audit processes and procedure…"
type textarea "We currently use Elastic as our SIEM solution. Our logging system captures deta…"
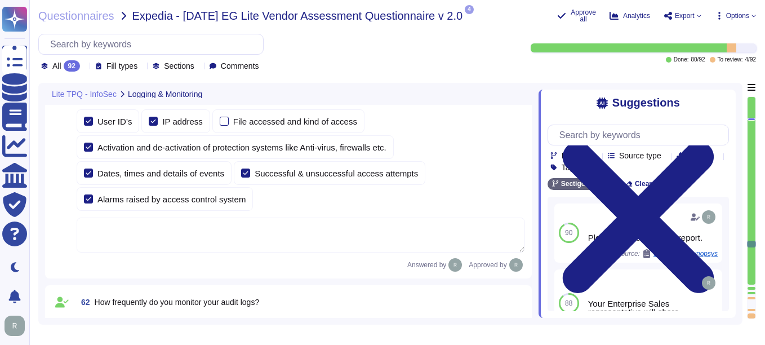
type textarea "Audit logs are reviewed on a bi-monthly basis. Additionally, new administrator …"
type textarea "Logs are retained for a minimum of 90 days and typically for 3 years. However, …"
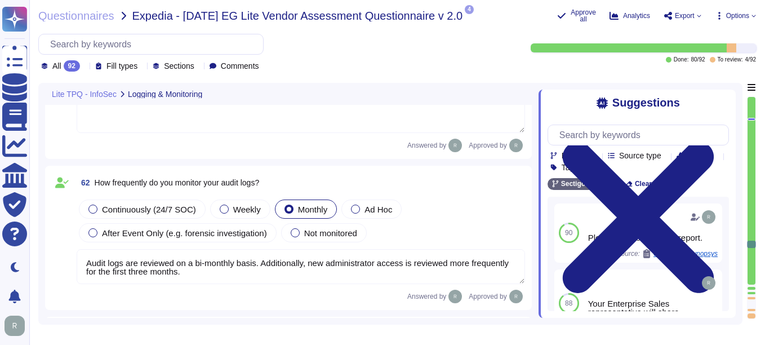
type textarea "we do not use subcontractors for this service."
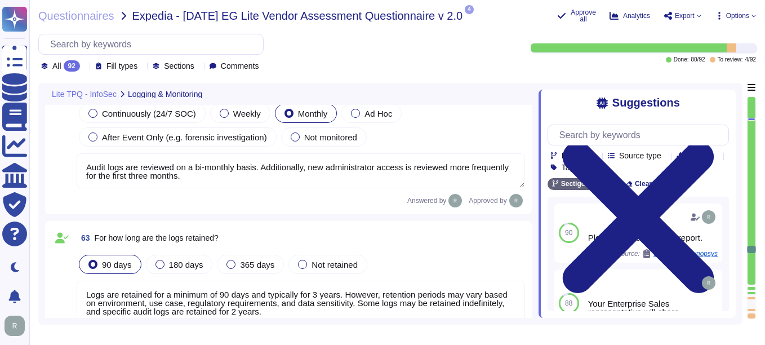
type textarea "Yes, we have a formal process in place to assess our vendors and ensure adheren…"
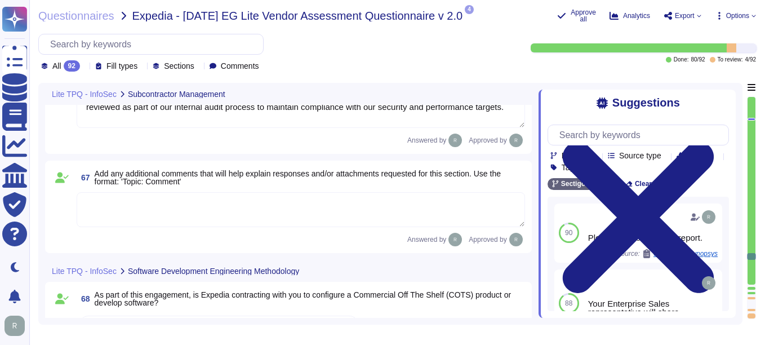
type textarea "No. Our SCM is a SaaS product accessible through popular browsers. The Applicat…"
type textarea "Yes, Sectigo has established a formal Software Development Lifecycle (SDLC) pro…"
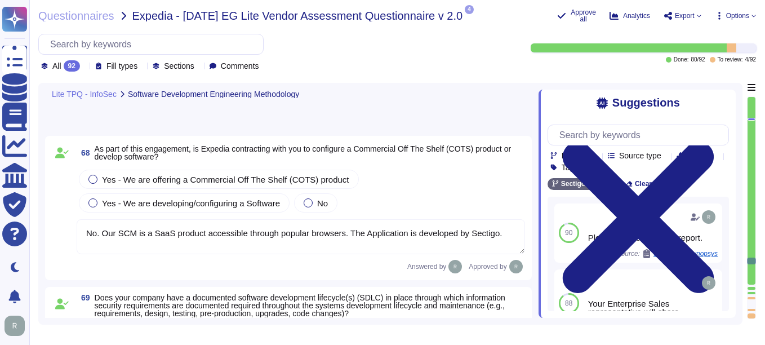
type textarea "The types of source code reviews done to ensure adherence to the programming st…"
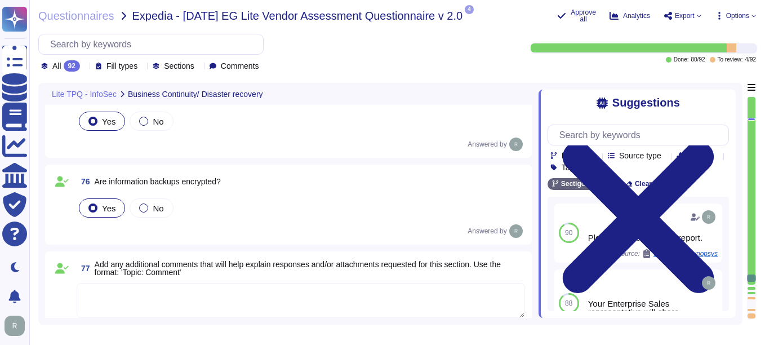
type textarea "Our physical security requirements include controlled access systems, security …"
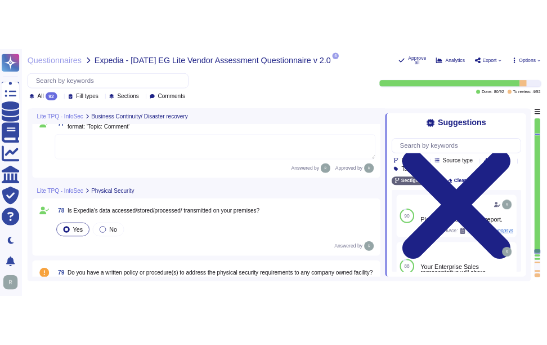
scroll to position [11992, 0]
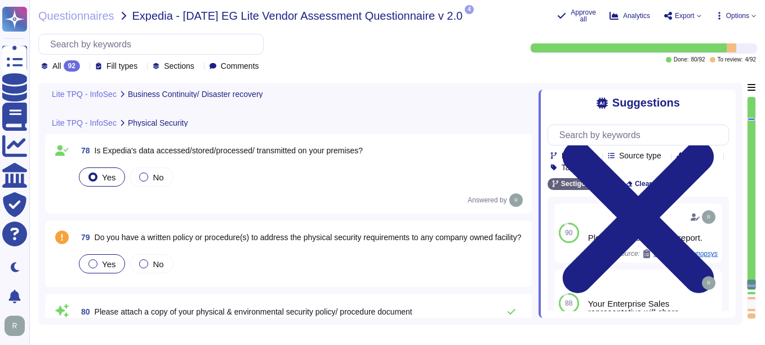
click at [87, 262] on div "Yes" at bounding box center [102, 263] width 46 height 19
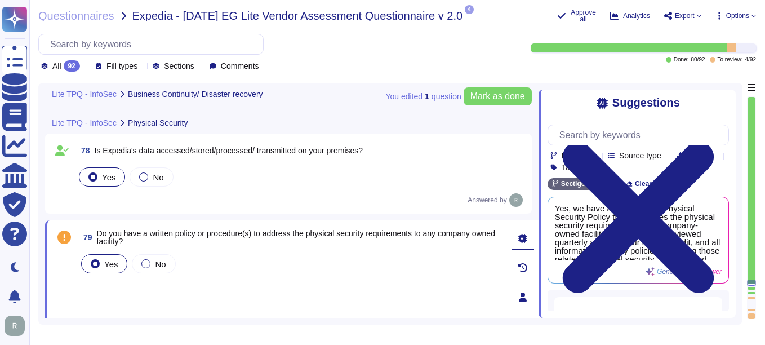
click at [721, 108] on div "Suggestions" at bounding box center [637, 102] width 181 height 13
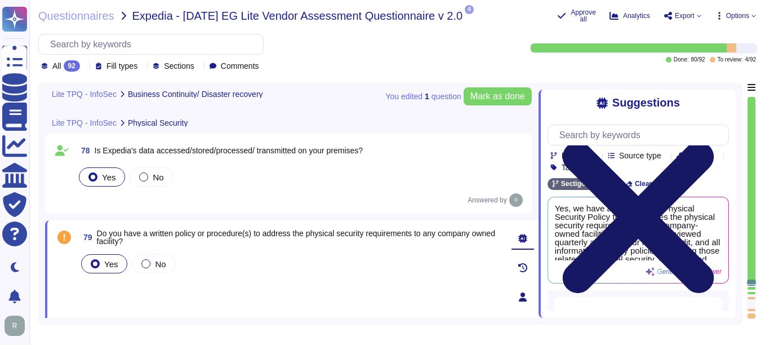
click at [714, 142] on icon at bounding box center [637, 217] width 151 height 151
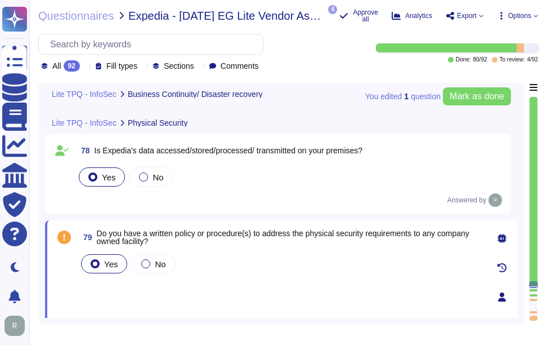
click at [97, 229] on span "79 Do you have a written policy or procedure(s) to address the physical securit…" at bounding box center [280, 237] width 403 height 20
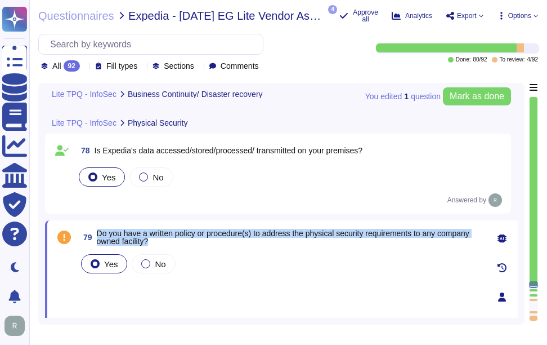
drag, startPoint x: 97, startPoint y: 229, endPoint x: 176, endPoint y: 247, distance: 81.0
click at [176, 247] on div "79 Do you have a written policy or procedure(s) to address the physical securit…" at bounding box center [268, 297] width 428 height 140
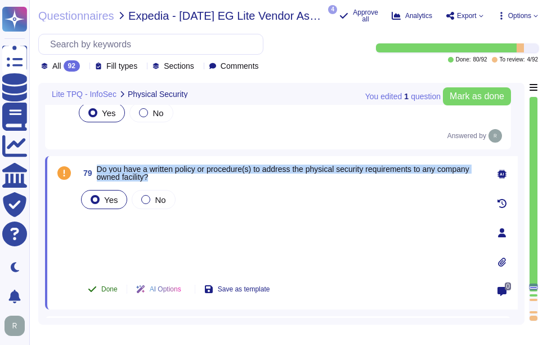
scroll to position [12048, 0]
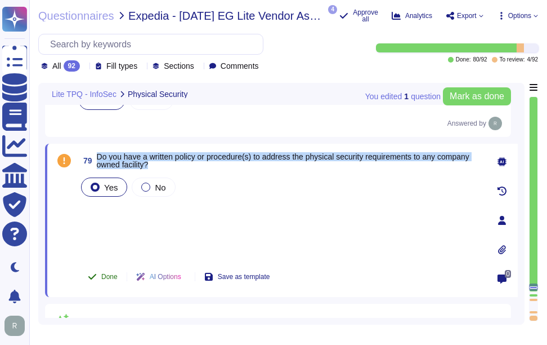
click at [111, 276] on span "Done" at bounding box center [109, 276] width 16 height 7
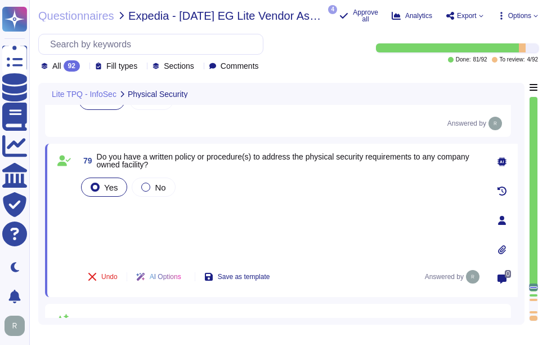
click at [122, 236] on div "Yes No" at bounding box center [280, 216] width 403 height 83
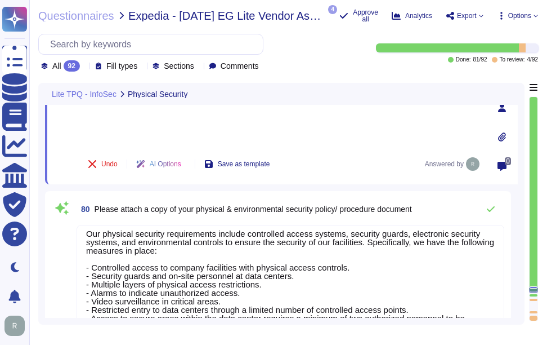
scroll to position [10, 0]
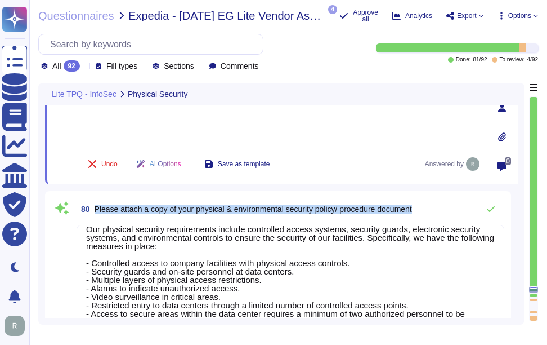
drag, startPoint x: 95, startPoint y: 205, endPoint x: 469, endPoint y: 227, distance: 374.5
click at [468, 227] on div "80 Please attach a copy of your physical & environmental security policy/ proce…" at bounding box center [278, 295] width 453 height 195
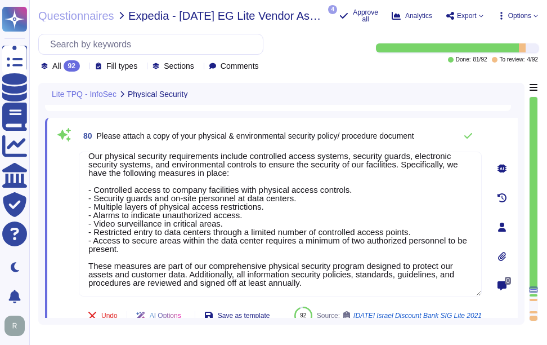
click at [499, 261] on icon at bounding box center [502, 256] width 9 height 9
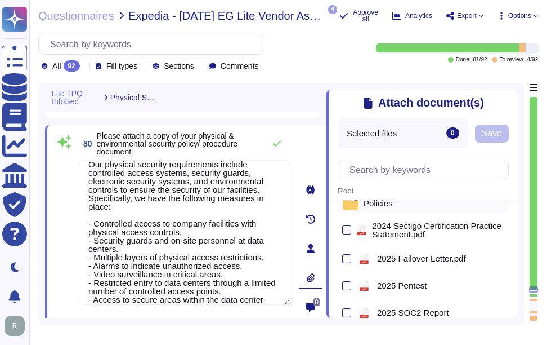
scroll to position [0, 0]
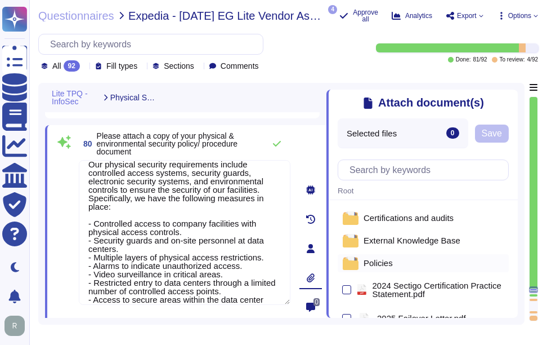
click at [387, 266] on span "Policies" at bounding box center [378, 262] width 29 height 8
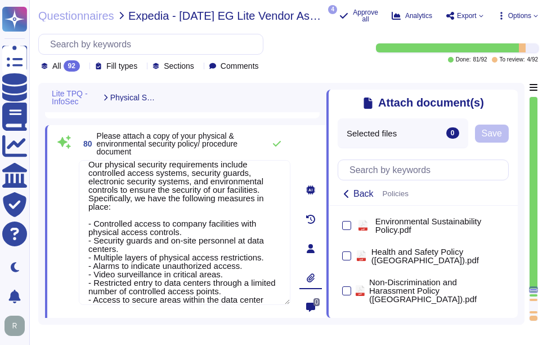
scroll to position [844, 0]
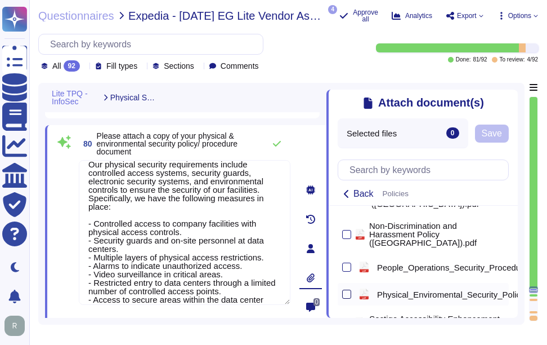
click at [345, 292] on div at bounding box center [346, 293] width 9 height 9
click at [0, 0] on input "checkbox" at bounding box center [0, 0] width 0 height 0
click at [525, 136] on span "Save" at bounding box center [532, 133] width 20 height 9
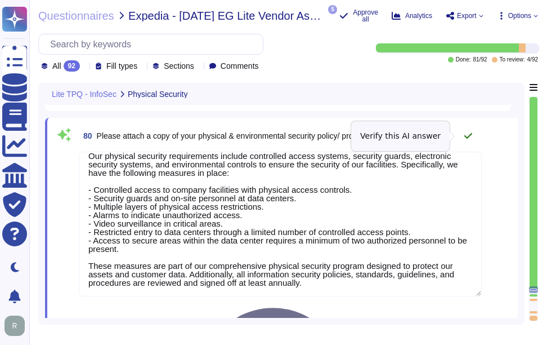
click at [471, 136] on icon at bounding box center [468, 135] width 9 height 9
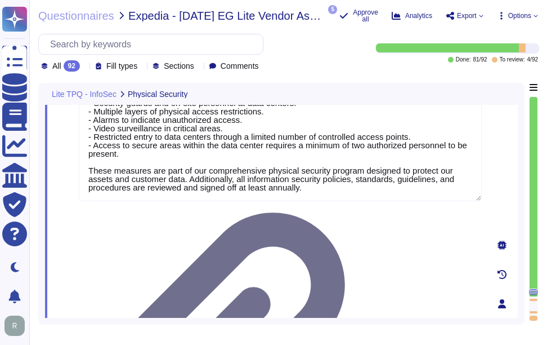
type textarea "Free Text"
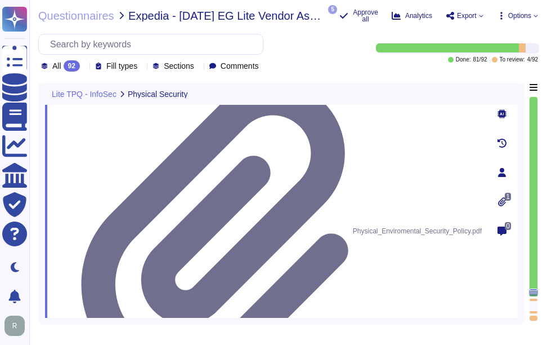
scroll to position [12386, 0]
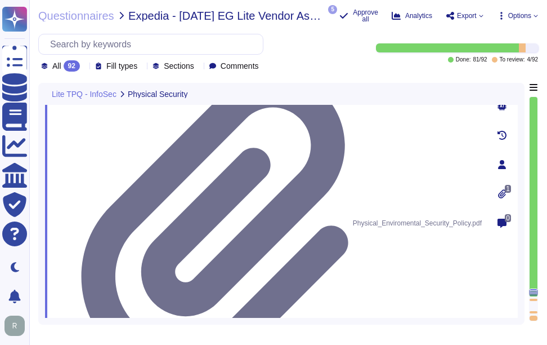
drag, startPoint x: 96, startPoint y: 163, endPoint x: 232, endPoint y: 178, distance: 136.5
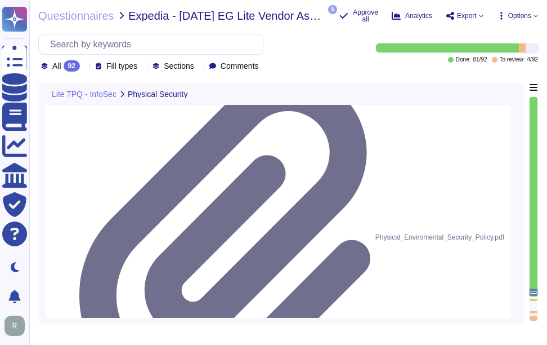
drag, startPoint x: 92, startPoint y: 158, endPoint x: 95, endPoint y: 172, distance: 14.9
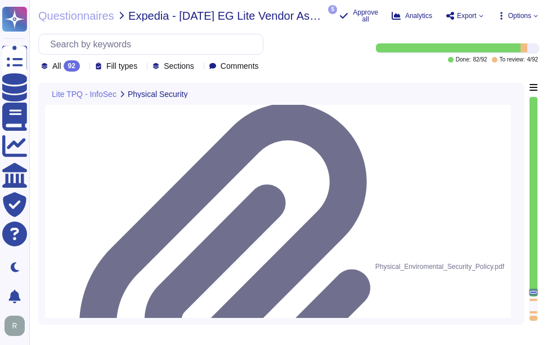
scroll to position [12330, 0]
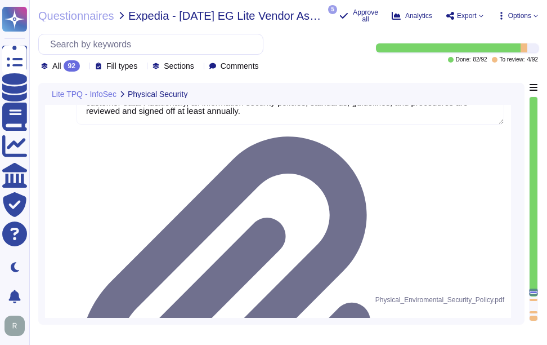
type textarea "Free Text"
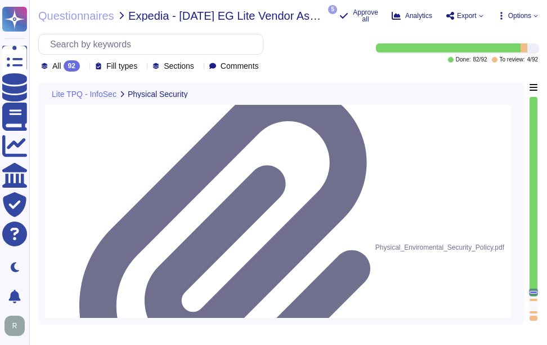
scroll to position [12386, 0]
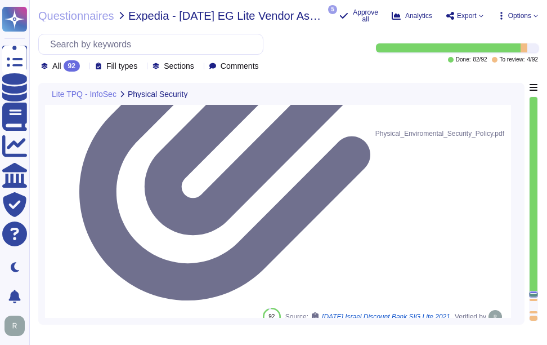
scroll to position [12499, 0]
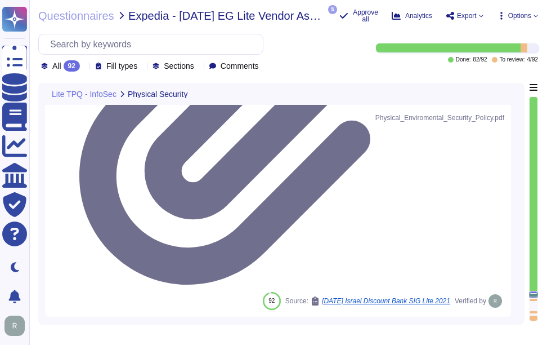
drag, startPoint x: 95, startPoint y: 171, endPoint x: 462, endPoint y: 264, distance: 379.2
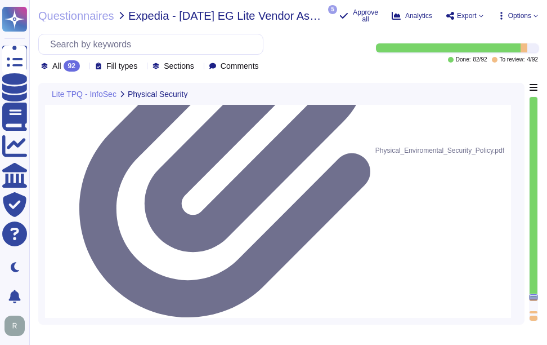
scroll to position [12442, 0]
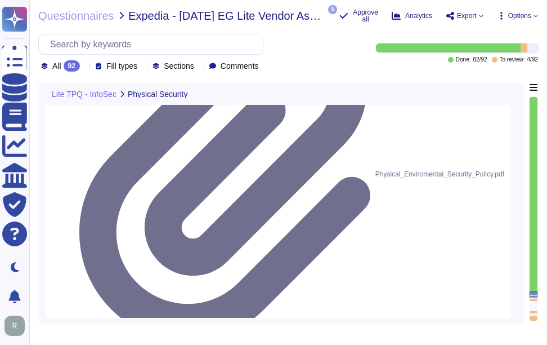
drag, startPoint x: 99, startPoint y: 151, endPoint x: 216, endPoint y: 163, distance: 117.7
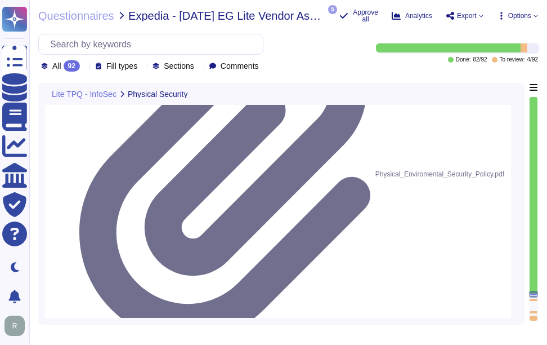
drag, startPoint x: 97, startPoint y: 157, endPoint x: 461, endPoint y: 239, distance: 372.4
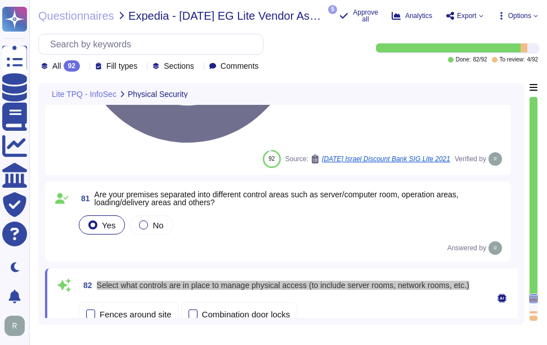
scroll to position [12667, 0]
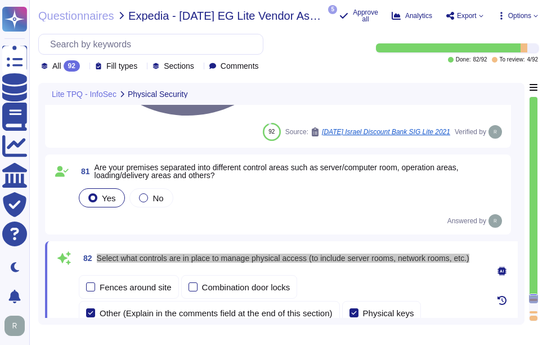
type textarea "Free Text"
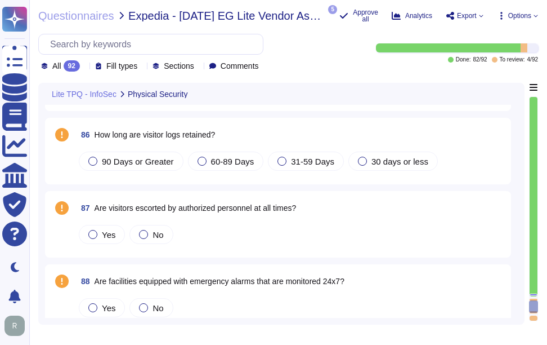
type textarea "Free Text"
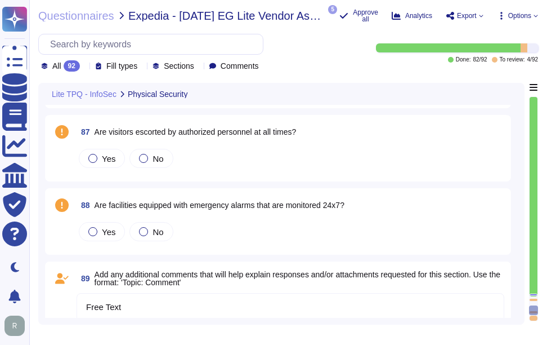
type textarea "Free Text"
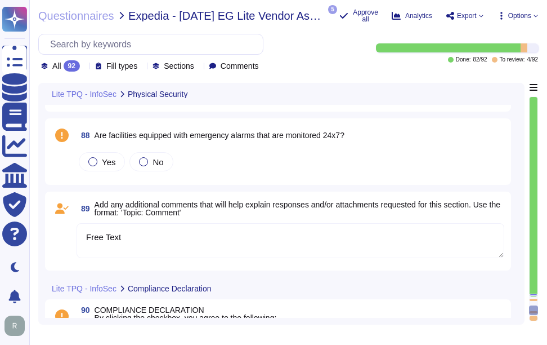
scroll to position [13005, 0]
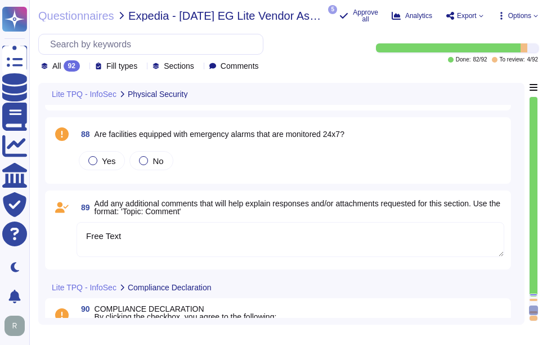
drag, startPoint x: 148, startPoint y: 239, endPoint x: 79, endPoint y: 236, distance: 69.3
click at [79, 236] on textarea "Free Text" at bounding box center [291, 239] width 428 height 35
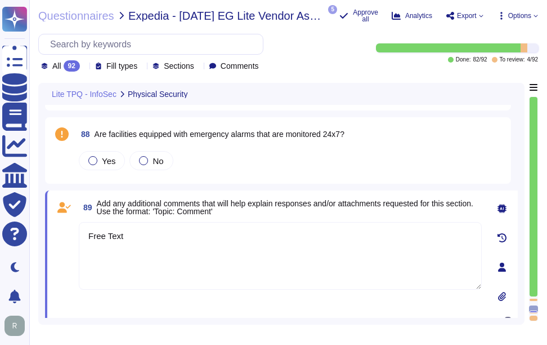
paste textarea "The controls in place to manage physical access include: - Controlled access sy…"
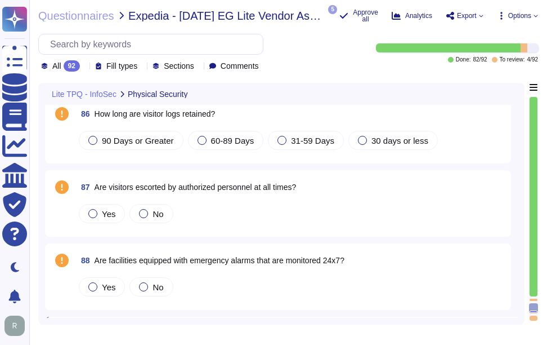
type textarea "The controls in place to manage physical access include: - Controlled access sy…"
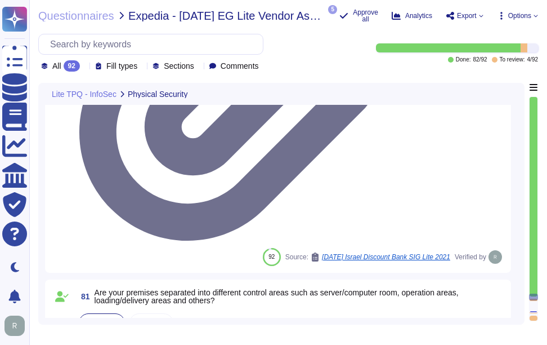
scroll to position [12544, 0]
type textarea "Our physical security requirements include controlled access systems, security …"
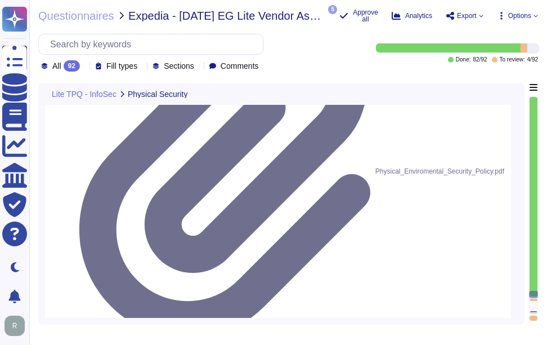
scroll to position [12431, 0]
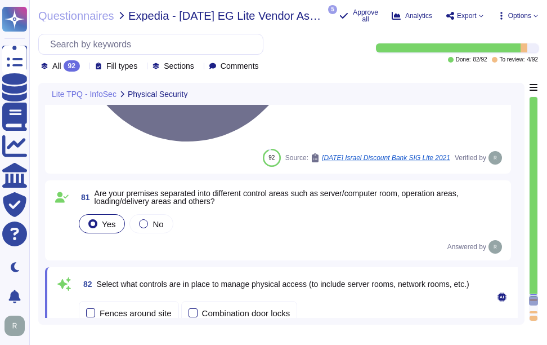
type textarea "The controls in place to manage physical access include: - Controlled access sy…"
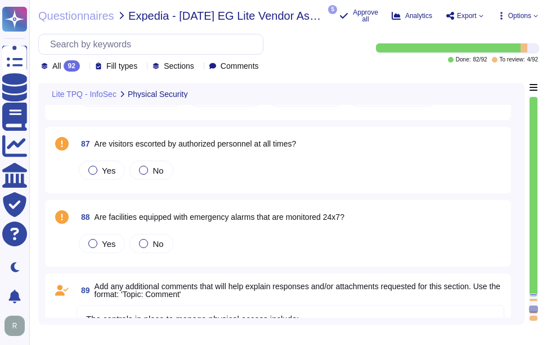
type textarea "Free Text"
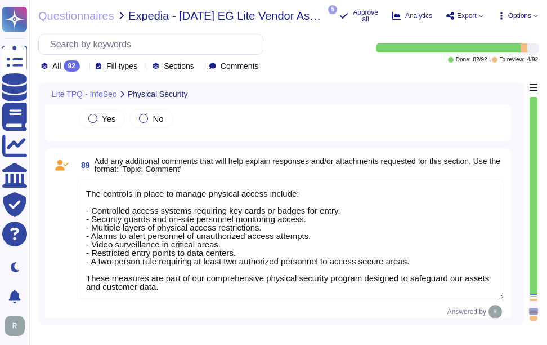
type textarea "Free Text"
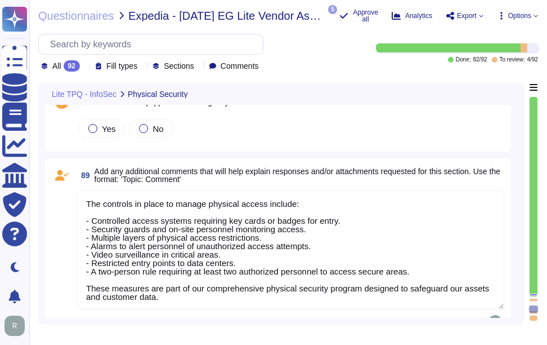
type textarea "Free Text"
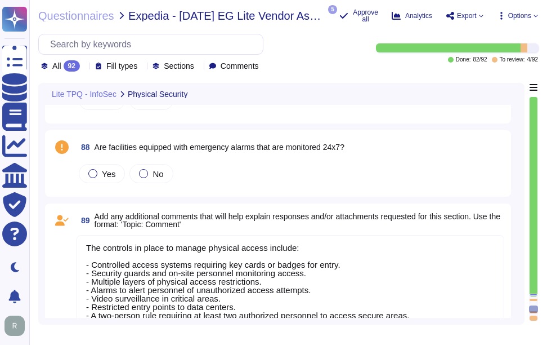
scroll to position [0, 0]
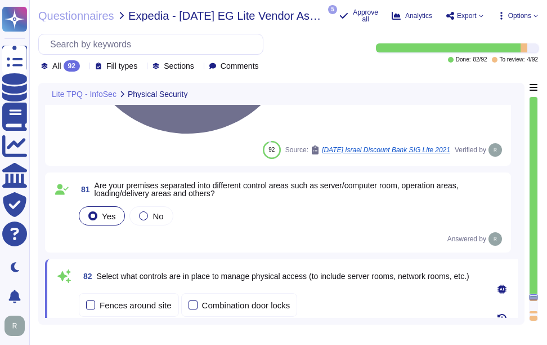
type textarea "Our physical security requirements include controlled access systems, security …"
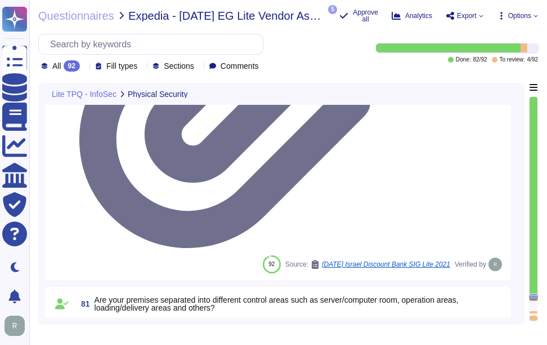
scroll to position [12600, 0]
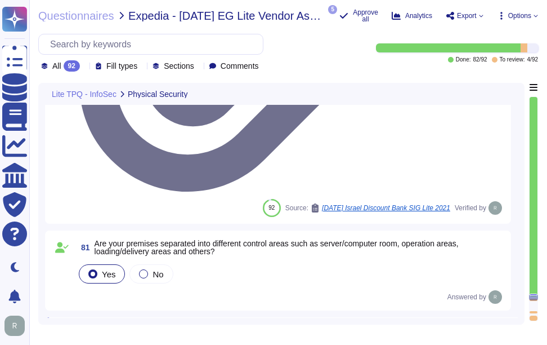
drag, startPoint x: 96, startPoint y: 188, endPoint x: 320, endPoint y: 194, distance: 224.7
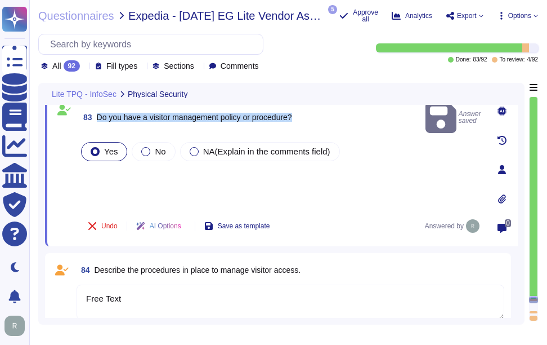
type textarea "The controls in place to manage physical access include: - Controlled access sy…"
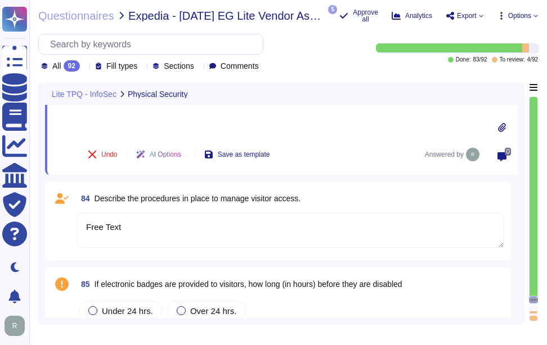
scroll to position [12712, 0]
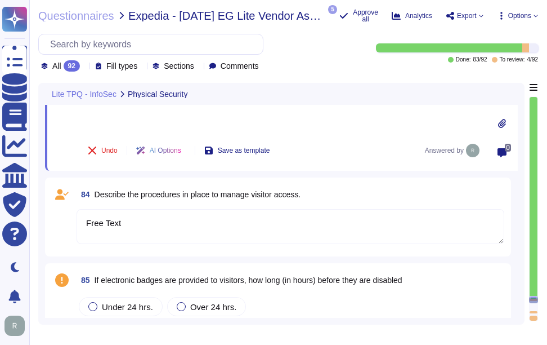
drag, startPoint x: 133, startPoint y: 221, endPoint x: 81, endPoint y: 216, distance: 53.2
click at [81, 216] on textarea "Free Text" at bounding box center [291, 226] width 428 height 35
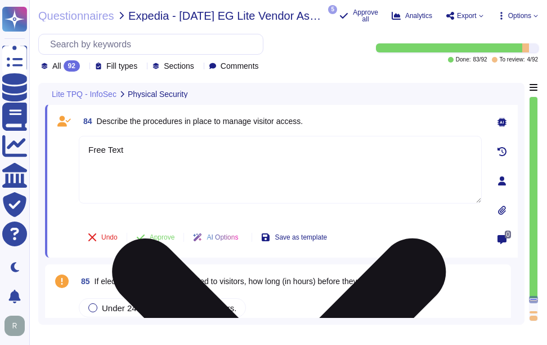
paste textarea "Yes, Sectigo has a defined visitor management process that includes the followi…"
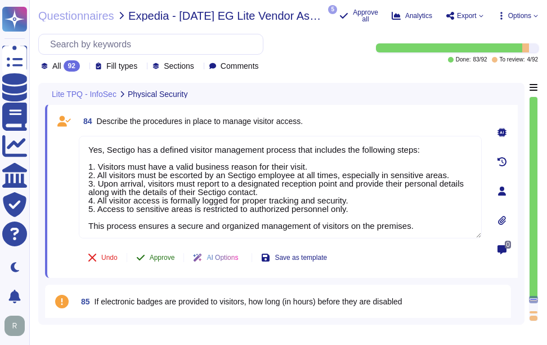
type textarea "Yes, Sectigo has a defined visitor management process that includes the followi…"
click at [160, 258] on span "Approve" at bounding box center [162, 257] width 25 height 7
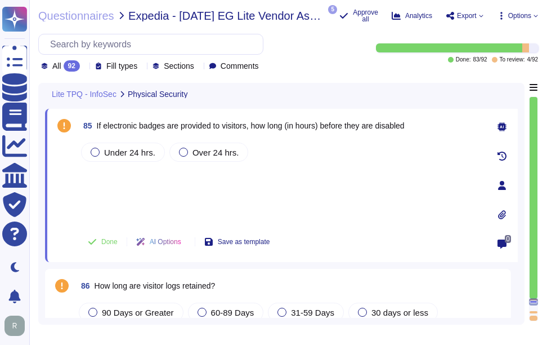
type textarea "The controls in place to manage physical access include: - Controlled access sy…"
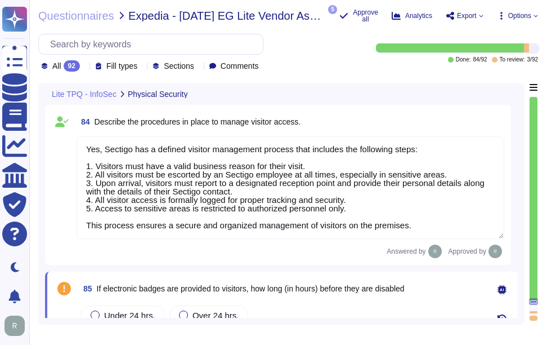
scroll to position [12782, 0]
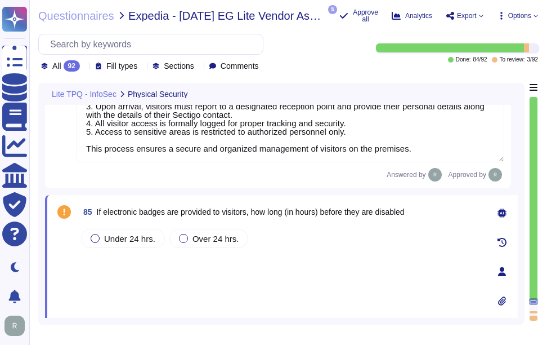
type textarea "The controls in place to manage physical access include: - Controlled access sy…"
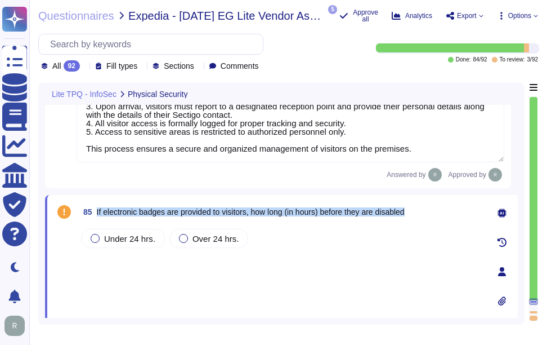
drag, startPoint x: 96, startPoint y: 211, endPoint x: 443, endPoint y: 231, distance: 347.4
click at [443, 231] on div "85 If electronic badges are provided to visitors, how long (in hours) before th…" at bounding box center [268, 272] width 428 height 140
click at [96, 236] on div at bounding box center [95, 238] width 9 height 9
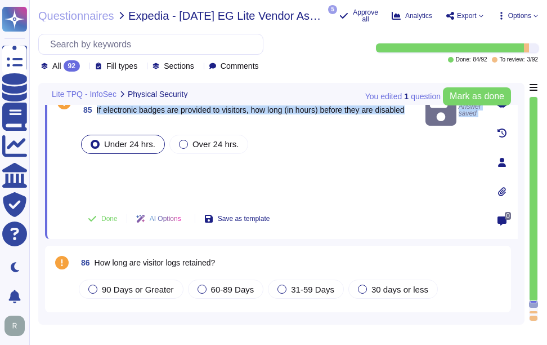
scroll to position [12894, 0]
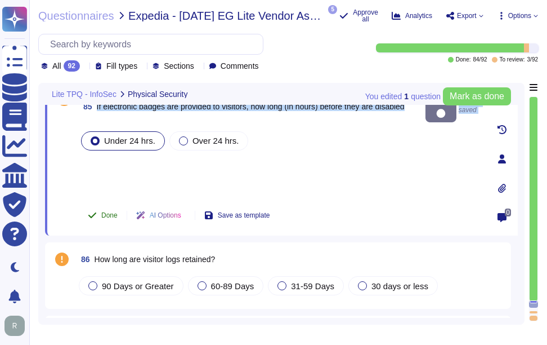
click at [110, 213] on span "Done" at bounding box center [109, 215] width 16 height 7
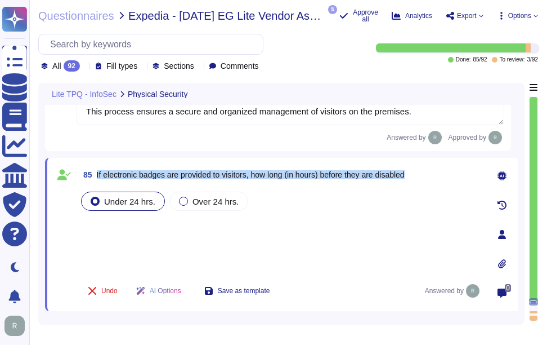
scroll to position [12838, 0]
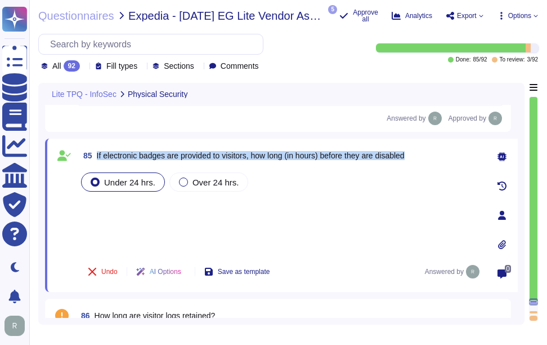
click at [160, 213] on div "Under 24 hrs. Over 24 hrs." at bounding box center [280, 211] width 403 height 83
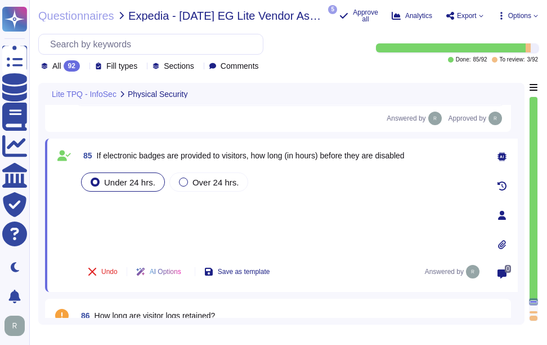
click at [160, 213] on div "Under 24 hrs. Over 24 hrs." at bounding box center [280, 211] width 403 height 83
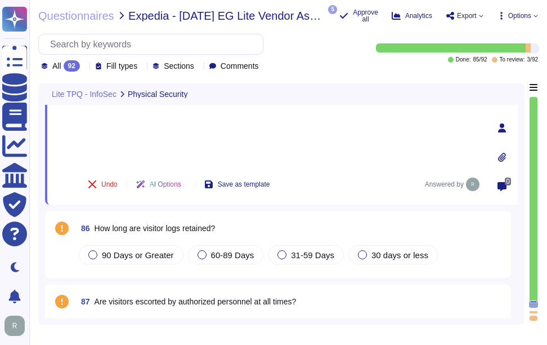
scroll to position [12951, 0]
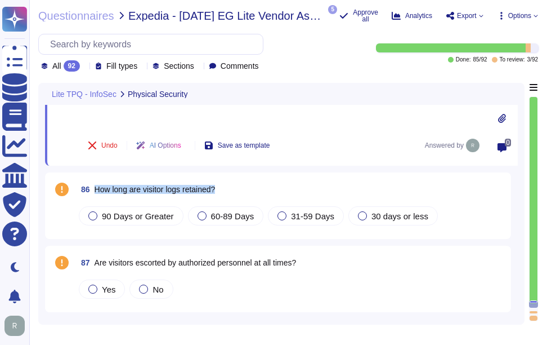
drag, startPoint x: 96, startPoint y: 188, endPoint x: 226, endPoint y: 192, distance: 130.1
click at [226, 192] on div "86 How long are visitor logs retained?" at bounding box center [291, 189] width 428 height 20
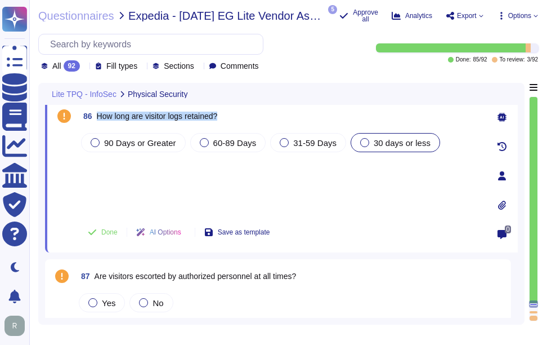
click at [364, 144] on div at bounding box center [364, 142] width 9 height 9
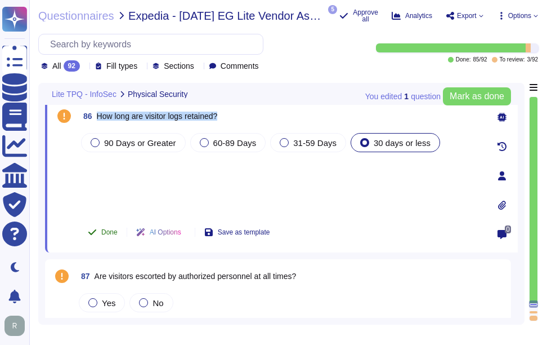
click at [113, 230] on span "Done" at bounding box center [109, 232] width 16 height 7
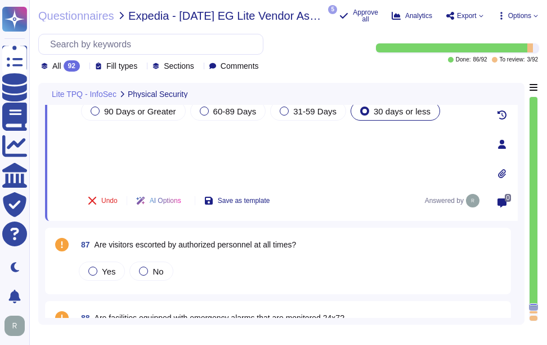
scroll to position [13007, 0]
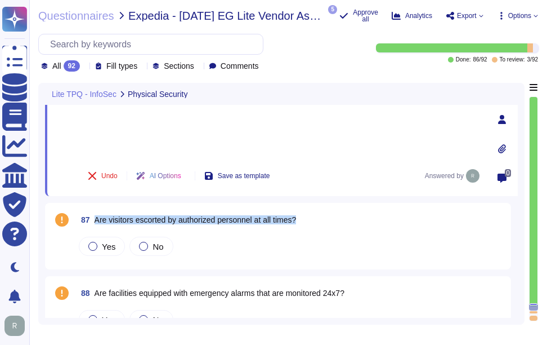
drag, startPoint x: 95, startPoint y: 219, endPoint x: 403, endPoint y: 229, distance: 307.6
click at [403, 229] on div "87 Are visitors escorted by authorized personnel at all times?" at bounding box center [291, 219] width 428 height 20
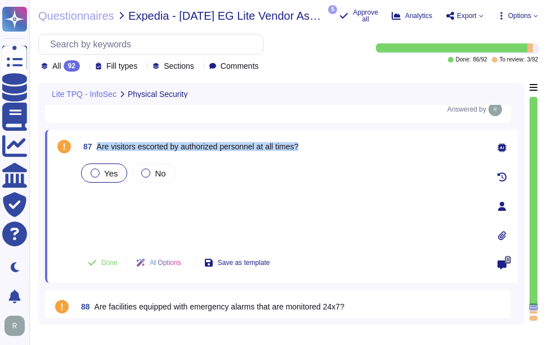
click at [93, 171] on div at bounding box center [95, 172] width 9 height 9
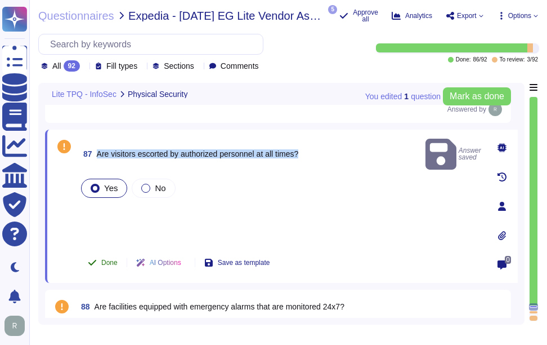
click at [106, 262] on span "Done" at bounding box center [109, 262] width 16 height 7
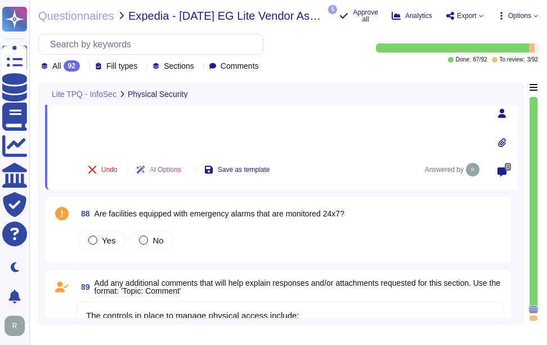
scroll to position [13119, 0]
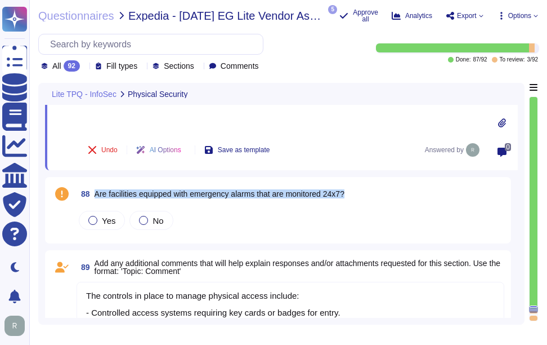
drag, startPoint x: 96, startPoint y: 191, endPoint x: 391, endPoint y: 214, distance: 295.4
click at [391, 214] on div "88 Are facilities equipped with emergency alarms that are monitored 24x7? Yes No" at bounding box center [278, 210] width 453 height 53
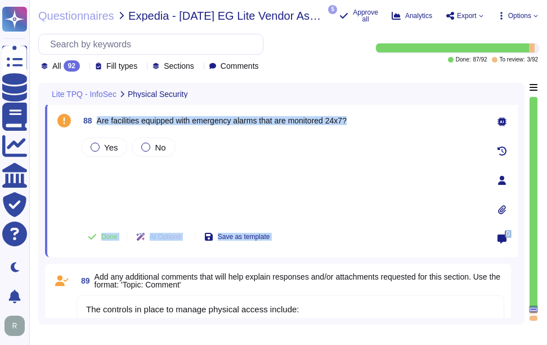
click at [297, 180] on div "Yes No" at bounding box center [280, 176] width 403 height 83
drag, startPoint x: 99, startPoint y: 119, endPoint x: 363, endPoint y: 138, distance: 264.7
click at [363, 138] on div "88 Are facilities equipped with emergency alarms that are monitored 24x7? Yes N…" at bounding box center [268, 180] width 428 height 140
click at [97, 149] on div at bounding box center [95, 146] width 9 height 9
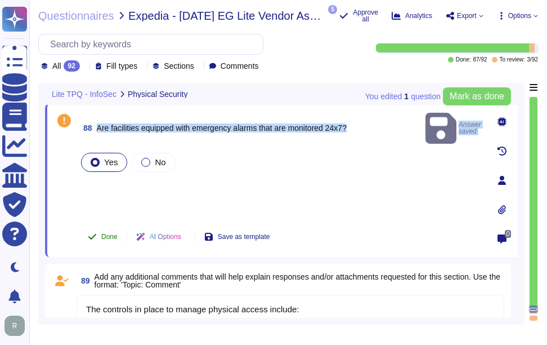
click at [107, 236] on span "Done" at bounding box center [109, 236] width 16 height 7
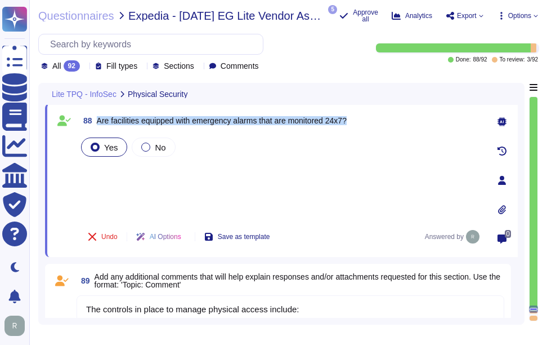
click at [124, 180] on div "Yes No" at bounding box center [280, 176] width 403 height 83
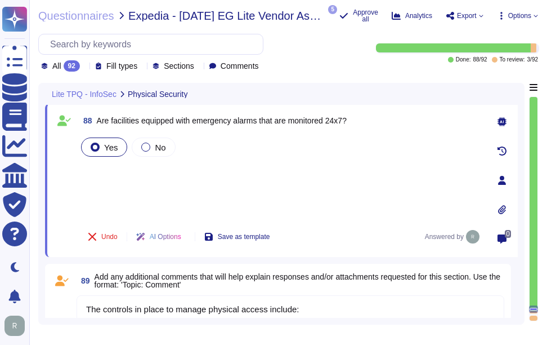
click at [124, 180] on div "Yes No" at bounding box center [280, 176] width 403 height 83
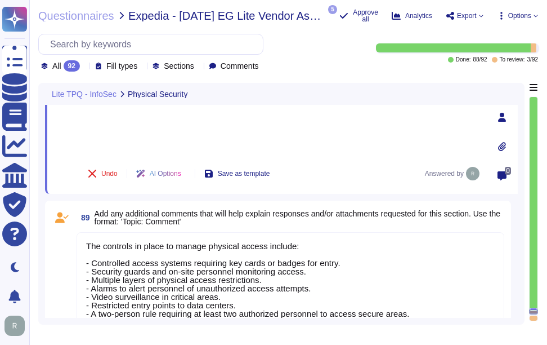
type textarea "Free Text"
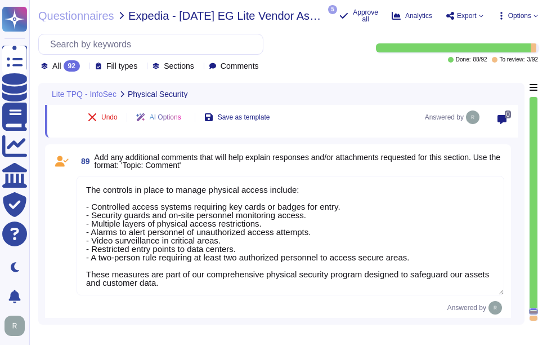
scroll to position [1, 0]
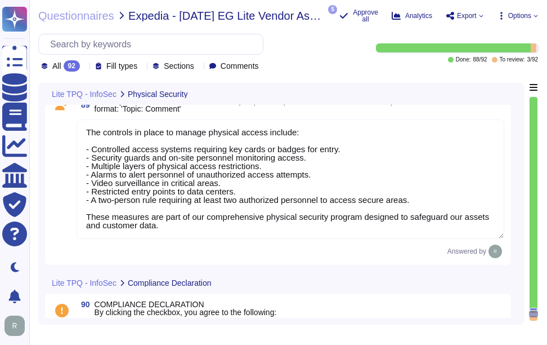
type textarea "Free Text"
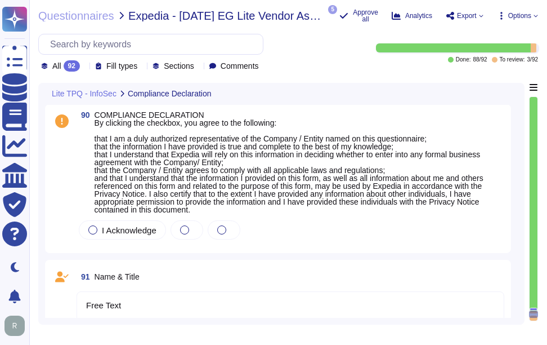
scroll to position [13401, 0]
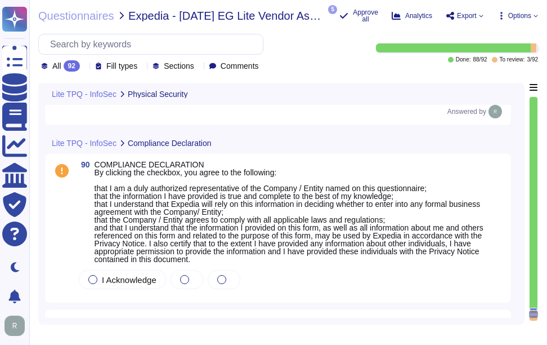
type textarea "The controls in place to manage physical access include: - Controlled access sy…"
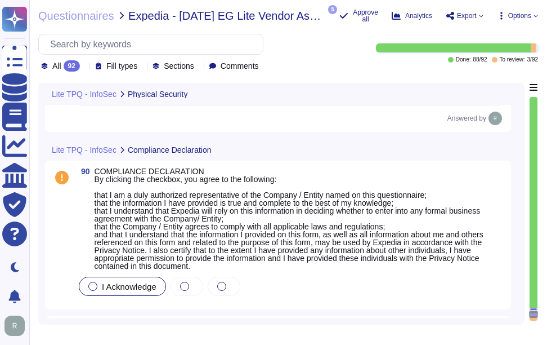
click at [91, 287] on div at bounding box center [92, 285] width 9 height 9
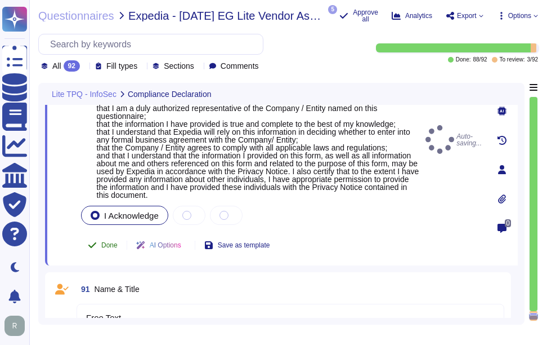
click at [105, 242] on span "Done" at bounding box center [109, 245] width 16 height 7
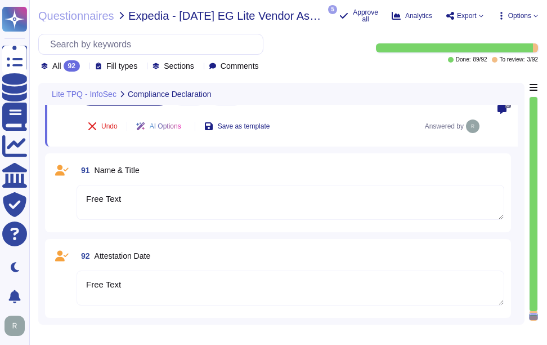
scroll to position [13504, 0]
click at [123, 193] on textarea "Free Text" at bounding box center [291, 202] width 428 height 35
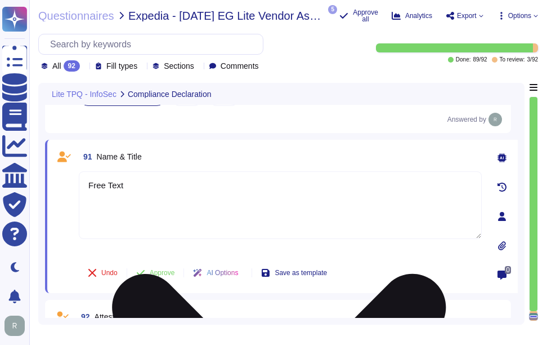
drag, startPoint x: 130, startPoint y: 181, endPoint x: 85, endPoint y: 181, distance: 45.0
click at [85, 181] on textarea "Free Text" at bounding box center [280, 205] width 403 height 68
drag, startPoint x: 113, startPoint y: 185, endPoint x: 86, endPoint y: 185, distance: 26.5
click at [86, 185] on textarea "Tim" at bounding box center [280, 205] width 403 height 68
paste textarea "Callan Chief Compliance officer"
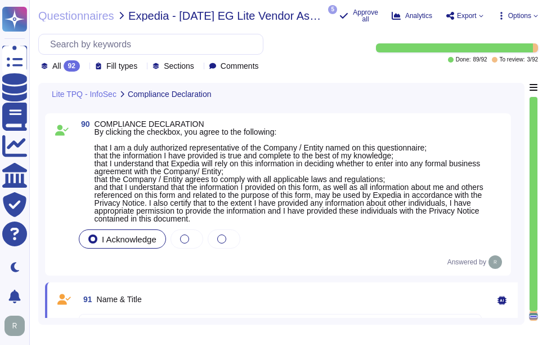
scroll to position [13335, 0]
type textarea "Tim Callan Chief Compliance officer"
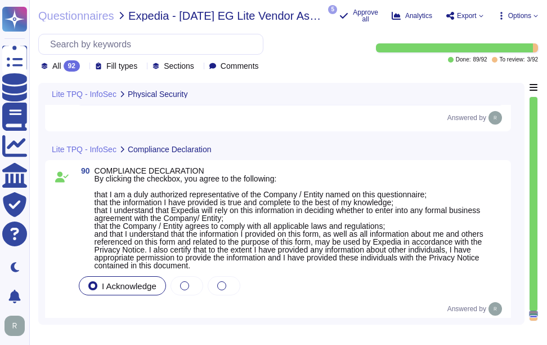
type textarea "The controls in place to manage physical access include: - Controlled access sy…"
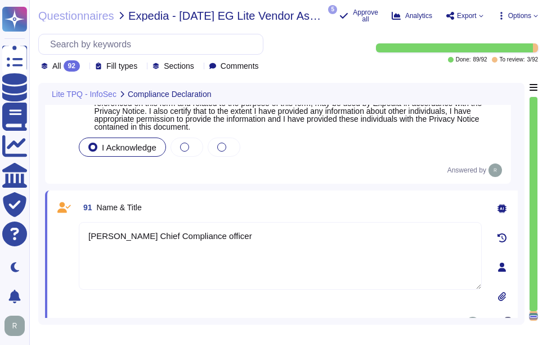
scroll to position [13452, 0]
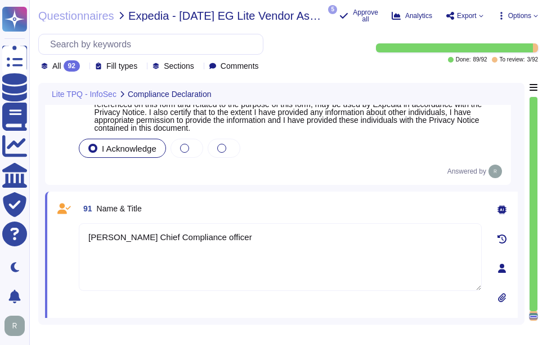
click at [129, 236] on textarea "Tim Callan Chief Compliance officer" at bounding box center [280, 257] width 403 height 68
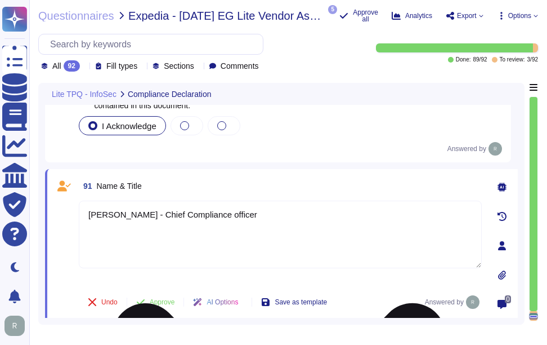
scroll to position [13509, 0]
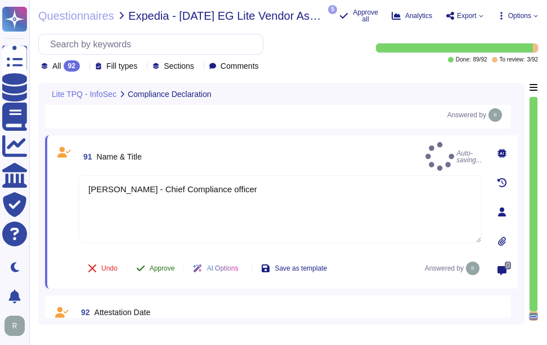
type textarea "Tim Callan - Chief Compliance officer"
click at [158, 267] on span "Approve" at bounding box center [162, 268] width 25 height 7
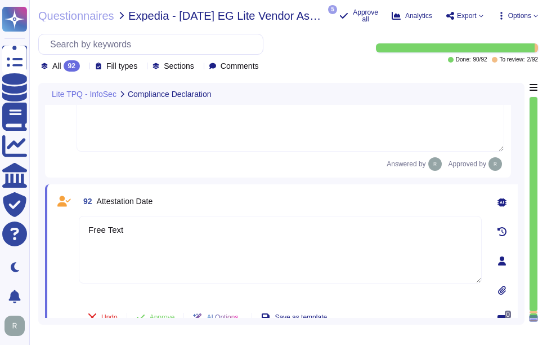
scroll to position [13610, 0]
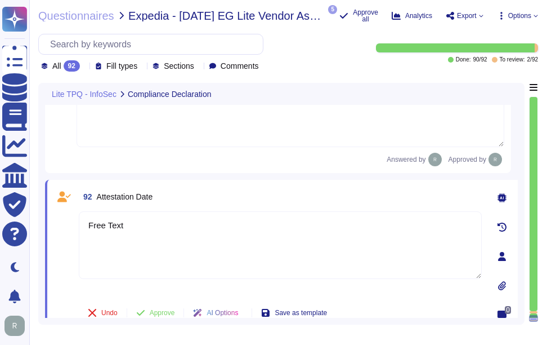
drag, startPoint x: 133, startPoint y: 212, endPoint x: 78, endPoint y: 201, distance: 56.2
click at [78, 201] on div "92 Attestation Date Free Text Undo Approve AI Options Save as template" at bounding box center [268, 256] width 428 height 140
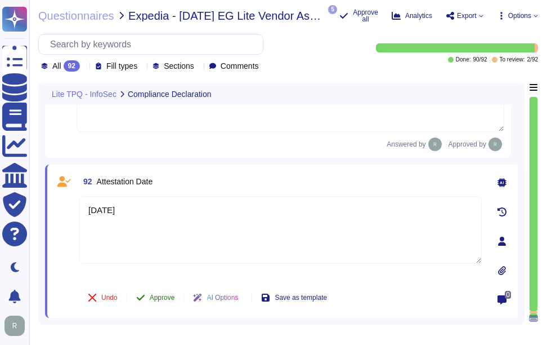
type textarea "28-08-2025"
click at [167, 299] on span "Approve" at bounding box center [162, 297] width 25 height 7
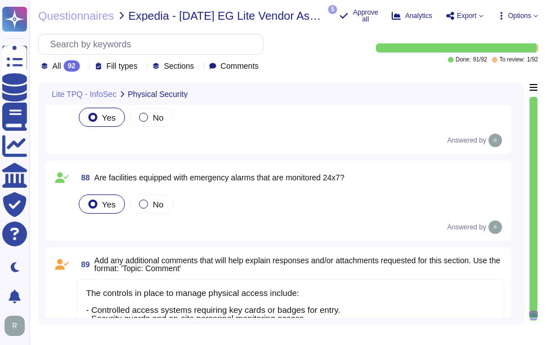
type textarea "The controls in place to manage physical access include: - Controlled access sy…"
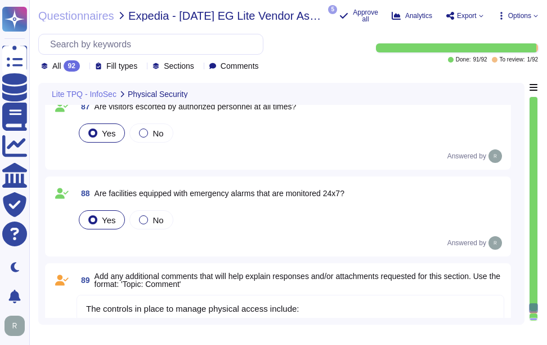
type textarea "Yes, Sectigo has a defined visitor management process that includes the followi…"
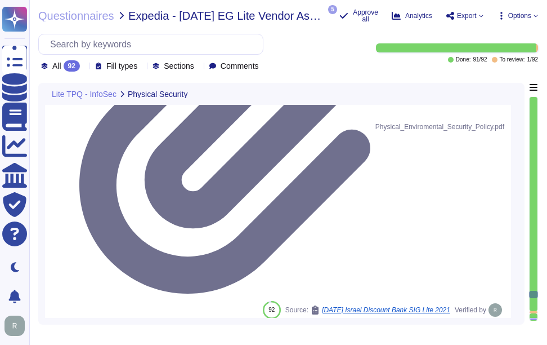
type textarea "Our physical security requirements include controlled access systems, security …"
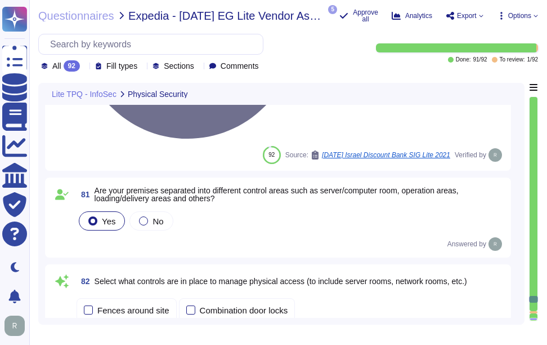
scroll to position [1, 0]
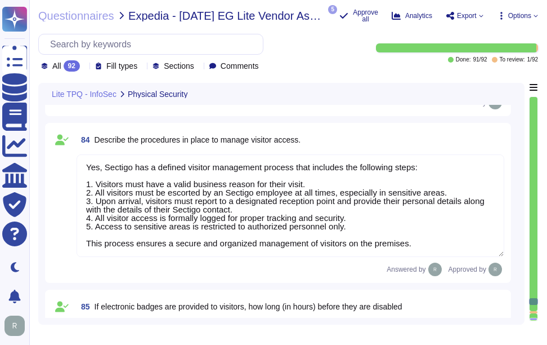
type textarea "The controls in place to manage physical access include: - Controlled access sy…"
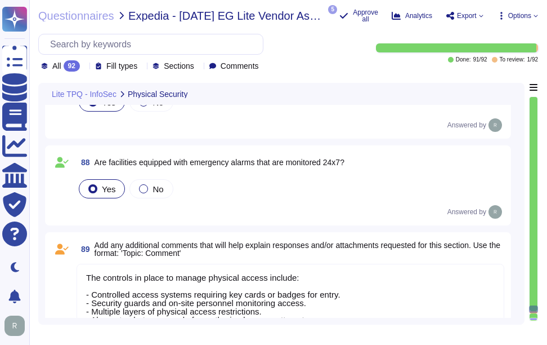
type textarea "Tim Callan - Chief Compliance officer"
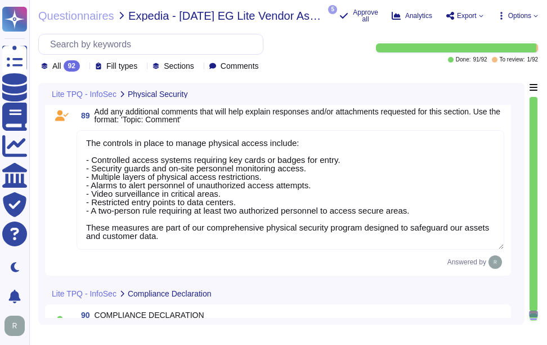
type textarea "28-08-2025"
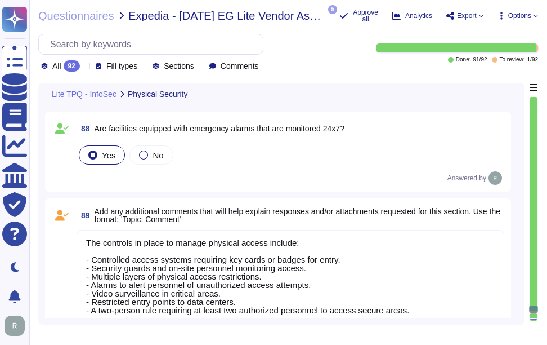
scroll to position [13103, 0]
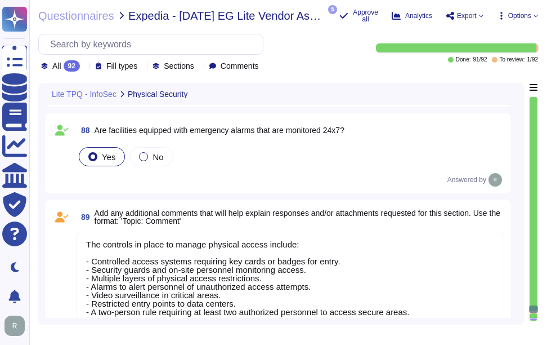
click at [233, 287] on textarea "The controls in place to manage physical access include: - Controlled access sy…" at bounding box center [291, 290] width 428 height 119
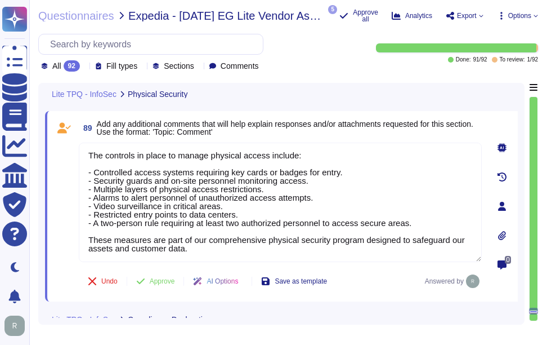
scroll to position [13216, 0]
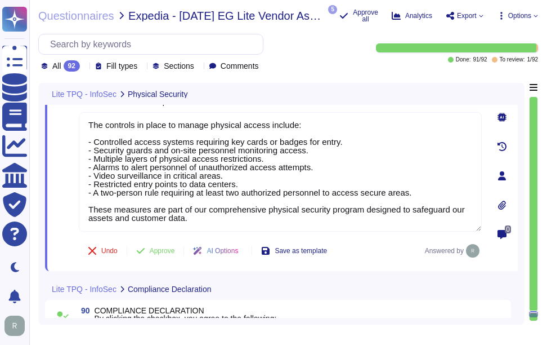
type textarea "28-08-2025"
click at [162, 253] on span "Approve" at bounding box center [162, 250] width 25 height 7
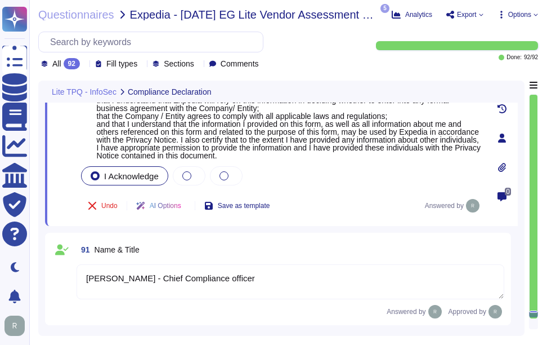
scroll to position [13518, 0]
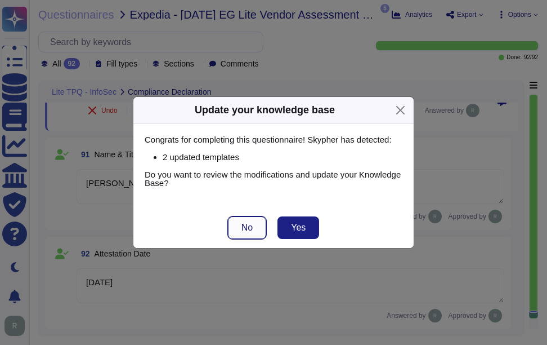
click at [257, 231] on button "No" at bounding box center [247, 227] width 38 height 23
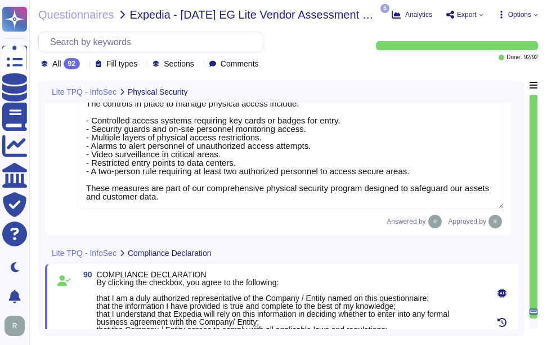
type textarea "The controls in place to manage physical access include: - Controlled access sy…"
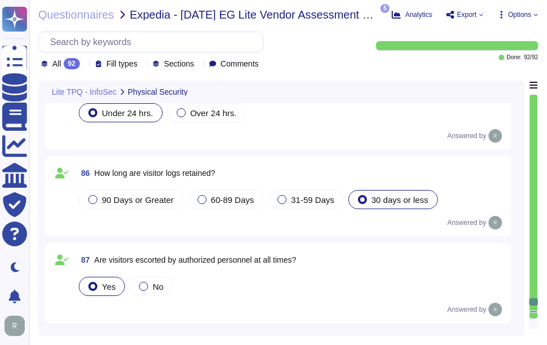
type textarea "Yes, Sectigo has a defined visitor management process that includes the followi…"
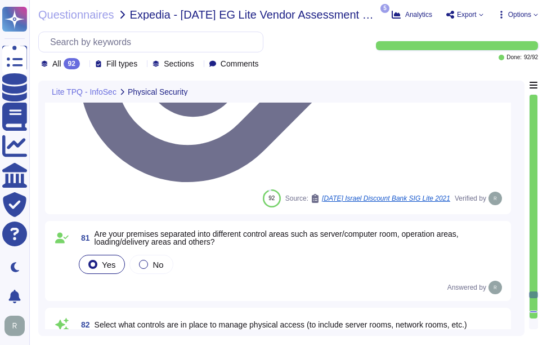
type textarea "Our physical security requirements include controlled access systems, security …"
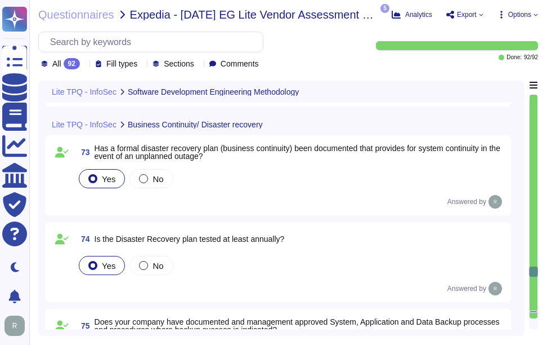
type textarea "The types of source code reviews done to ensure adherence to the programming st…"
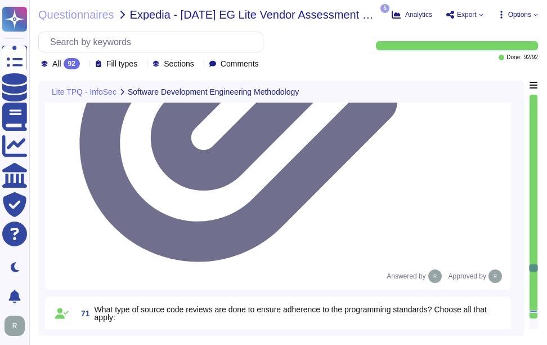
type textarea "Yes, Sectigo has established a formal Software Development Lifecycle (SDLC) pro…"
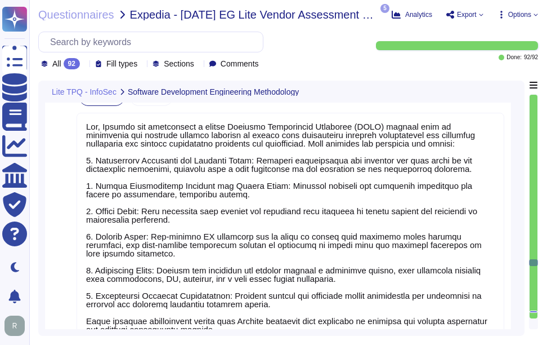
type textarea "No. Our SCM is a SaaS product accessible through popular browsers. The Applicat…"
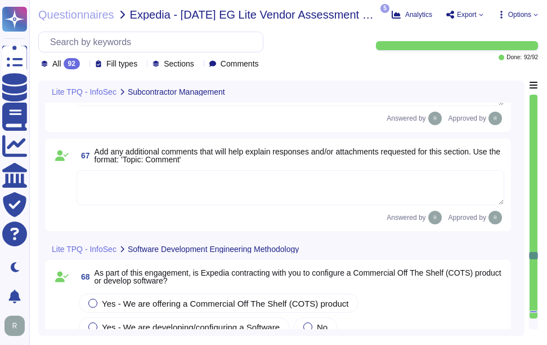
type textarea "we do not use subcontractors for this service."
type textarea "Yes, we have a formal process in place to assess our vendors and ensure adheren…"
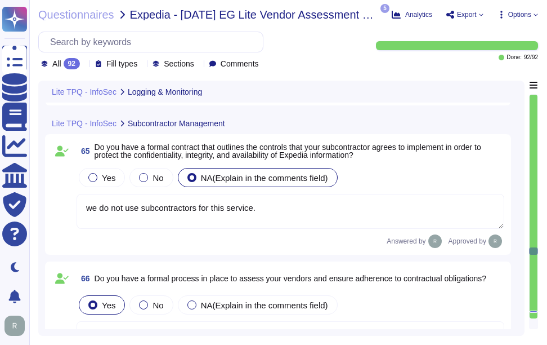
type textarea "Logs are retained for a minimum of 90 days and typically for 3 years. However, …"
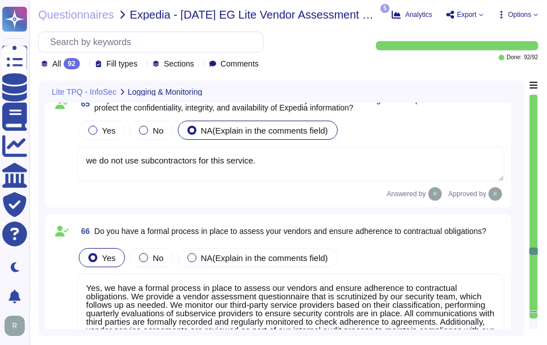
scroll to position [10325, 0]
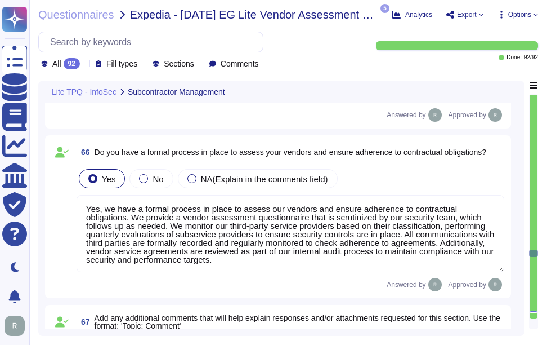
type textarea "Yes, Sectigo has established a formal Software Development Lifecycle (SDLC) pro…"
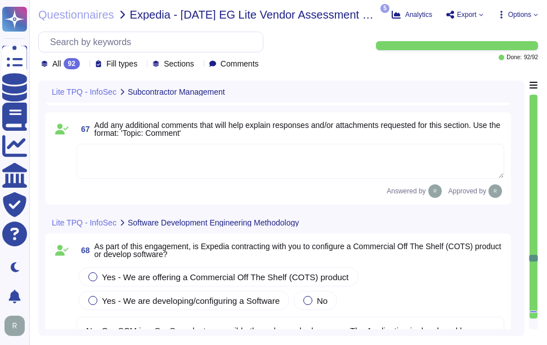
scroll to position [10551, 0]
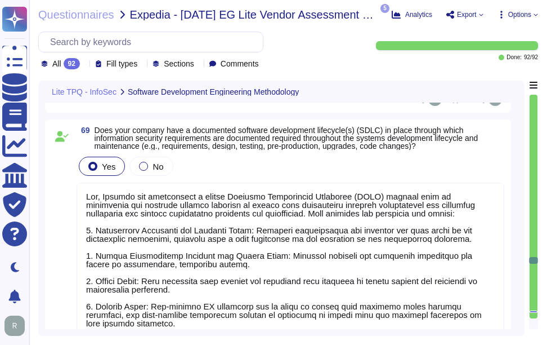
type textarea "The types of source code reviews done to ensure adherence to the programming st…"
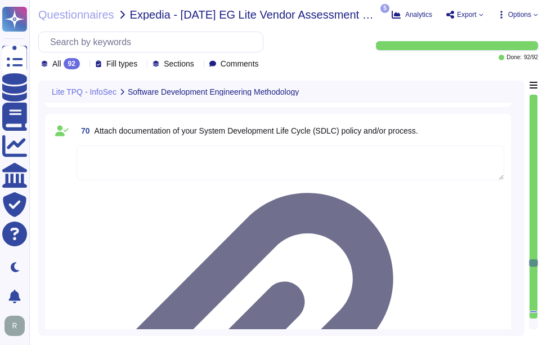
scroll to position [11114, 0]
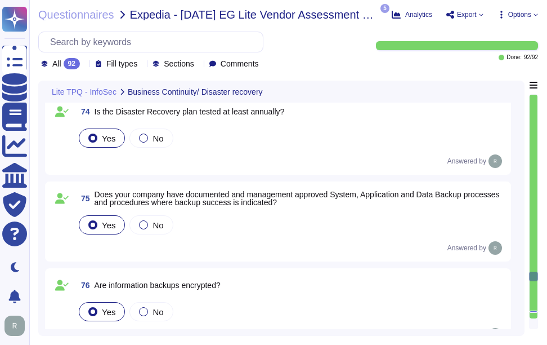
type textarea "Our physical security requirements include controlled access systems, security …"
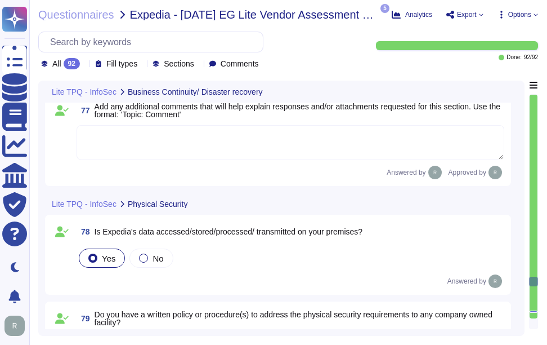
scroll to position [11958, 0]
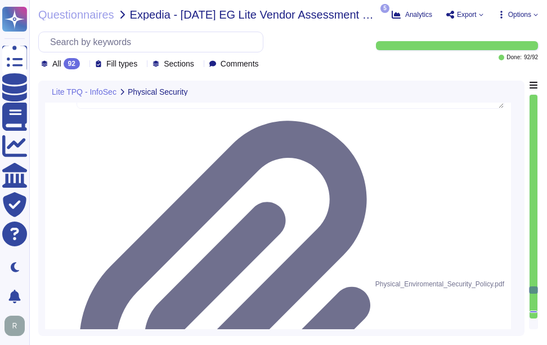
type textarea "Yes, Sectigo has a defined visitor management process that includes the followi…"
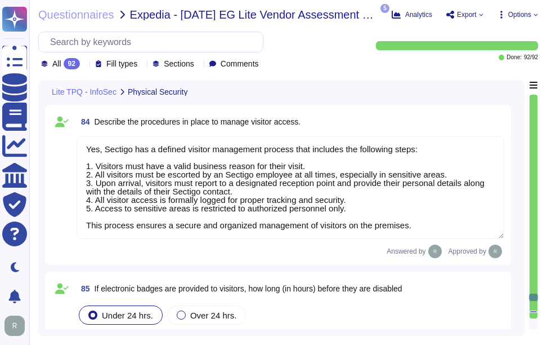
scroll to position [12746, 0]
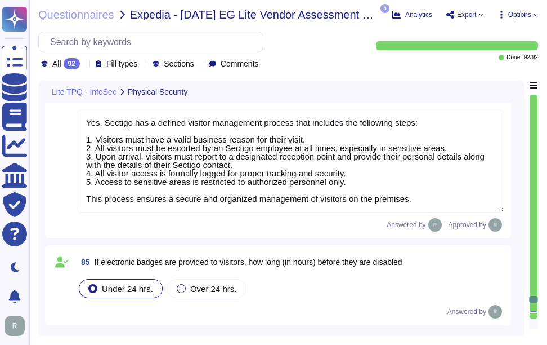
type textarea "The controls in place to manage physical access include: - Controlled access sy…"
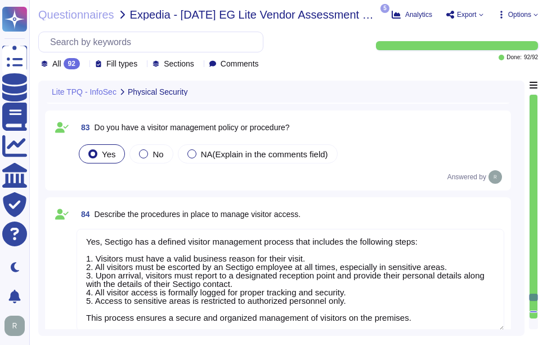
scroll to position [12577, 0]
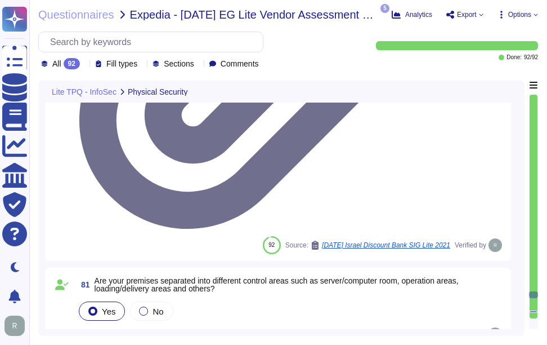
type textarea "Our physical security requirements include controlled access systems, security …"
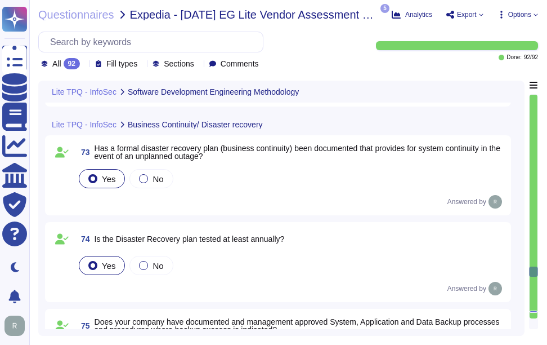
type textarea "The types of source code reviews done to ensure adherence to the programming st…"
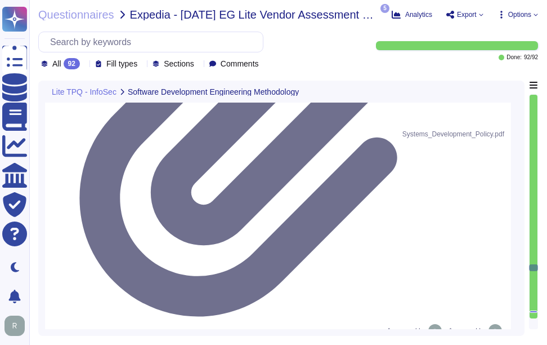
type textarea "Yes, Sectigo has established a formal Software Development Lifecycle (SDLC) pro…"
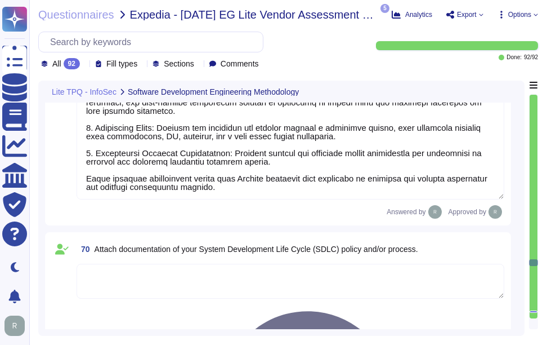
type textarea "No. Our SCM is a SaaS product accessible through popular browsers. The Applicat…"
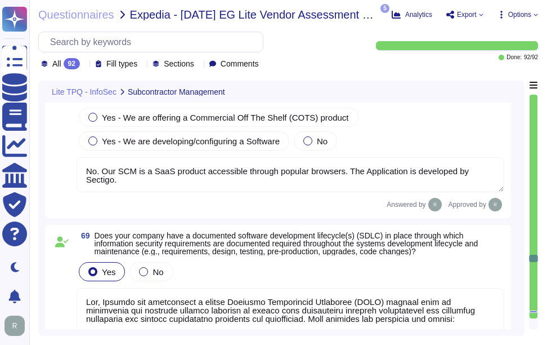
scroll to position [10607, 0]
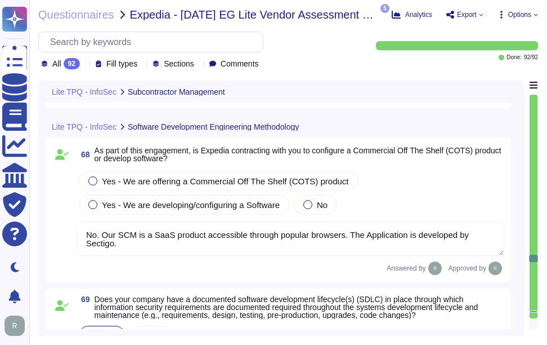
type textarea "Yes, we have a formal process in place to assess our vendors and ensure adheren…"
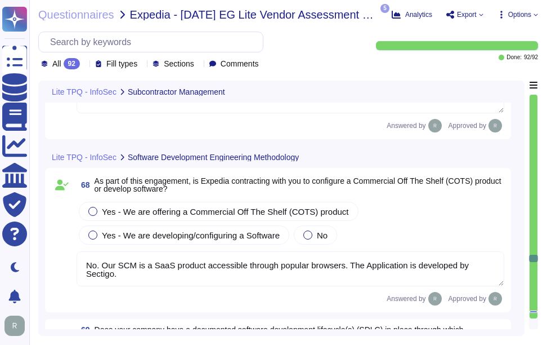
scroll to position [10551, 0]
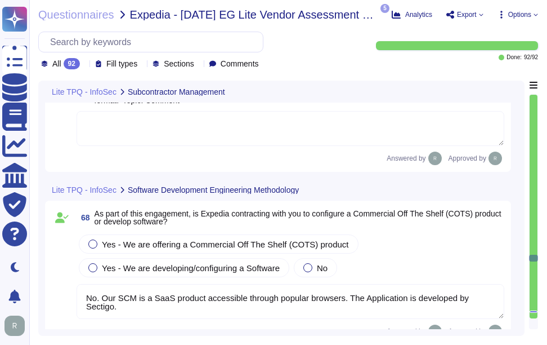
type textarea "we do not use subcontractors for this service."
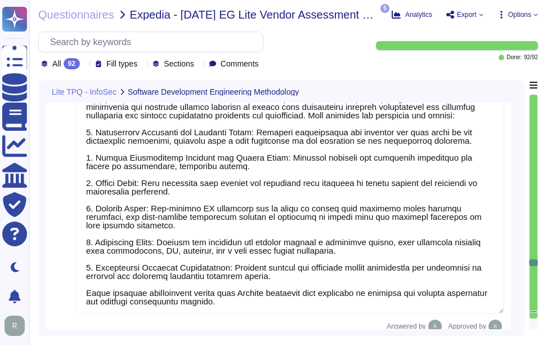
scroll to position [10888, 0]
type textarea "The types of source code reviews done to ensure adherence to the programming st…"
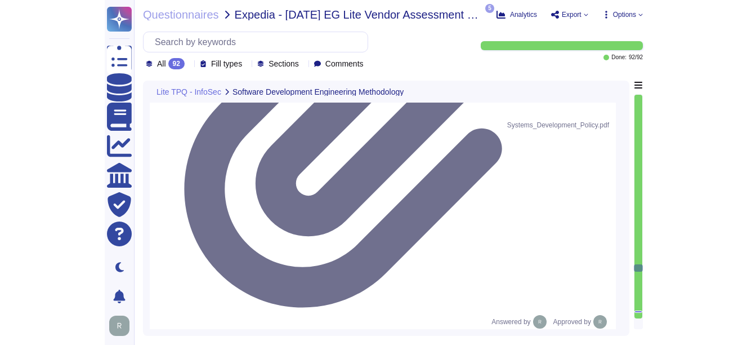
scroll to position [11451, 0]
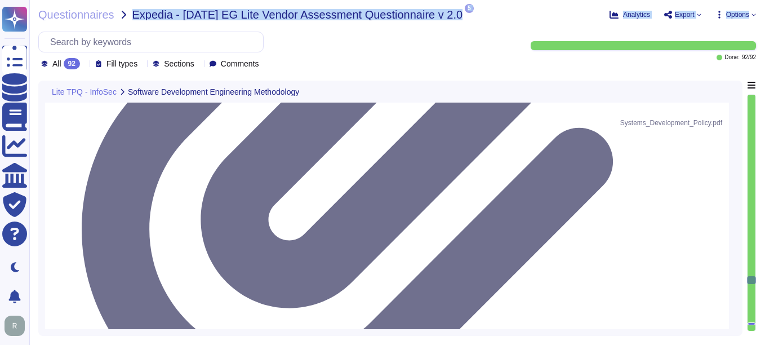
drag, startPoint x: 132, startPoint y: 12, endPoint x: 452, endPoint y: 26, distance: 320.6
click at [452, 26] on div "Questionnaires Expedia - 2025 08 27 EG Lite Vendor Assessment Questionnaire v 2…" at bounding box center [396, 172] width 735 height 345
copy div "Expedia - 2025 08 27 EG Lite Vendor Assessment Questionnaire v 2.0 5 pdf Physic…"
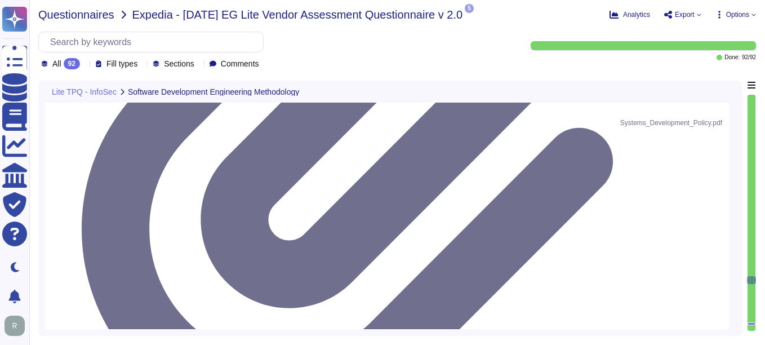
click at [83, 20] on span "Questionnaires" at bounding box center [76, 14] width 76 height 11
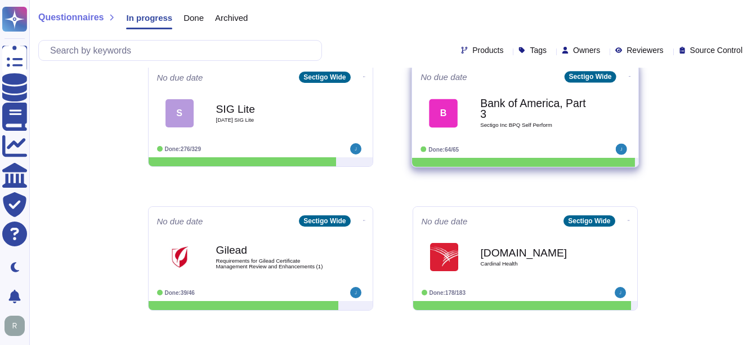
scroll to position [169, 0]
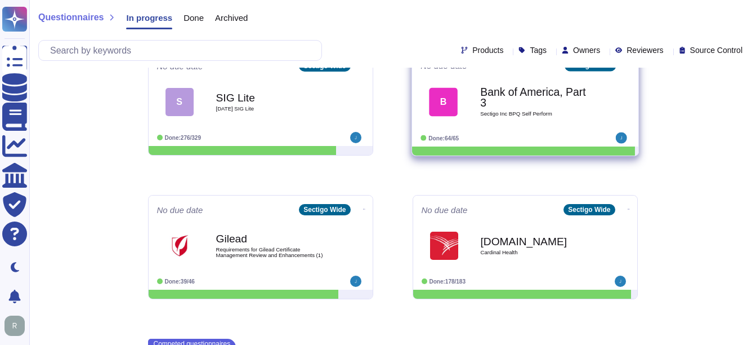
click at [501, 109] on div "Bank of America, Part 3 Sectigo Inc BPQ Self Perform" at bounding box center [537, 102] width 114 height 46
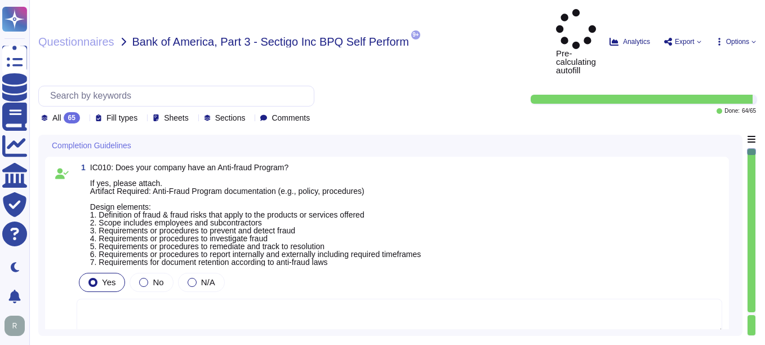
type textarea "N/A"
click at [84, 118] on icon at bounding box center [84, 118] width 0 height 0
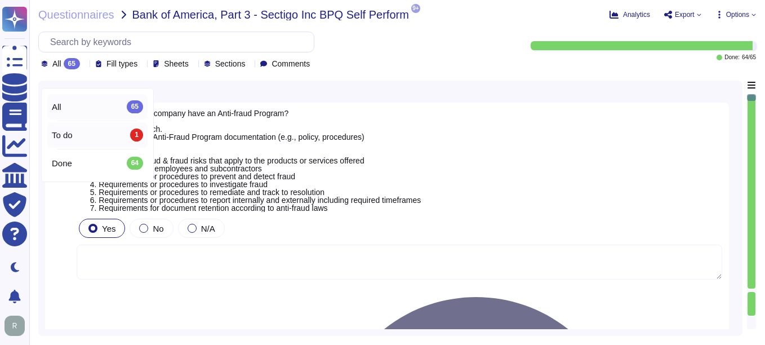
click at [80, 131] on div "To do 1" at bounding box center [97, 134] width 91 height 12
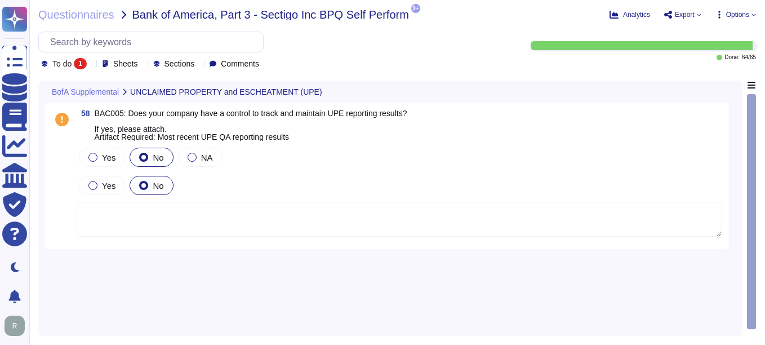
click at [272, 216] on textarea at bounding box center [399, 219] width 645 height 35
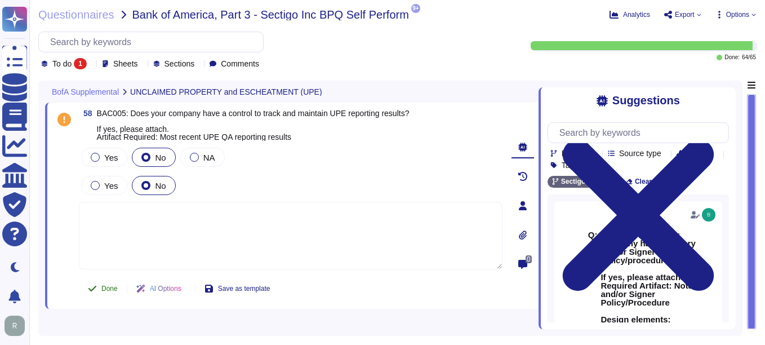
click at [106, 289] on span "Done" at bounding box center [109, 288] width 16 height 7
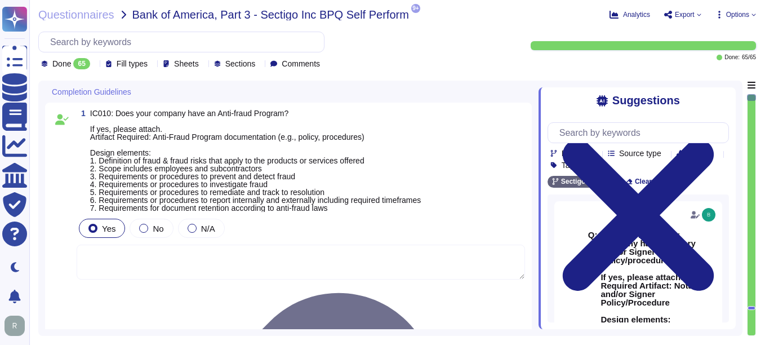
type textarea "N/A"
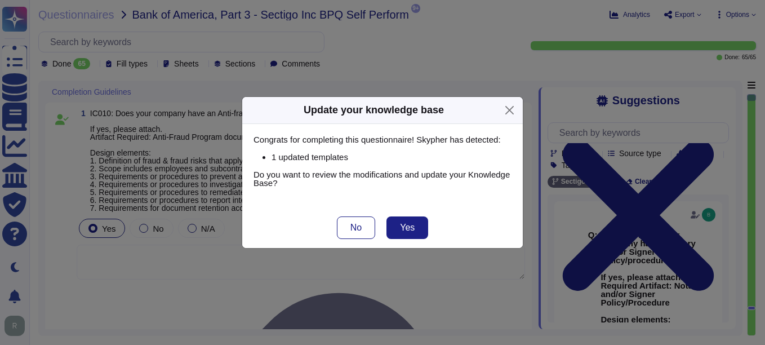
click at [58, 61] on div "Update your knowledge base Congrats for completing this questionnaire! Skypher …" at bounding box center [382, 172] width 765 height 345
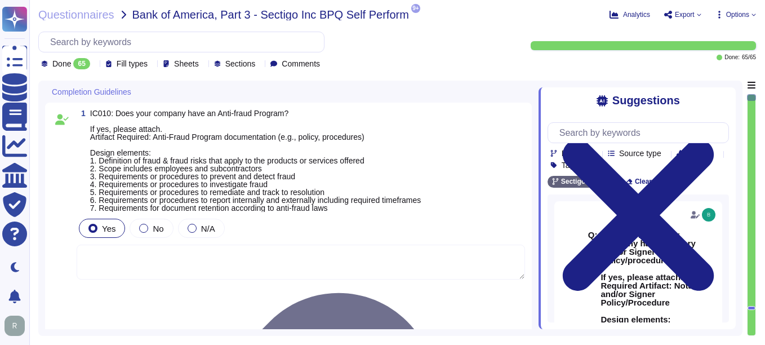
click at [63, 63] on span "Done" at bounding box center [61, 64] width 19 height 8
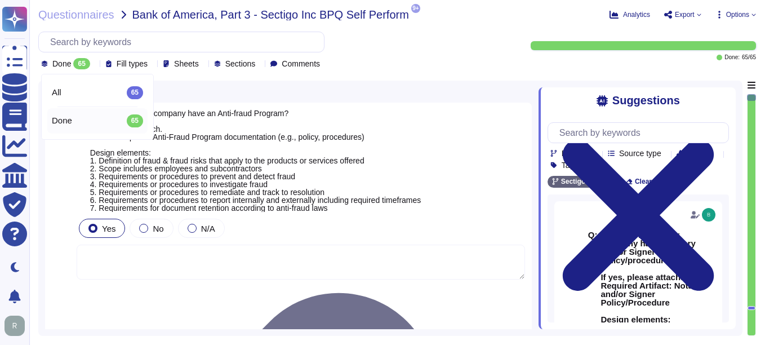
click at [446, 52] on div "Done 65 Fill types Sheets Sections Comments" at bounding box center [272, 51] width 469 height 38
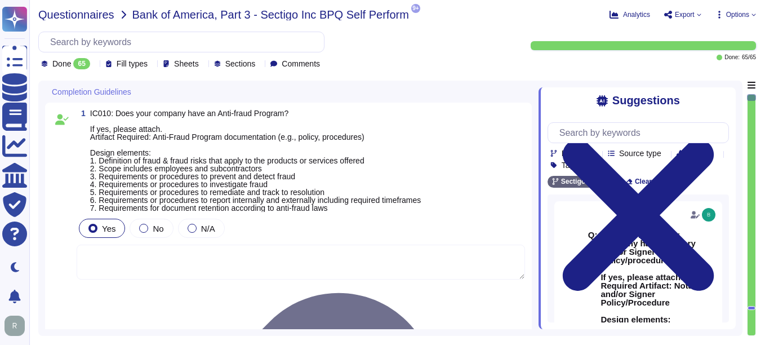
click at [81, 13] on span "Questionnaires" at bounding box center [76, 14] width 76 height 11
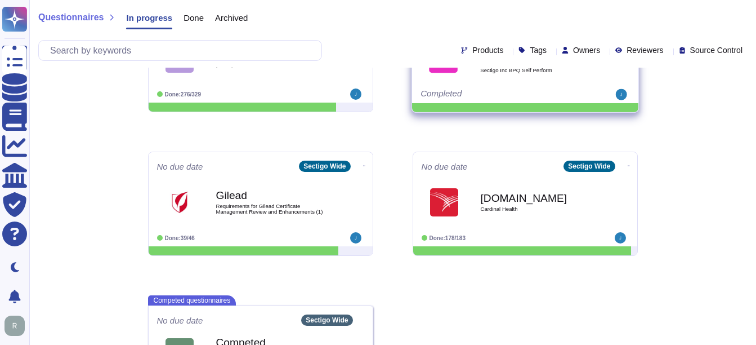
scroll to position [225, 0]
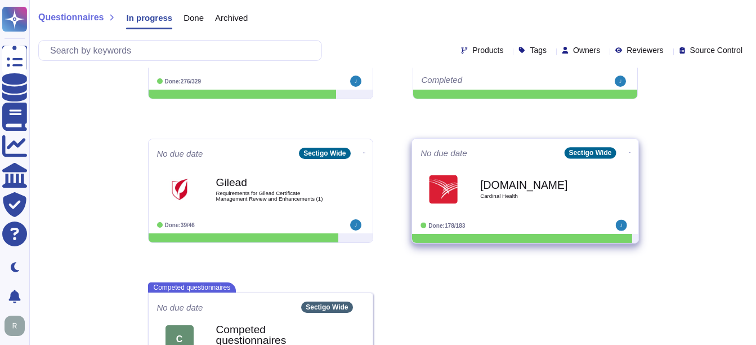
click at [524, 205] on div "Engage.archerirm.us Cardinal Health" at bounding box center [537, 189] width 114 height 46
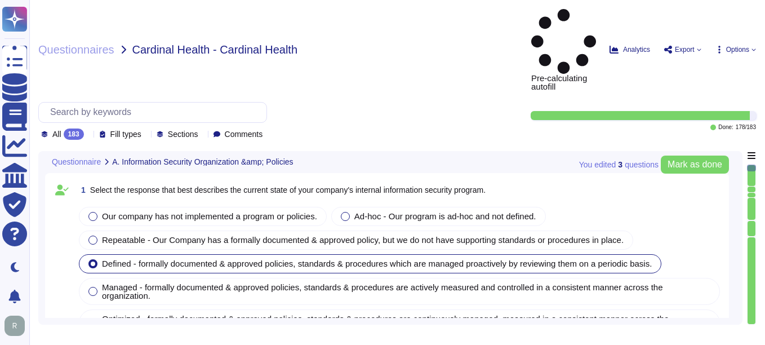
type textarea "Our company has a comprehensive internal information security program that incl…"
type textarea "Our company's mobile device policy includes several key components to ensure se…"
